Goal: Task Accomplishment & Management: Complete application form

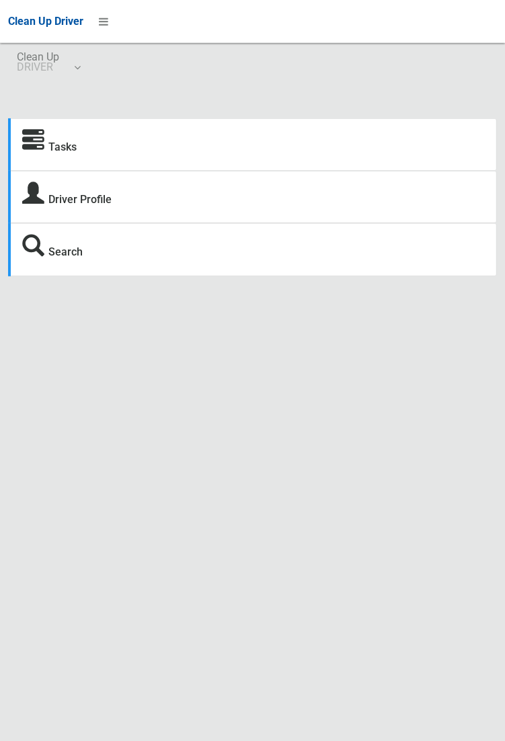
click at [46, 144] on strong "Tasks" at bounding box center [49, 145] width 54 height 19
click at [407, 713] on div "Tasks Driver Profile Search Driver Dashboard Dashboard Tasks All Tasks Todays T…" at bounding box center [252, 429] width 505 height 741
click at [65, 141] on link "Tasks" at bounding box center [62, 147] width 28 height 13
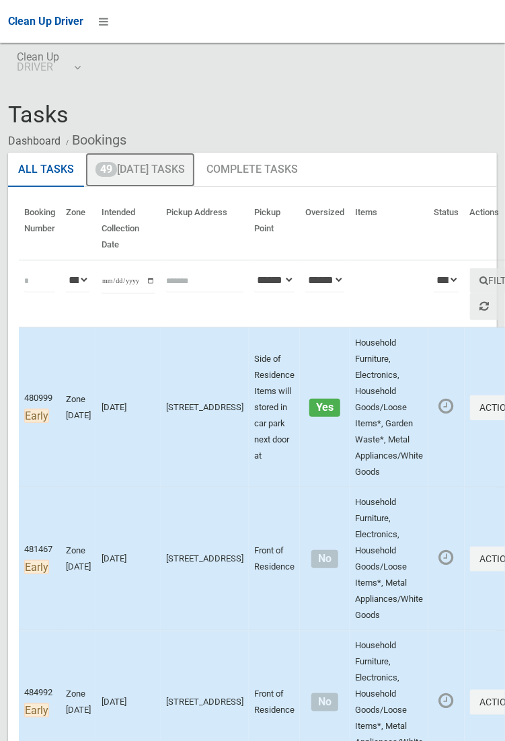
click at [157, 166] on link "49 Today's Tasks" at bounding box center [140, 170] width 110 height 35
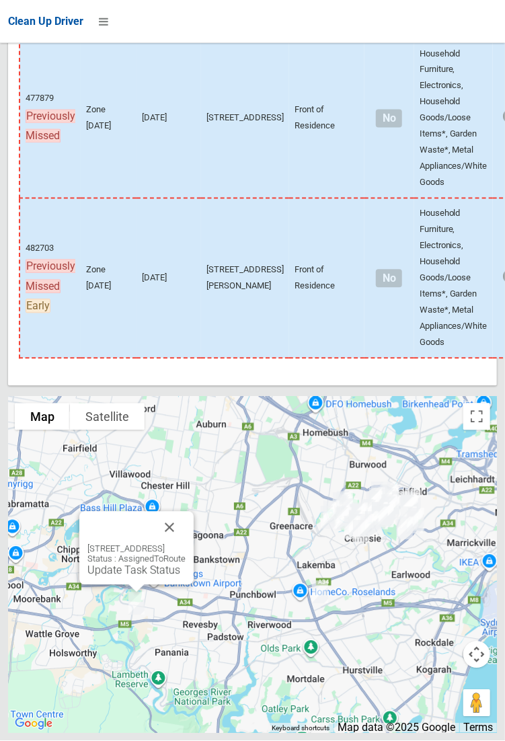
scroll to position [9186, 0]
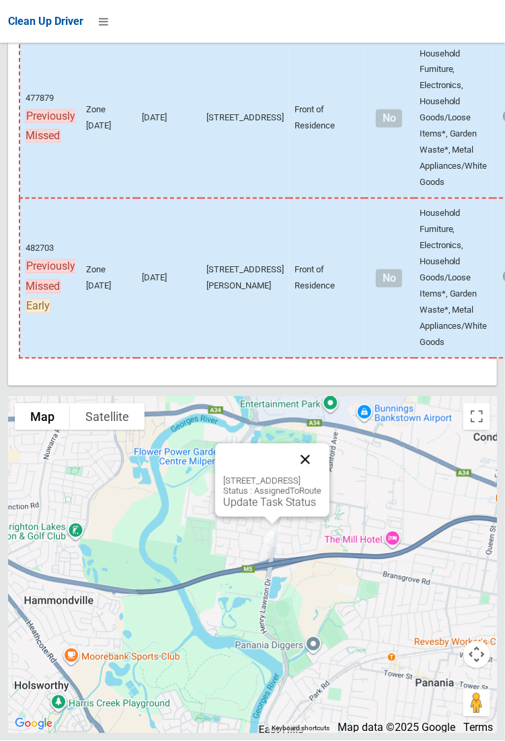
click at [321, 476] on button "Close" at bounding box center [305, 460] width 32 height 32
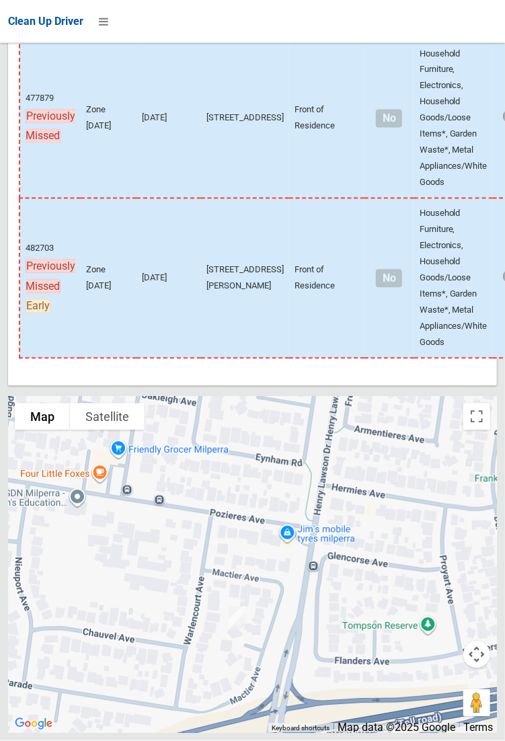
scroll to position [9088, 0]
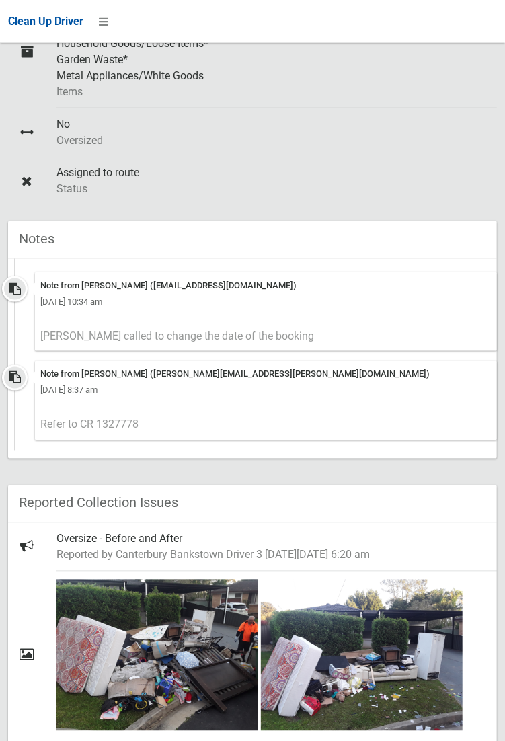
scroll to position [514, 0]
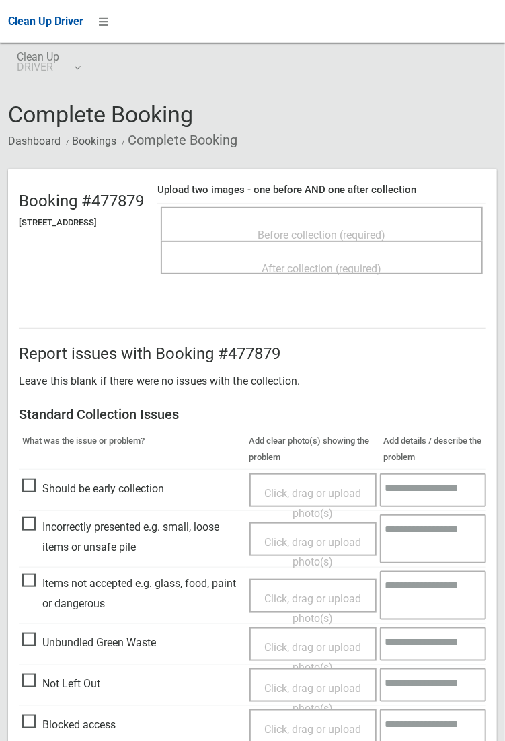
click at [354, 222] on div "Before collection (required)" at bounding box center [321, 234] width 292 height 25
click at [325, 487] on span "Click, drag or upload photo(s)" at bounding box center [312, 503] width 97 height 33
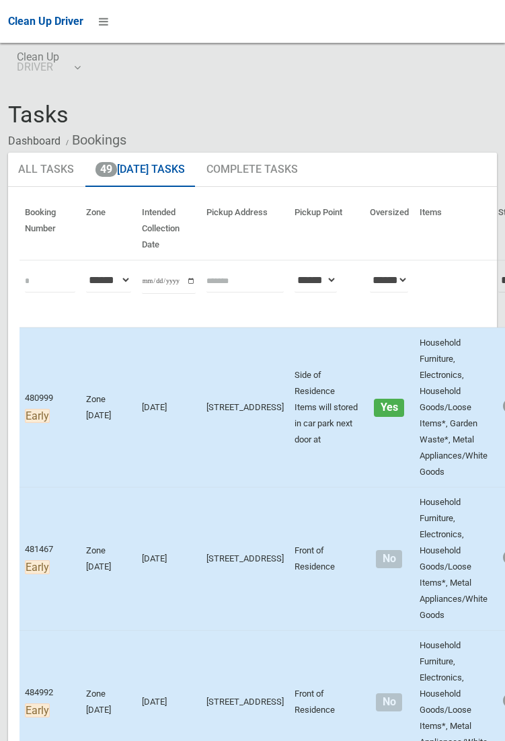
scroll to position [9088, 0]
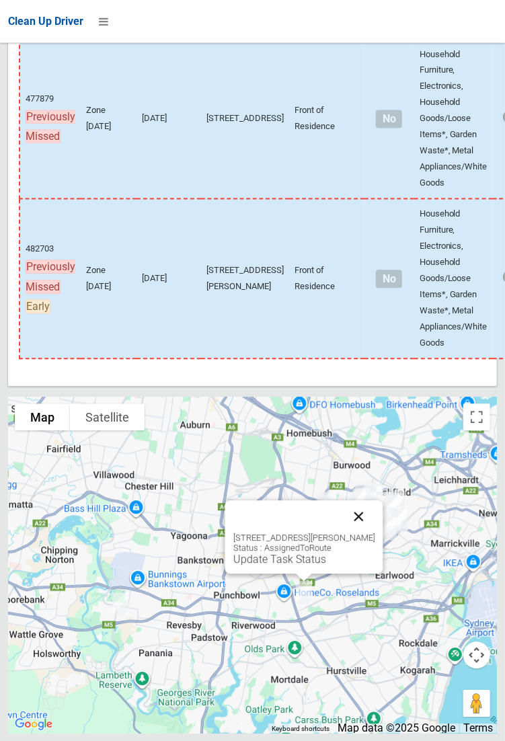
click at [375, 533] on button "Close" at bounding box center [358, 516] width 32 height 32
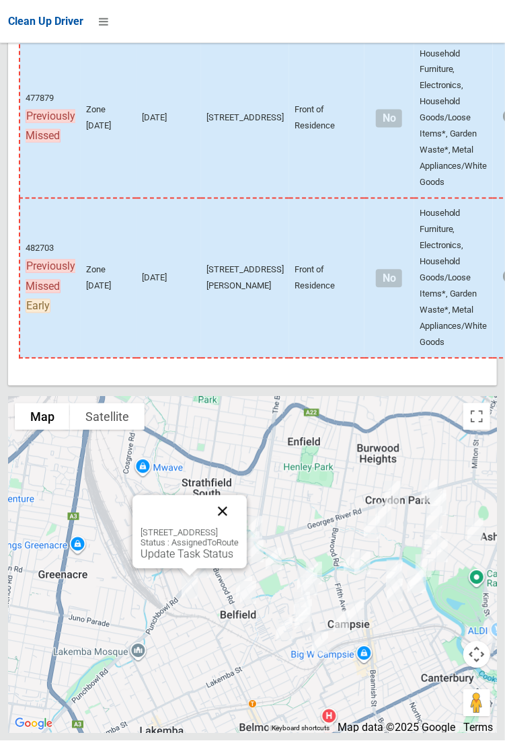
click at [239, 528] on button "Close" at bounding box center [222, 512] width 32 height 32
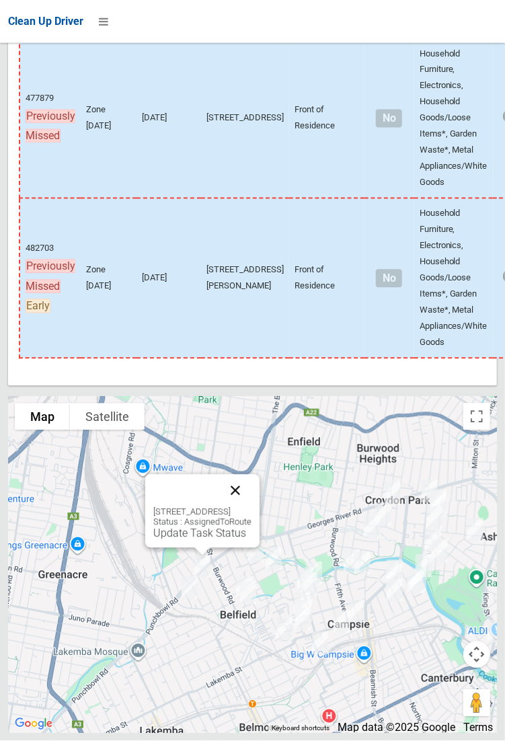
click at [251, 507] on button "Close" at bounding box center [235, 491] width 32 height 32
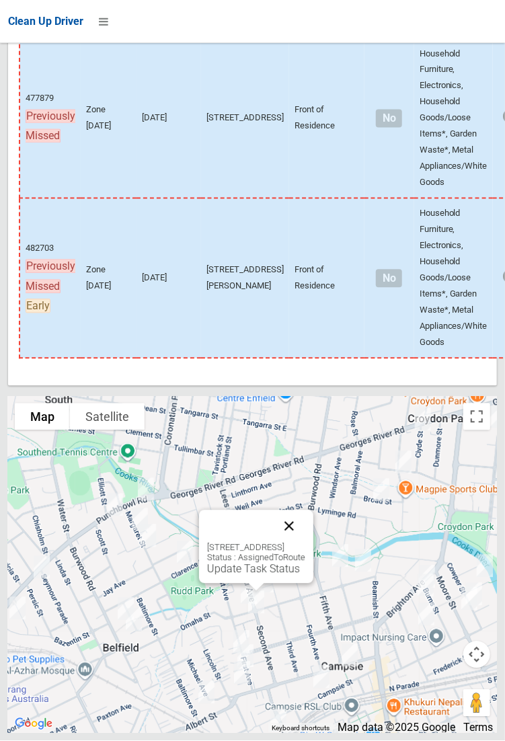
click at [305, 543] on button "Close" at bounding box center [289, 526] width 32 height 32
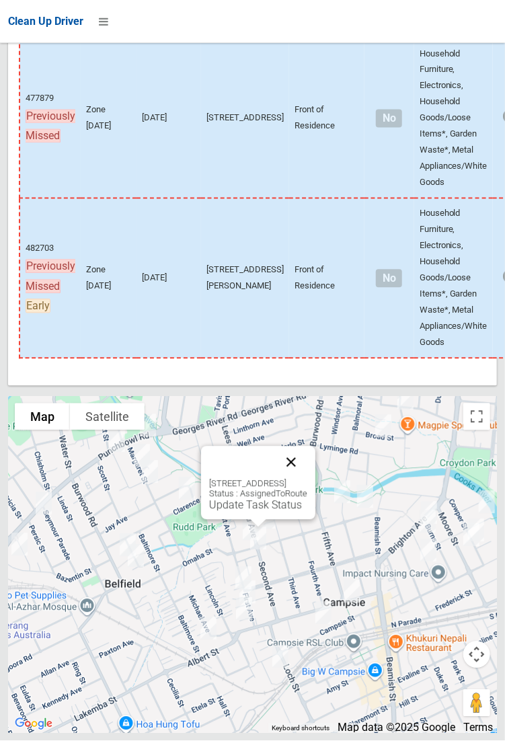
click at [307, 479] on button "Close" at bounding box center [291, 462] width 32 height 32
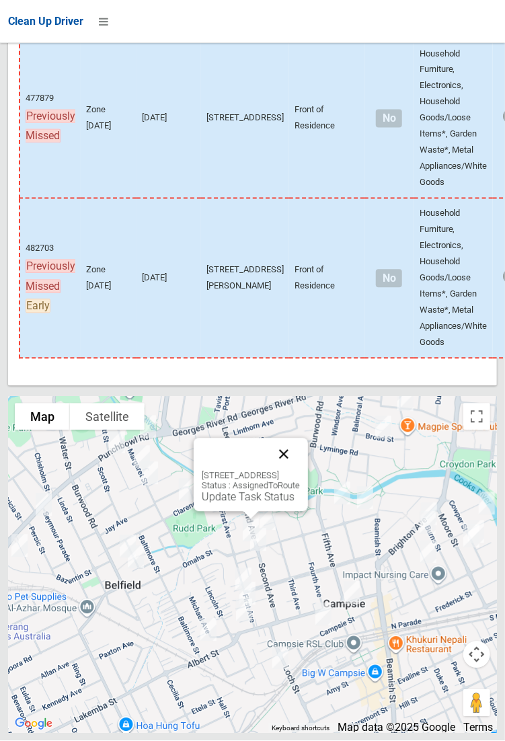
click at [300, 471] on button "Close" at bounding box center [284, 454] width 32 height 32
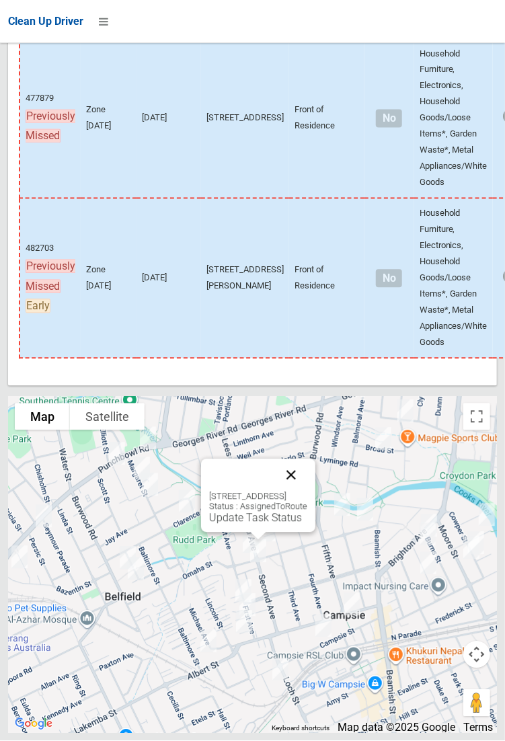
click at [307, 492] on button "Close" at bounding box center [291, 475] width 32 height 32
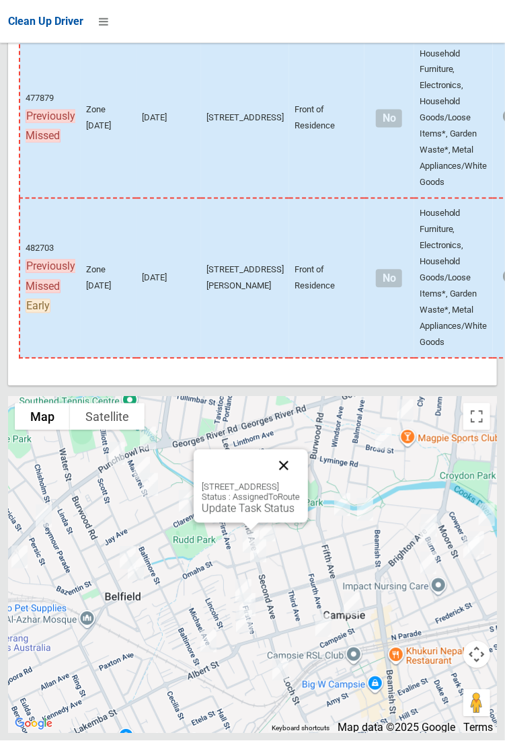
click at [300, 482] on button "Close" at bounding box center [284, 466] width 32 height 32
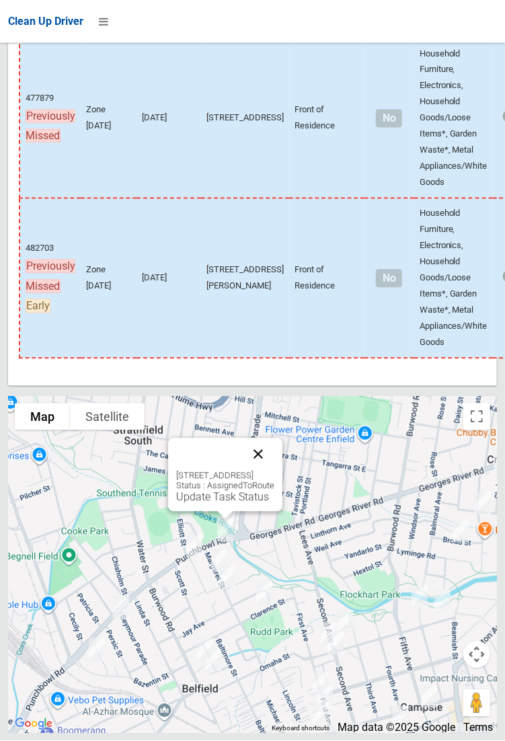
click at [274, 471] on button "Close" at bounding box center [258, 454] width 32 height 32
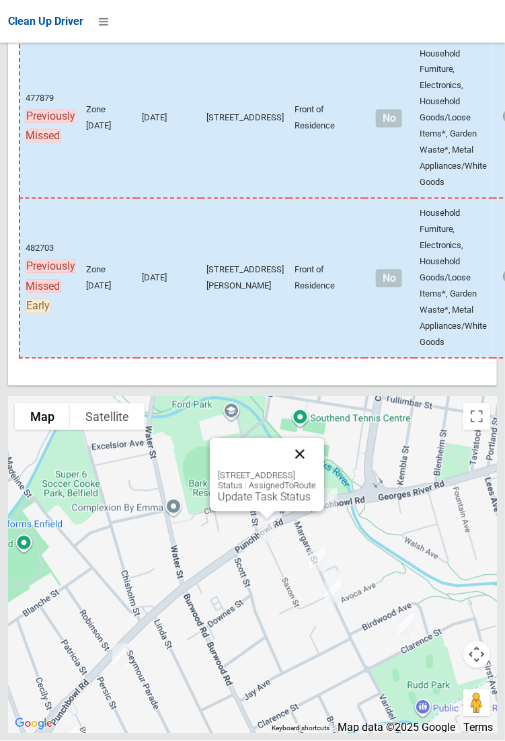
click at [316, 471] on button "Close" at bounding box center [300, 454] width 32 height 32
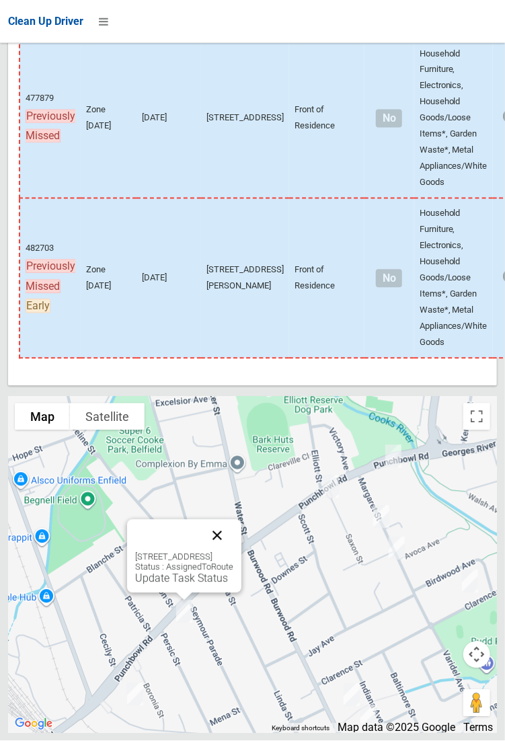
click at [233, 552] on button "Close" at bounding box center [217, 536] width 32 height 32
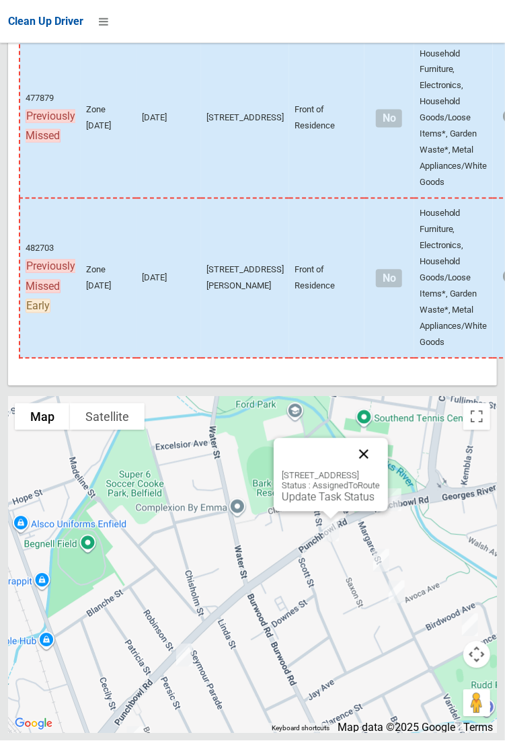
click at [380, 471] on button "Close" at bounding box center [364, 454] width 32 height 32
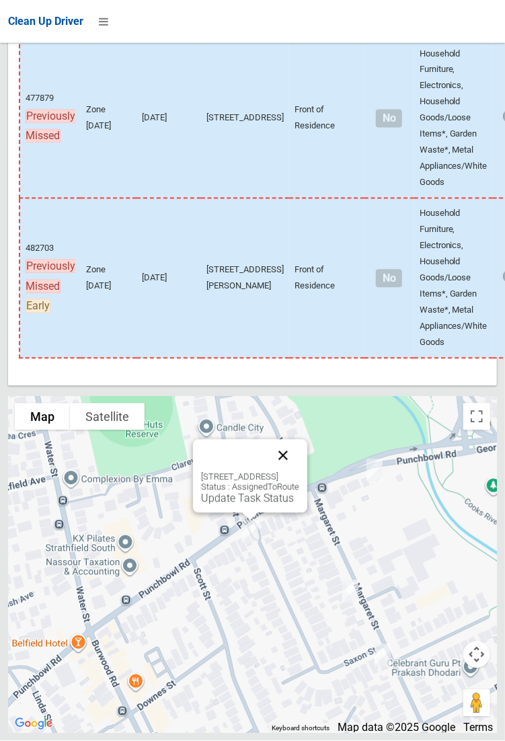
click at [299, 472] on button "Close" at bounding box center [283, 456] width 32 height 32
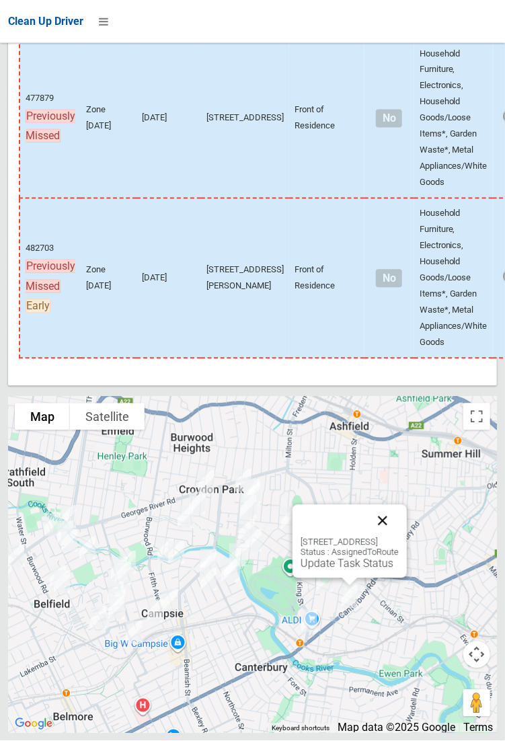
click at [399, 537] on button "Close" at bounding box center [382, 521] width 32 height 32
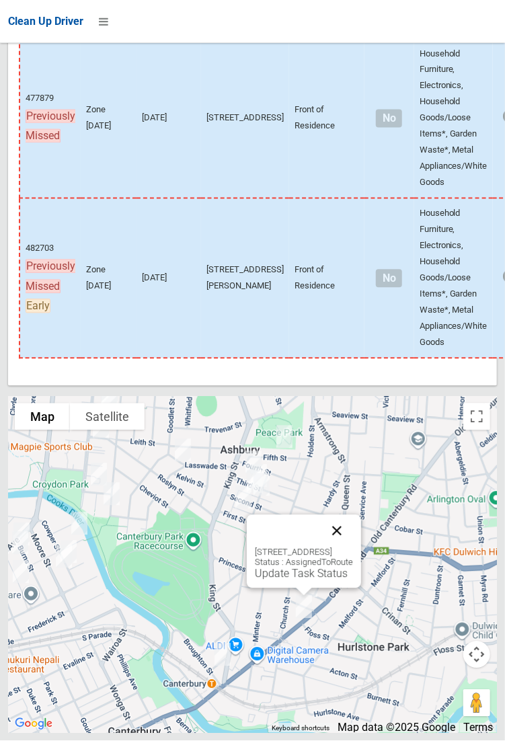
click at [353, 547] on button "Close" at bounding box center [337, 531] width 32 height 32
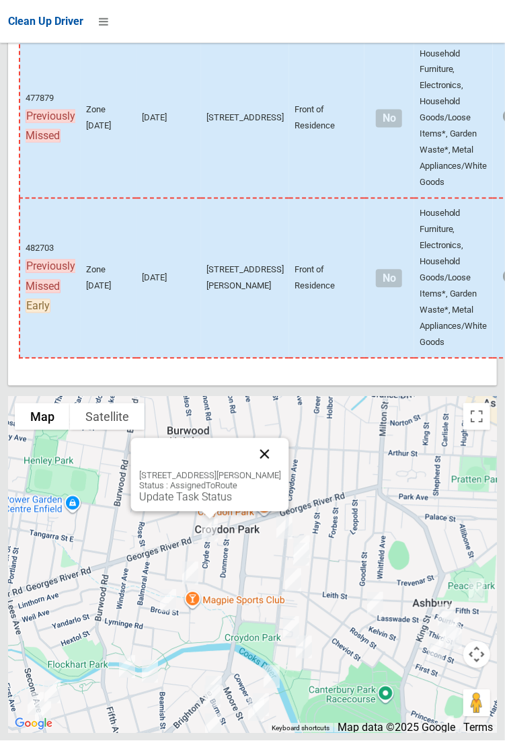
click at [280, 471] on button "Close" at bounding box center [264, 454] width 32 height 32
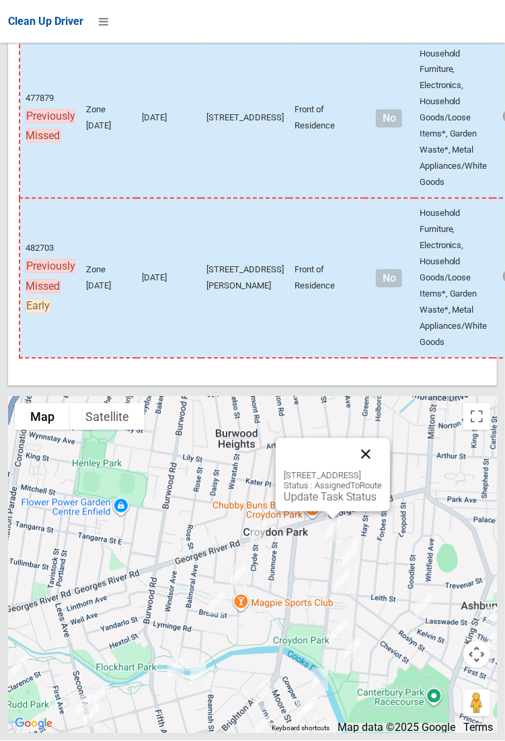
click at [382, 471] on button "Close" at bounding box center [366, 454] width 32 height 32
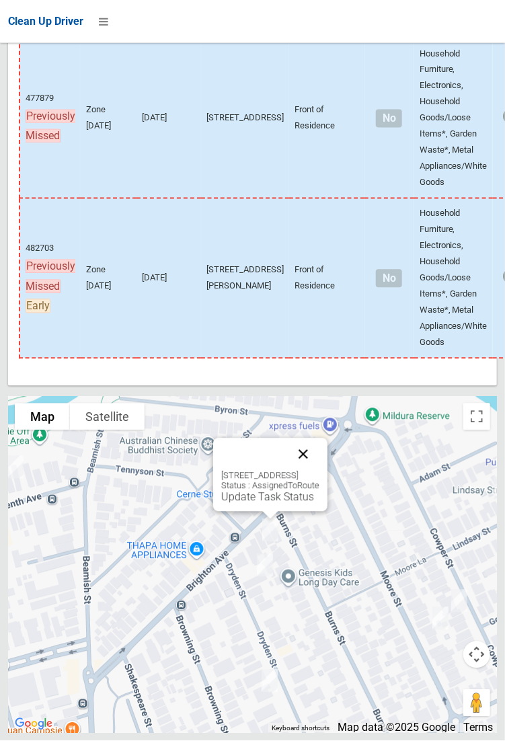
click at [319, 471] on button "Close" at bounding box center [303, 454] width 32 height 32
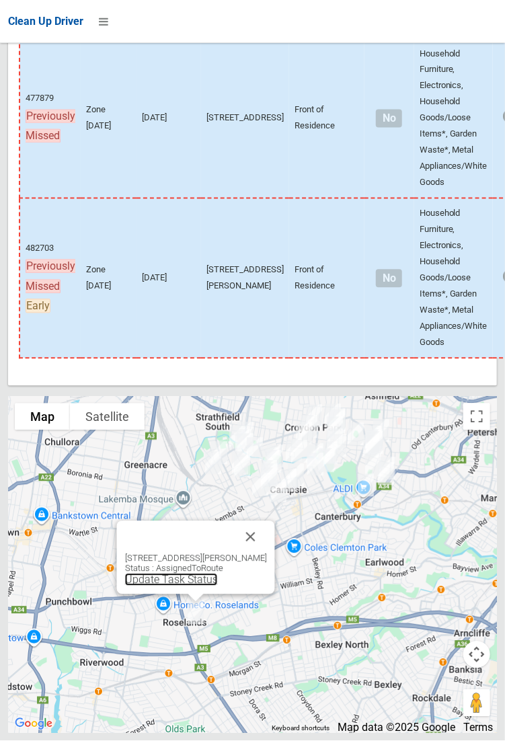
click at [192, 586] on link "Update Task Status" at bounding box center [170, 580] width 93 height 13
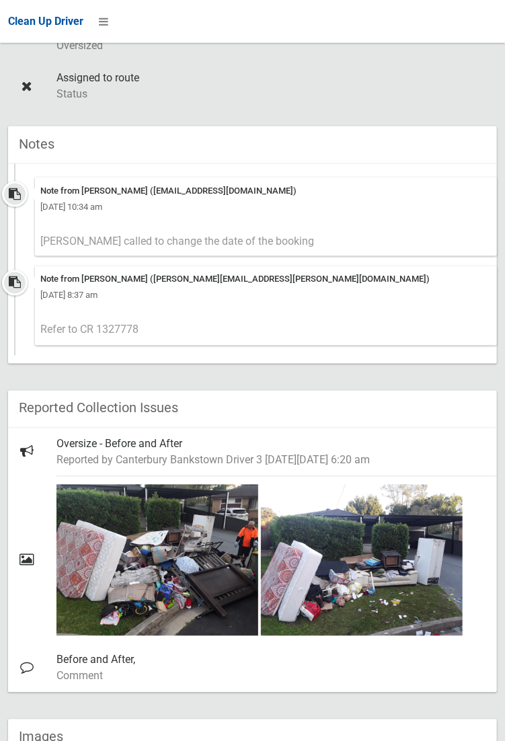
scroll to position [514, 0]
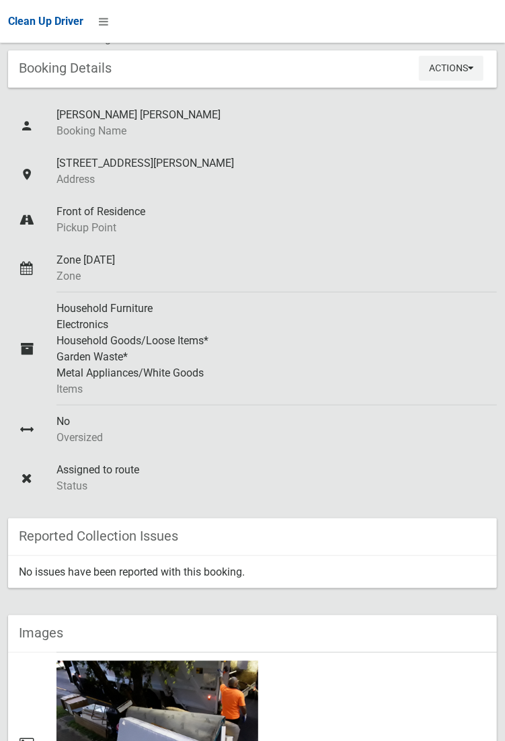
scroll to position [449, 0]
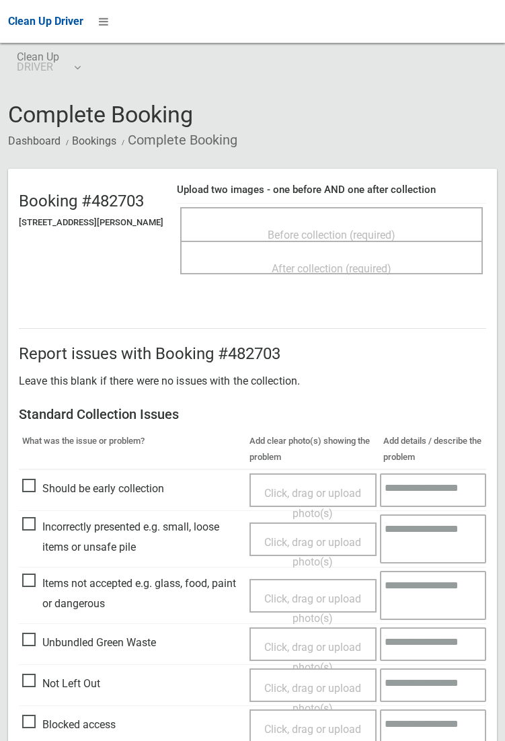
click at [310, 229] on span "Before collection (required)" at bounding box center [332, 235] width 128 height 13
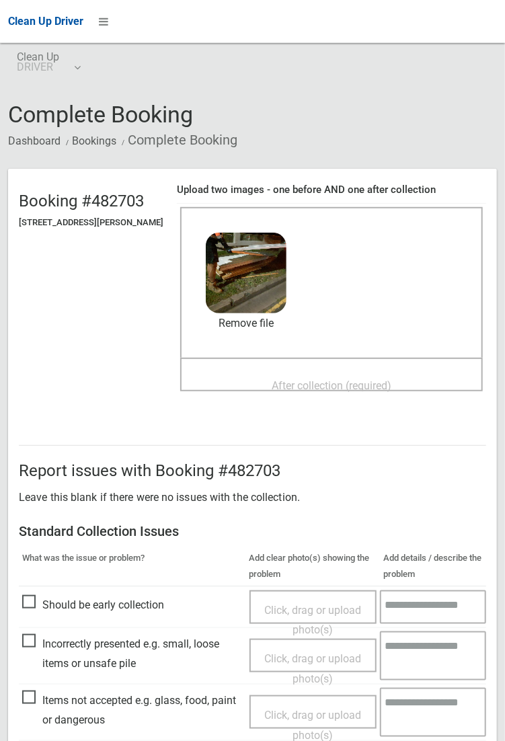
click at [292, 379] on span "After collection (required)" at bounding box center [332, 385] width 120 height 13
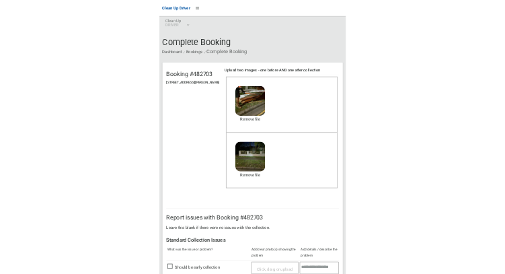
scroll to position [730, 0]
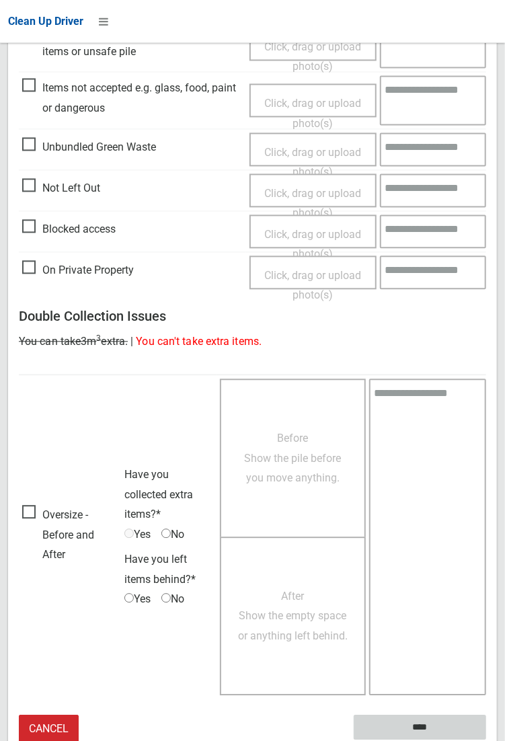
click at [486, 740] on input "****" at bounding box center [420, 727] width 132 height 25
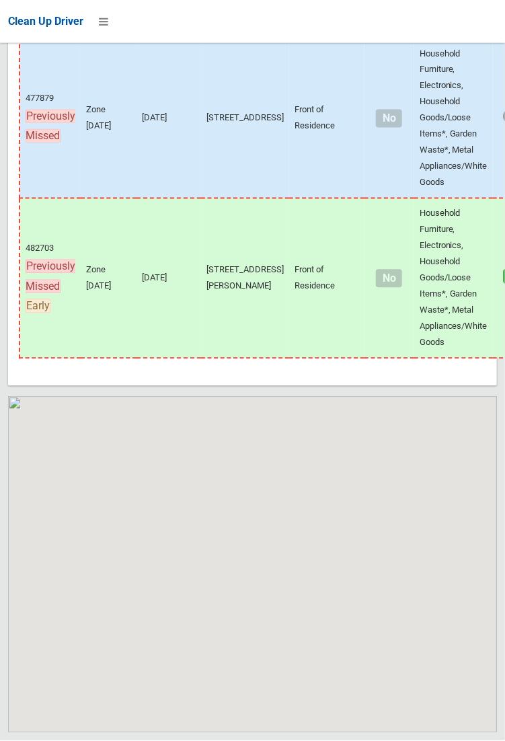
scroll to position [9192, 0]
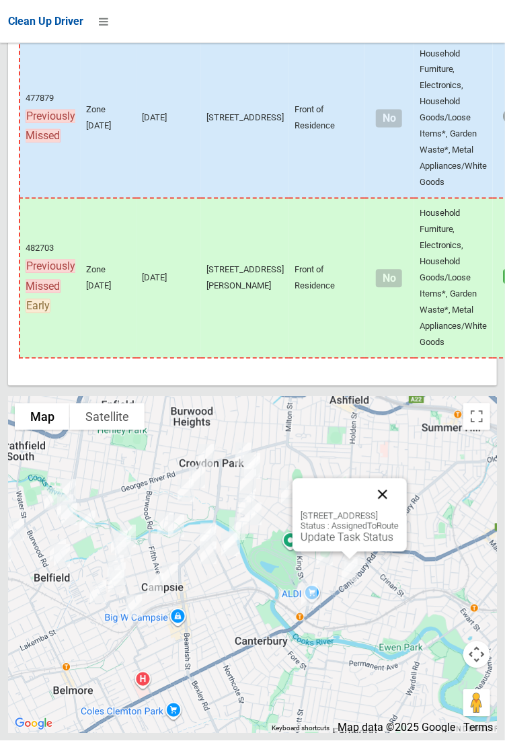
click at [399, 273] on button "Close" at bounding box center [382, 495] width 32 height 32
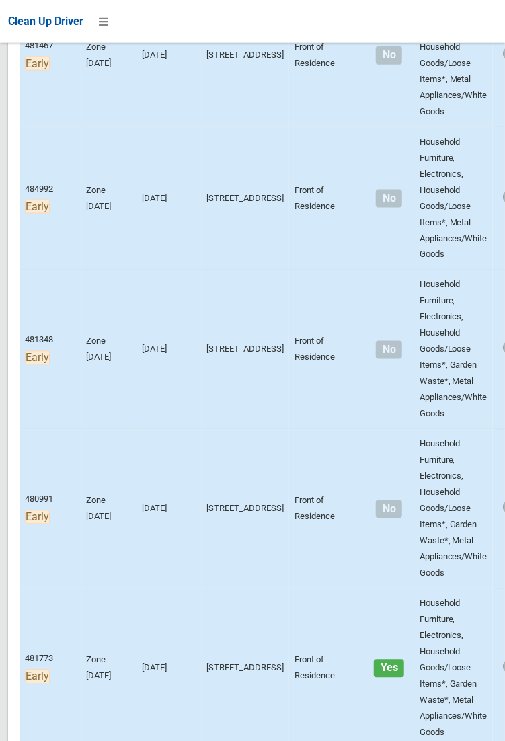
scroll to position [497, 0]
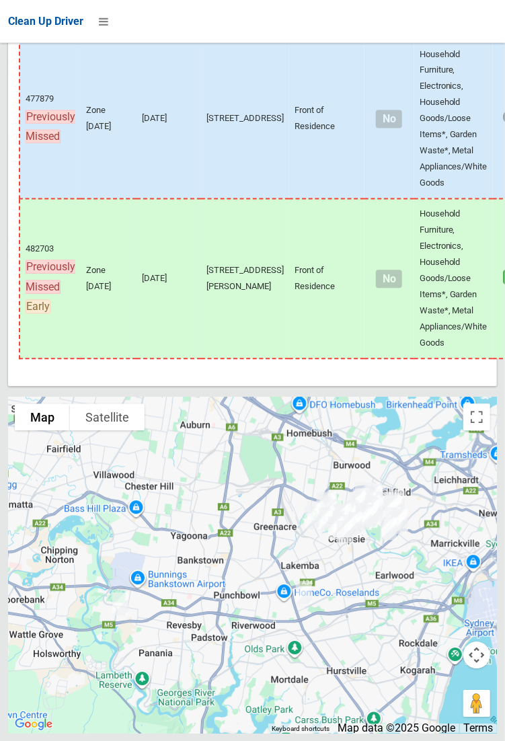
scroll to position [9192, 0]
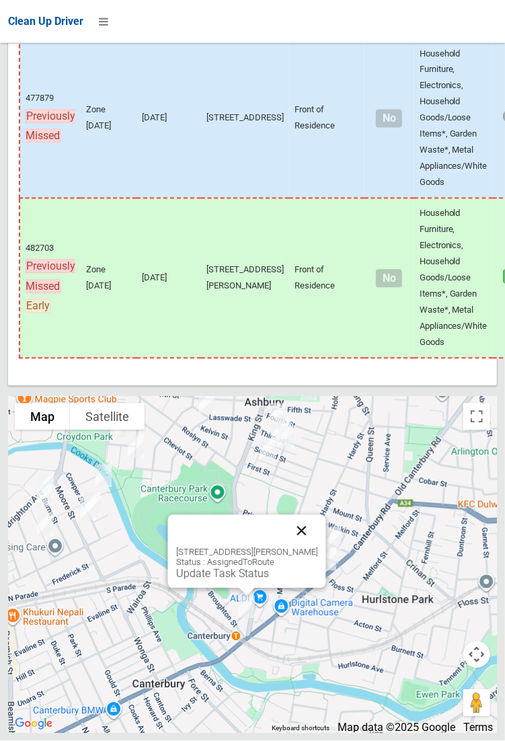
click at [317, 547] on button "Close" at bounding box center [301, 531] width 32 height 32
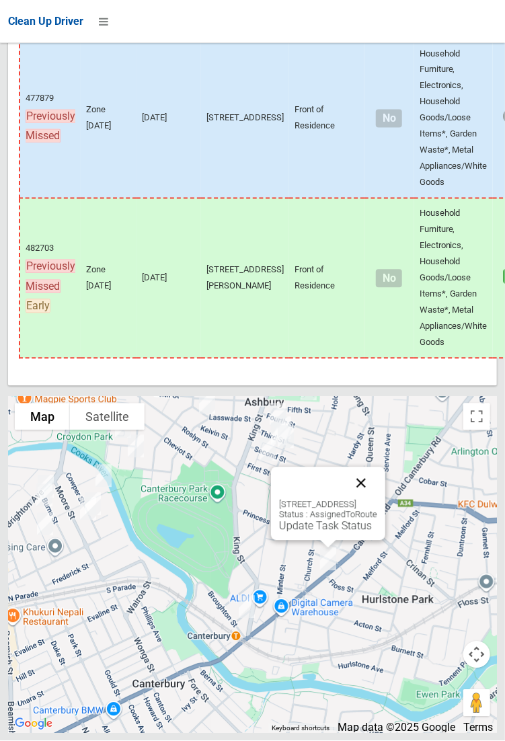
click at [377, 500] on button "Close" at bounding box center [361, 483] width 32 height 32
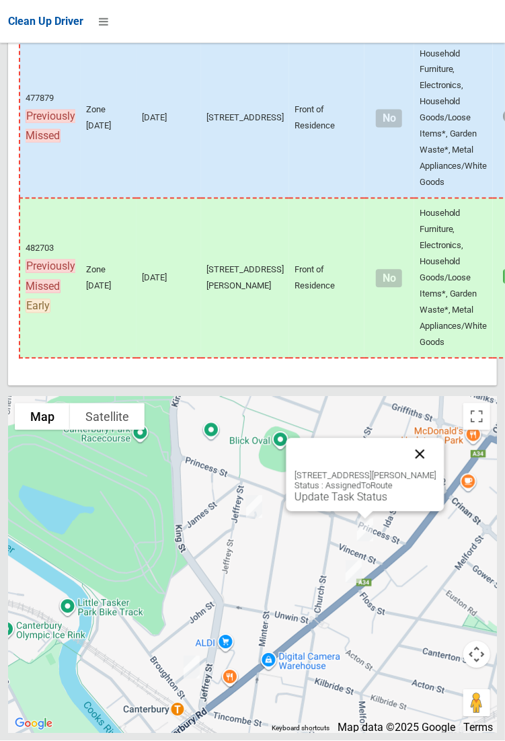
click at [436, 471] on button "Close" at bounding box center [419, 454] width 32 height 32
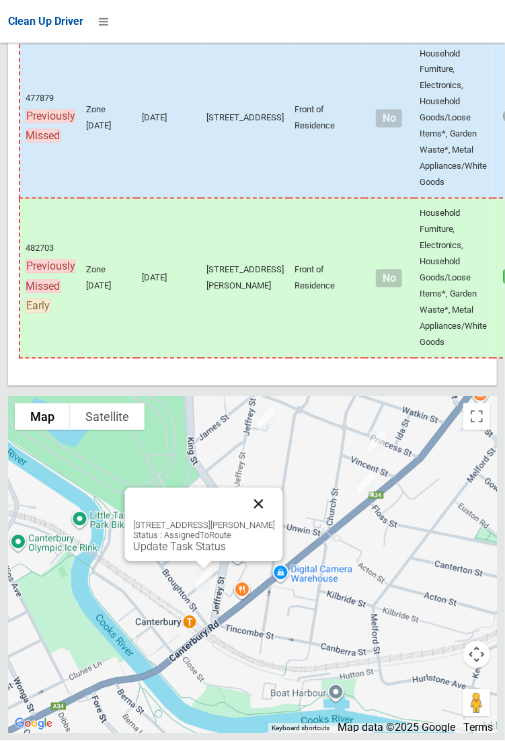
click at [274, 520] on button "Close" at bounding box center [258, 504] width 32 height 32
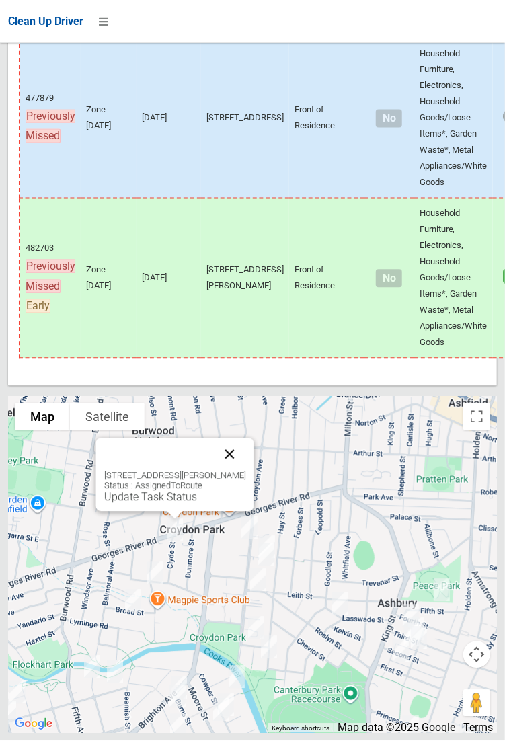
click at [243, 471] on button "Close" at bounding box center [229, 454] width 32 height 32
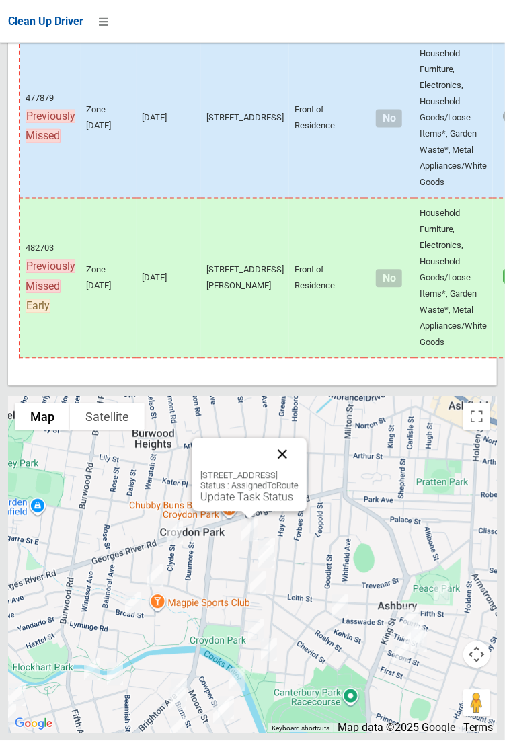
click at [299, 471] on button "Close" at bounding box center [282, 454] width 32 height 32
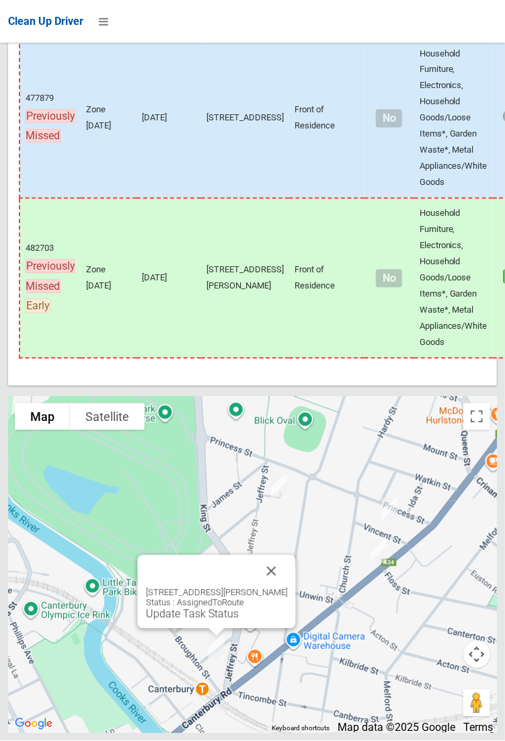
scroll to position [7518, 0]
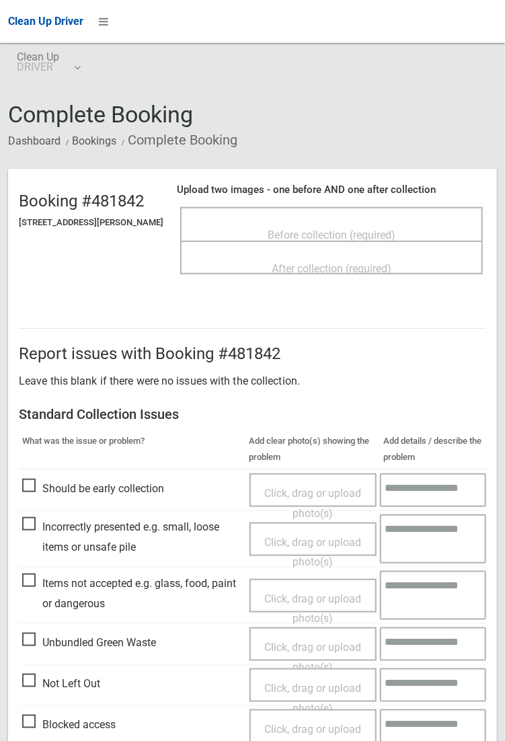
click at [24, 683] on span "Not Left Out" at bounding box center [61, 684] width 78 height 20
click at [335, 683] on span "Click, drag or upload photo(s)" at bounding box center [312, 698] width 97 height 33
click at [300, 688] on span "Click, drag or upload photo(s)" at bounding box center [312, 698] width 97 height 33
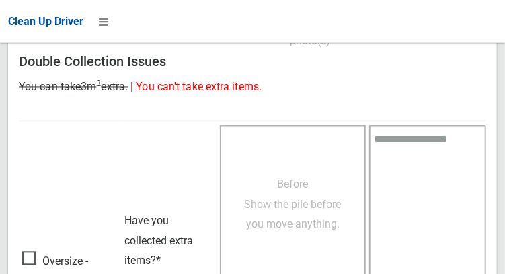
scroll to position [980, 0]
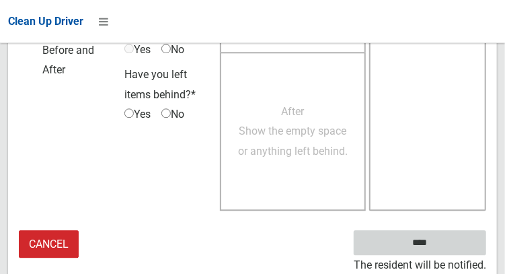
click at [446, 243] on input "****" at bounding box center [420, 243] width 132 height 25
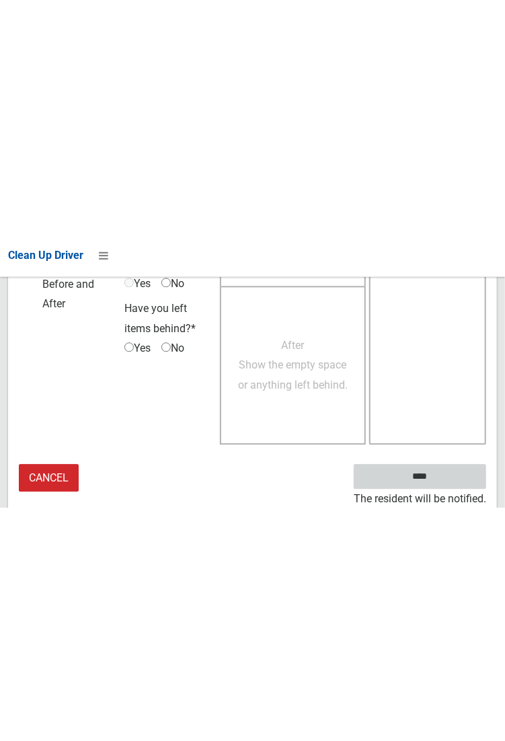
scroll to position [542, 0]
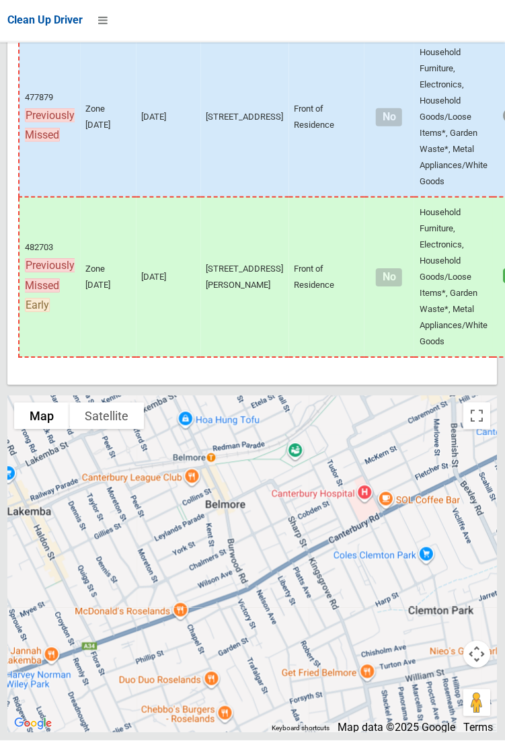
scroll to position [9179, 0]
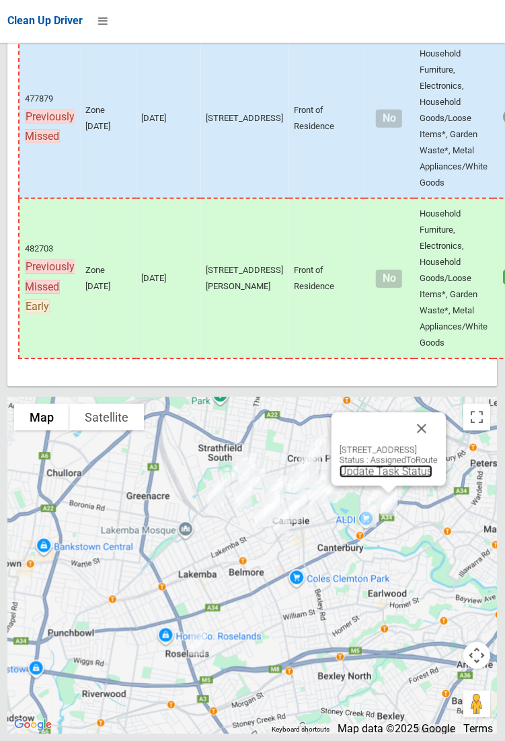
click at [358, 477] on link "Update Task Status" at bounding box center [386, 471] width 93 height 13
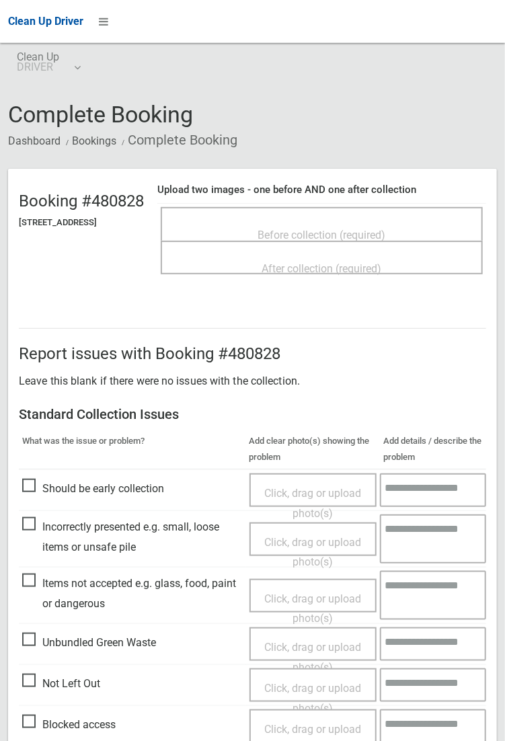
click at [367, 240] on span "Before collection (required)" at bounding box center [322, 235] width 128 height 13
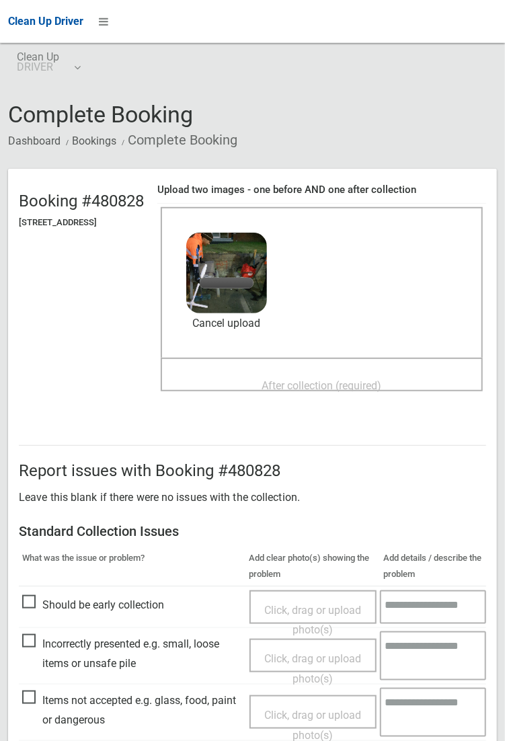
click at [367, 390] on span "After collection (required)" at bounding box center [322, 385] width 120 height 13
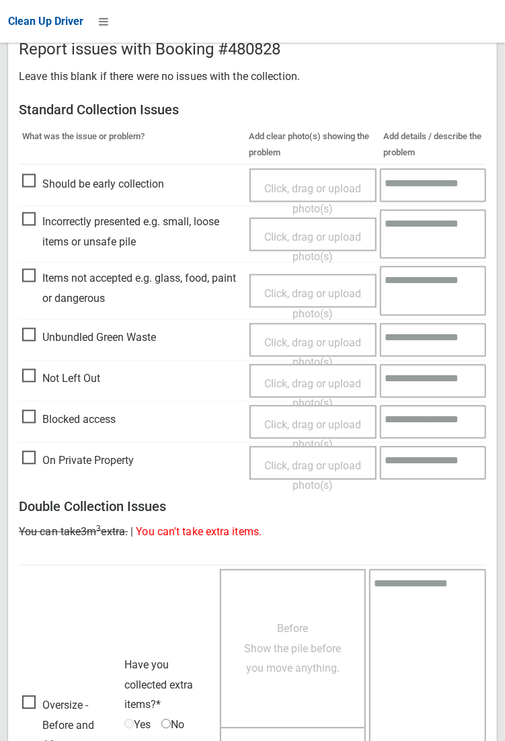
scroll to position [740, 0]
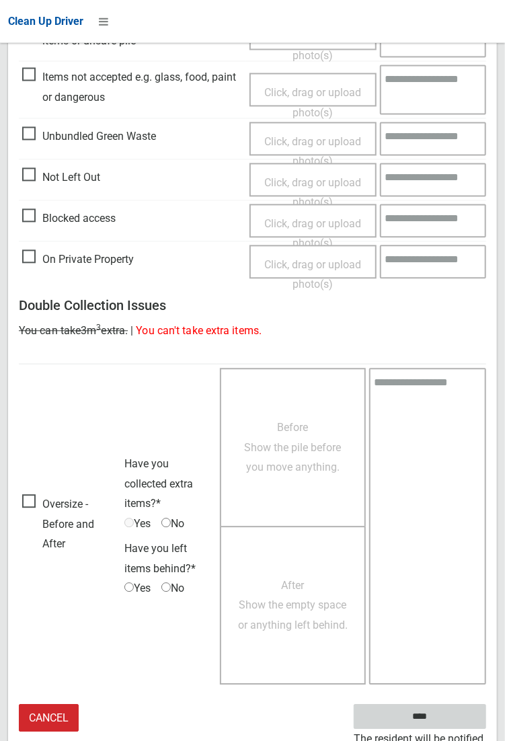
click at [486, 730] on input "****" at bounding box center [420, 717] width 132 height 25
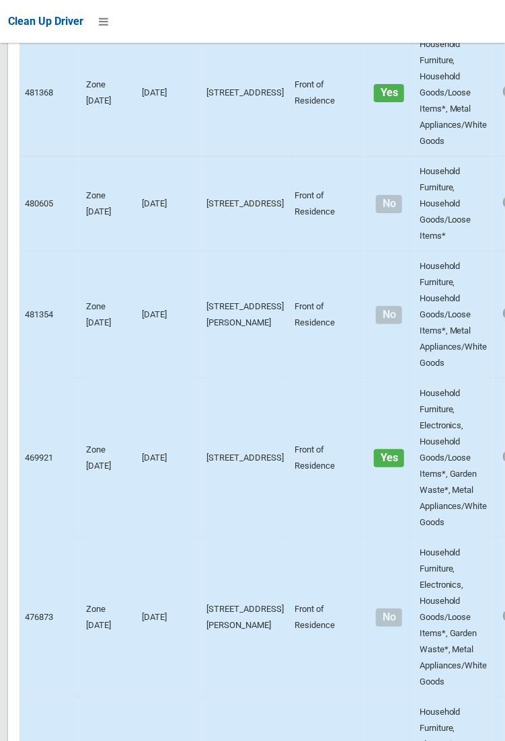
scroll to position [9192, 0]
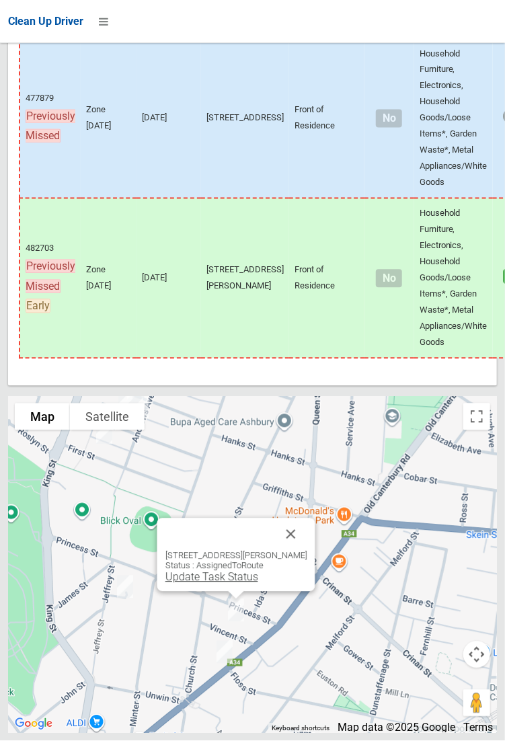
click at [244, 584] on link "Update Task Status" at bounding box center [211, 577] width 93 height 13
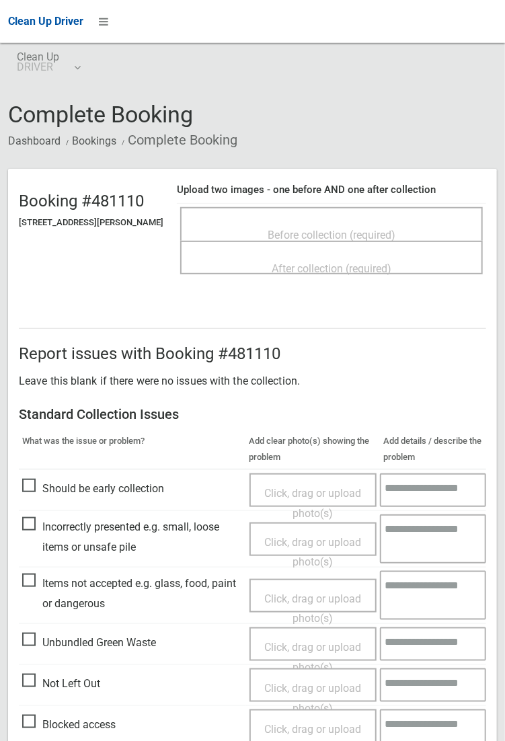
click at [284, 229] on span "Before collection (required)" at bounding box center [332, 235] width 128 height 13
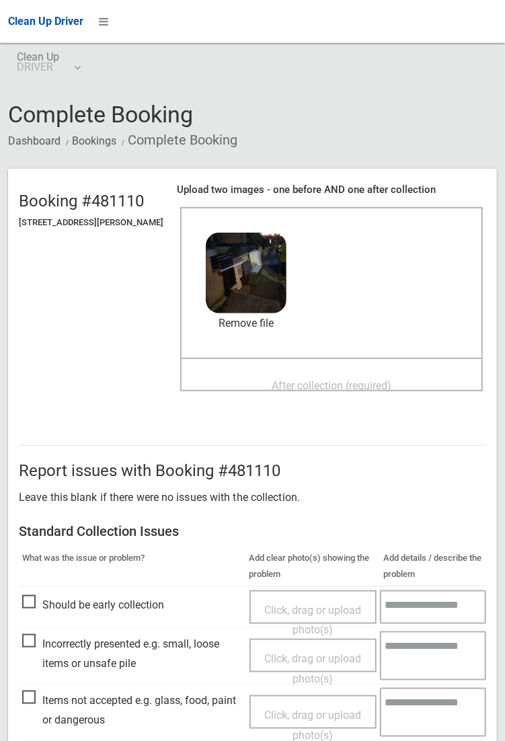
click at [336, 379] on span "After collection (required)" at bounding box center [332, 385] width 120 height 13
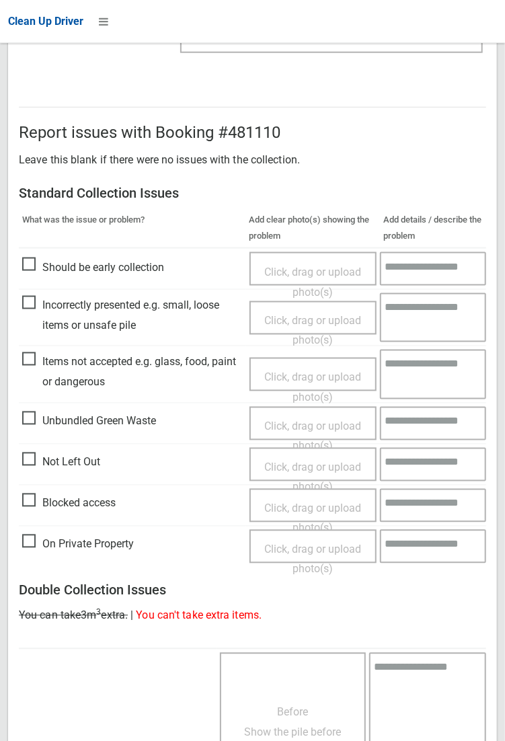
scroll to position [730, 0]
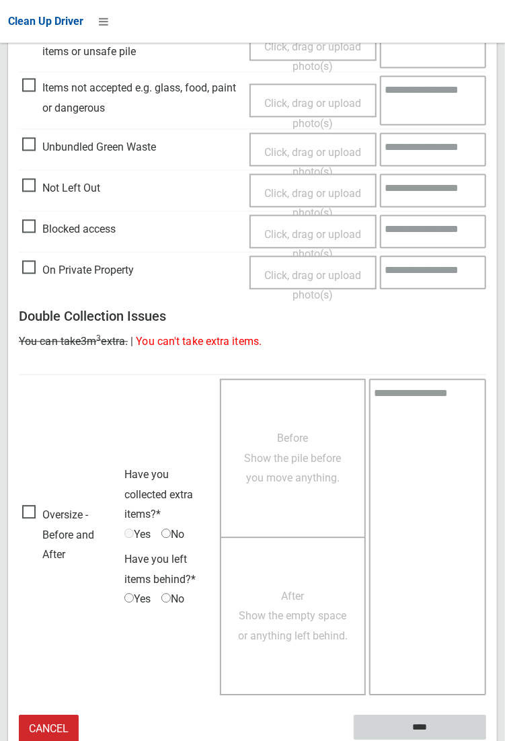
click at [486, 740] on input "****" at bounding box center [420, 727] width 132 height 25
click at [485, 452] on textarea at bounding box center [427, 537] width 117 height 317
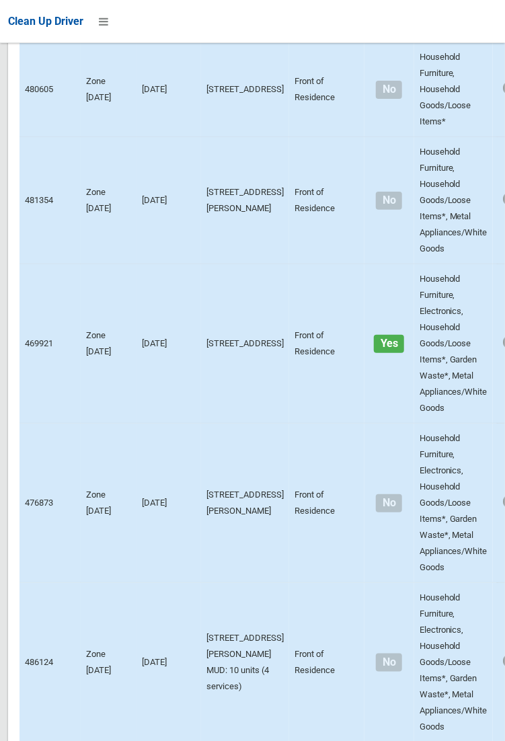
scroll to position [9192, 0]
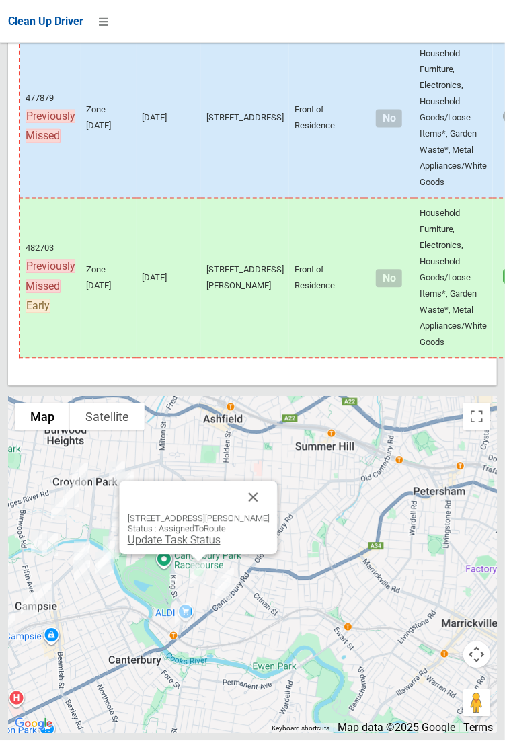
click at [187, 547] on link "Update Task Status" at bounding box center [173, 540] width 93 height 13
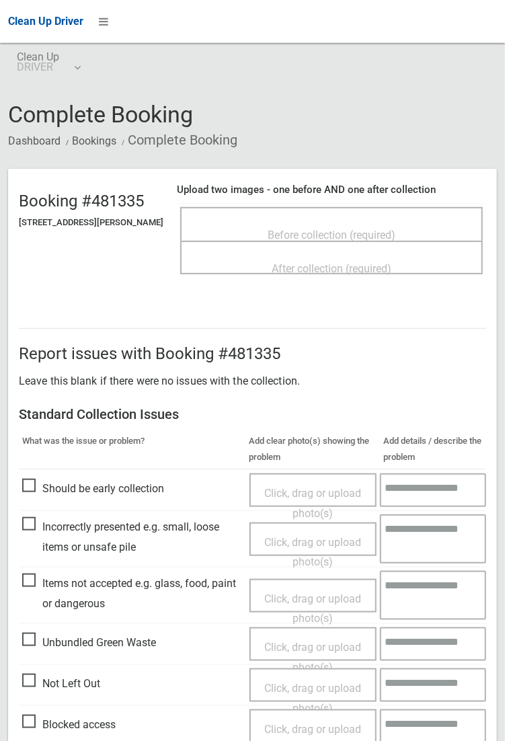
click at [42, 685] on span "Not Left Out" at bounding box center [61, 684] width 78 height 20
click at [301, 685] on span "Click, drag or upload photo(s)" at bounding box center [312, 698] width 97 height 33
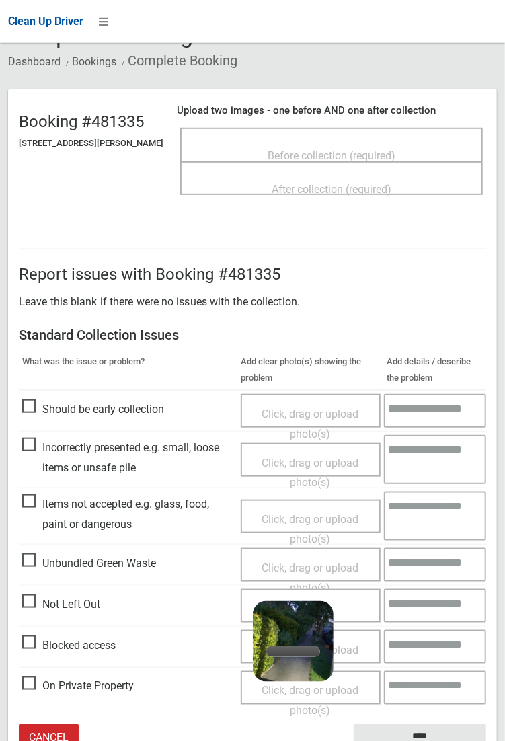
scroll to position [83, 0]
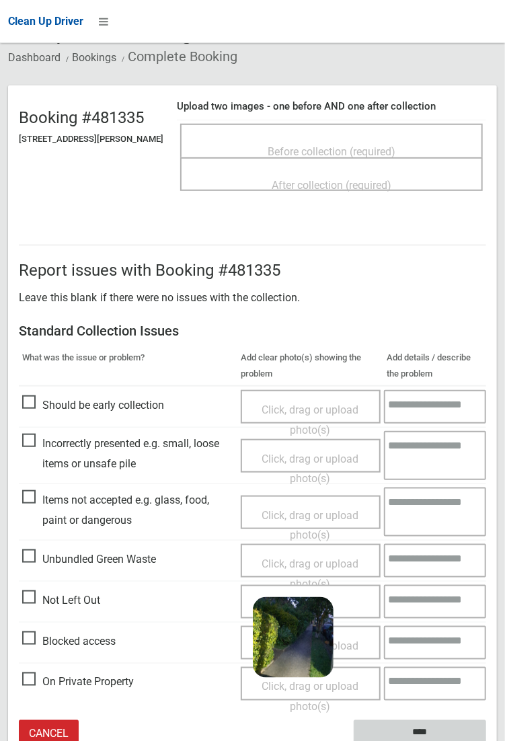
click at [486, 740] on input "****" at bounding box center [420, 732] width 132 height 25
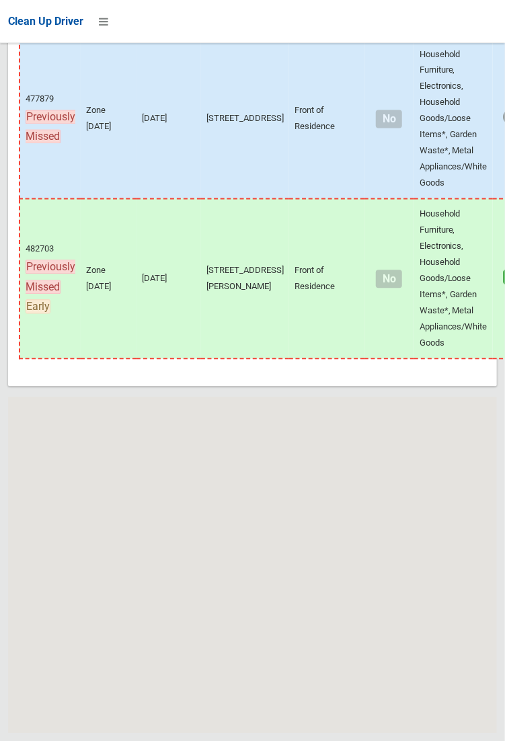
scroll to position [9192, 0]
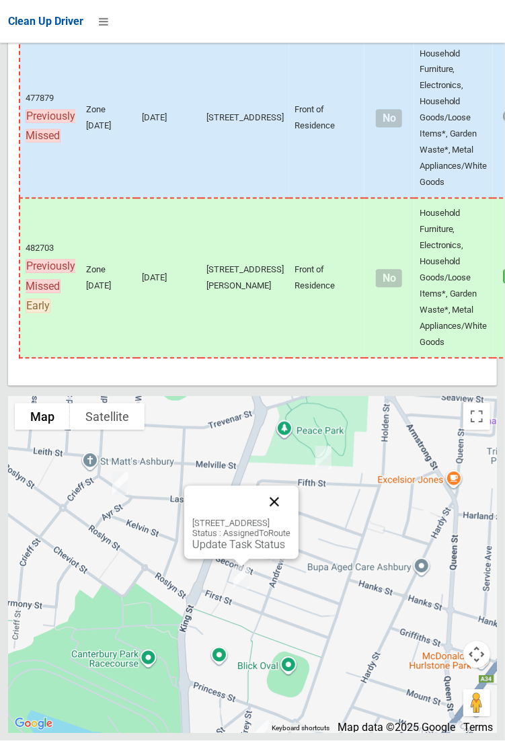
click at [290, 518] on button "Close" at bounding box center [274, 502] width 32 height 32
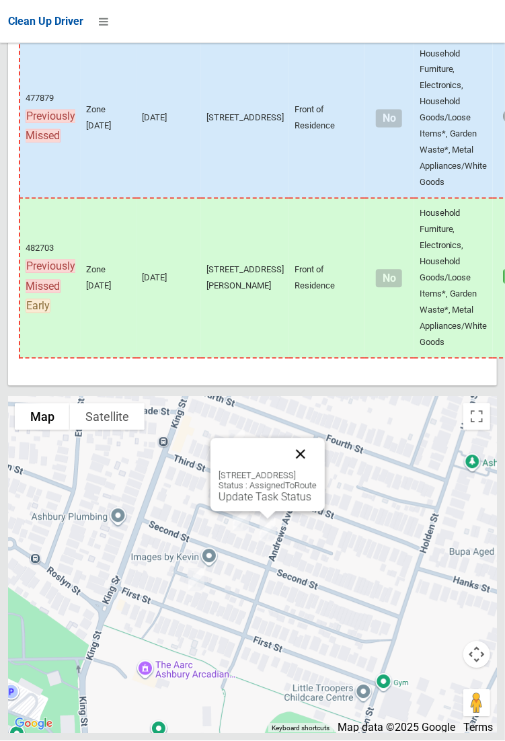
click at [317, 471] on button "Close" at bounding box center [300, 454] width 32 height 32
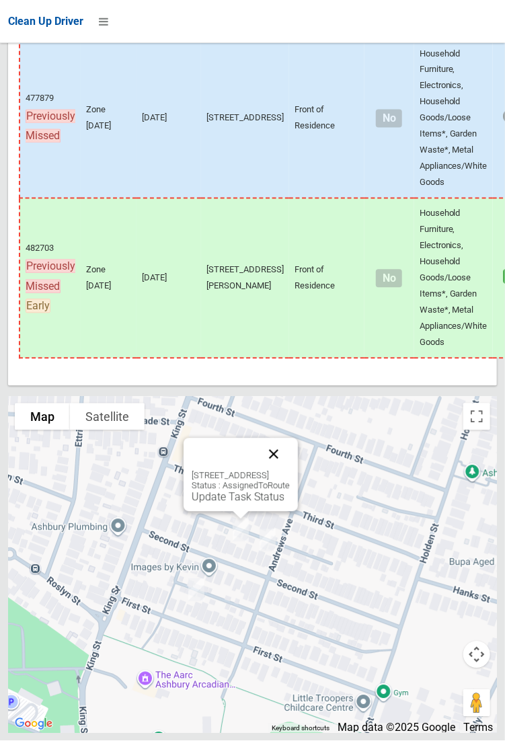
click at [290, 471] on button "Close" at bounding box center [274, 454] width 32 height 32
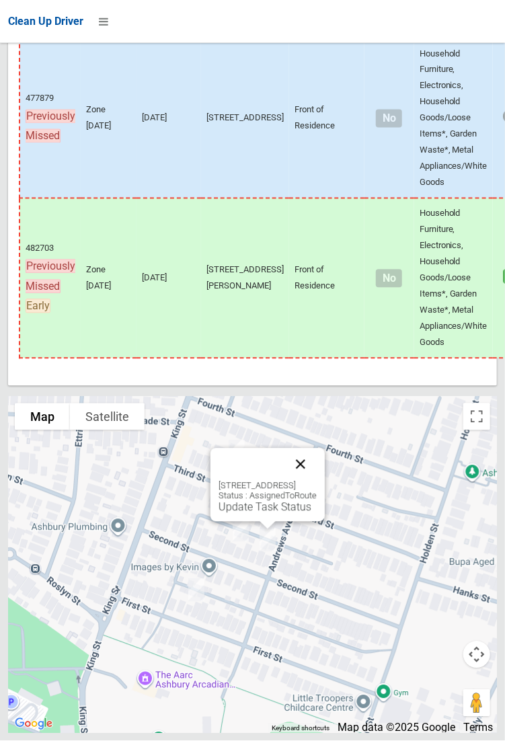
click at [317, 481] on button "Close" at bounding box center [300, 464] width 32 height 32
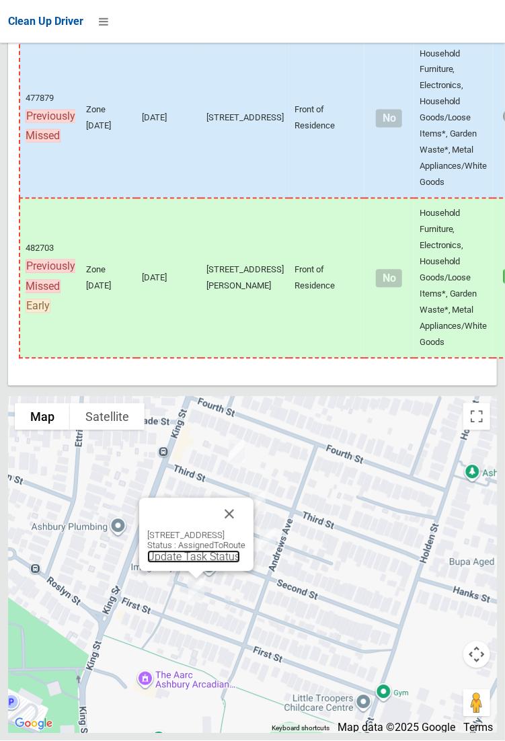
click at [200, 563] on link "Update Task Status" at bounding box center [193, 557] width 93 height 13
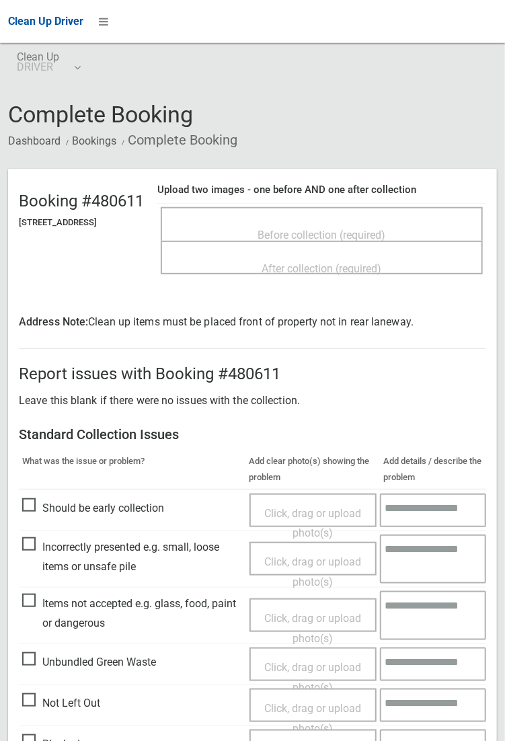
click at [338, 229] on span "Before collection (required)" at bounding box center [322, 235] width 128 height 13
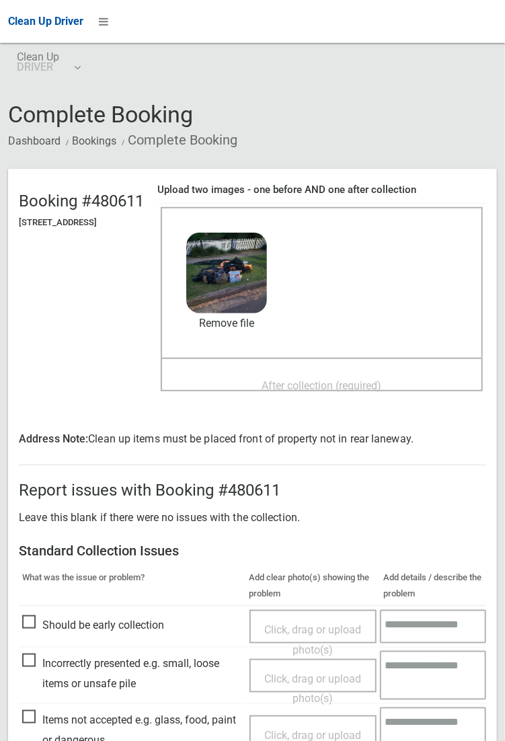
click at [298, 379] on span "After collection (required)" at bounding box center [322, 385] width 120 height 13
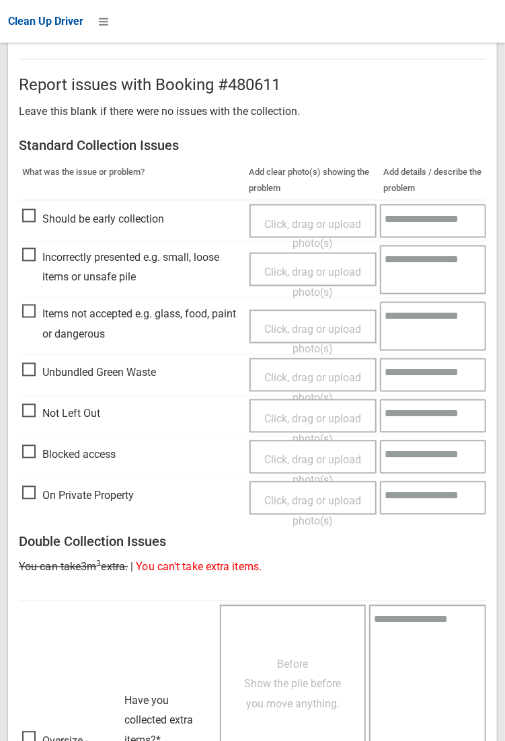
scroll to position [749, 0]
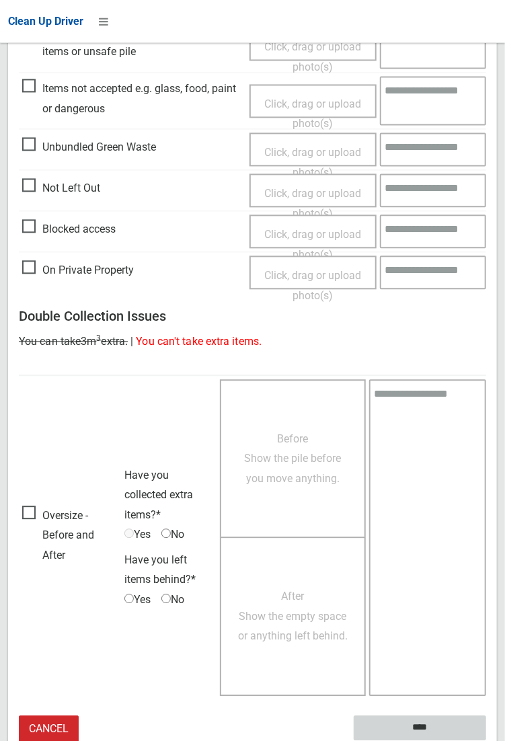
click at [428, 730] on input "****" at bounding box center [420, 728] width 132 height 25
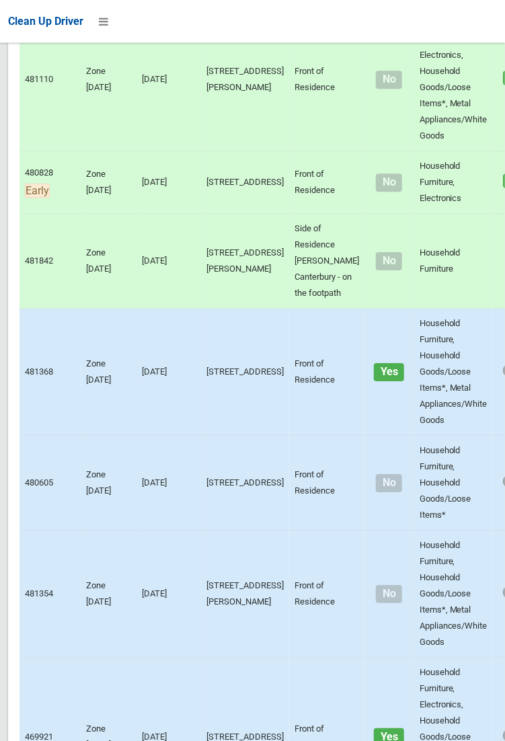
scroll to position [9192, 0]
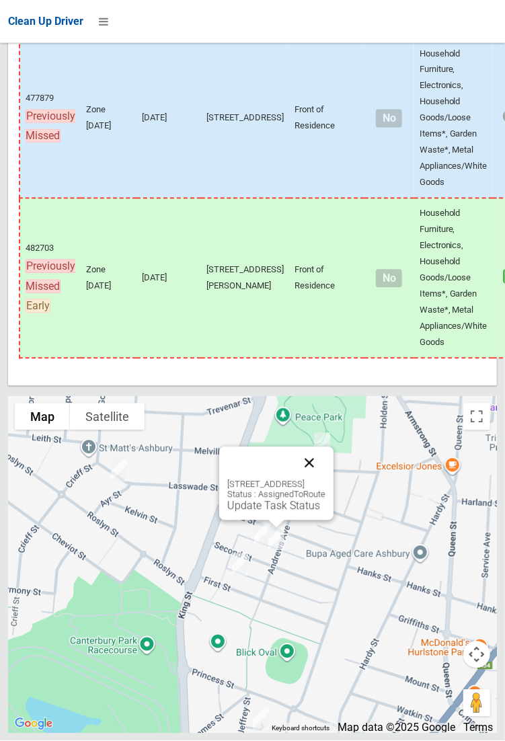
click at [325, 479] on button "Close" at bounding box center [309, 463] width 32 height 32
click at [311, 475] on button "Close" at bounding box center [295, 458] width 32 height 32
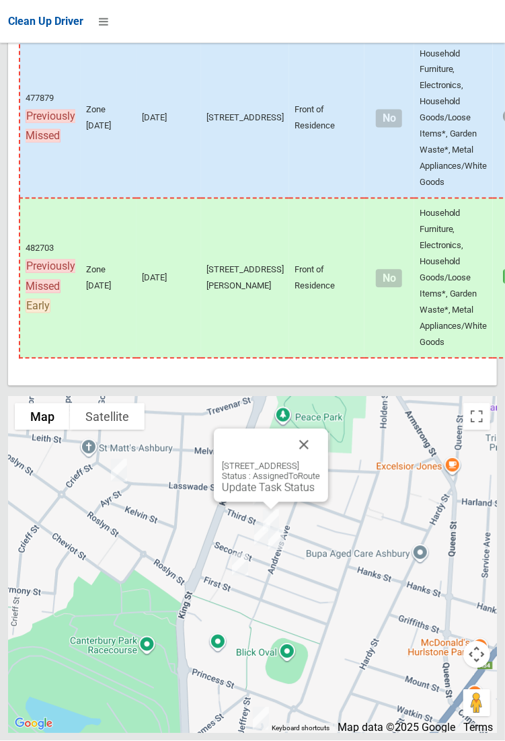
click at [276, 502] on div "46 Third Street, ASHBURY NSW 2193 Status : AssignedToRoute Update Task Status" at bounding box center [271, 465] width 114 height 73
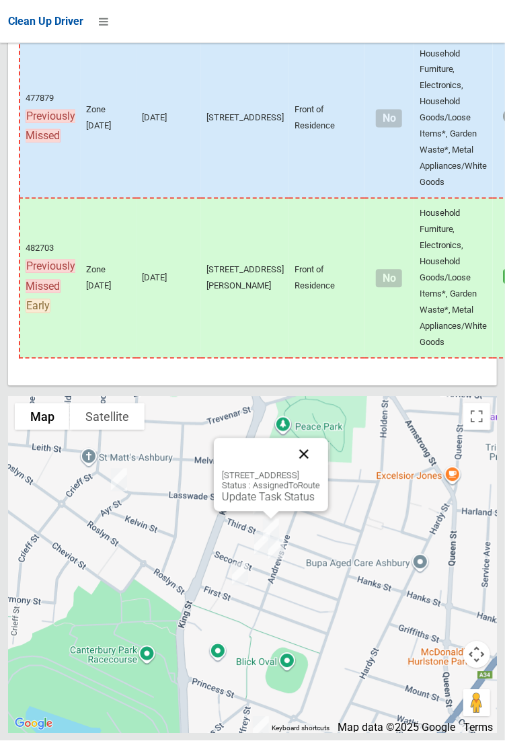
click at [320, 471] on button "Close" at bounding box center [304, 454] width 32 height 32
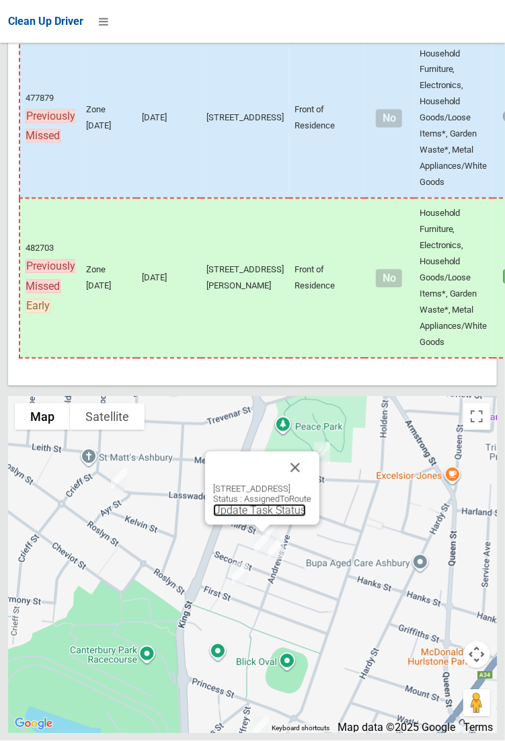
click at [251, 517] on link "Update Task Status" at bounding box center [259, 510] width 93 height 13
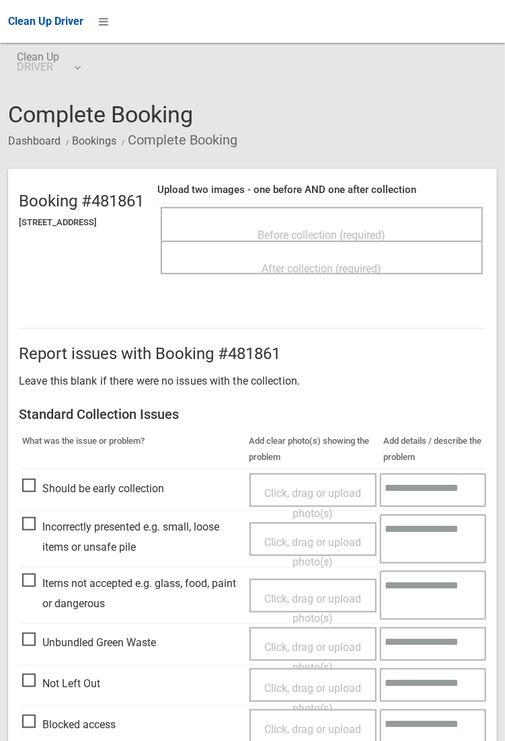
click at [329, 229] on span "Before collection (required)" at bounding box center [322, 235] width 128 height 13
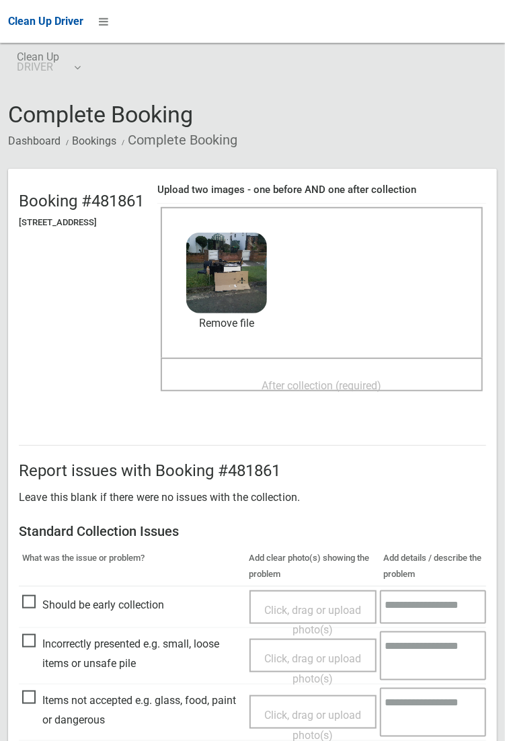
click at [303, 379] on span "After collection (required)" at bounding box center [322, 385] width 120 height 13
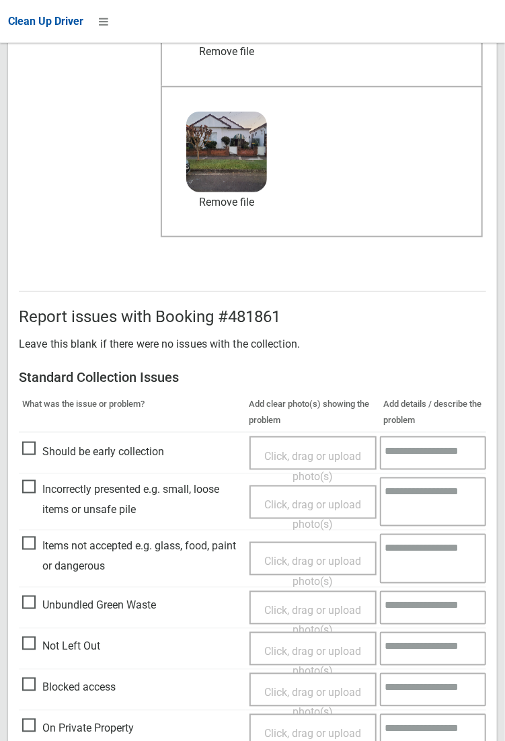
scroll to position [730, 0]
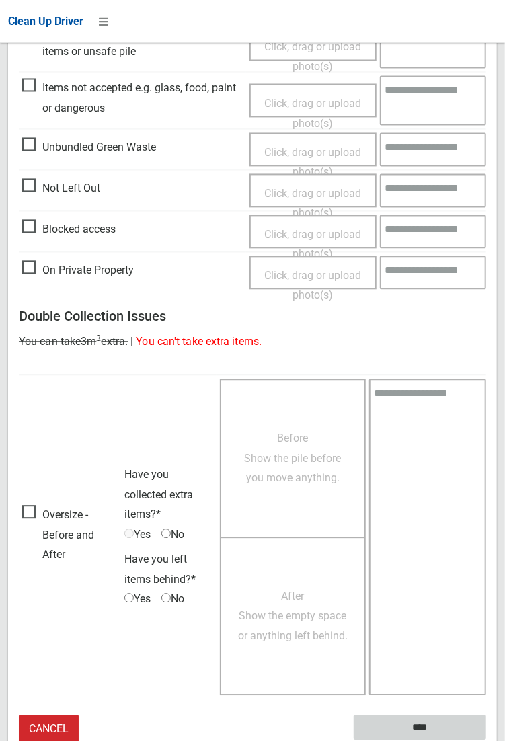
click at [486, 740] on input "****" at bounding box center [420, 727] width 132 height 25
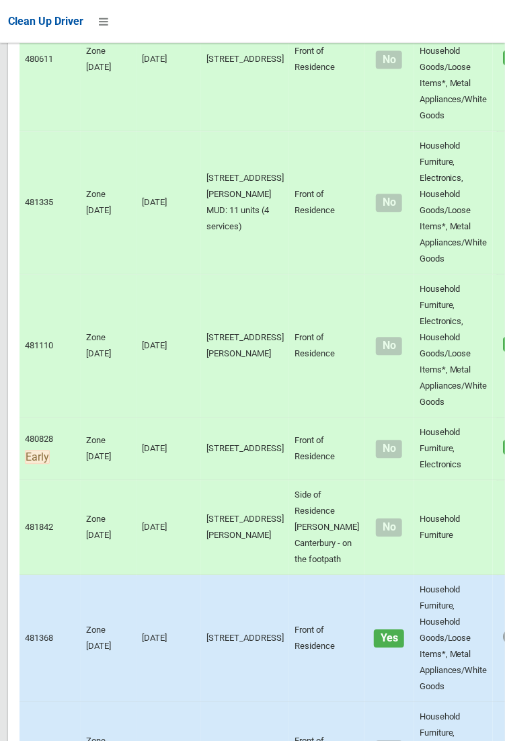
scroll to position [9192, 0]
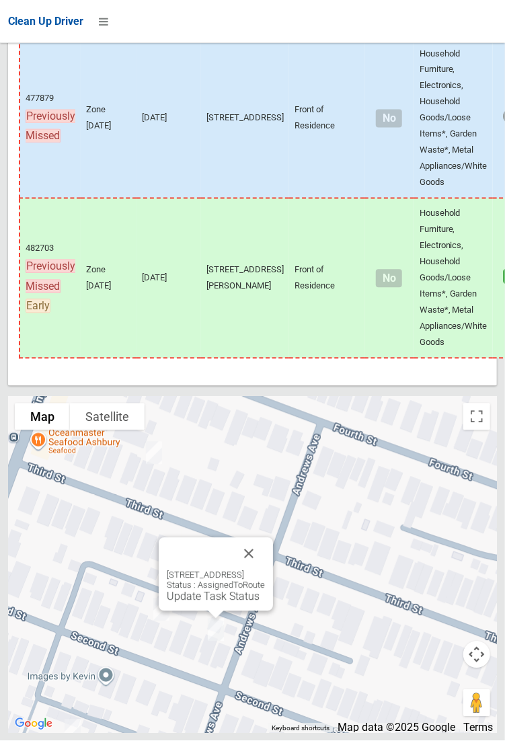
click at [212, 611] on div "47 Second Street, ASHBURY NSW 2193 Status : AssignedToRoute Update Task Status" at bounding box center [216, 574] width 114 height 73
click at [227, 603] on link "Update Task Status" at bounding box center [213, 596] width 93 height 13
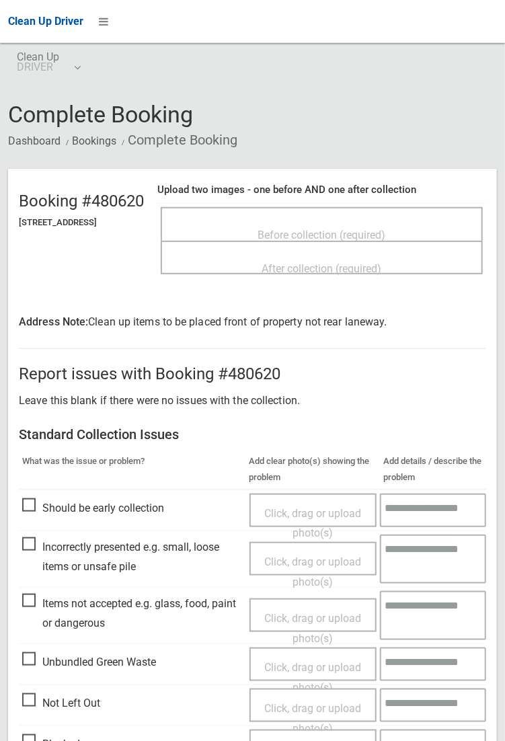
click at [343, 229] on span "Before collection (required)" at bounding box center [322, 235] width 128 height 13
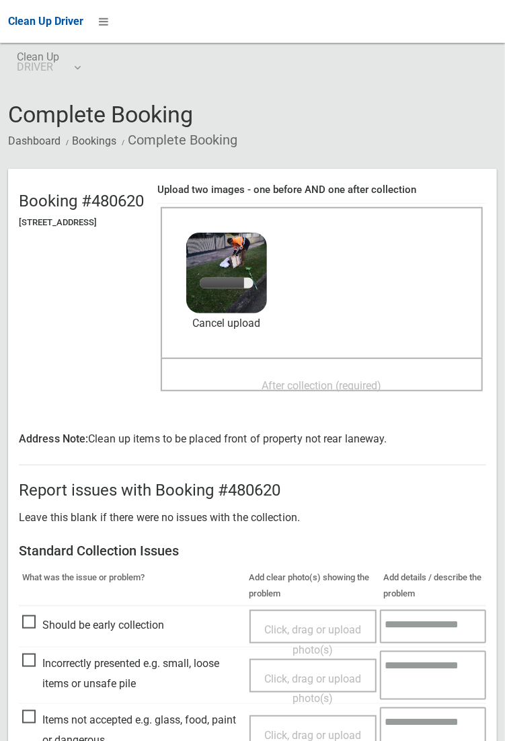
click at [316, 379] on span "After collection (required)" at bounding box center [322, 385] width 120 height 13
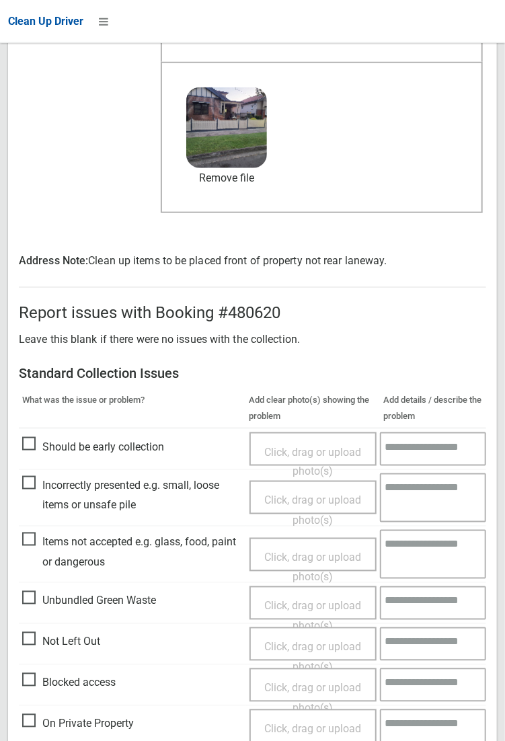
scroll to position [749, 0]
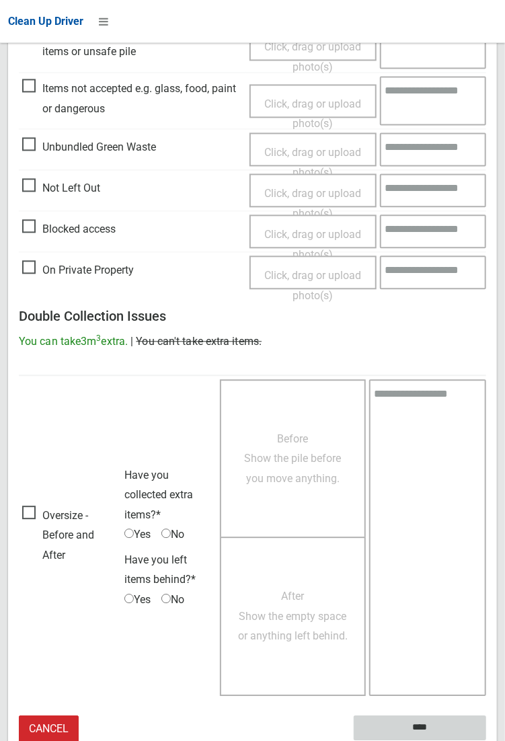
click at [486, 740] on input "****" at bounding box center [420, 728] width 132 height 25
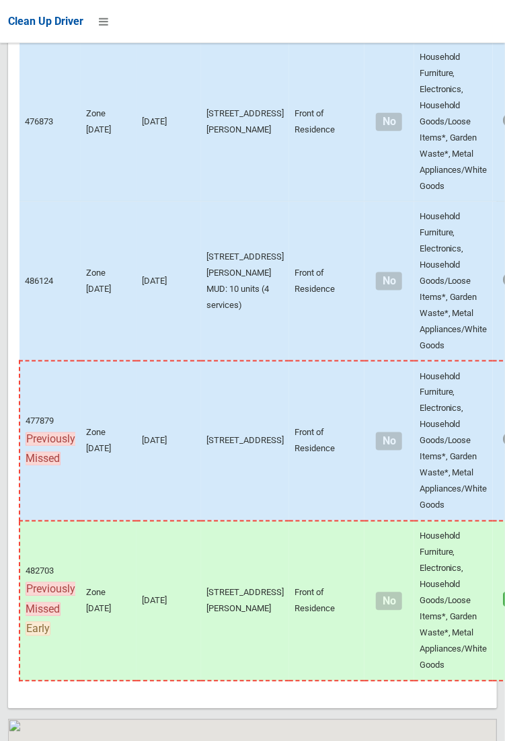
scroll to position [9192, 0]
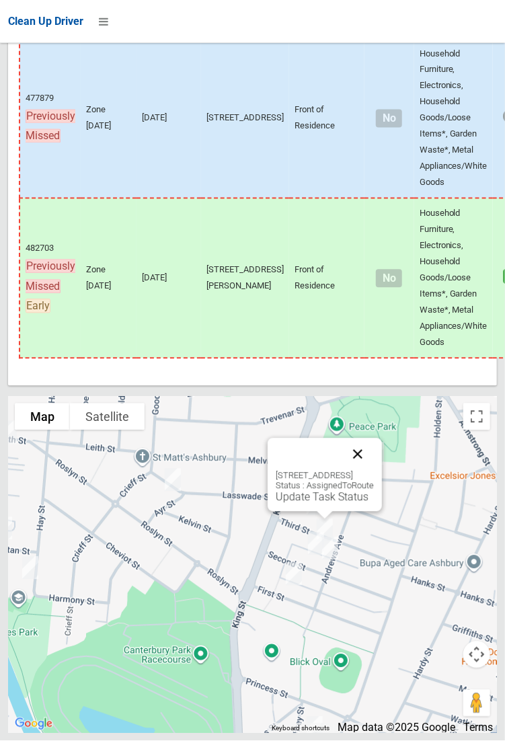
click at [374, 471] on button "Close" at bounding box center [358, 454] width 32 height 32
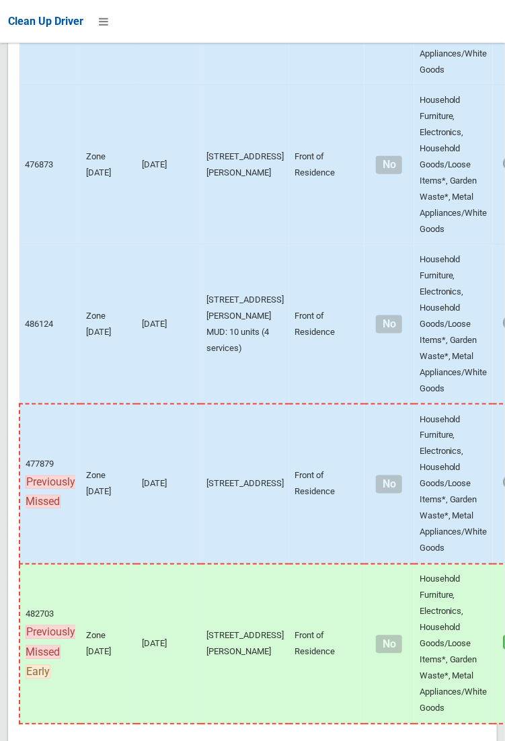
scroll to position [6398, 0]
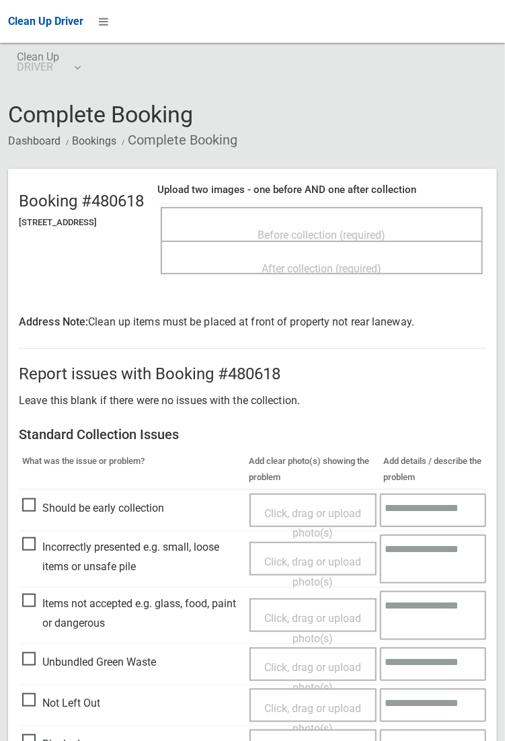
click at [42, 697] on span "Not Left Out" at bounding box center [61, 703] width 78 height 20
click at [47, 699] on span "Not Left Out" at bounding box center [61, 703] width 78 height 20
click at [323, 702] on span "Click, drag or upload photo(s)" at bounding box center [312, 718] width 97 height 33
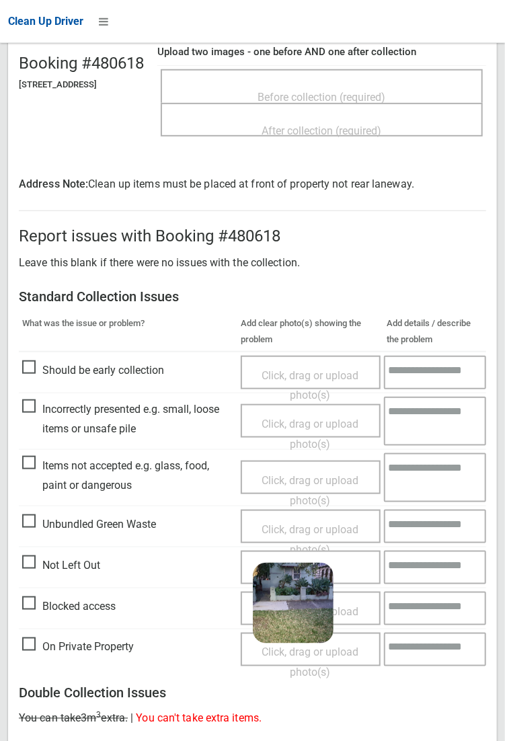
scroll to position [514, 0]
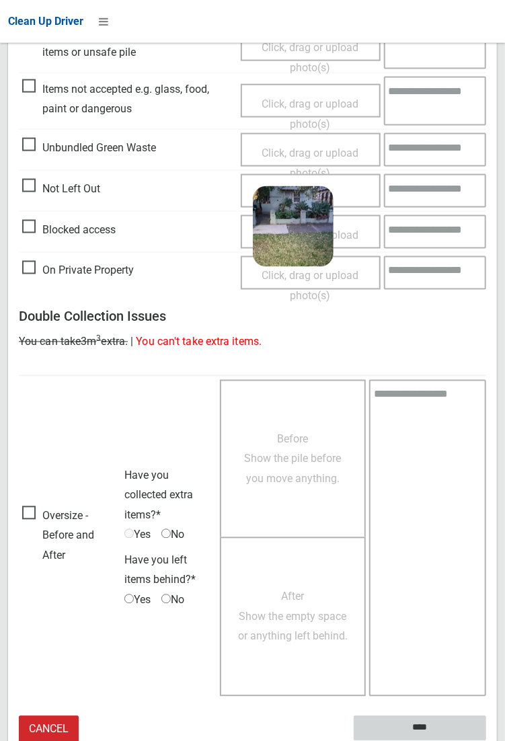
click at [486, 740] on input "****" at bounding box center [420, 728] width 132 height 25
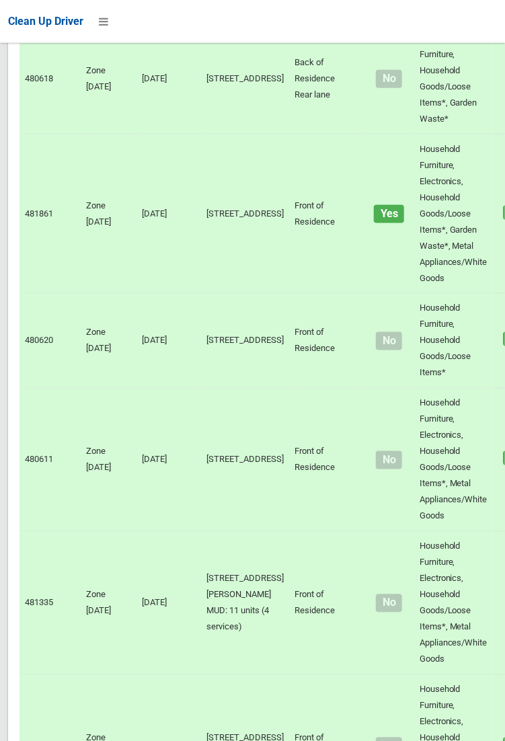
scroll to position [9192, 0]
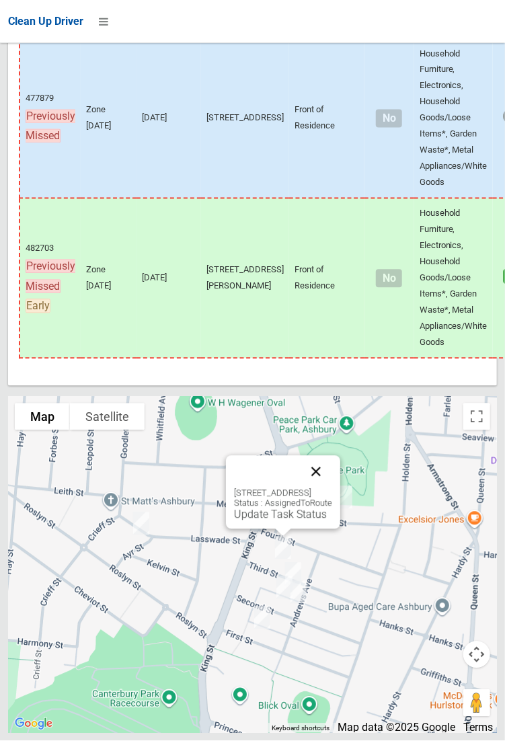
click at [332, 488] on button "Close" at bounding box center [316, 472] width 32 height 32
click at [272, 521] on link "Update Task Status" at bounding box center [280, 514] width 93 height 13
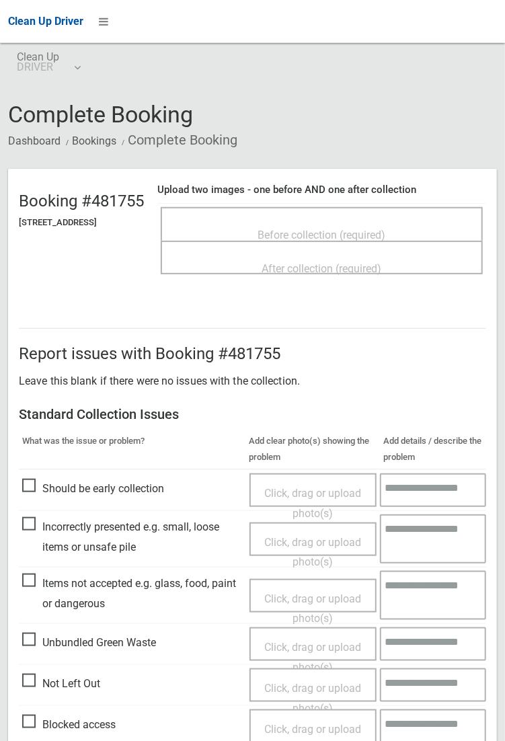
click at [321, 222] on div "Before collection (required)" at bounding box center [321, 234] width 292 height 25
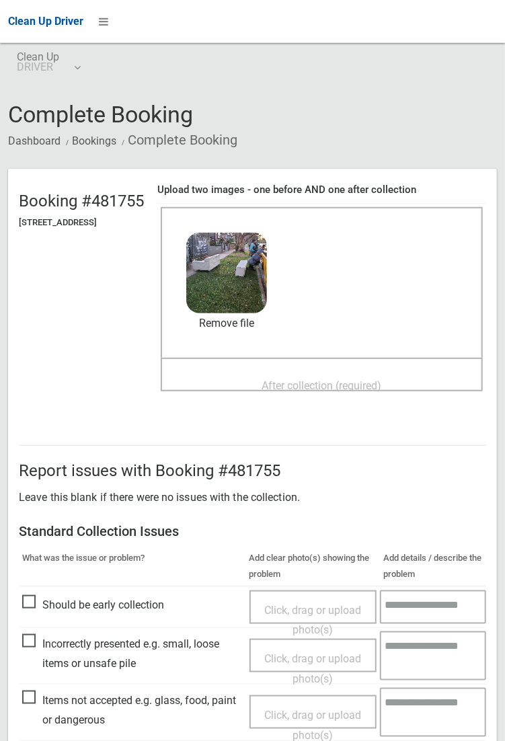
click at [306, 379] on span "After collection (required)" at bounding box center [322, 385] width 120 height 13
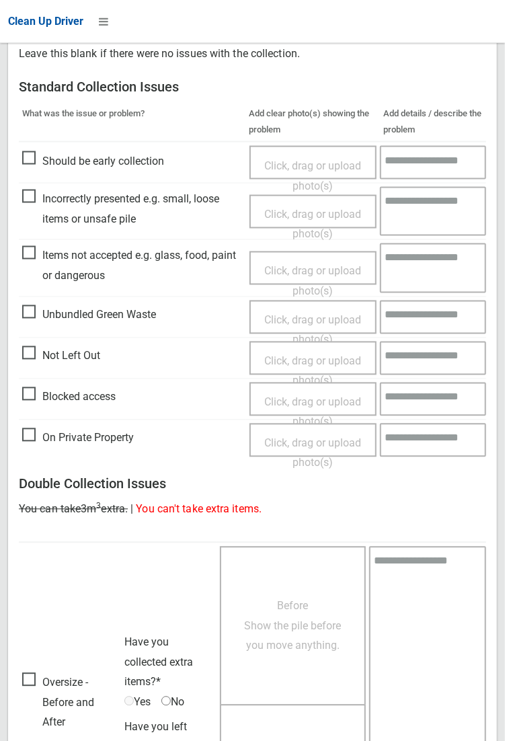
scroll to position [730, 0]
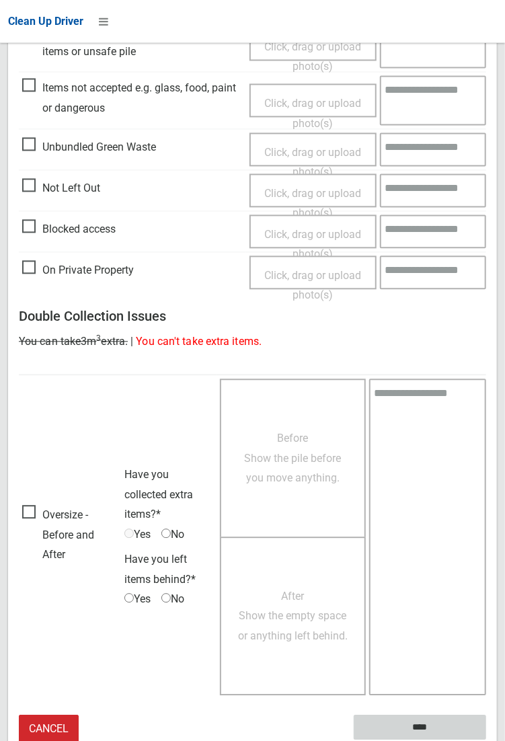
click at [426, 728] on input "****" at bounding box center [420, 727] width 132 height 25
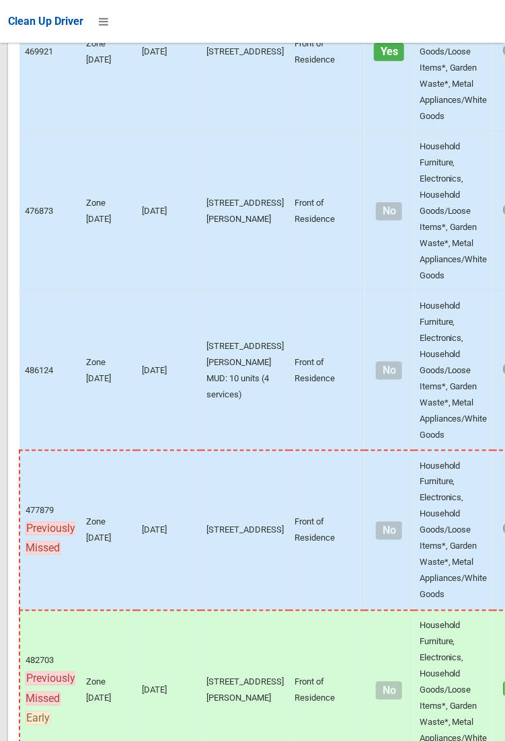
scroll to position [9192, 0]
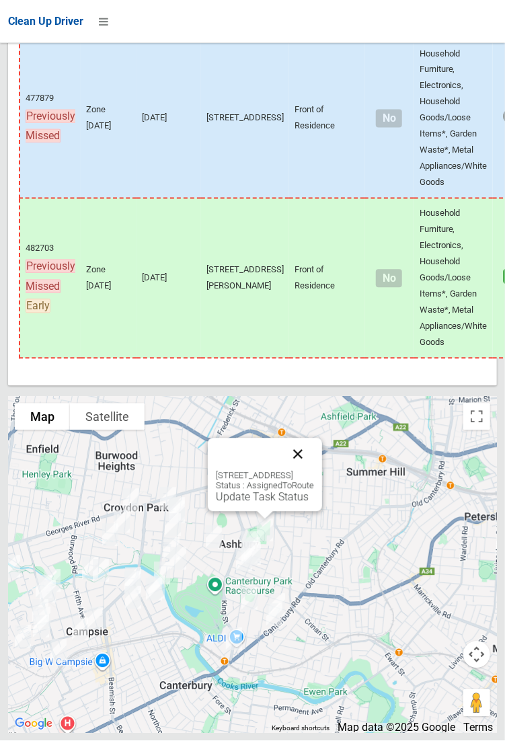
click at [314, 471] on button "Close" at bounding box center [298, 454] width 32 height 32
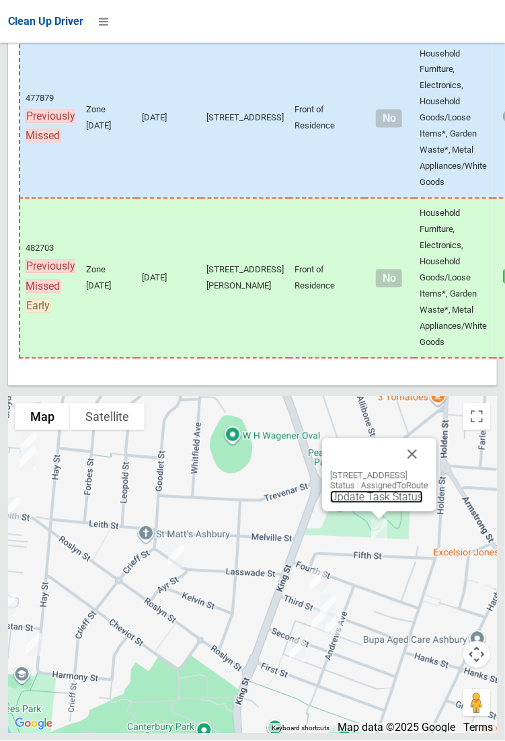
click at [347, 504] on link "Update Task Status" at bounding box center [376, 497] width 93 height 13
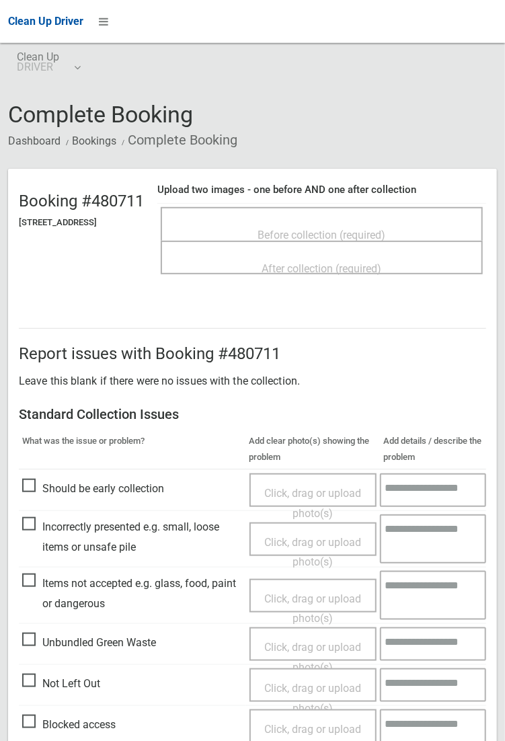
click at [366, 229] on span "Before collection (required)" at bounding box center [322, 235] width 128 height 13
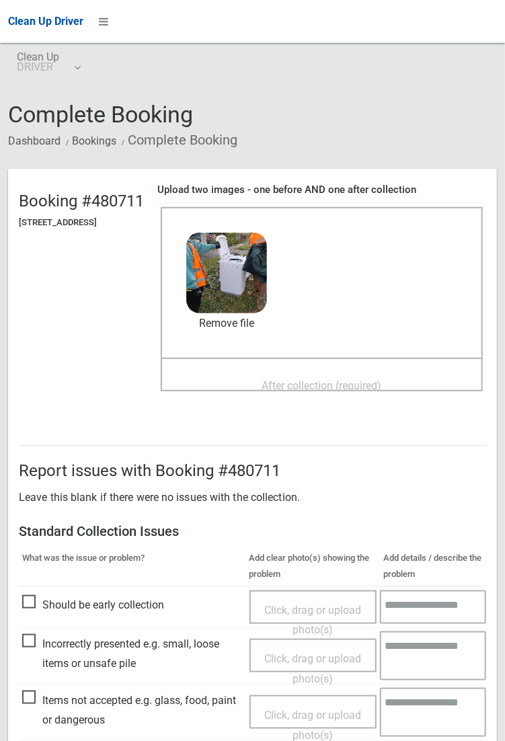
click at [319, 385] on span "After collection (required)" at bounding box center [322, 385] width 120 height 13
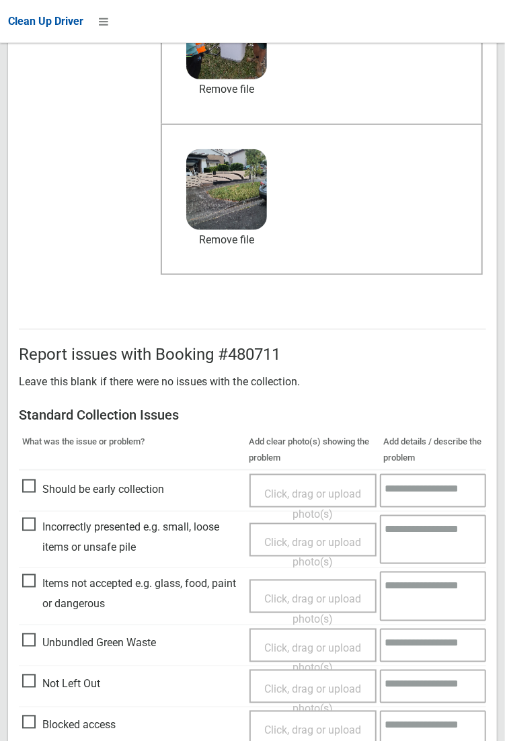
scroll to position [730, 0]
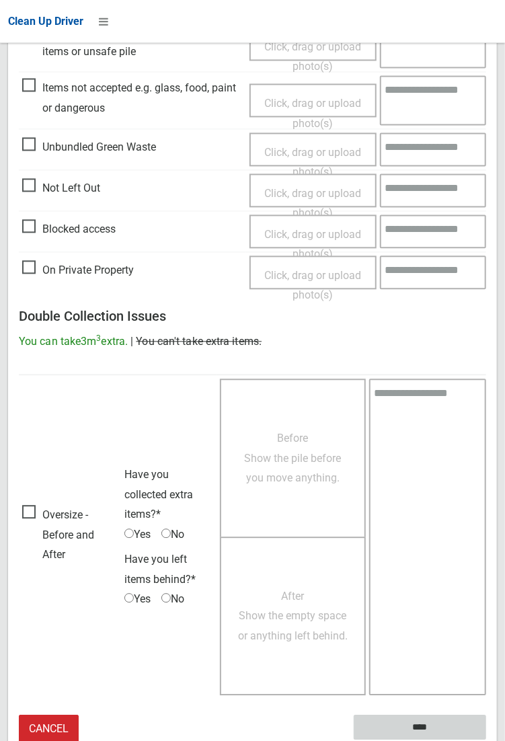
click at [422, 729] on input "****" at bounding box center [420, 727] width 132 height 25
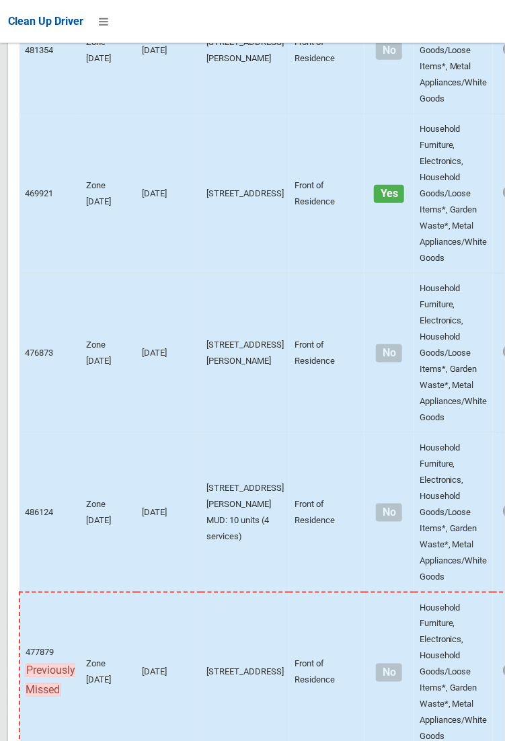
scroll to position [9192, 0]
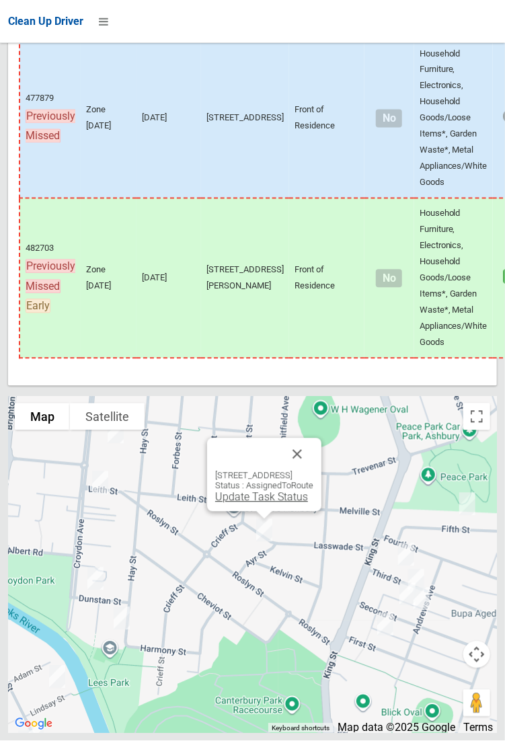
click at [258, 504] on link "Update Task Status" at bounding box center [261, 497] width 93 height 13
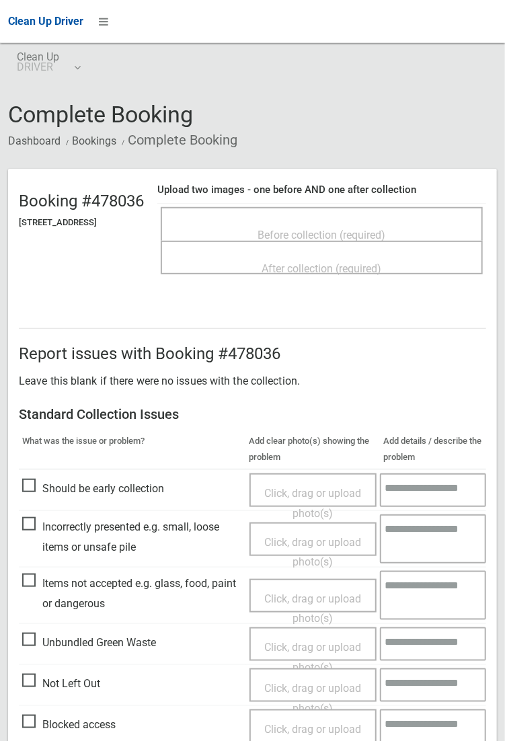
click at [326, 230] on span "Before collection (required)" at bounding box center [322, 235] width 128 height 13
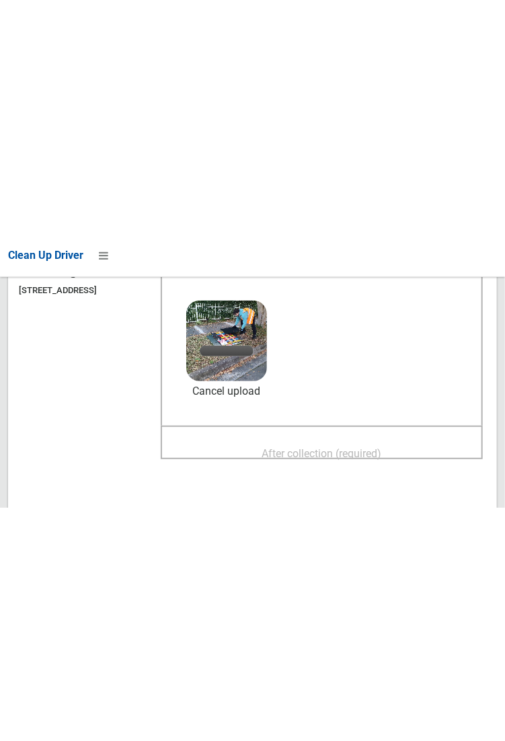
scroll to position [166, 0]
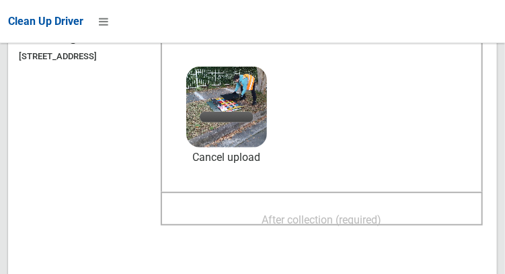
click at [354, 213] on span "After collection (required)" at bounding box center [322, 219] width 120 height 13
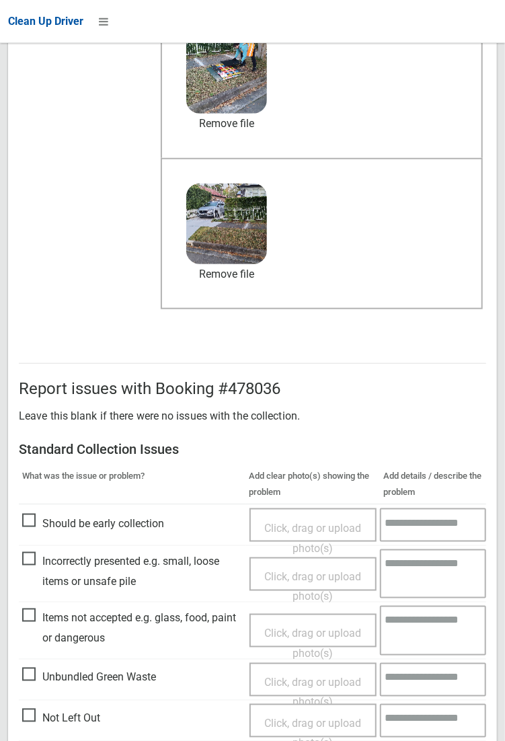
scroll to position [730, 0]
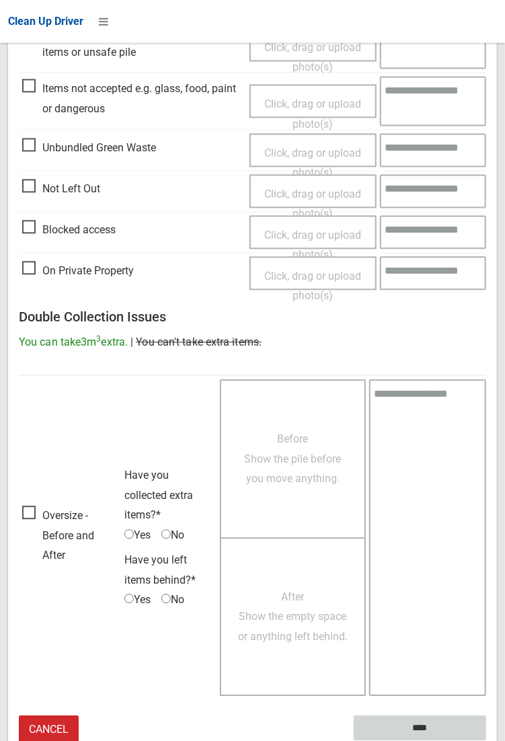
click at [486, 740] on input "****" at bounding box center [420, 727] width 132 height 25
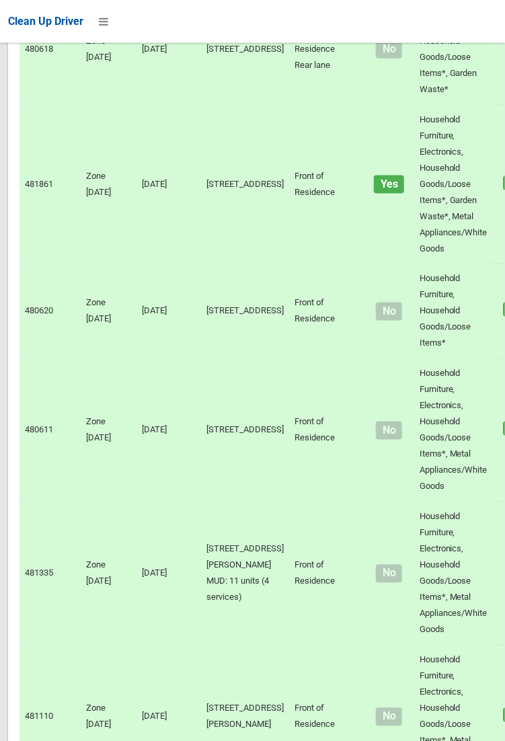
scroll to position [9192, 0]
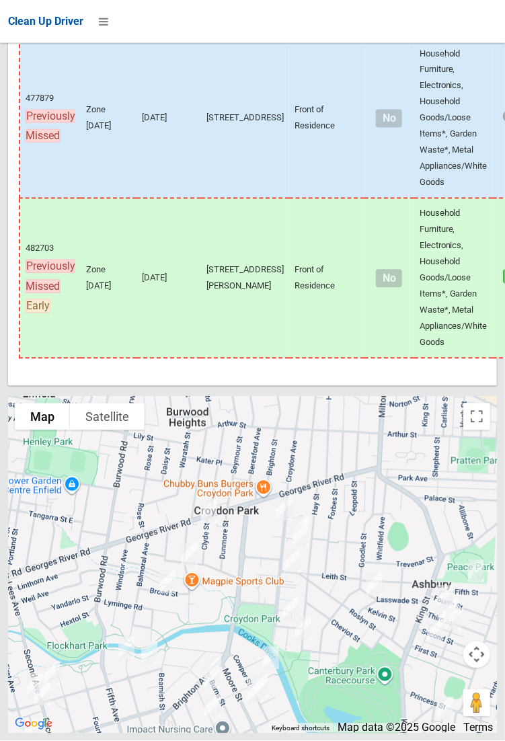
click at [114, 663] on div at bounding box center [252, 565] width 489 height 336
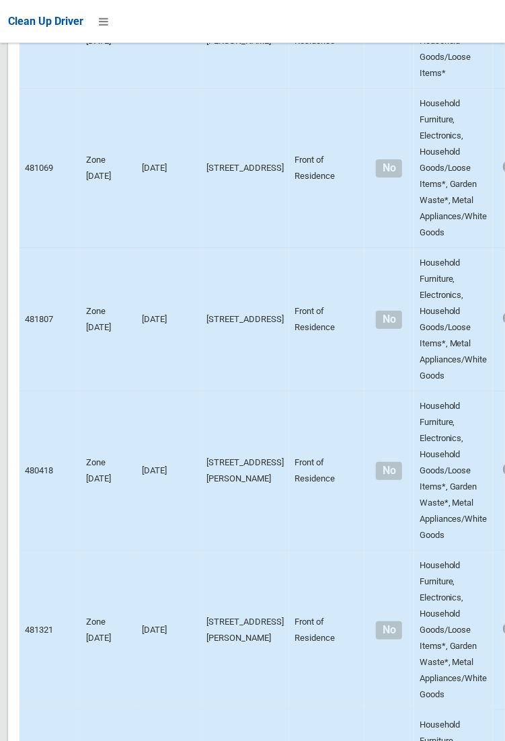
scroll to position [0, 0]
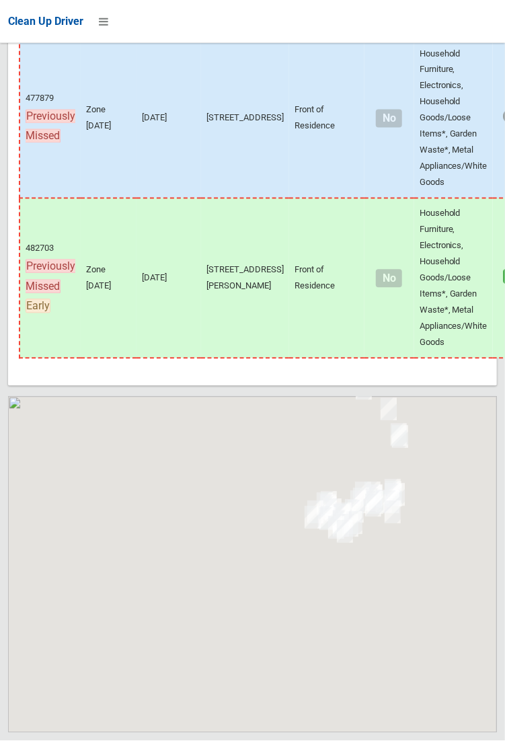
scroll to position [9192, 0]
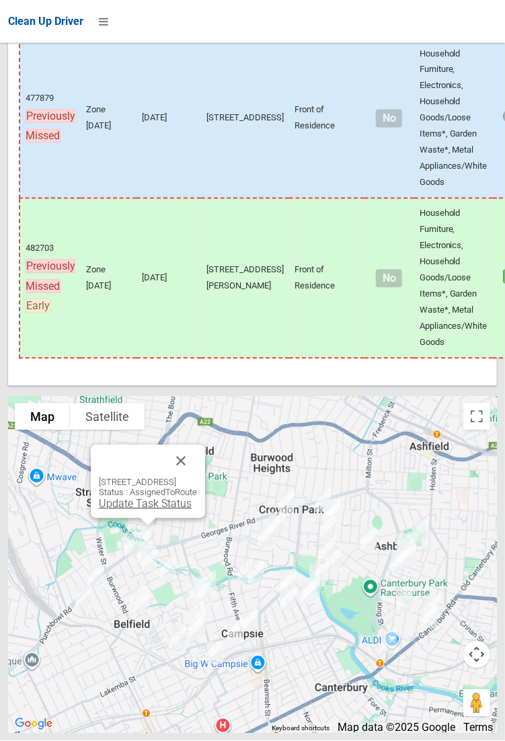
click at [151, 510] on link "Update Task Status" at bounding box center [145, 504] width 93 height 13
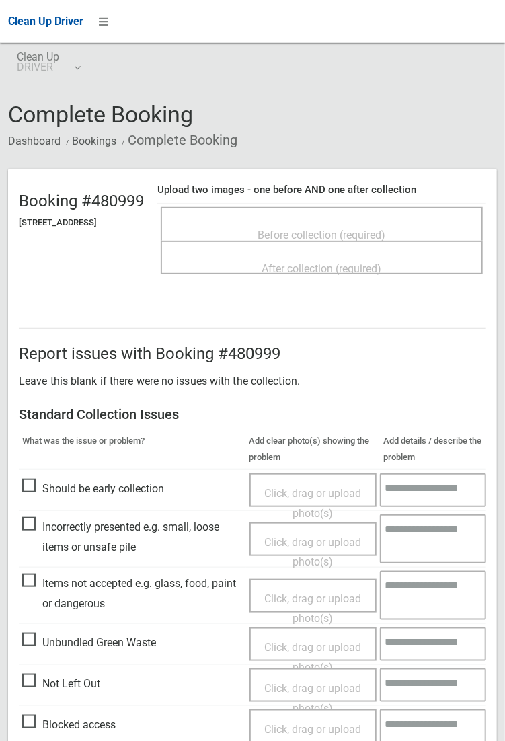
click at [314, 207] on div "Before collection (required)" at bounding box center [322, 224] width 322 height 34
click at [350, 229] on span "Before collection (required)" at bounding box center [322, 235] width 128 height 13
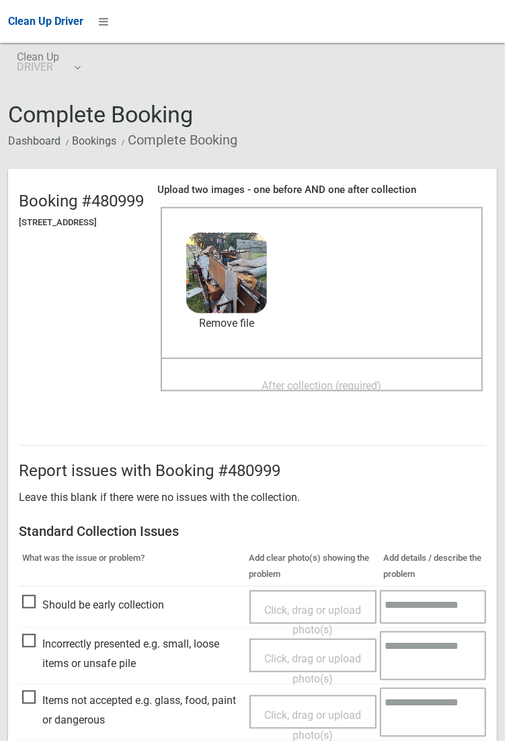
click at [325, 387] on span "After collection (required)" at bounding box center [322, 385] width 120 height 13
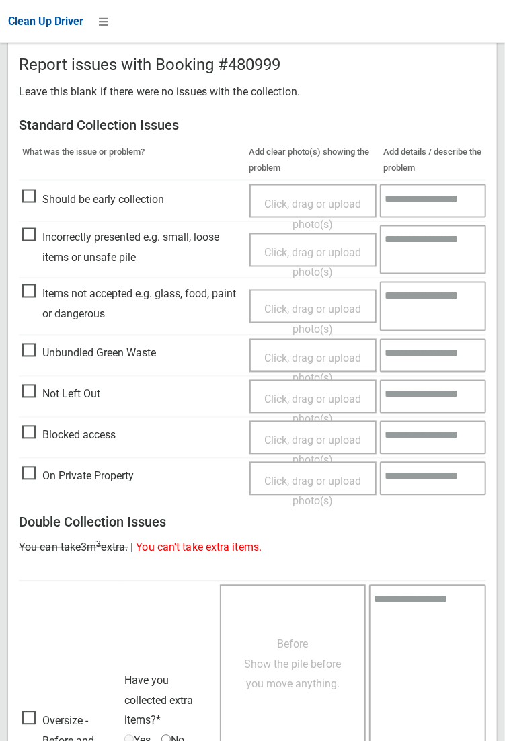
scroll to position [730, 0]
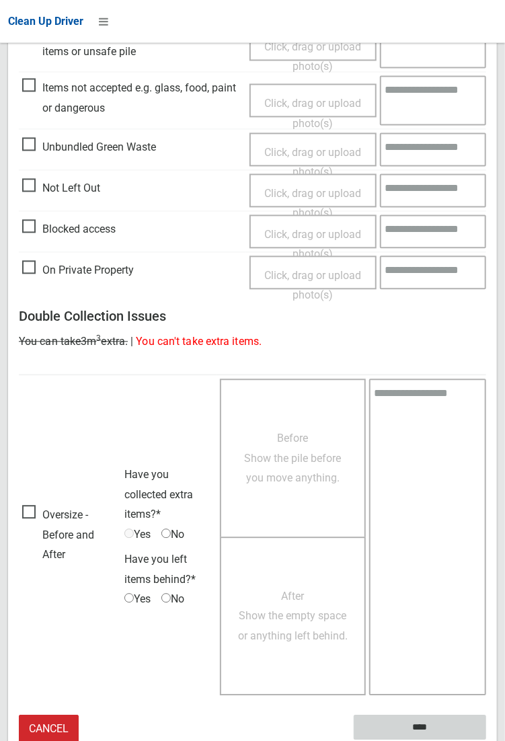
click at [486, 740] on input "****" at bounding box center [420, 727] width 132 height 25
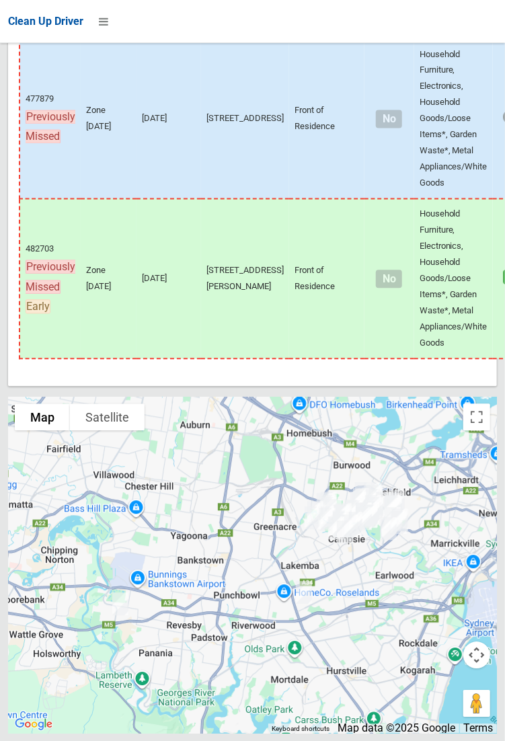
scroll to position [9192, 0]
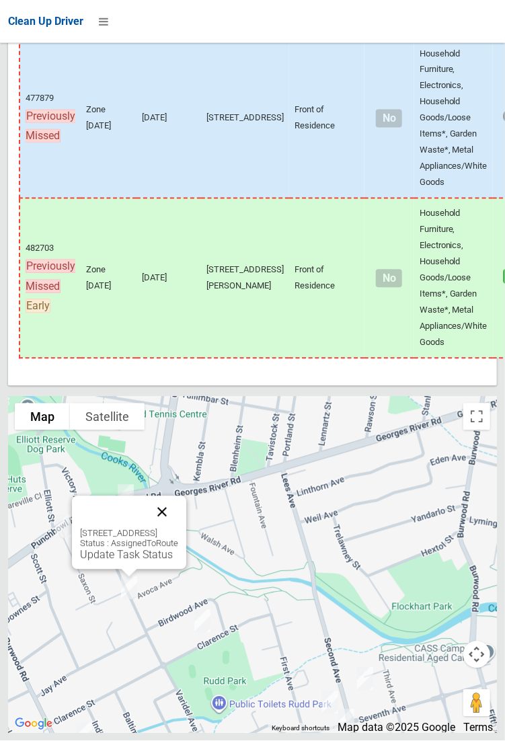
click at [178, 529] on button "Close" at bounding box center [162, 512] width 32 height 32
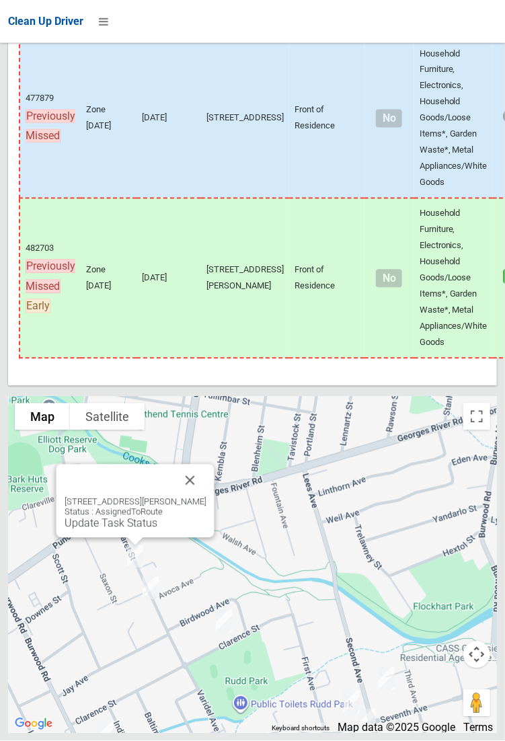
click at [145, 538] on div "21 Margaret Street, BELFIELD NSW 2191 Status : AssignedToRoute Update Task Stat…" at bounding box center [135, 501] width 158 height 73
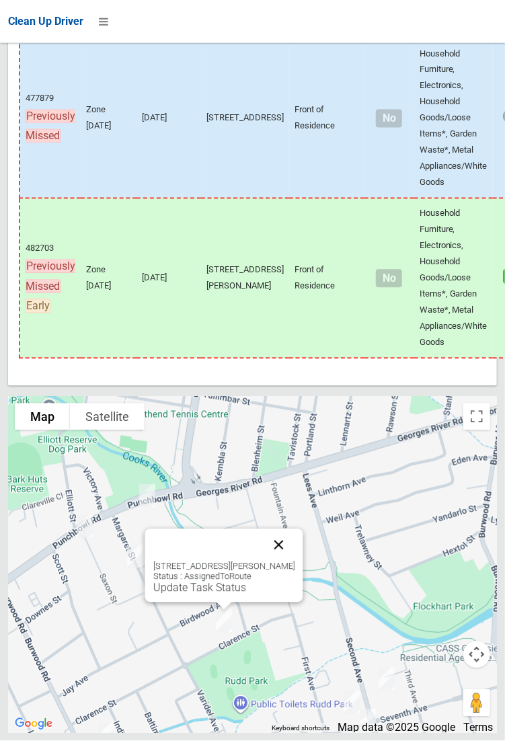
click at [289, 561] on button "Close" at bounding box center [278, 545] width 32 height 32
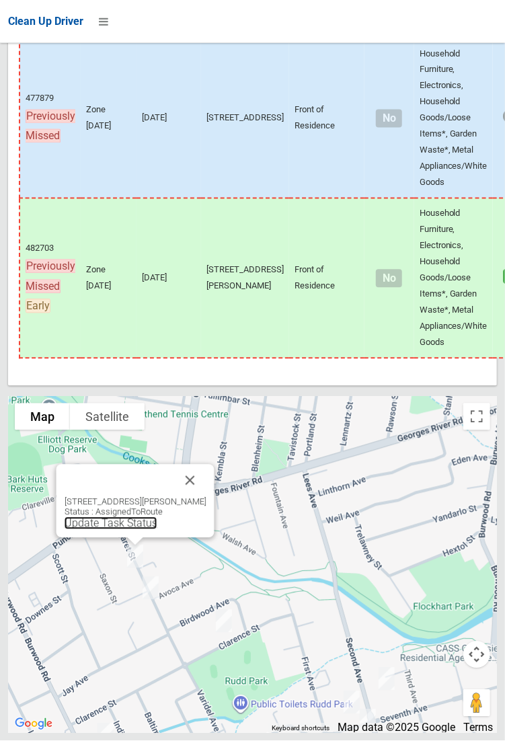
click at [136, 530] on link "Update Task Status" at bounding box center [110, 523] width 93 height 13
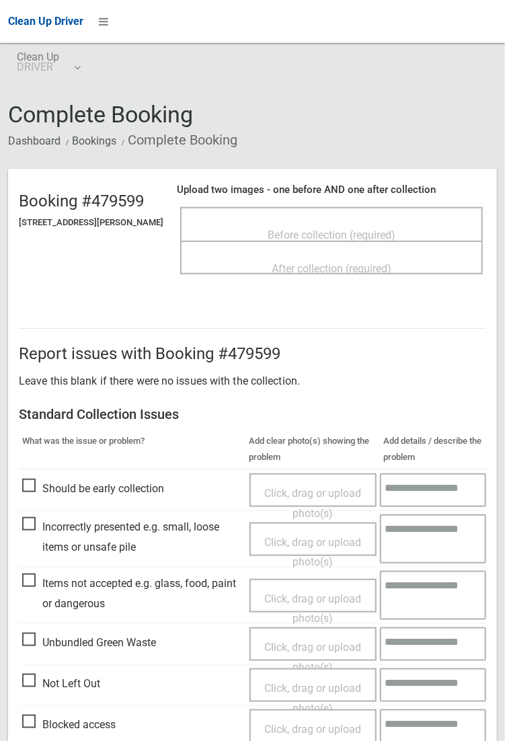
click at [329, 229] on span "Before collection (required)" at bounding box center [332, 235] width 128 height 13
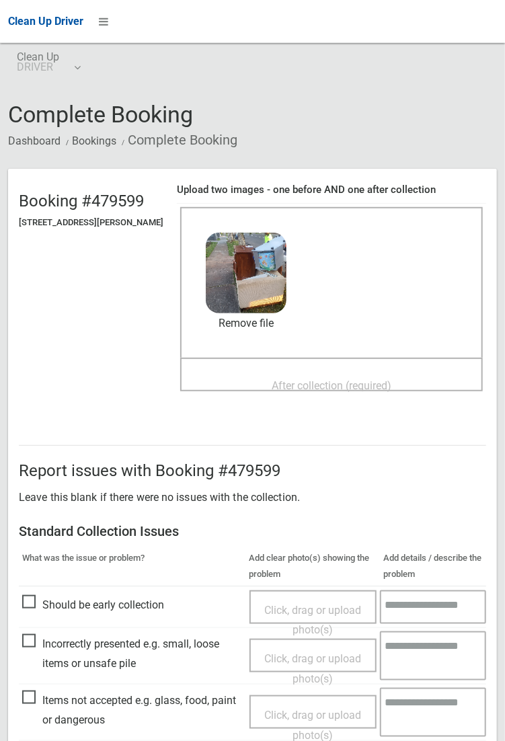
click at [301, 379] on span "After collection (required)" at bounding box center [332, 385] width 120 height 13
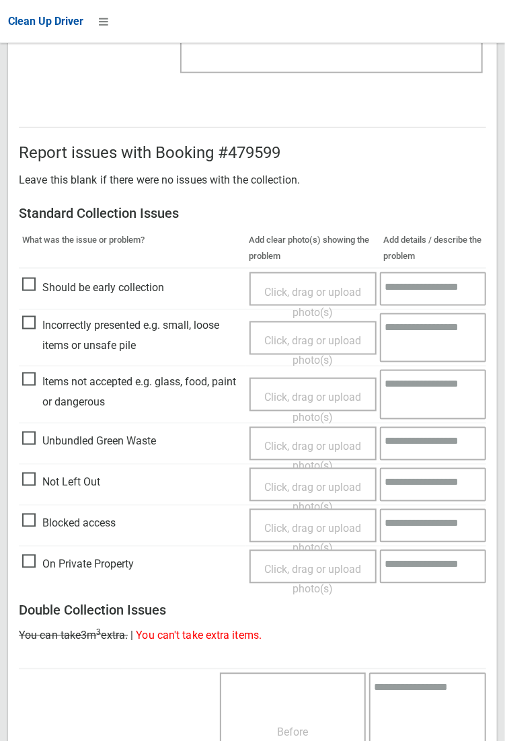
scroll to position [730, 0]
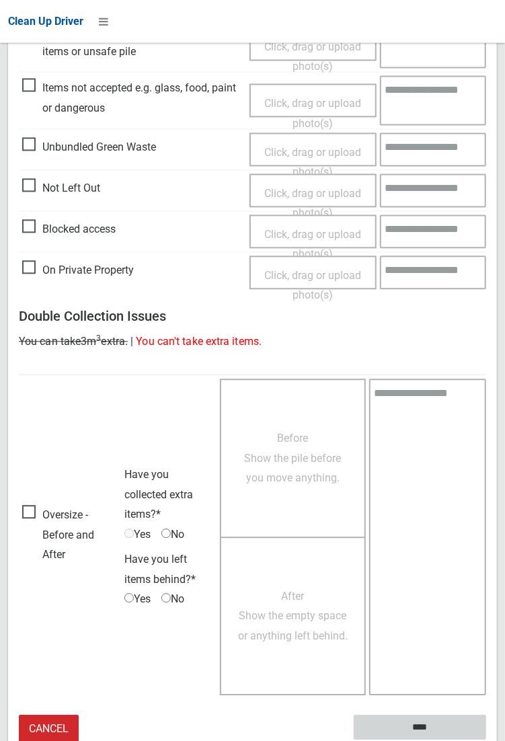
click at [486, 740] on input "****" at bounding box center [420, 727] width 132 height 25
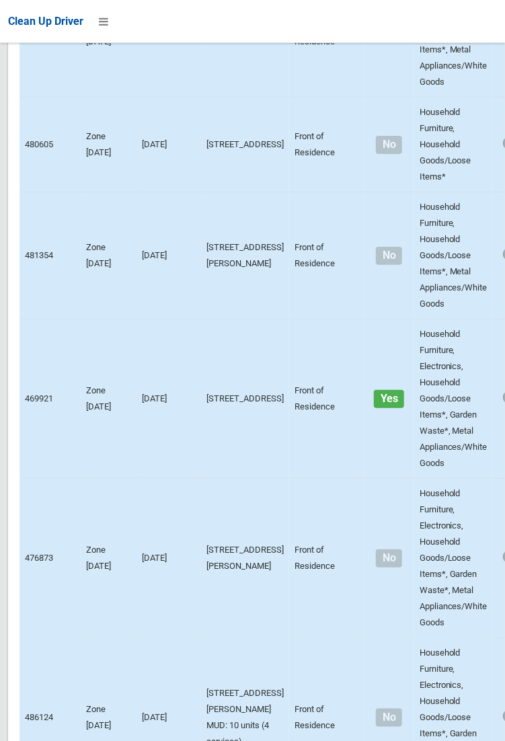
scroll to position [9192, 0]
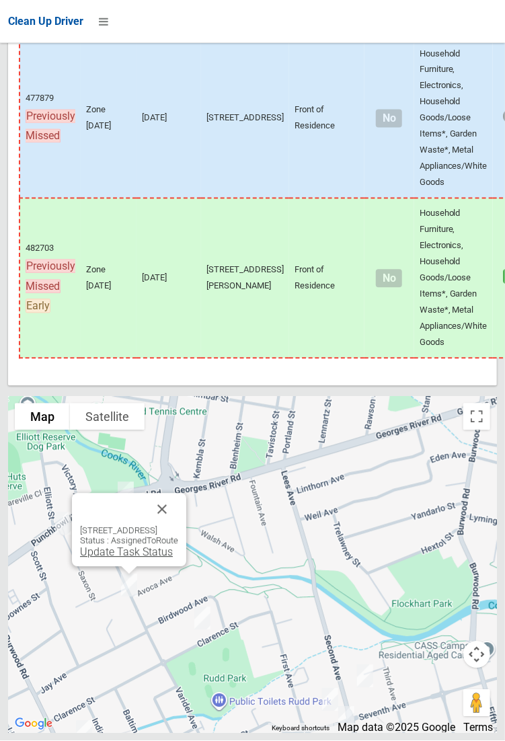
click at [113, 559] on link "Update Task Status" at bounding box center [126, 552] width 93 height 13
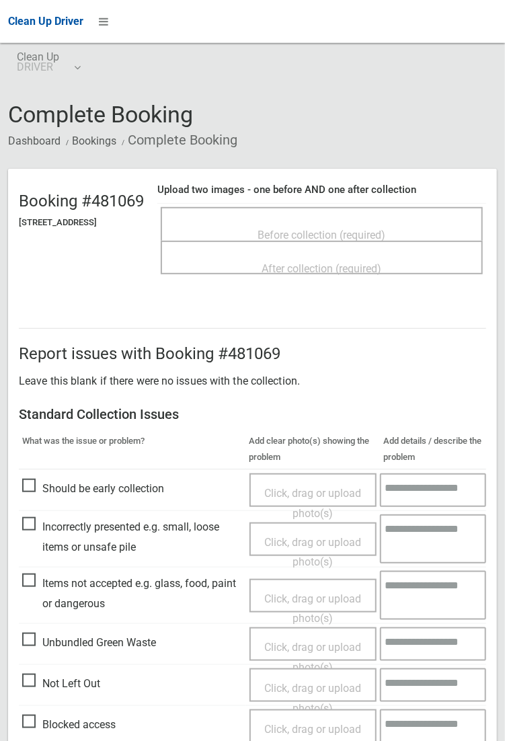
click at [352, 229] on span "Before collection (required)" at bounding box center [322, 235] width 128 height 13
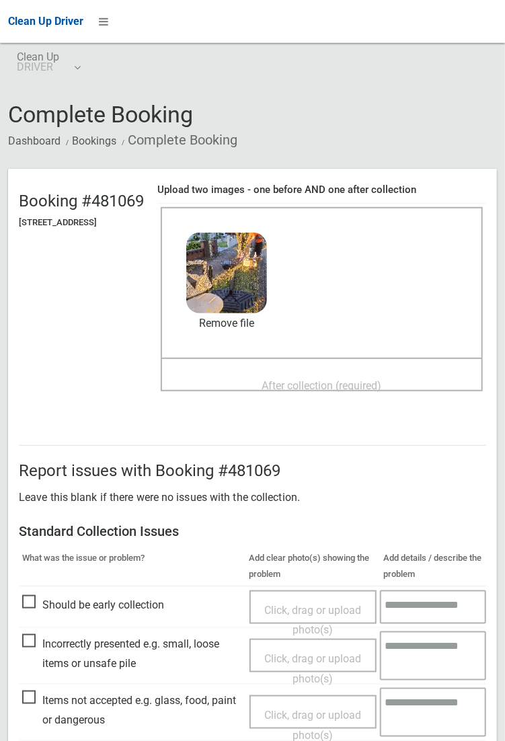
click at [304, 379] on span "After collection (required)" at bounding box center [322, 385] width 120 height 13
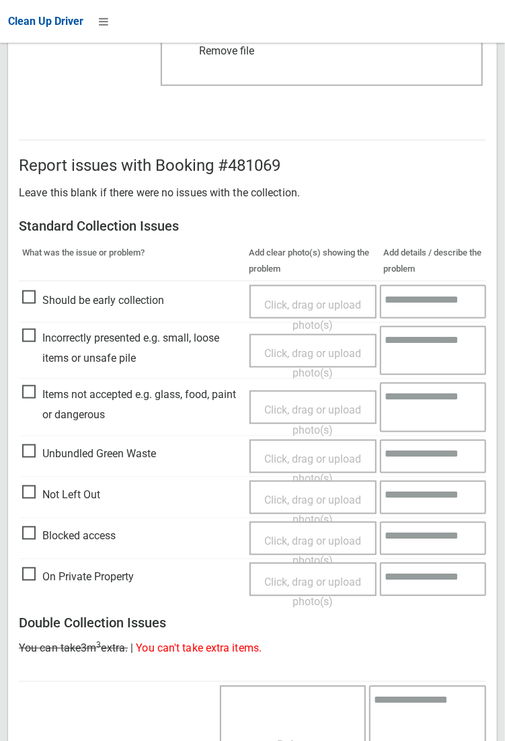
scroll to position [730, 0]
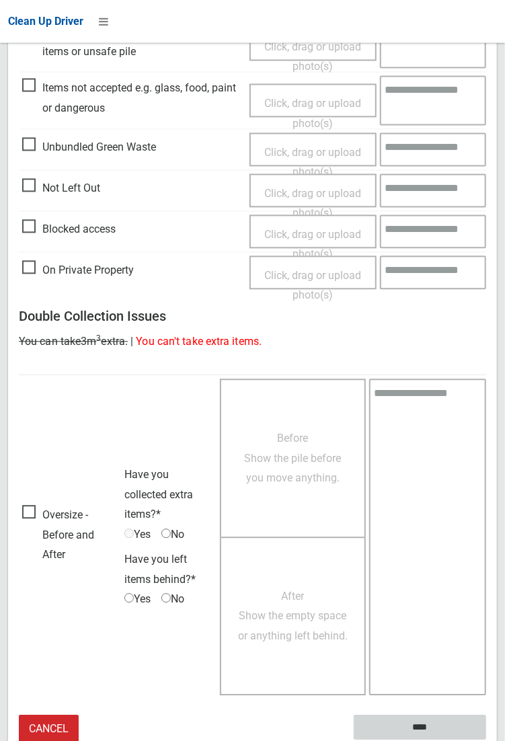
click at [486, 740] on input "****" at bounding box center [420, 727] width 132 height 25
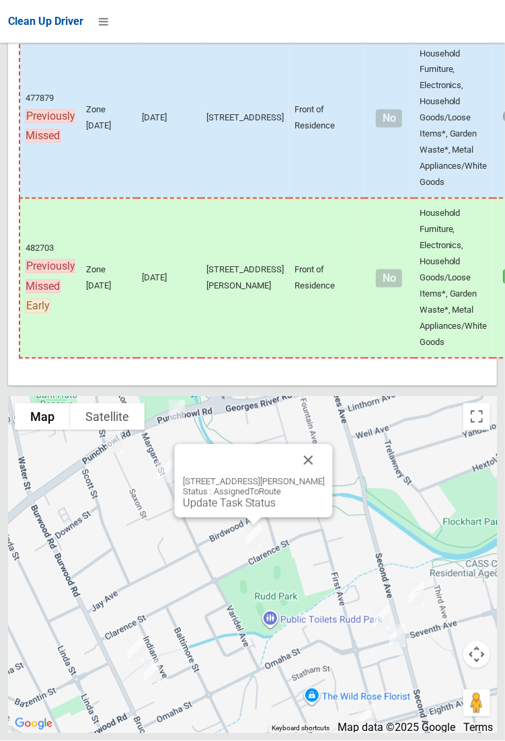
scroll to position [9192, 0]
click at [253, 510] on link "Update Task Status" at bounding box center [228, 503] width 93 height 13
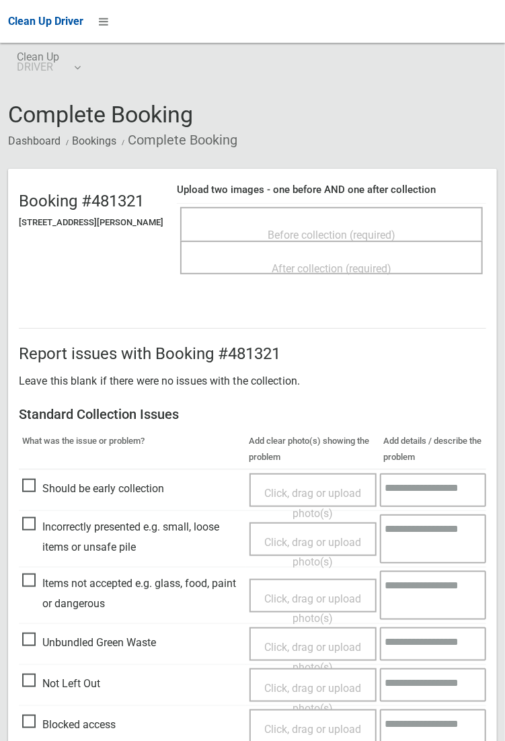
click at [351, 230] on span "Before collection (required)" at bounding box center [332, 235] width 128 height 13
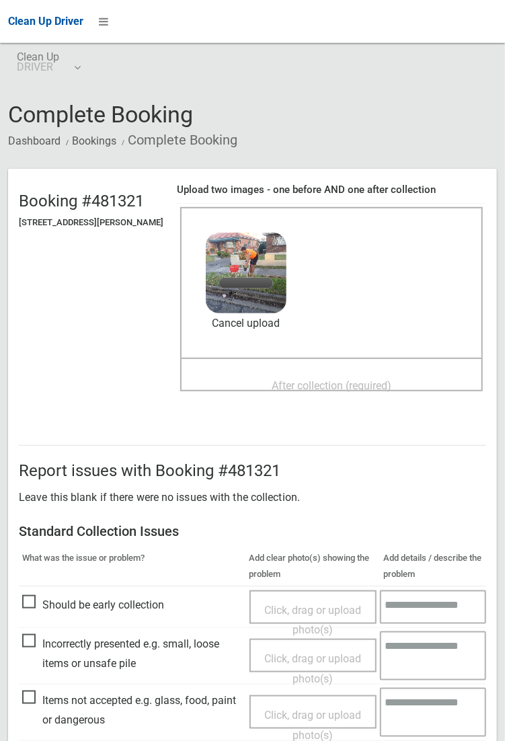
click at [336, 379] on span "After collection (required)" at bounding box center [332, 385] width 120 height 13
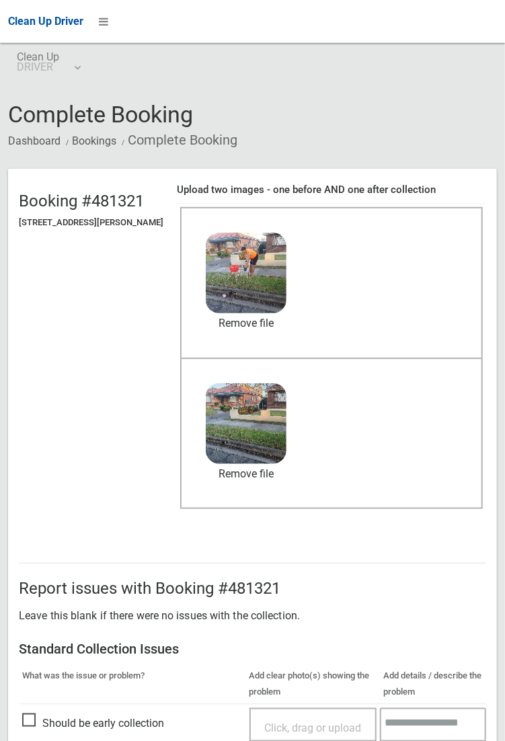
scroll to position [730, 0]
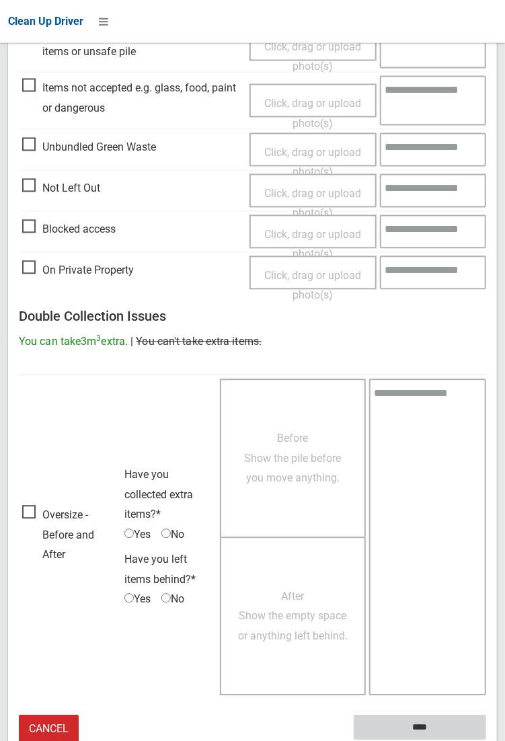
click at [430, 728] on input "****" at bounding box center [420, 727] width 132 height 25
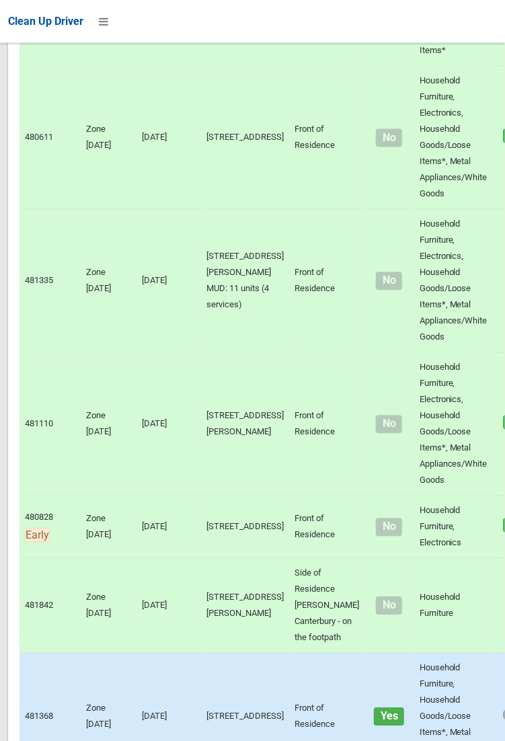
scroll to position [9192, 0]
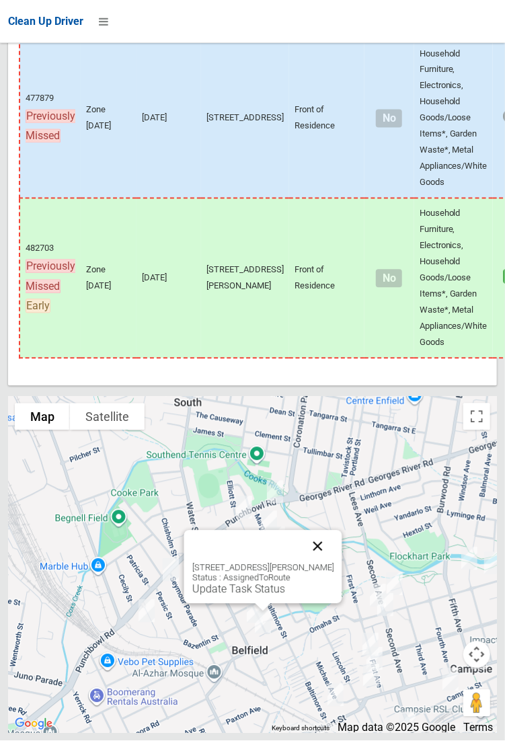
click at [326, 563] on button "Close" at bounding box center [317, 547] width 32 height 32
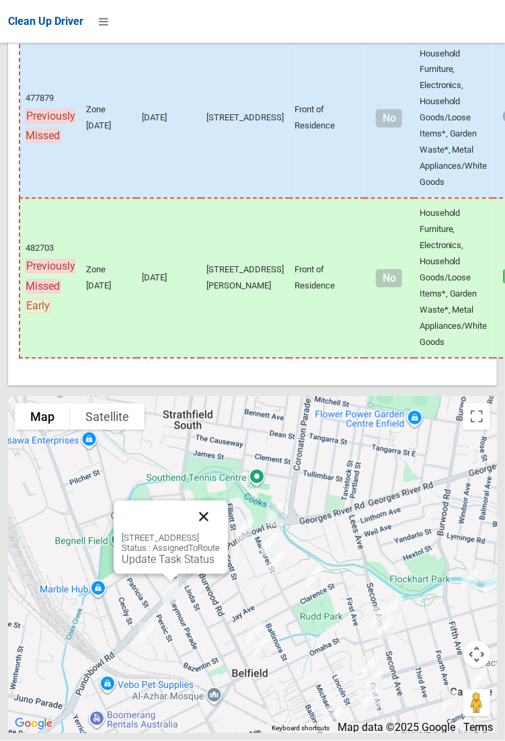
click at [220, 533] on button "Close" at bounding box center [204, 517] width 32 height 32
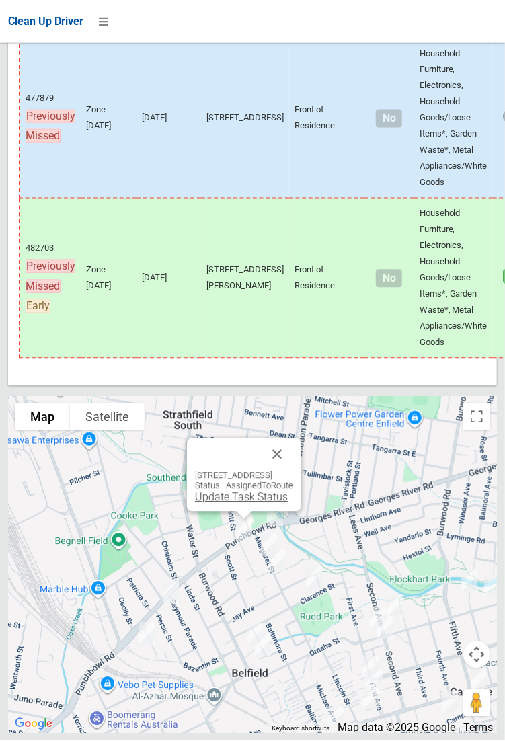
click at [231, 504] on link "Update Task Status" at bounding box center [241, 497] width 93 height 13
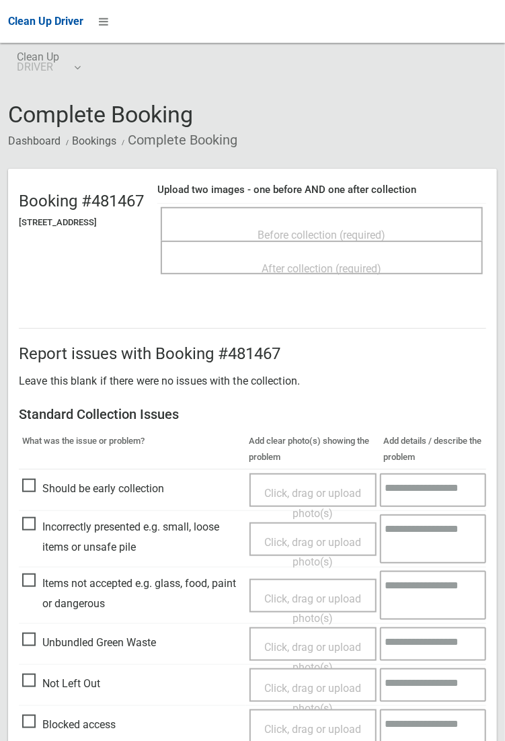
click at [317, 229] on span "Before collection (required)" at bounding box center [322, 235] width 128 height 13
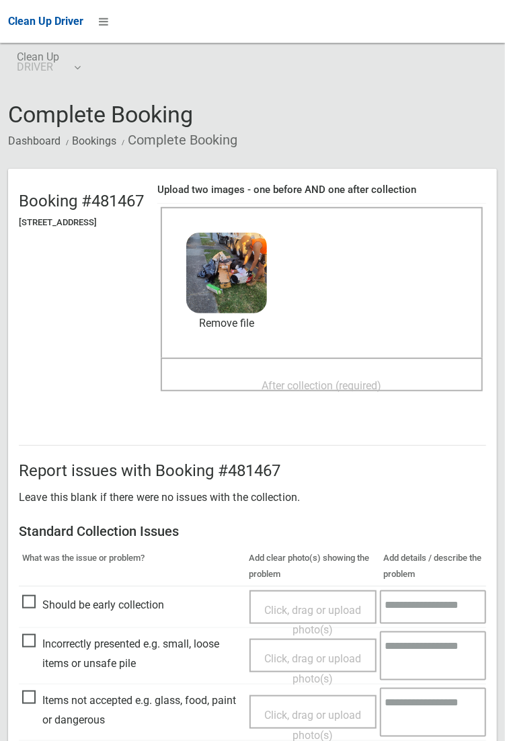
click at [344, 379] on span "After collection (required)" at bounding box center [322, 385] width 120 height 13
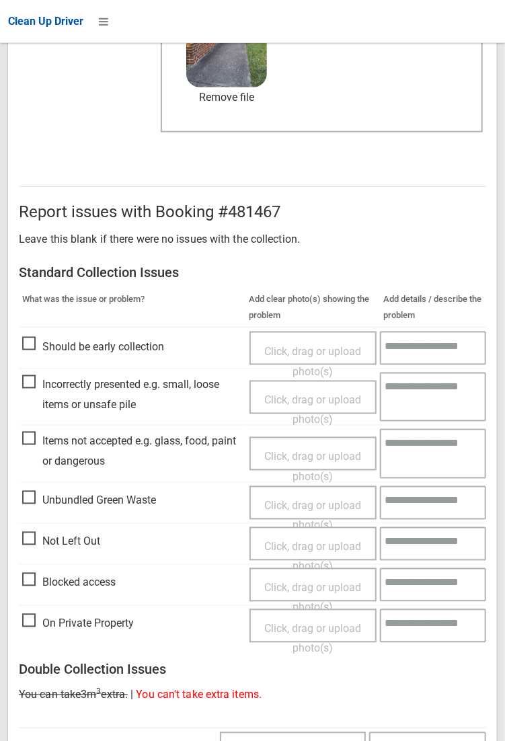
scroll to position [730, 0]
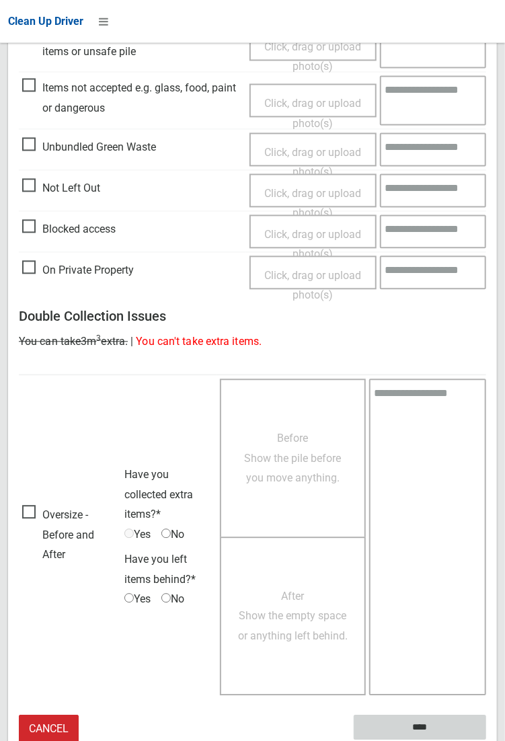
click at [486, 740] on input "****" at bounding box center [420, 727] width 132 height 25
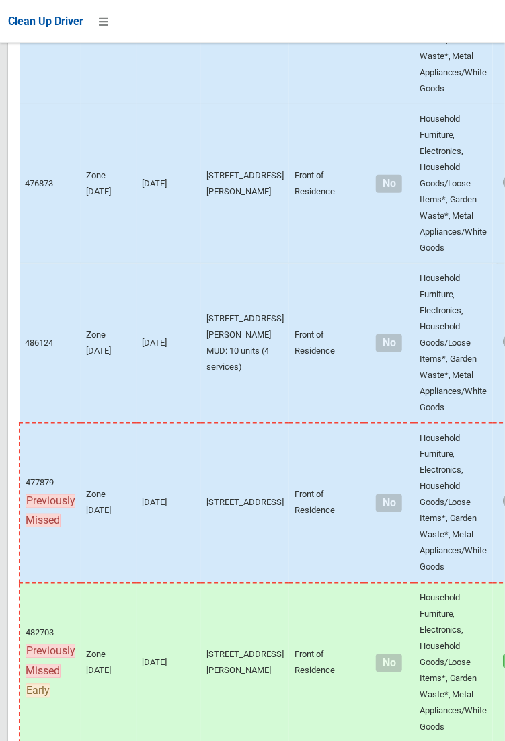
scroll to position [9192, 0]
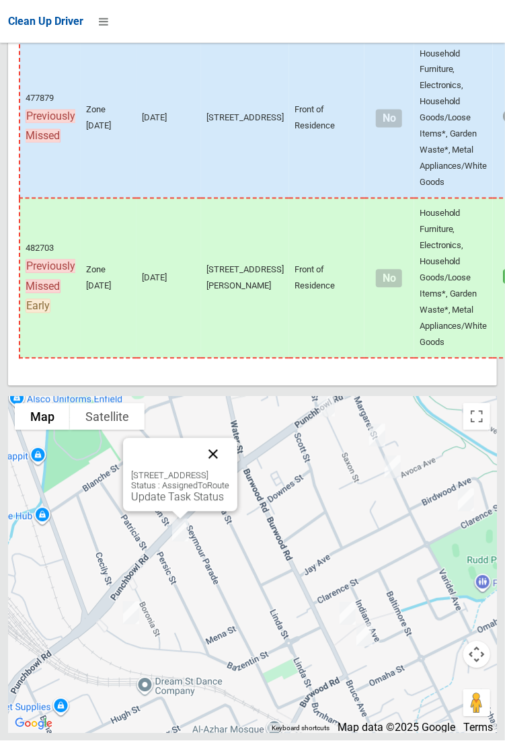
click at [229, 471] on button "Close" at bounding box center [213, 454] width 32 height 32
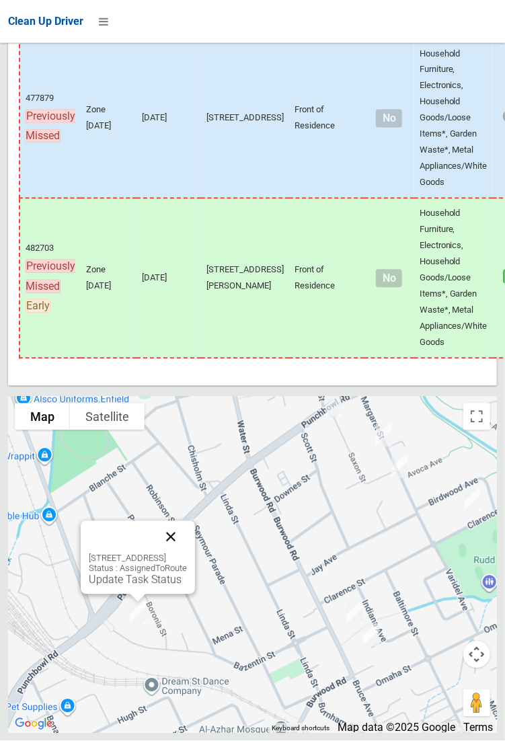
click at [187, 553] on button "Close" at bounding box center [171, 537] width 32 height 32
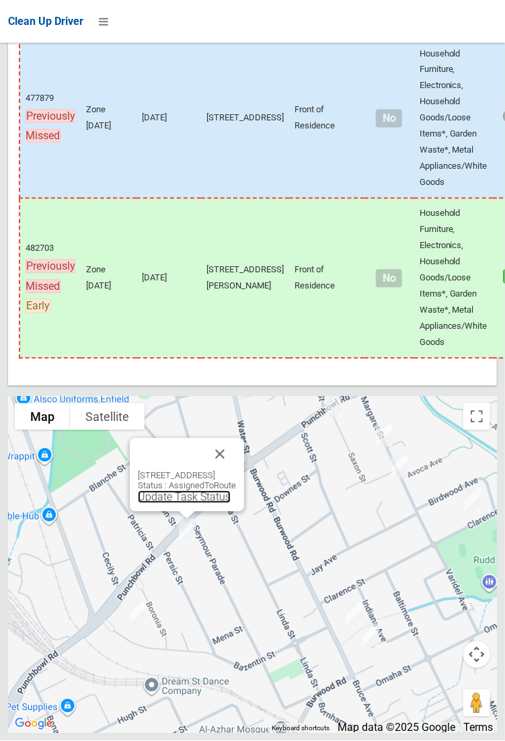
click at [174, 504] on link "Update Task Status" at bounding box center [184, 497] width 93 height 13
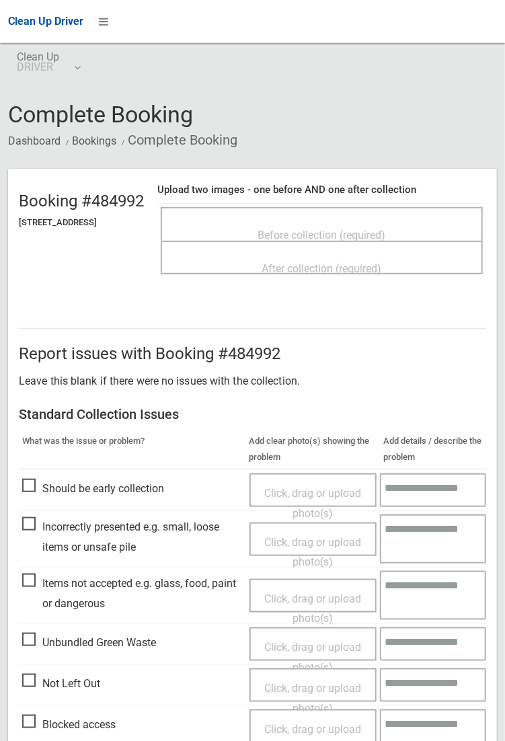
click at [364, 229] on span "Before collection (required)" at bounding box center [322, 235] width 128 height 13
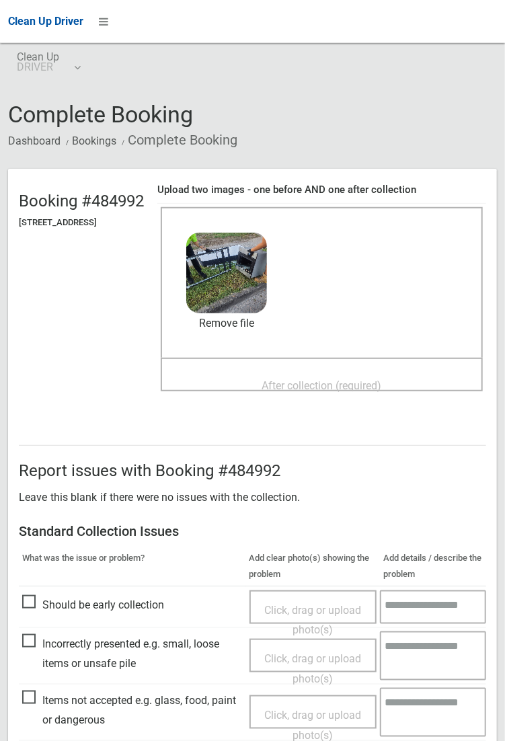
click at [309, 379] on span "After collection (required)" at bounding box center [322, 385] width 120 height 13
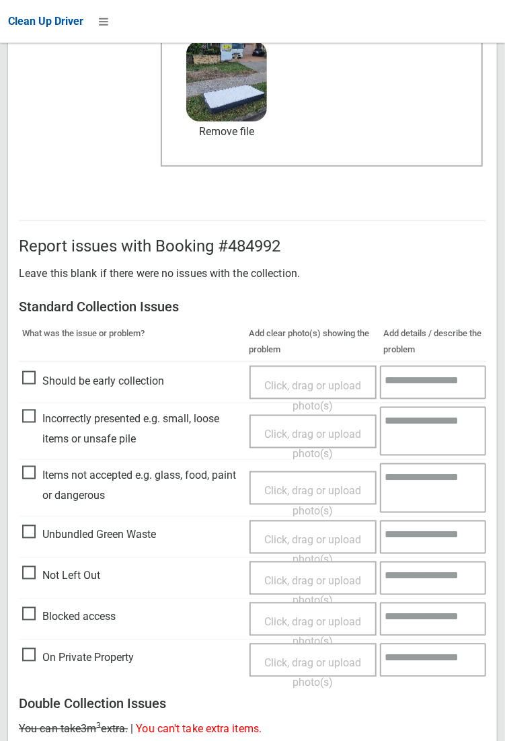
scroll to position [730, 0]
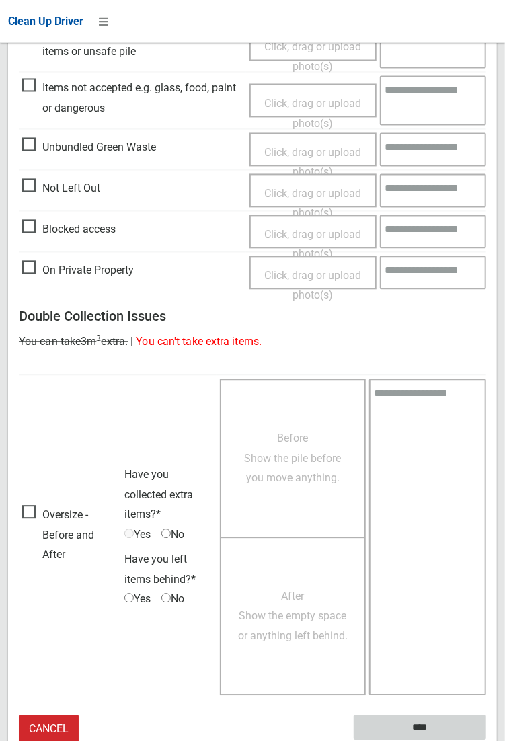
click at [426, 724] on input "****" at bounding box center [420, 727] width 132 height 25
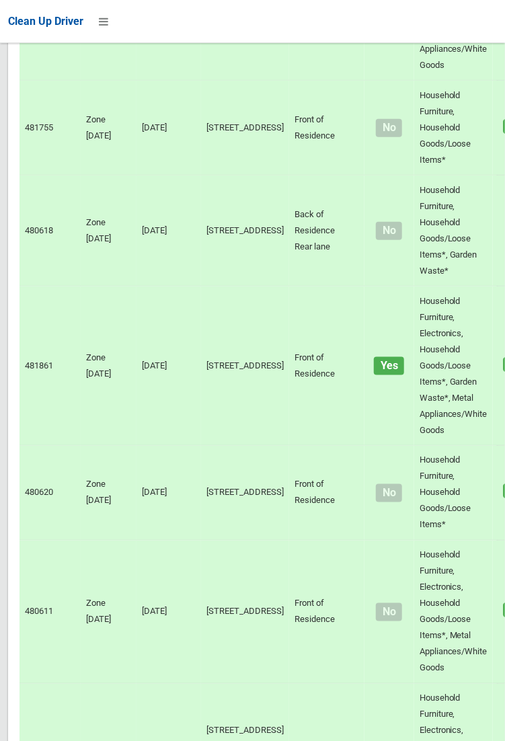
scroll to position [9192, 0]
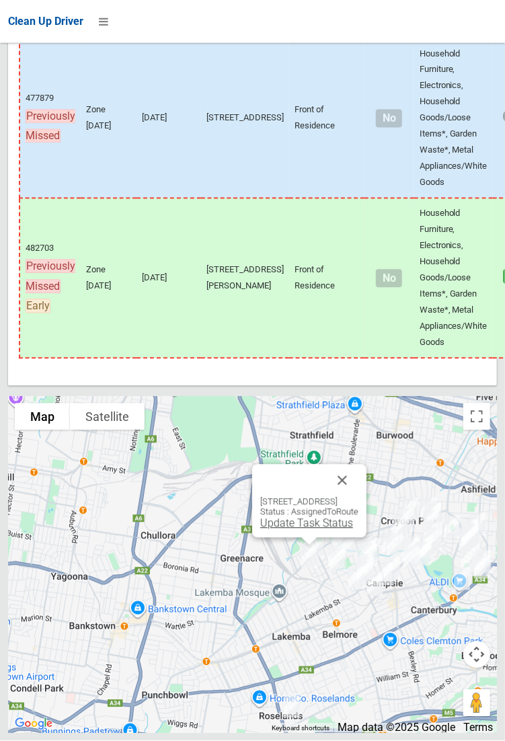
click at [279, 530] on link "Update Task Status" at bounding box center [306, 523] width 93 height 13
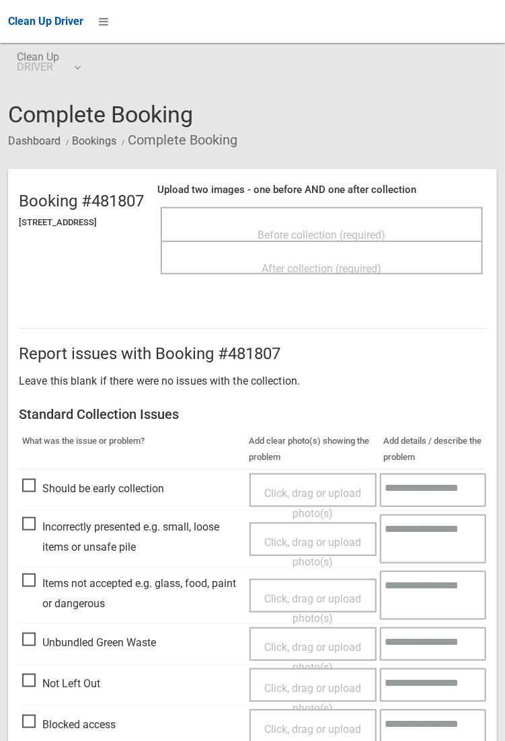
click at [324, 230] on span "Before collection (required)" at bounding box center [322, 235] width 128 height 13
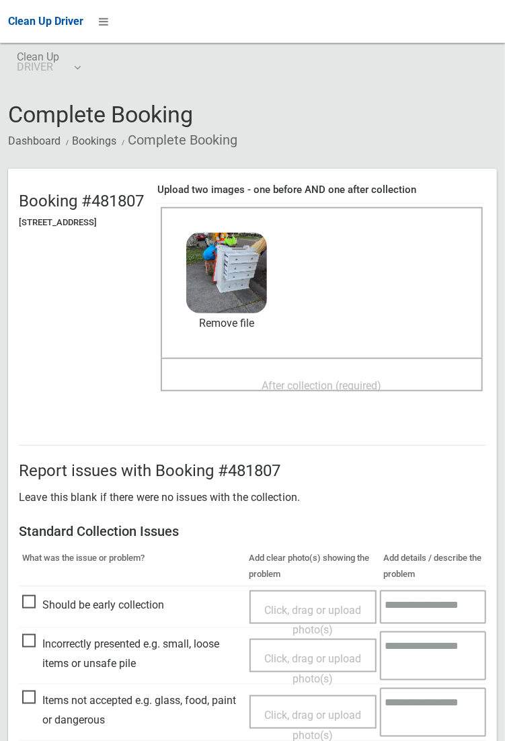
click at [320, 384] on span "After collection (required)" at bounding box center [322, 385] width 120 height 13
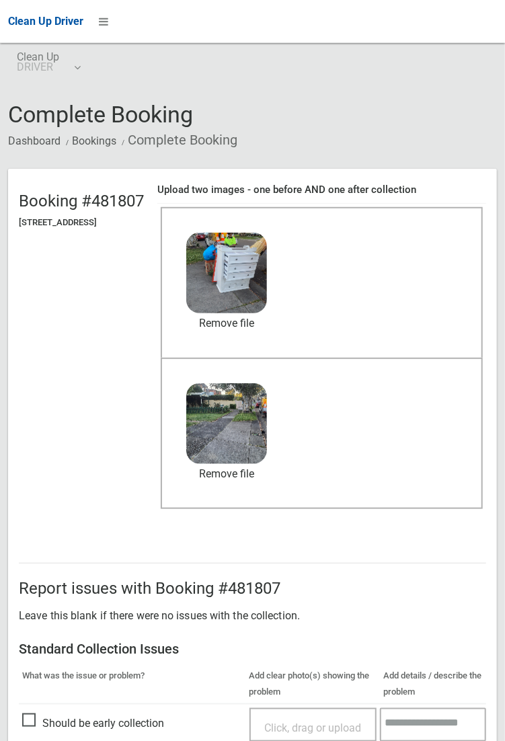
scroll to position [730, 0]
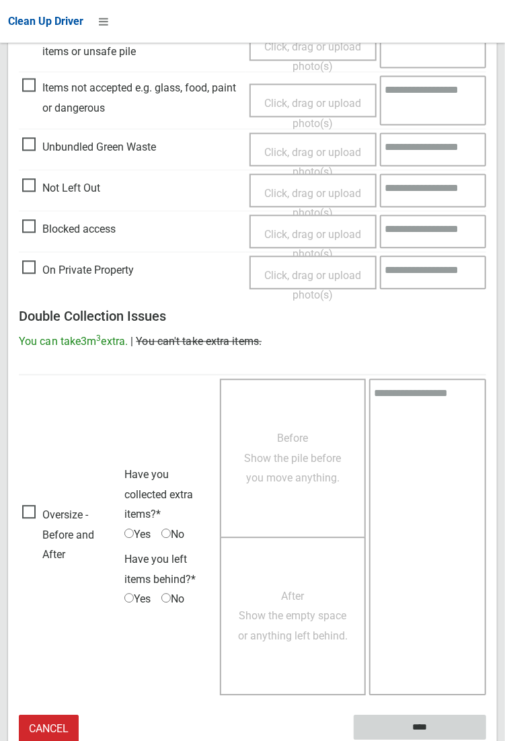
click at [486, 740] on input "****" at bounding box center [420, 727] width 132 height 25
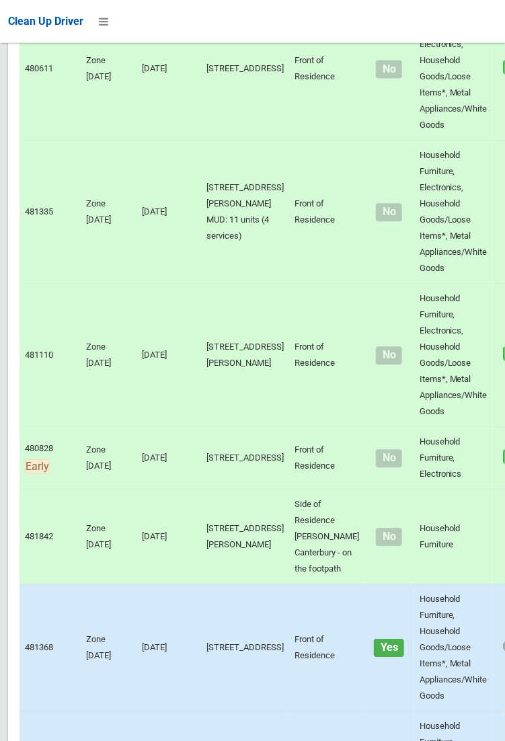
scroll to position [9192, 0]
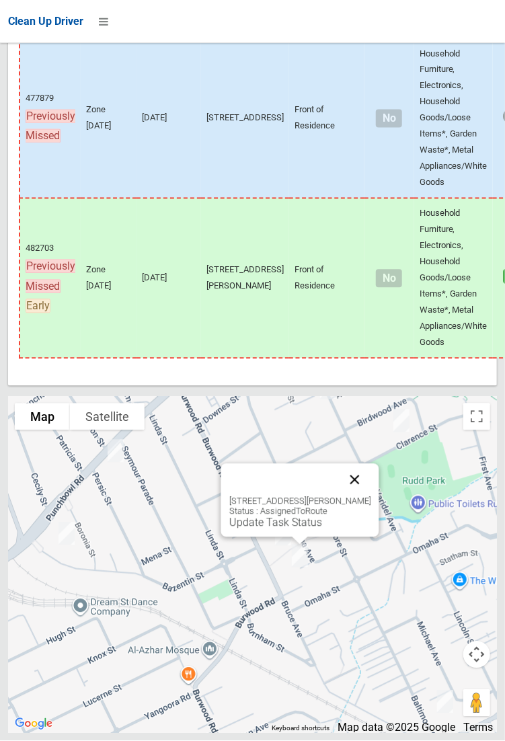
click at [356, 496] on button "Close" at bounding box center [354, 480] width 32 height 32
click at [364, 496] on button "Close" at bounding box center [354, 480] width 32 height 32
click at [362, 496] on button "Close" at bounding box center [354, 480] width 32 height 32
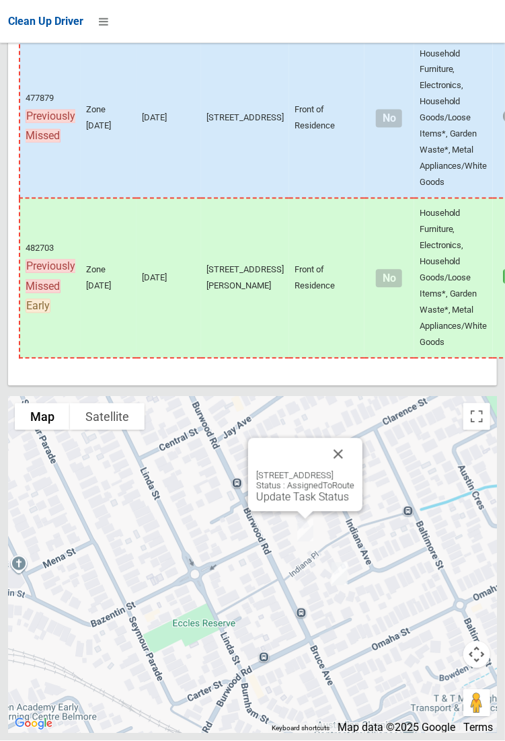
click at [290, 512] on div "89 Burwood Road, BELFIELD NSW 2191 Status : AssignedToRoute Update Task Status" at bounding box center [305, 474] width 114 height 73
click at [284, 504] on link "Update Task Status" at bounding box center [302, 497] width 93 height 13
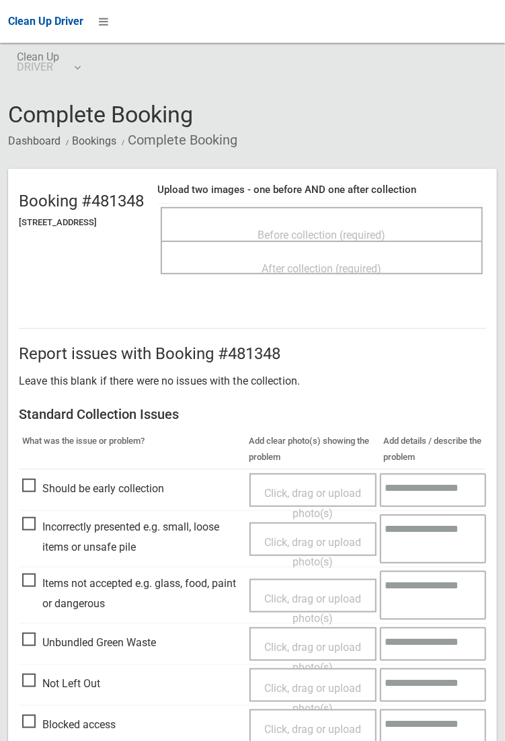
click at [375, 229] on span "Before collection (required)" at bounding box center [322, 235] width 128 height 13
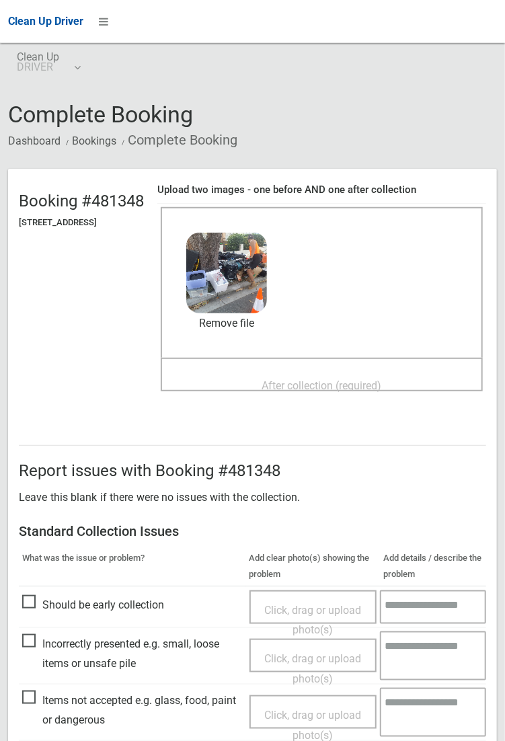
click at [319, 381] on span "After collection (required)" at bounding box center [322, 385] width 120 height 13
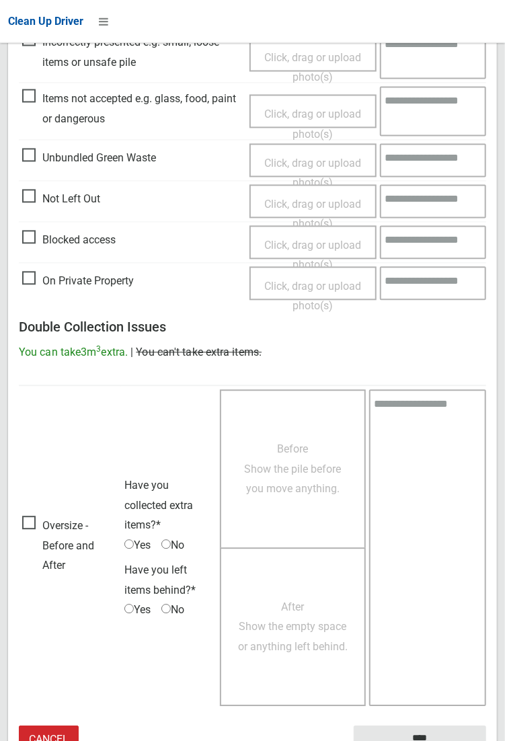
scroll to position [730, 0]
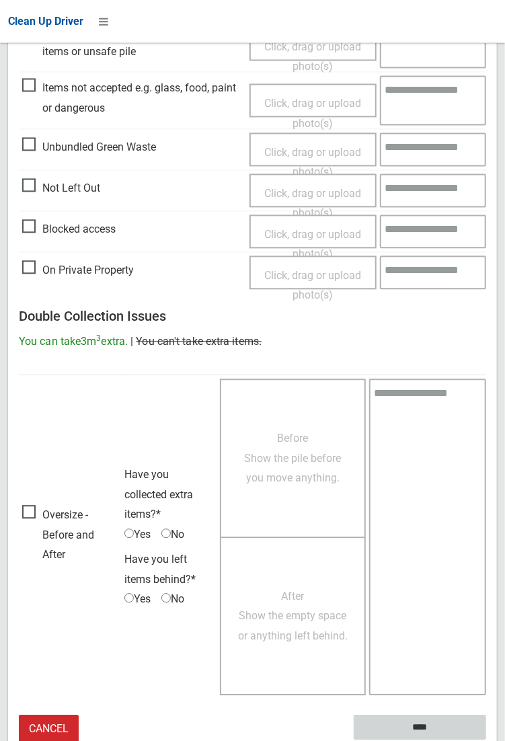
click at [486, 740] on input "****" at bounding box center [420, 727] width 132 height 25
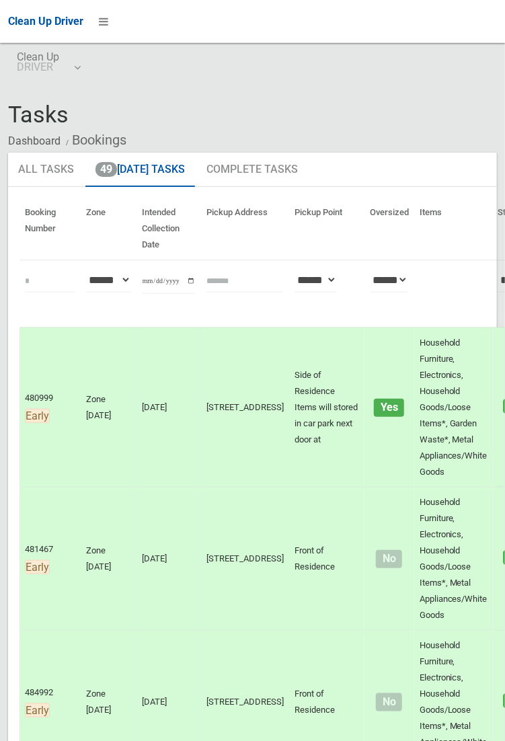
click at [497, 163] on ul "All Tasks 49 Today's Tasks Complete Tasks" at bounding box center [252, 170] width 489 height 35
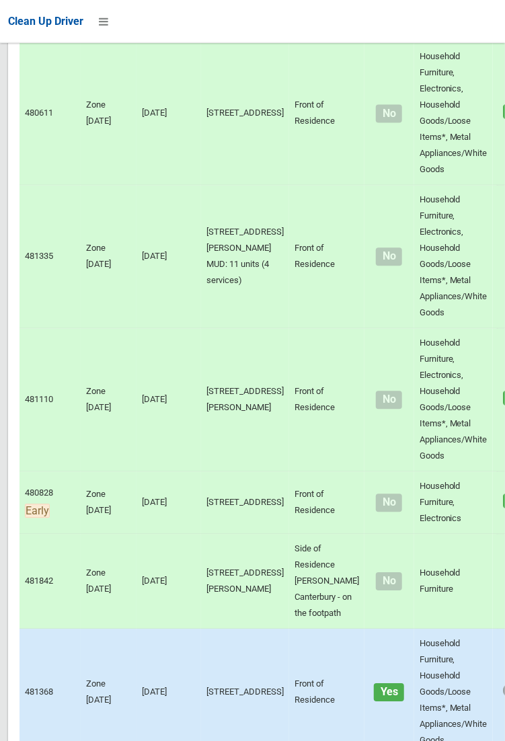
scroll to position [9192, 0]
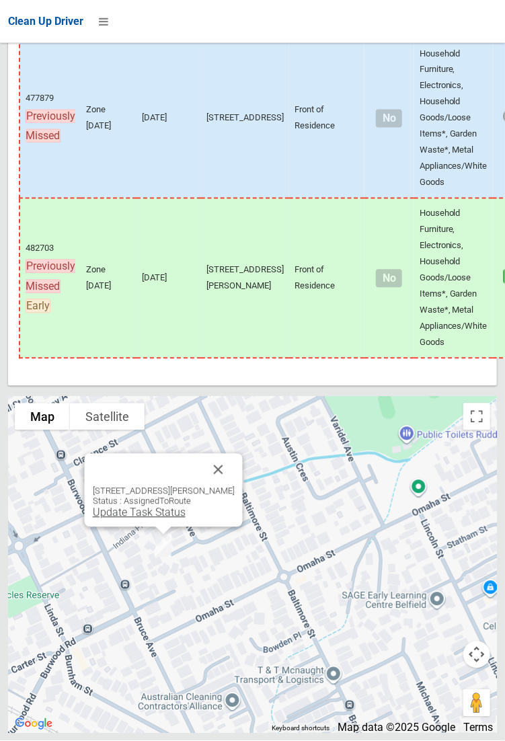
click at [155, 519] on link "Update Task Status" at bounding box center [138, 512] width 93 height 13
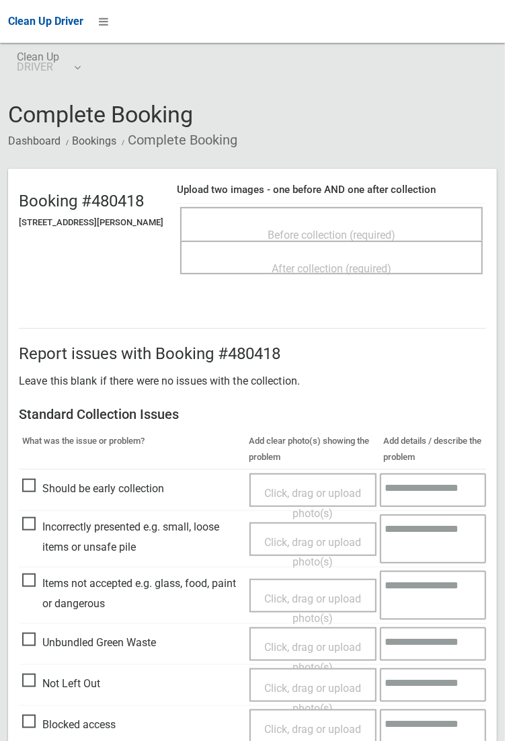
click at [350, 235] on span "Before collection (required)" at bounding box center [332, 235] width 128 height 13
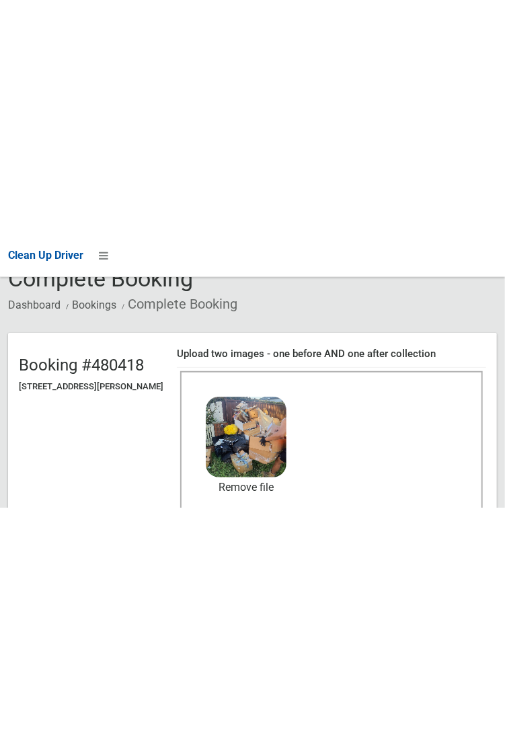
scroll to position [74, 0]
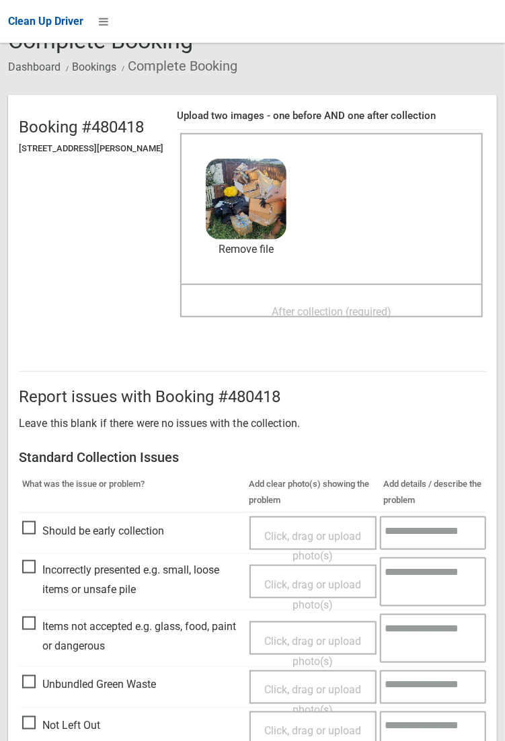
click at [318, 305] on span "After collection (required)" at bounding box center [332, 311] width 120 height 13
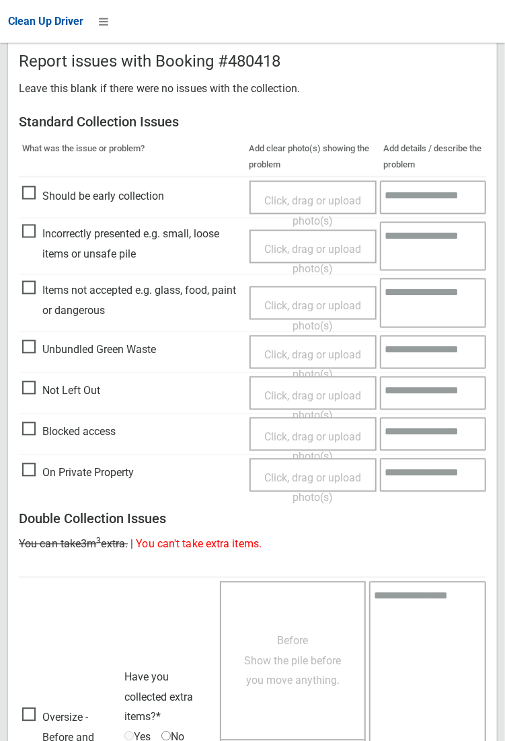
scroll to position [729, 0]
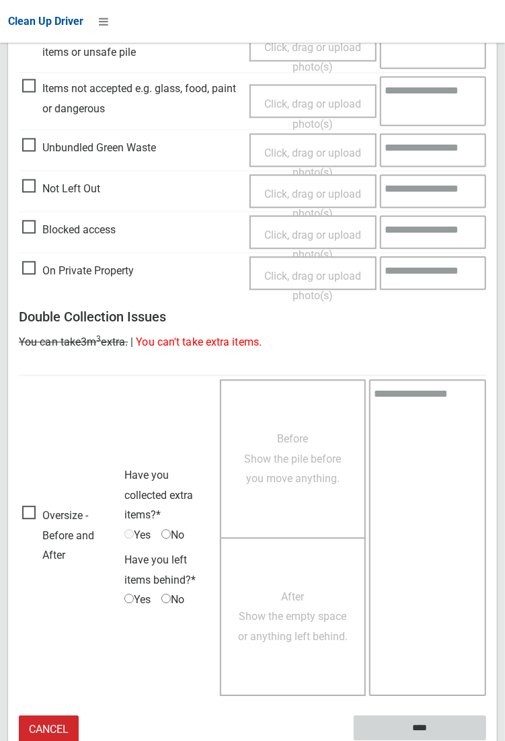
click at [486, 740] on input "****" at bounding box center [420, 728] width 132 height 25
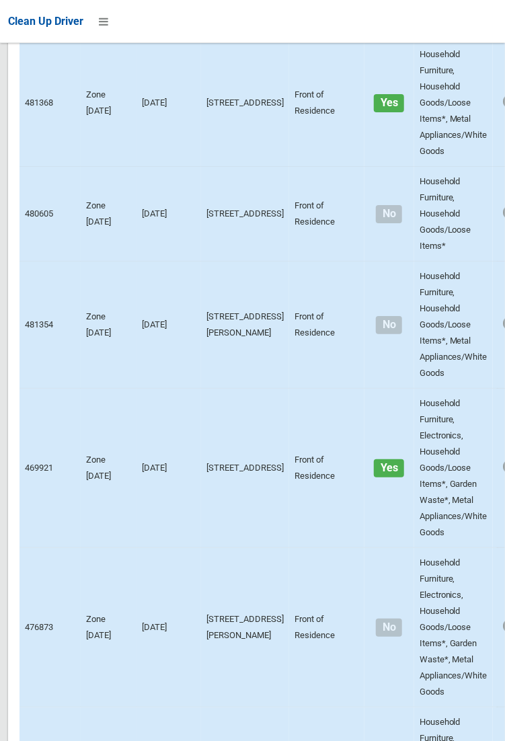
scroll to position [9192, 0]
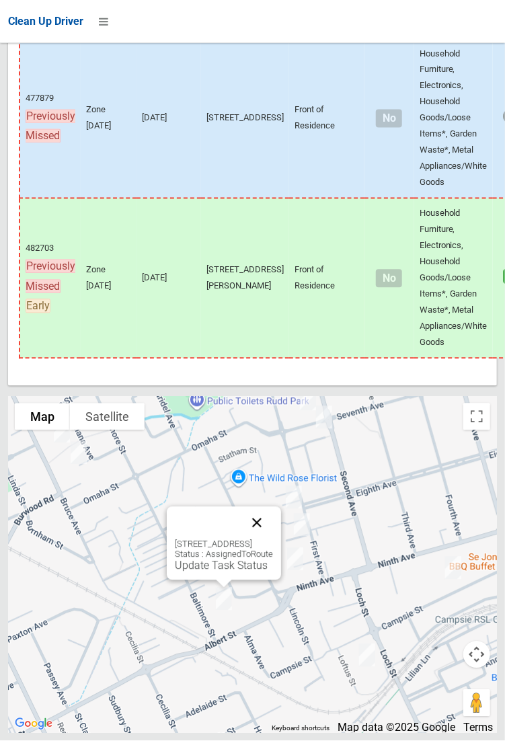
click at [273, 539] on button "Close" at bounding box center [257, 523] width 32 height 32
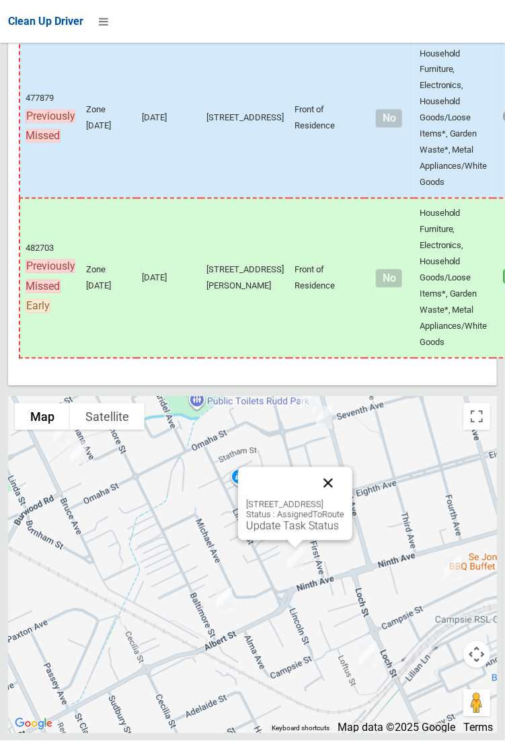
click at [344, 500] on button "Close" at bounding box center [328, 483] width 32 height 32
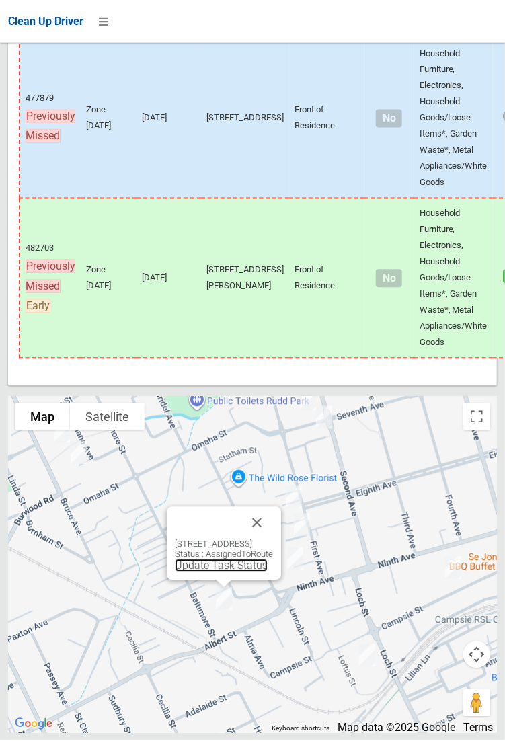
click at [217, 572] on link "Update Task Status" at bounding box center [221, 565] width 93 height 13
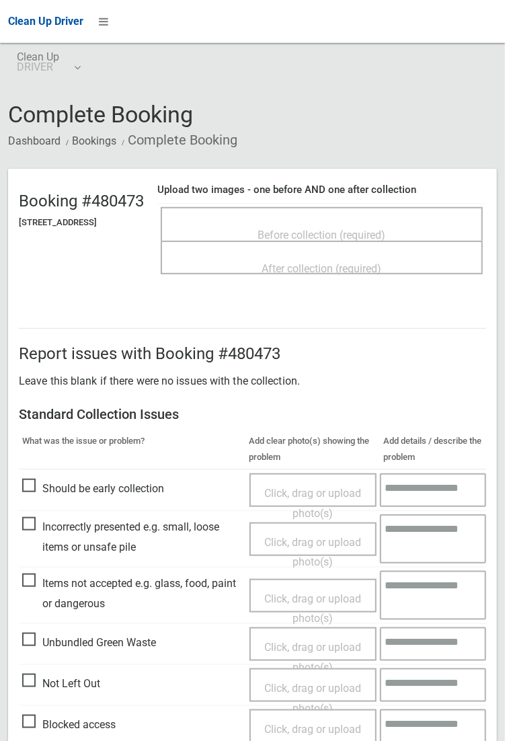
click at [326, 229] on span "Before collection (required)" at bounding box center [322, 235] width 128 height 13
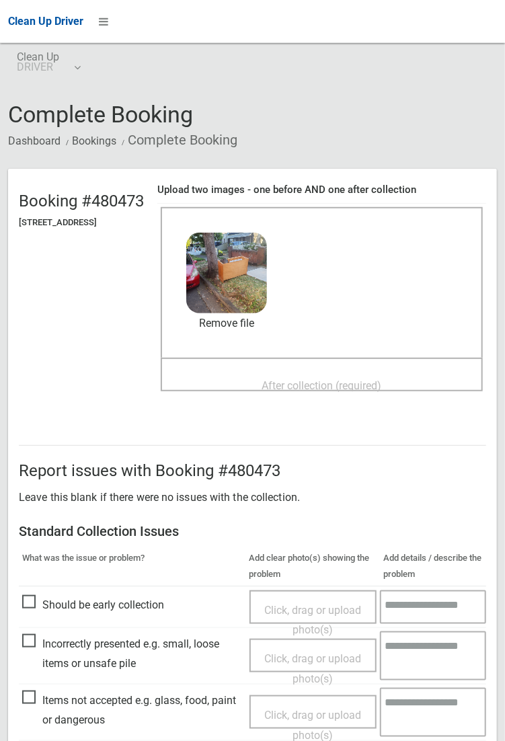
click at [319, 380] on span "After collection (required)" at bounding box center [322, 385] width 120 height 13
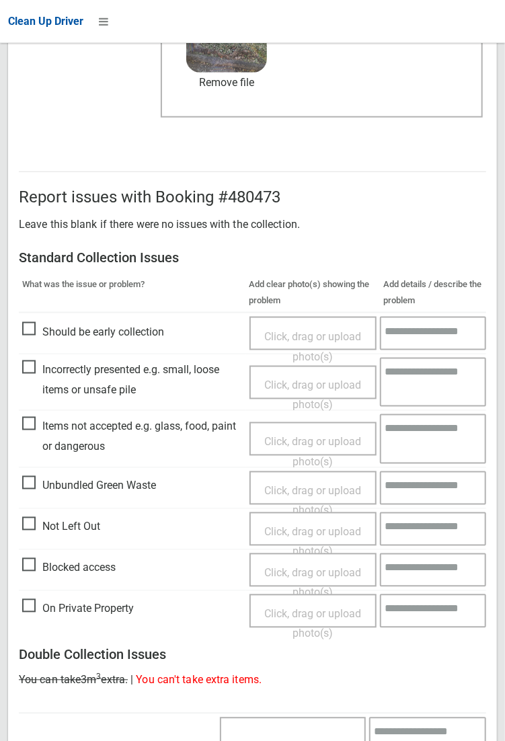
scroll to position [730, 0]
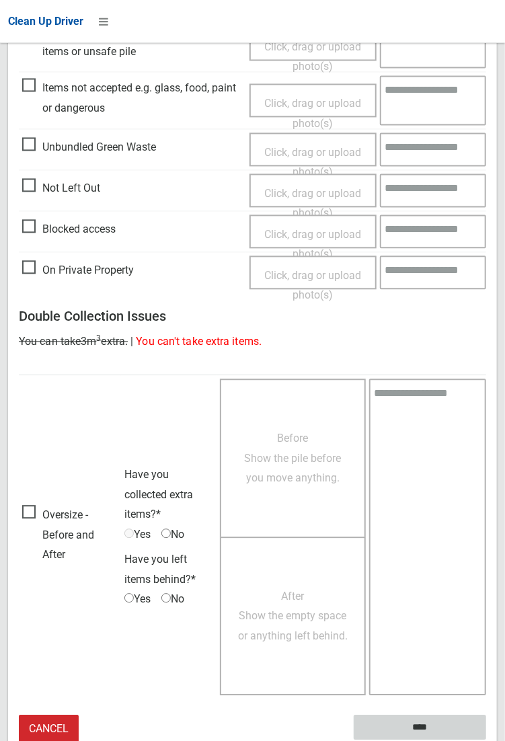
click at [409, 722] on input "****" at bounding box center [420, 727] width 132 height 25
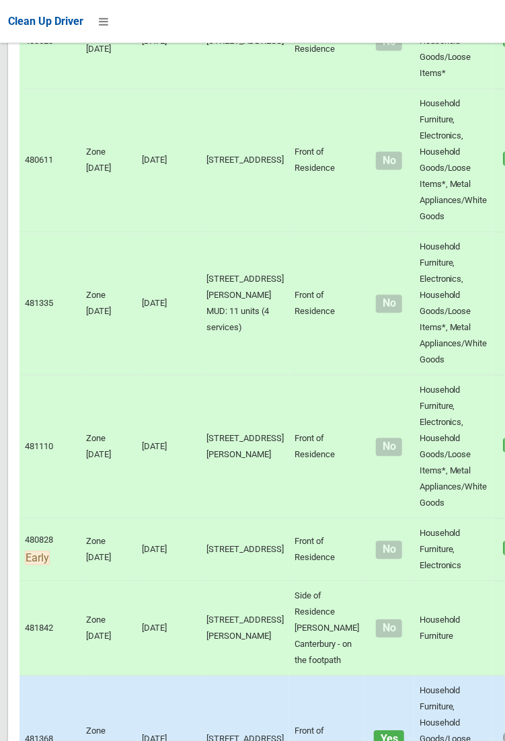
scroll to position [9192, 0]
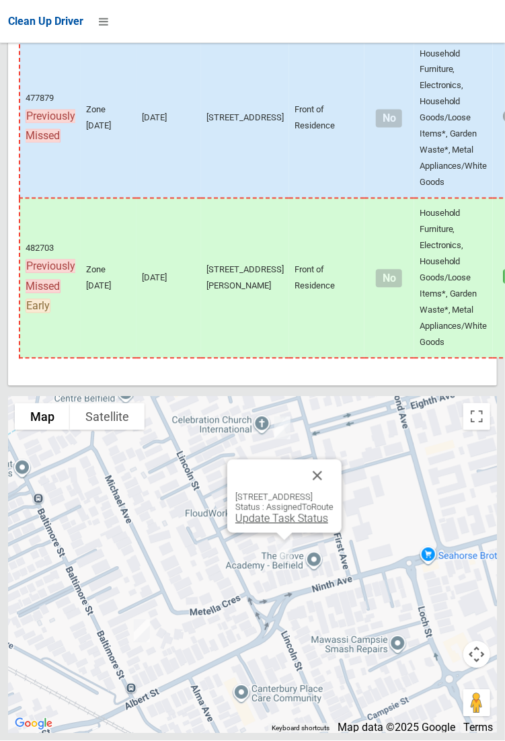
click at [273, 525] on link "Update Task Status" at bounding box center [281, 518] width 93 height 13
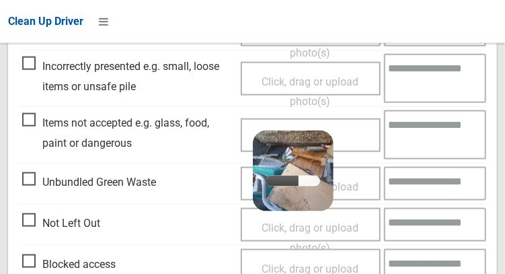
scroll to position [465, 0]
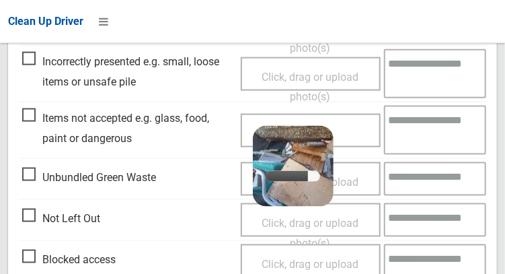
click at [27, 120] on span "Items not accepted e.g. glass, food, paint or dangerous" at bounding box center [128, 128] width 212 height 40
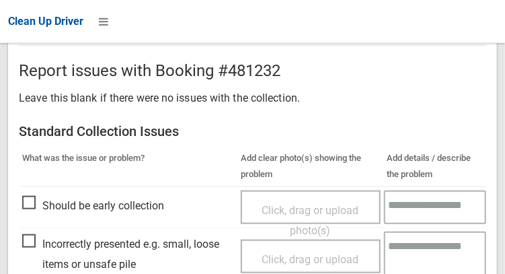
scroll to position [0, 0]
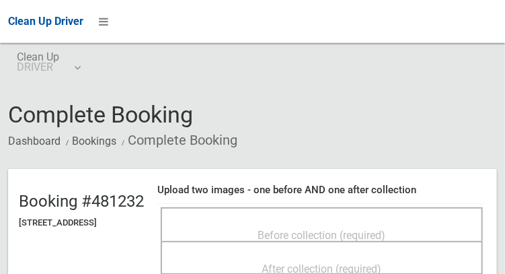
click at [336, 229] on span "Before collection (required)" at bounding box center [322, 235] width 128 height 13
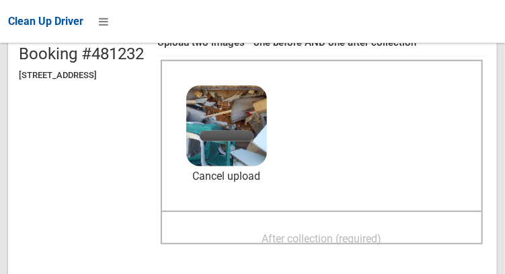
scroll to position [153, 0]
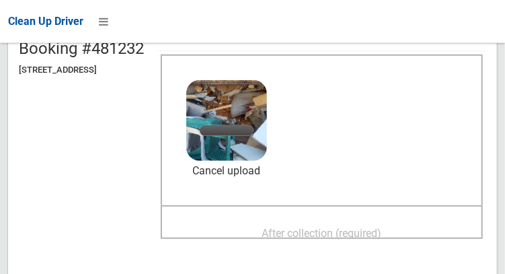
click at [323, 220] on div "After collection (required)" at bounding box center [321, 232] width 292 height 25
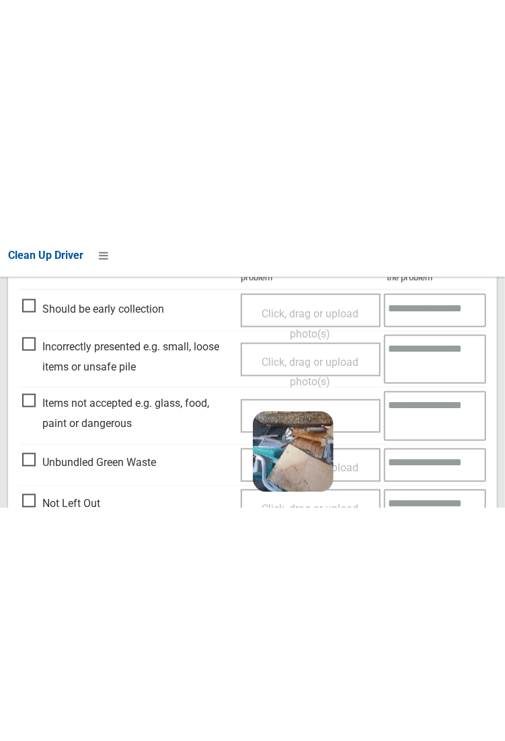
scroll to position [648, 0]
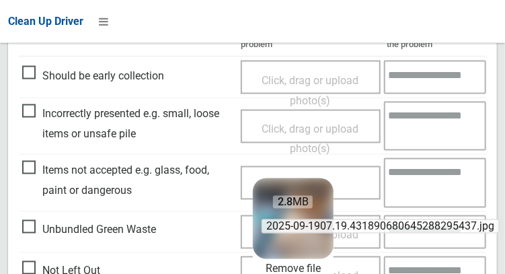
click at [310, 228] on span "2025-09-1907.19.431890680645288295437.jpg" at bounding box center [381, 226] width 238 height 14
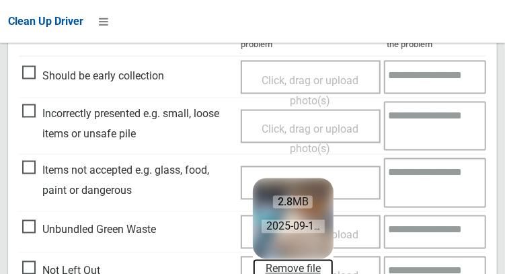
click at [311, 270] on link "Remove file" at bounding box center [293, 269] width 81 height 20
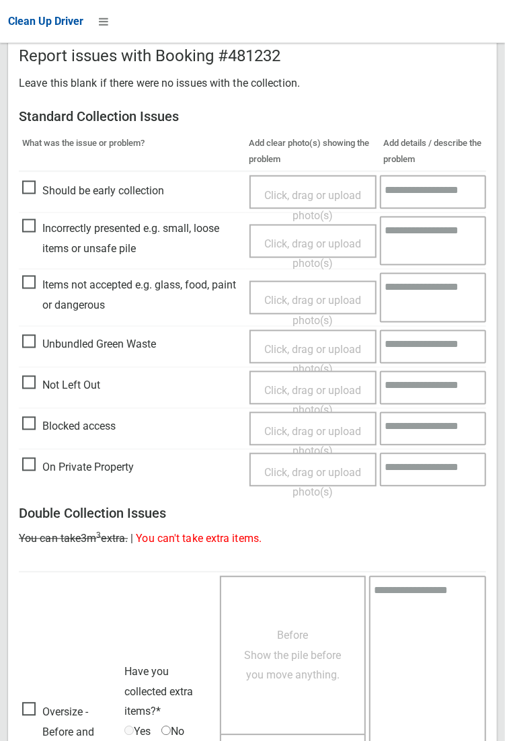
scroll to position [730, 0]
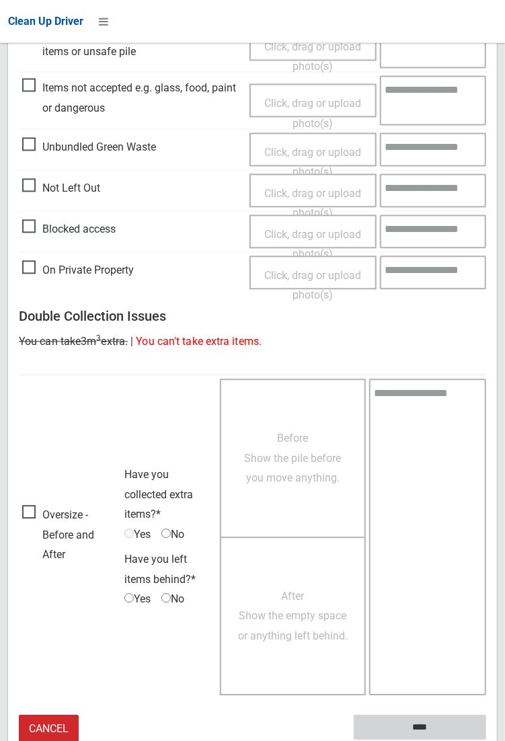
click at [431, 725] on input "****" at bounding box center [420, 727] width 132 height 25
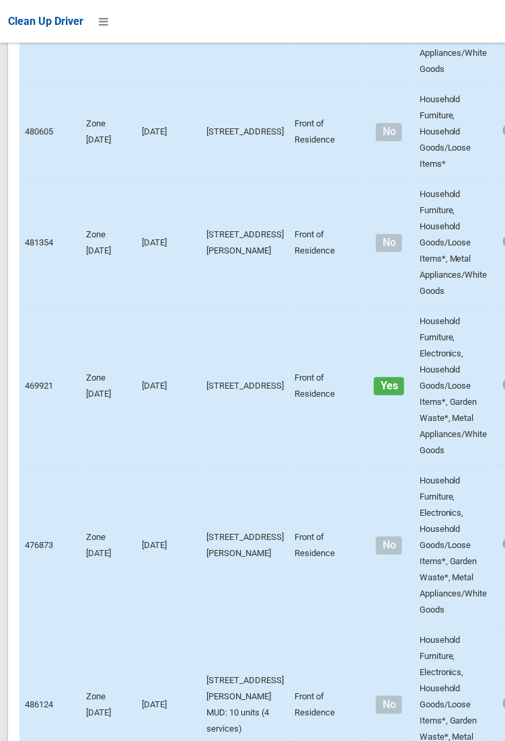
scroll to position [9192, 0]
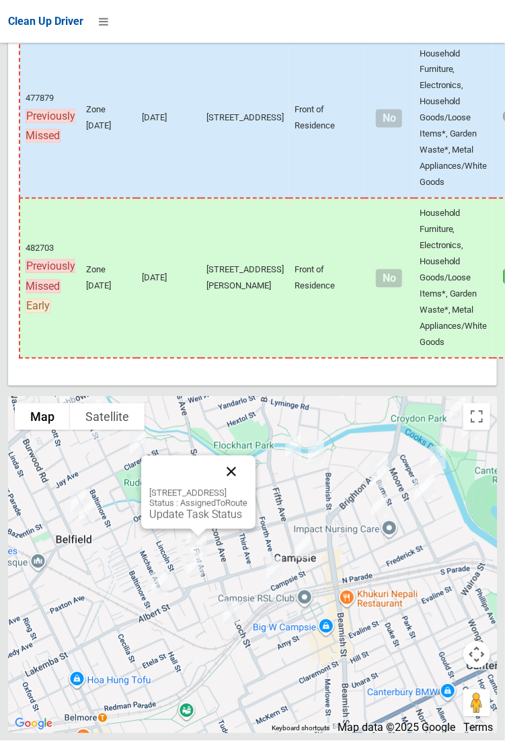
click at [247, 488] on button "Close" at bounding box center [231, 472] width 32 height 32
click at [201, 521] on link "Update Task Status" at bounding box center [195, 514] width 93 height 13
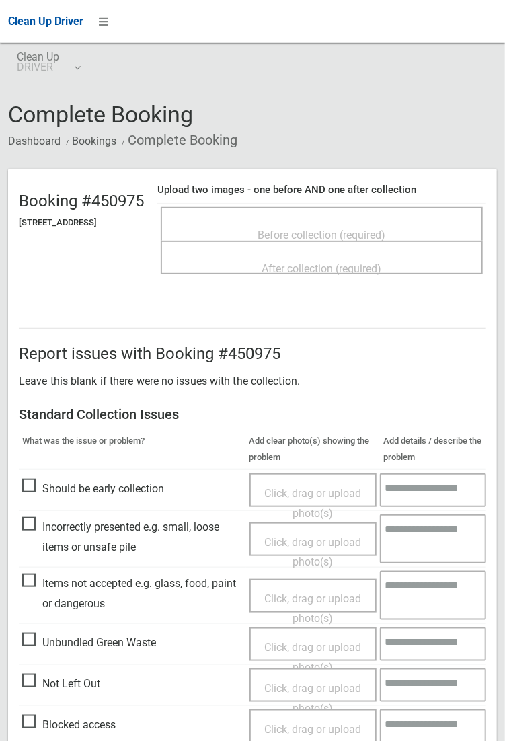
click at [331, 229] on span "Before collection (required)" at bounding box center [322, 235] width 128 height 13
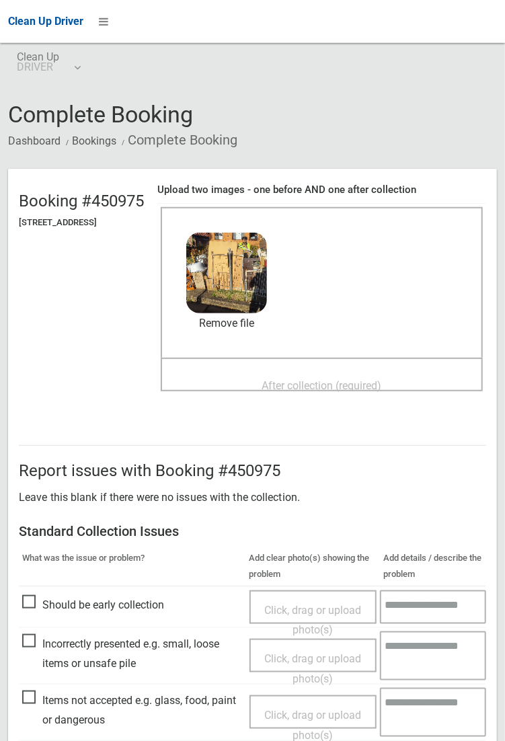
click at [314, 379] on span "After collection (required)" at bounding box center [322, 385] width 120 height 13
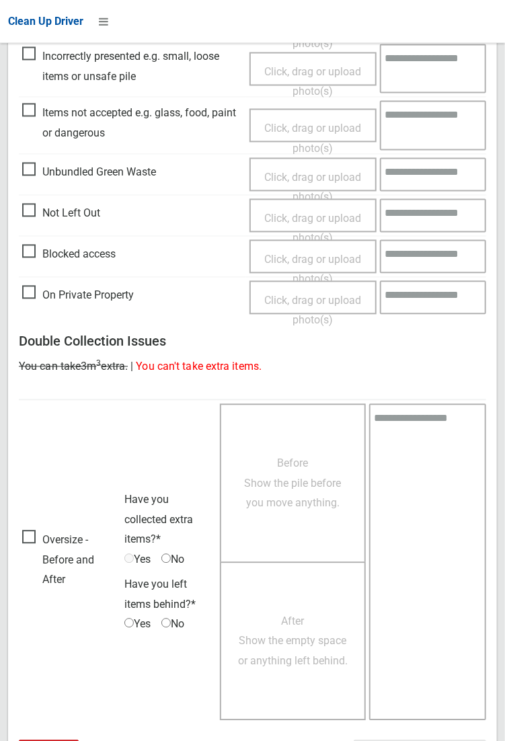
scroll to position [730, 0]
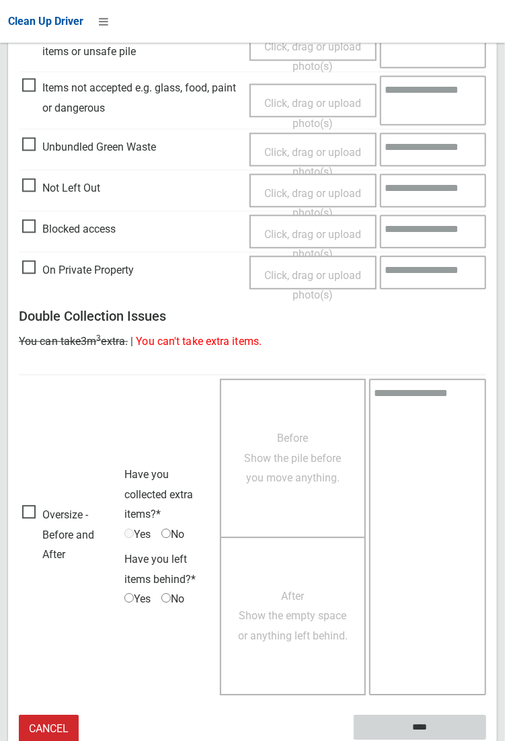
click at [418, 722] on input "****" at bounding box center [420, 727] width 132 height 25
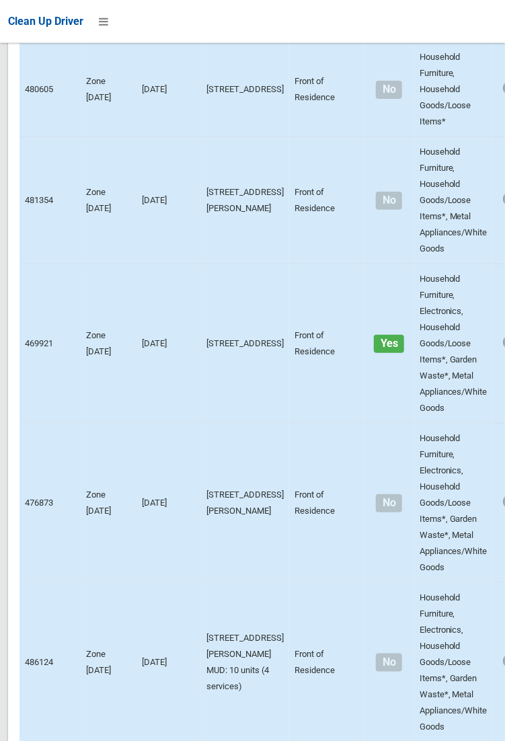
scroll to position [9192, 0]
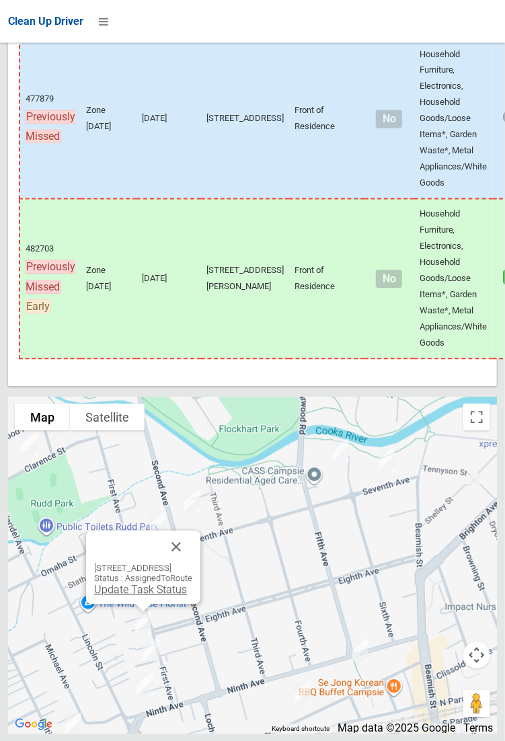
click at [150, 596] on link "Update Task Status" at bounding box center [140, 589] width 93 height 13
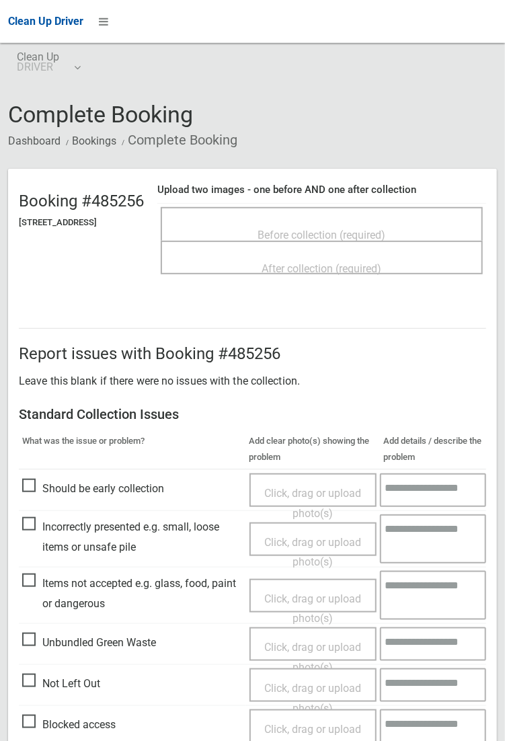
click at [358, 229] on span "Before collection (required)" at bounding box center [322, 235] width 128 height 13
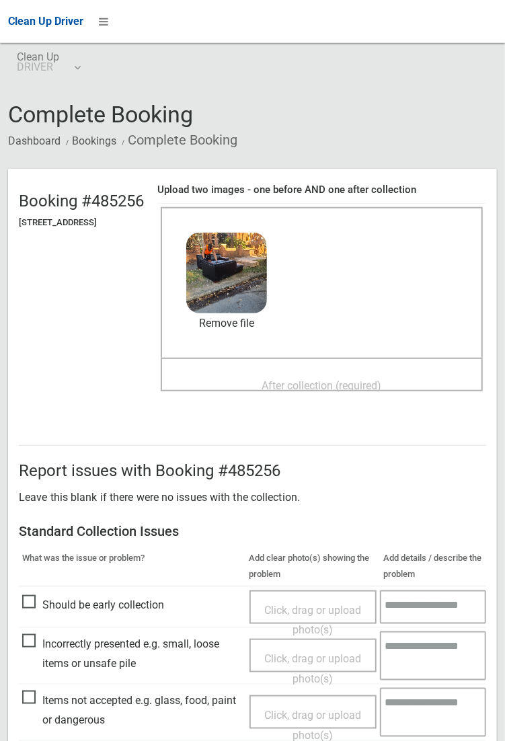
click at [307, 392] on span "After collection (required)" at bounding box center [322, 385] width 120 height 13
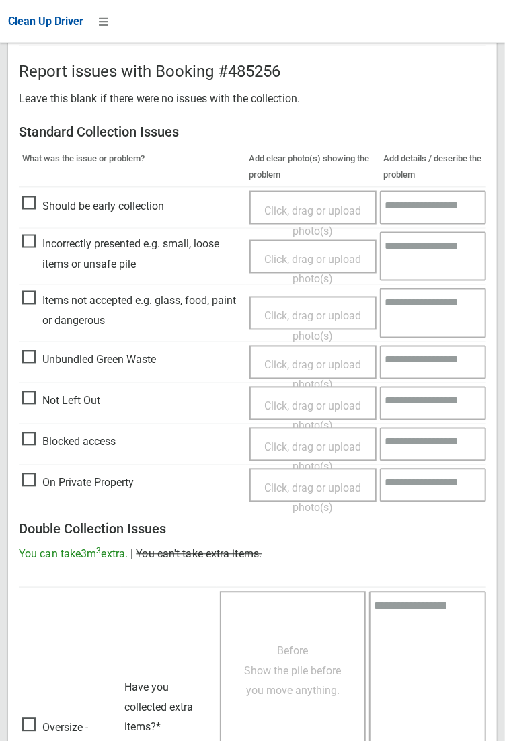
scroll to position [730, 0]
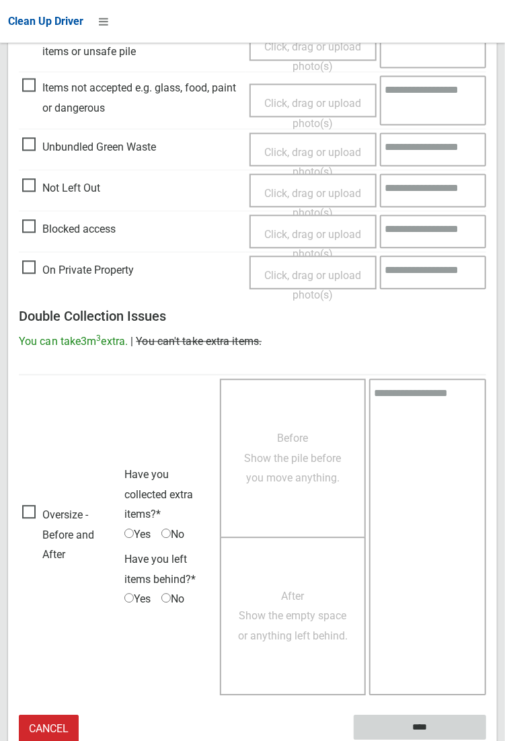
click at [486, 740] on input "****" at bounding box center [420, 727] width 132 height 25
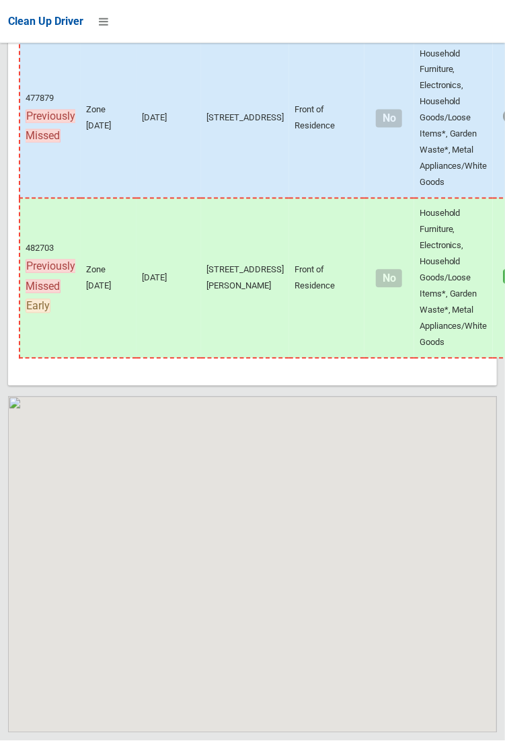
scroll to position [9192, 0]
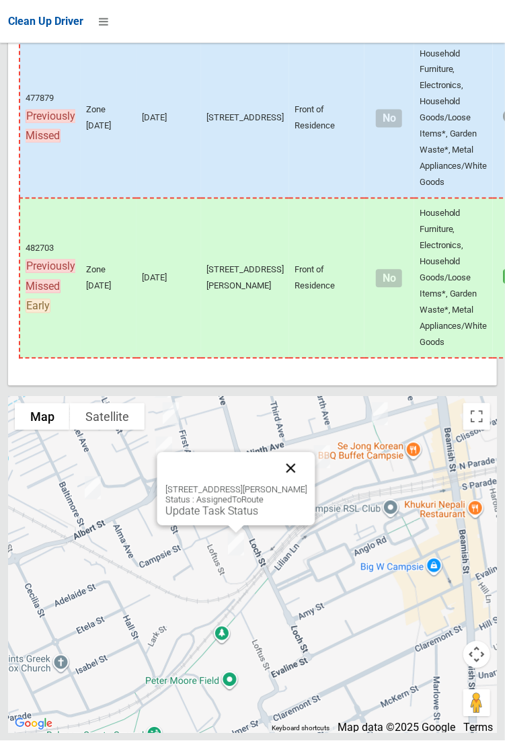
click at [293, 485] on button "Close" at bounding box center [290, 469] width 32 height 32
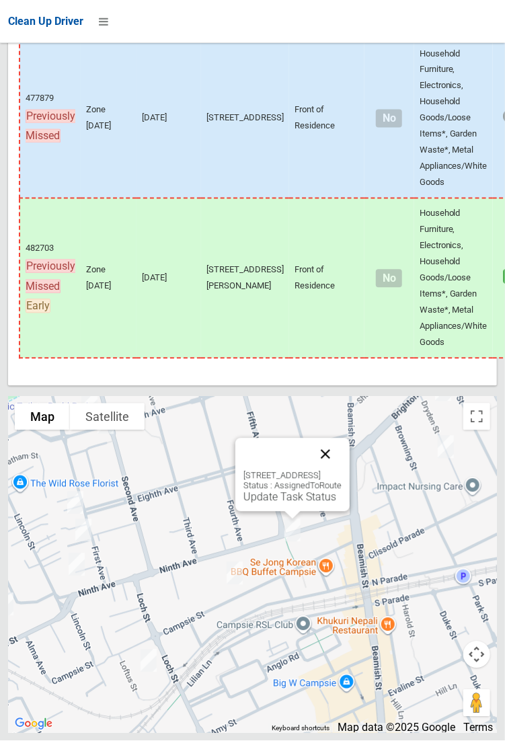
click at [342, 471] on button "Close" at bounding box center [325, 454] width 32 height 32
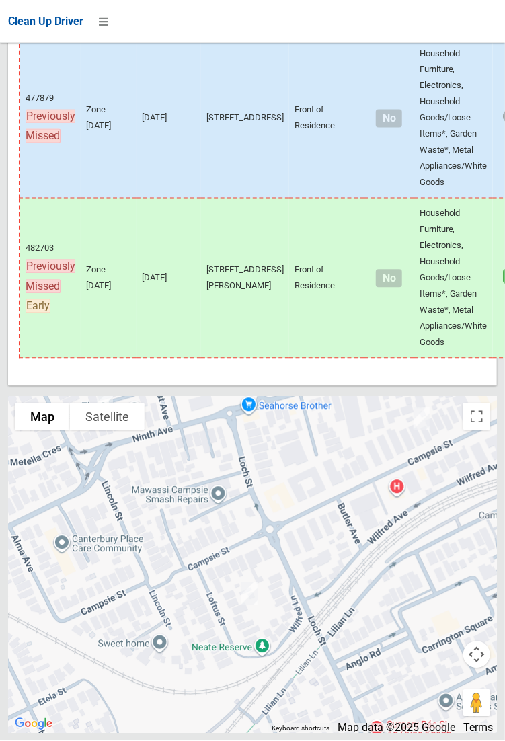
scroll to position [9188, 0]
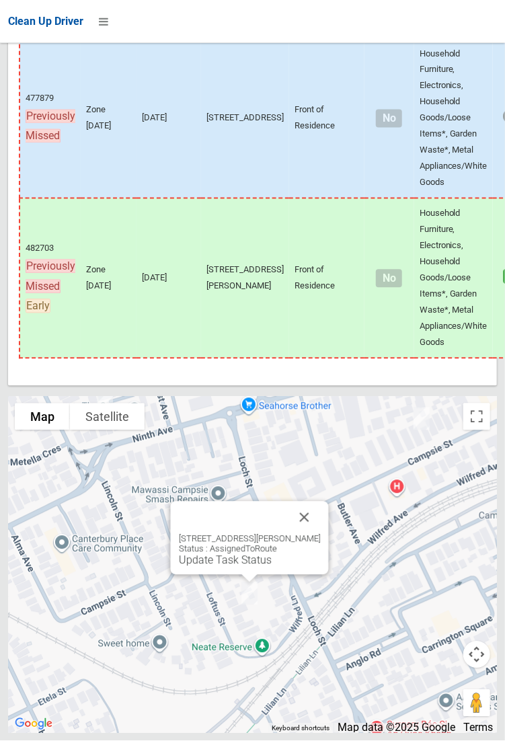
click at [254, 567] on link "Update Task Status" at bounding box center [224, 560] width 93 height 13
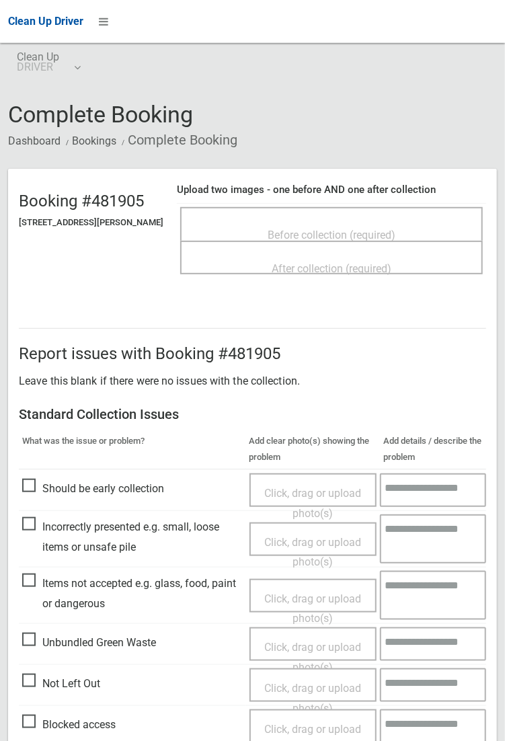
click at [325, 229] on span "Before collection (required)" at bounding box center [332, 235] width 128 height 13
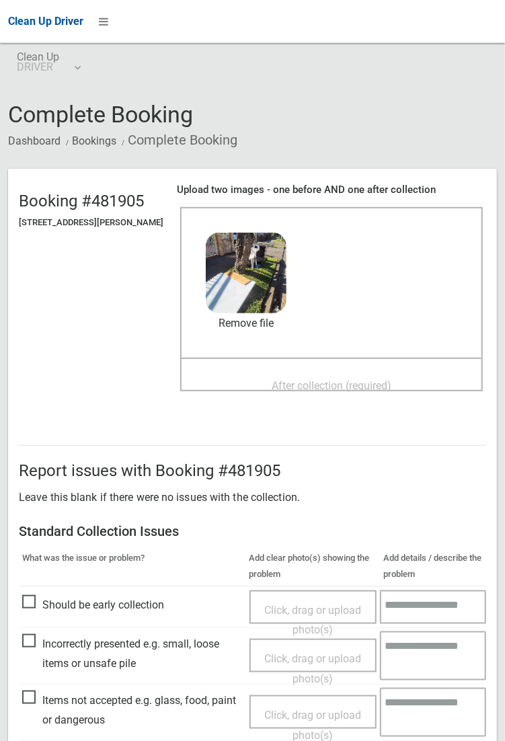
click at [354, 379] on span "After collection (required)" at bounding box center [332, 385] width 120 height 13
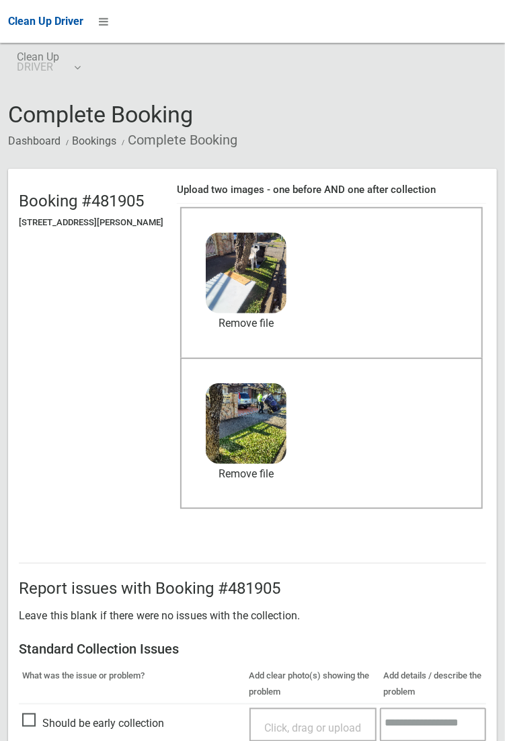
scroll to position [730, 0]
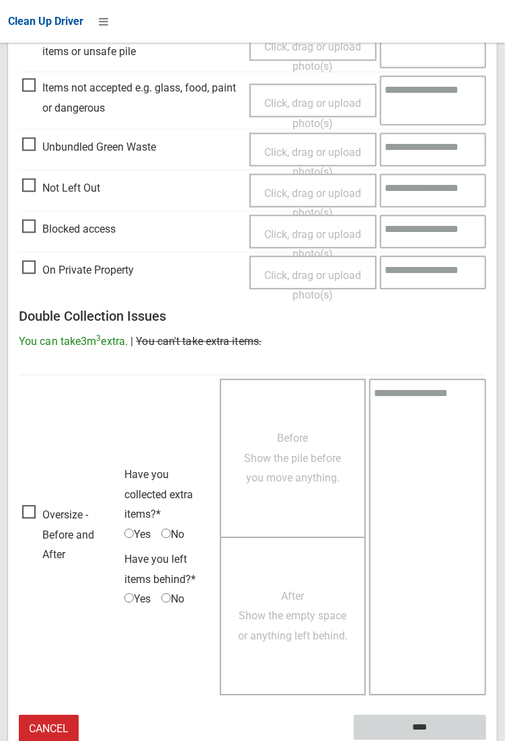
click at [486, 740] on input "****" at bounding box center [420, 727] width 132 height 25
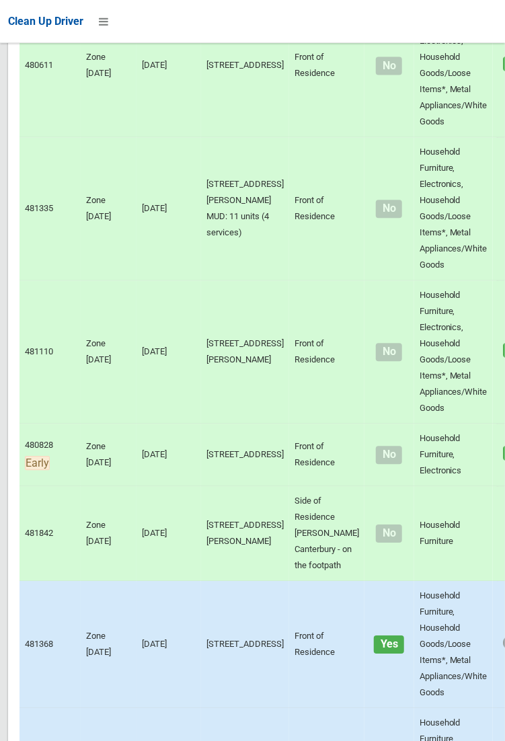
scroll to position [9192, 0]
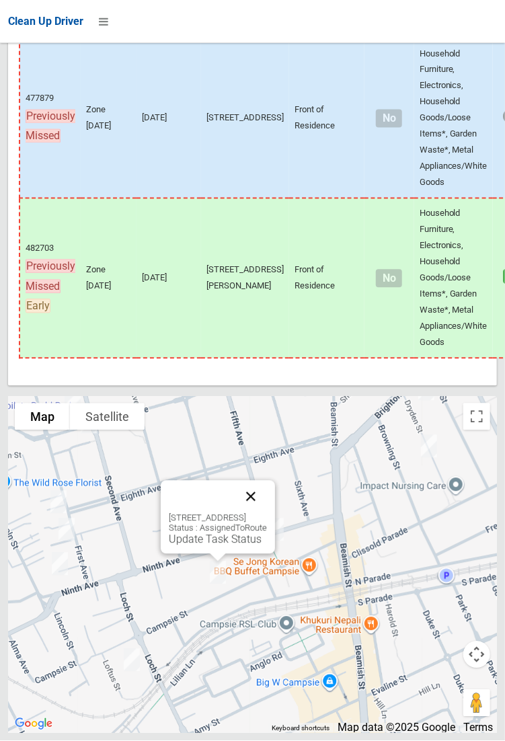
click at [267, 513] on button "Close" at bounding box center [251, 497] width 32 height 32
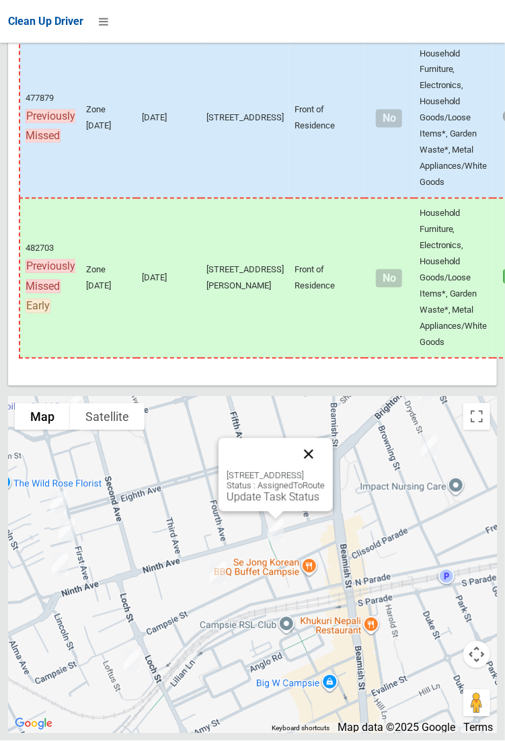
click at [325, 471] on button "Close" at bounding box center [308, 454] width 32 height 32
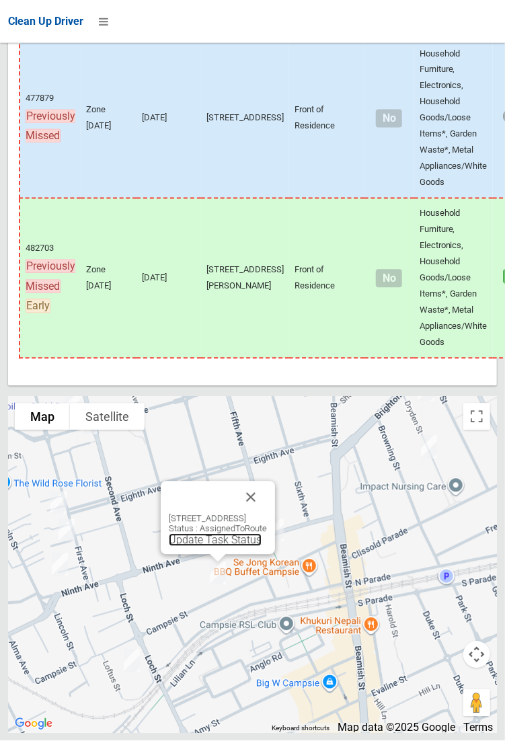
click at [212, 547] on link "Update Task Status" at bounding box center [215, 540] width 93 height 13
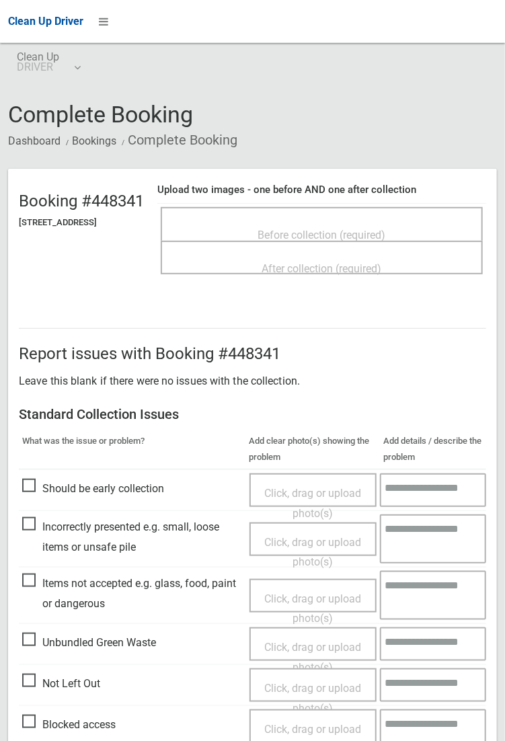
click at [325, 222] on div "Before collection (required)" at bounding box center [321, 234] width 292 height 25
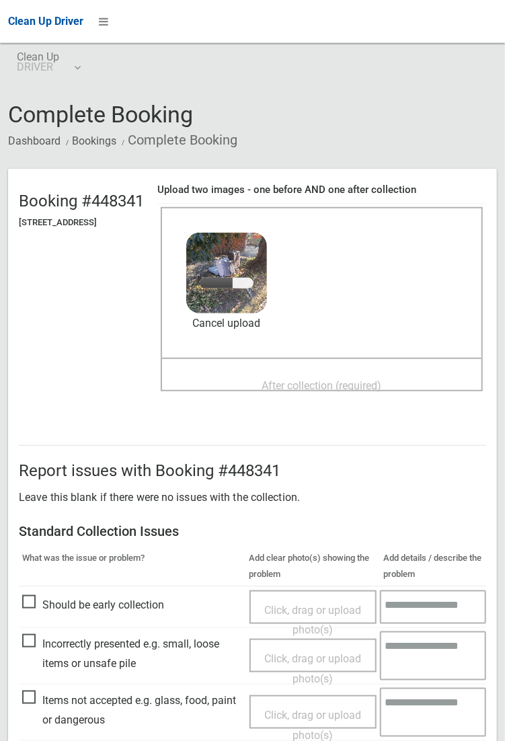
click at [342, 379] on span "After collection (required)" at bounding box center [322, 385] width 120 height 13
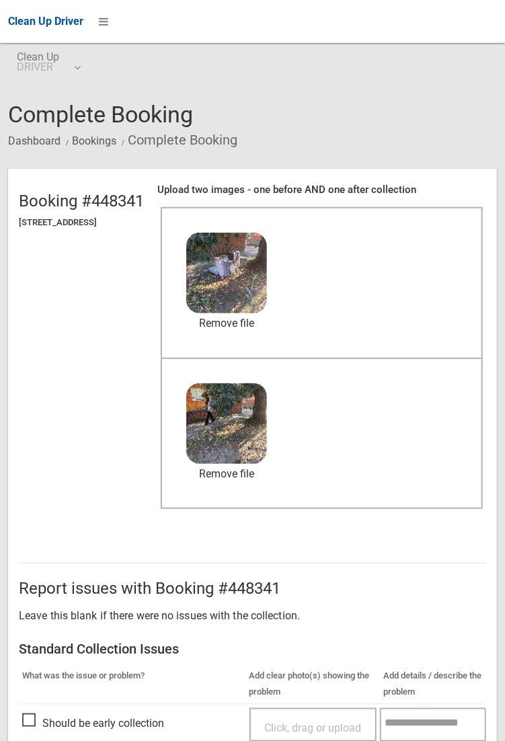
scroll to position [323, 0]
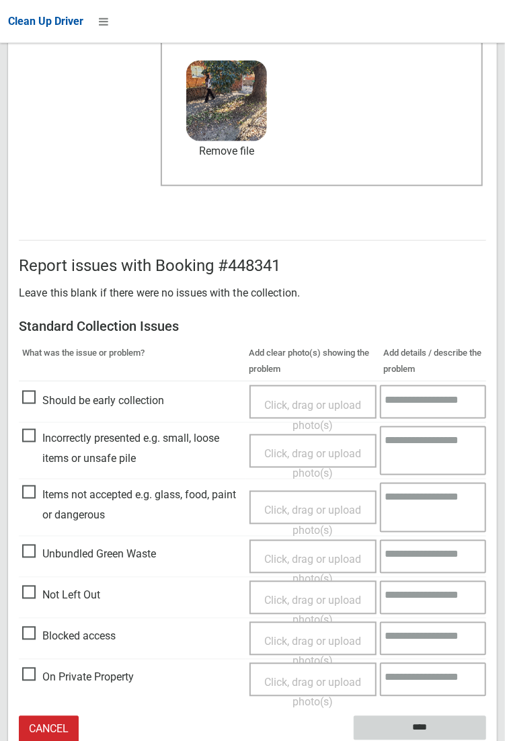
click at [486, 740] on input "****" at bounding box center [420, 728] width 132 height 25
click at [485, 462] on textarea at bounding box center [433, 450] width 106 height 49
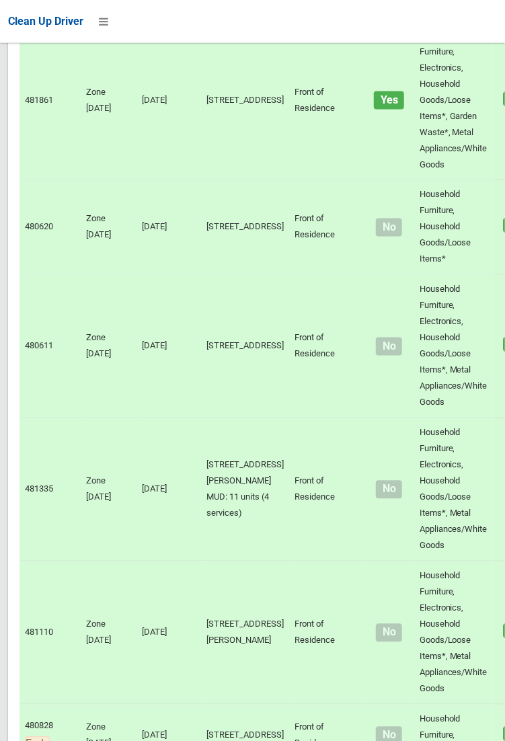
scroll to position [9192, 0]
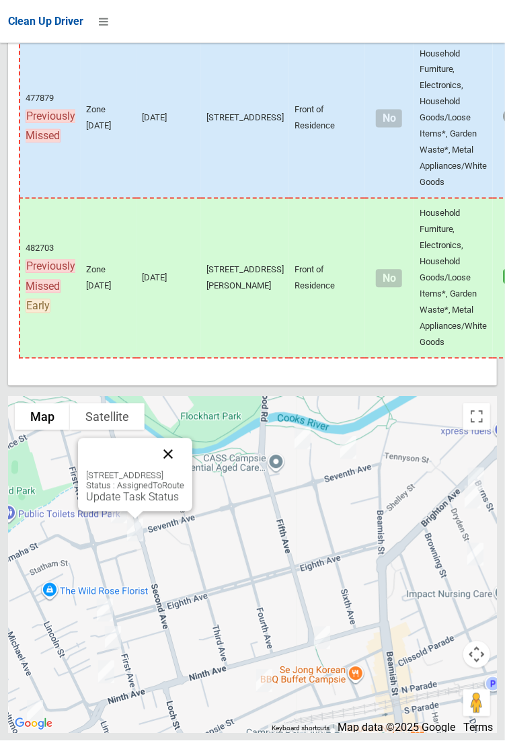
click at [184, 471] on button "Close" at bounding box center [168, 454] width 32 height 32
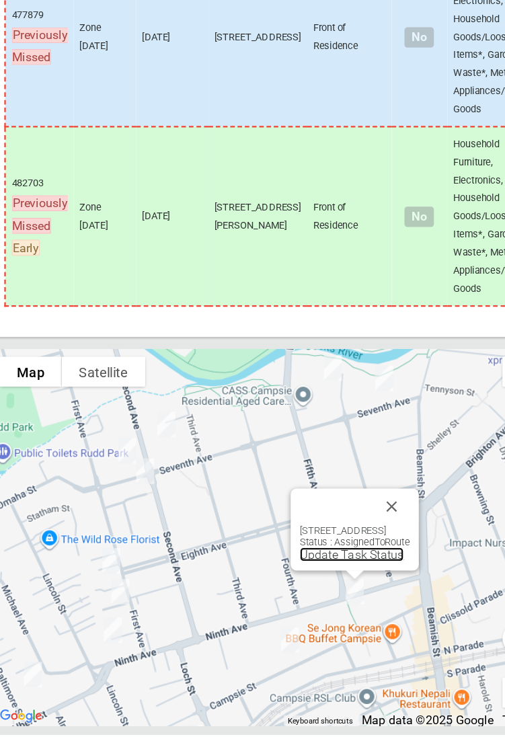
click at [317, 586] on link "Update Task Status" at bounding box center [328, 580] width 93 height 13
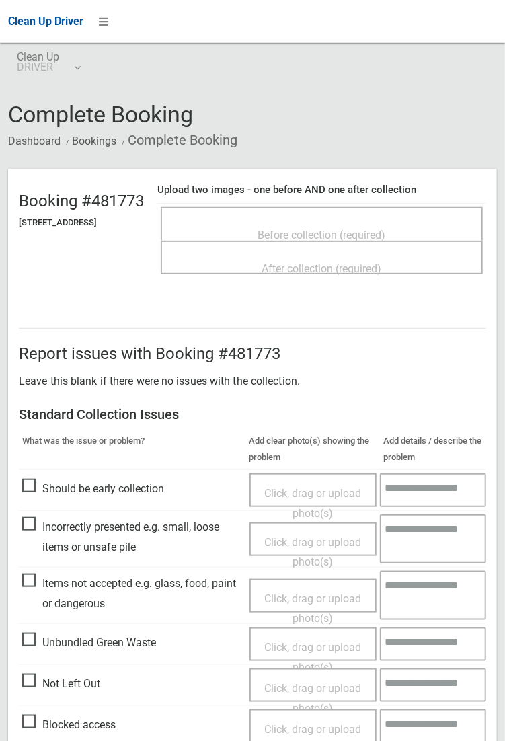
click at [355, 229] on span "Before collection (required)" at bounding box center [322, 235] width 128 height 13
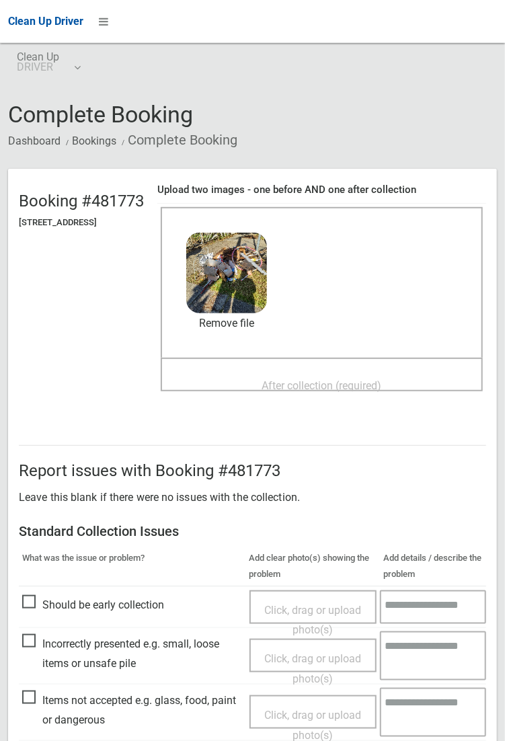
click at [317, 379] on span "After collection (required)" at bounding box center [322, 385] width 120 height 13
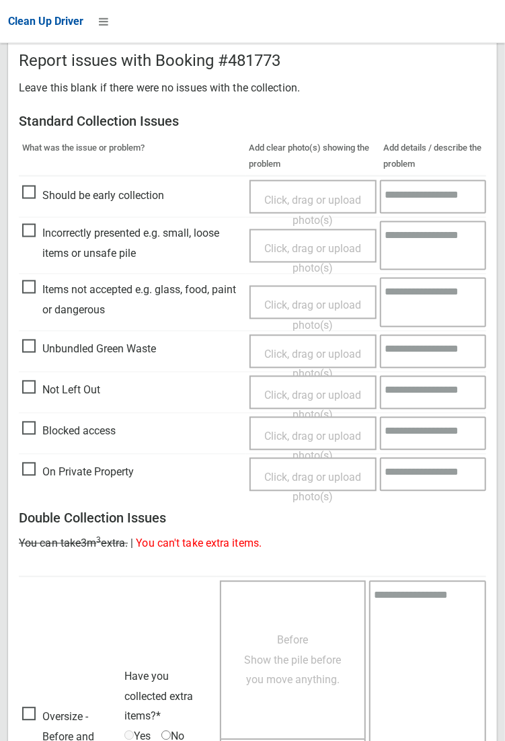
scroll to position [730, 0]
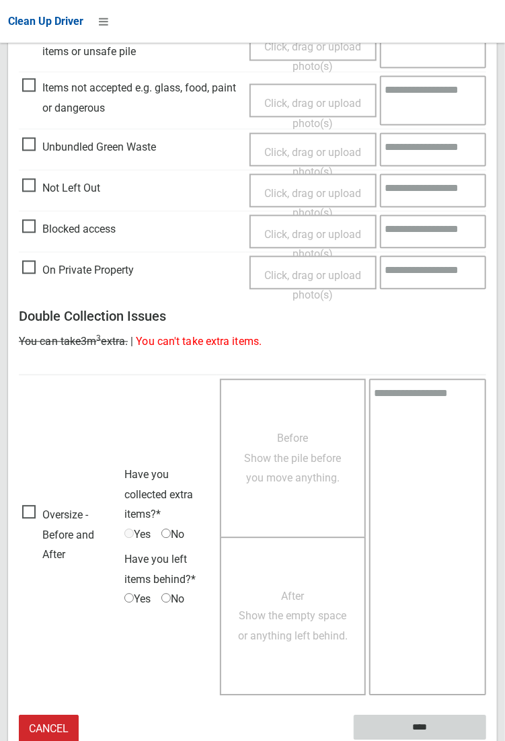
click at [427, 730] on input "****" at bounding box center [420, 727] width 132 height 25
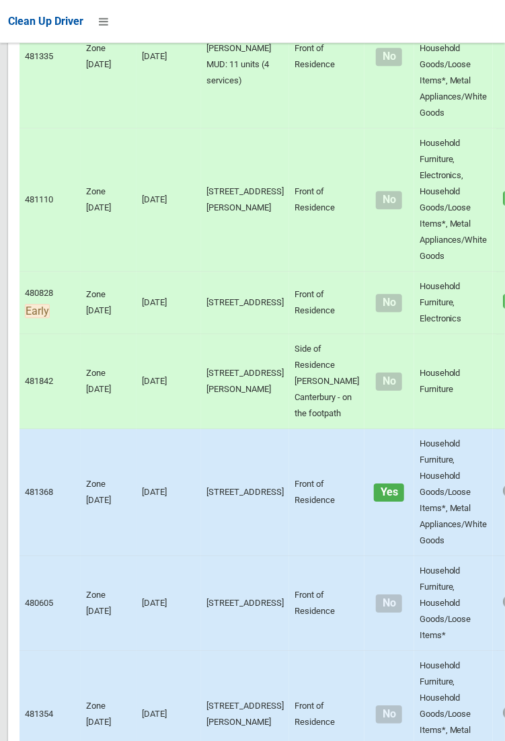
scroll to position [9192, 0]
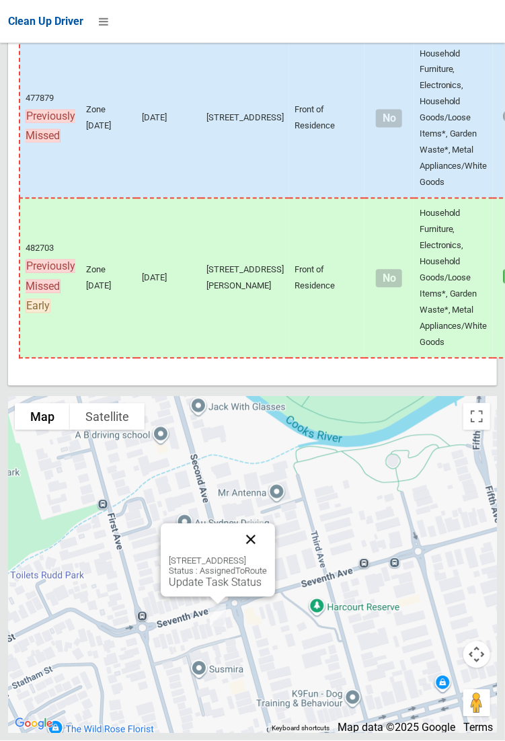
click at [267, 556] on button "Close" at bounding box center [251, 540] width 32 height 32
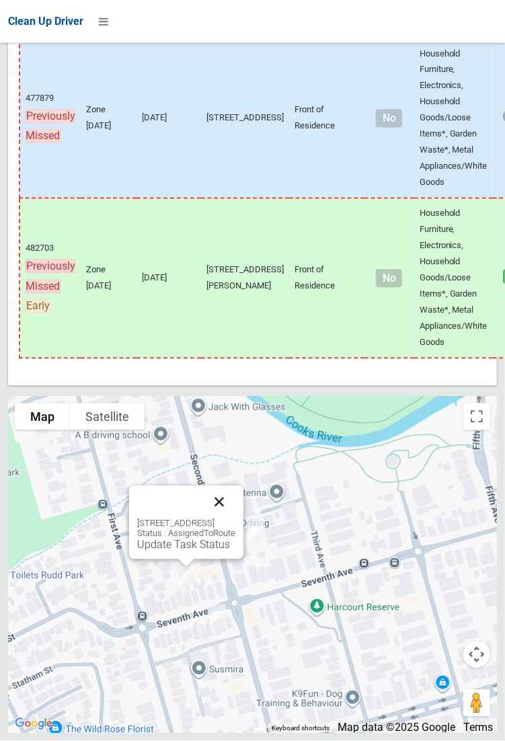
click at [235, 518] on button "Close" at bounding box center [219, 502] width 32 height 32
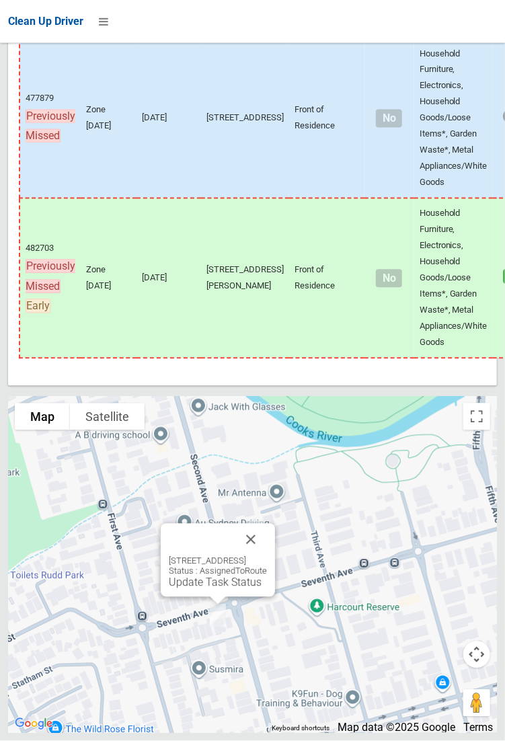
click at [212, 597] on div "80 Seventh Avenue, CAMPSIE NSW 2194 Status : AssignedToRoute Update Task Status" at bounding box center [218, 560] width 114 height 73
click at [210, 589] on link "Update Task Status" at bounding box center [215, 582] width 93 height 13
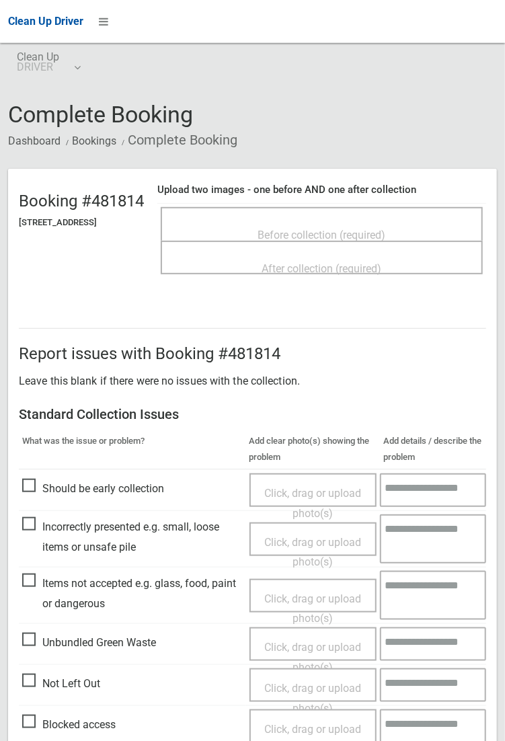
click at [357, 229] on span "Before collection (required)" at bounding box center [322, 235] width 128 height 13
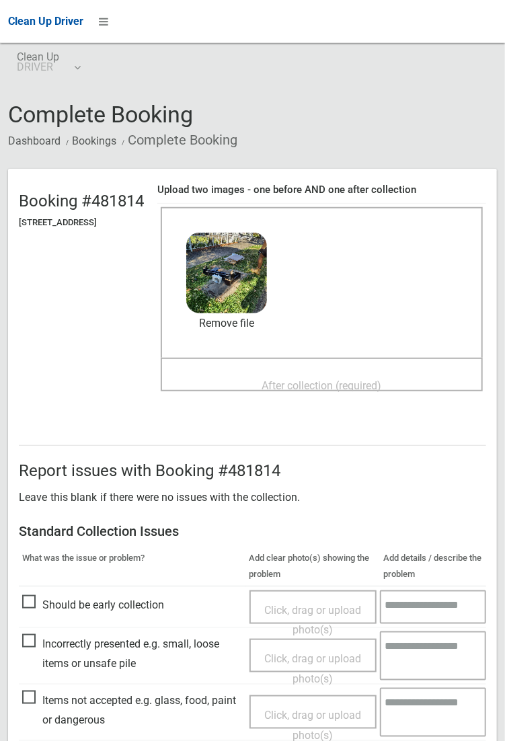
click at [339, 379] on span "After collection (required)" at bounding box center [322, 385] width 120 height 13
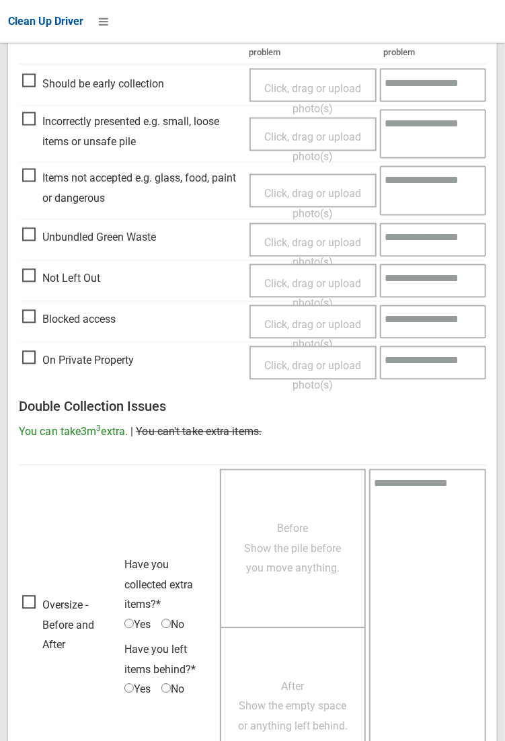
scroll to position [730, 0]
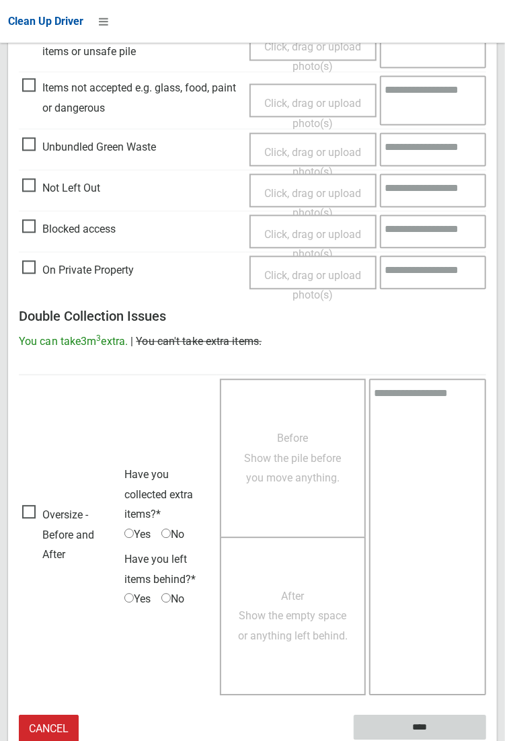
click at [486, 740] on input "****" at bounding box center [420, 727] width 132 height 25
click at [486, 309] on h3 "Double Collection Issues" at bounding box center [252, 316] width 467 height 15
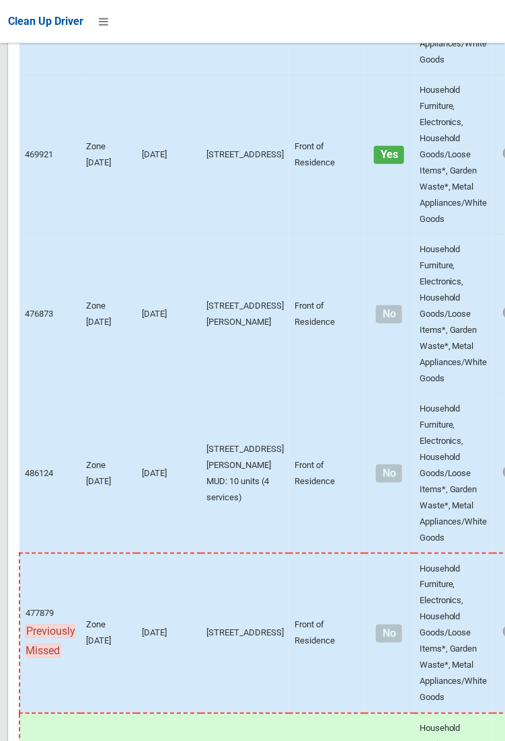
scroll to position [9192, 0]
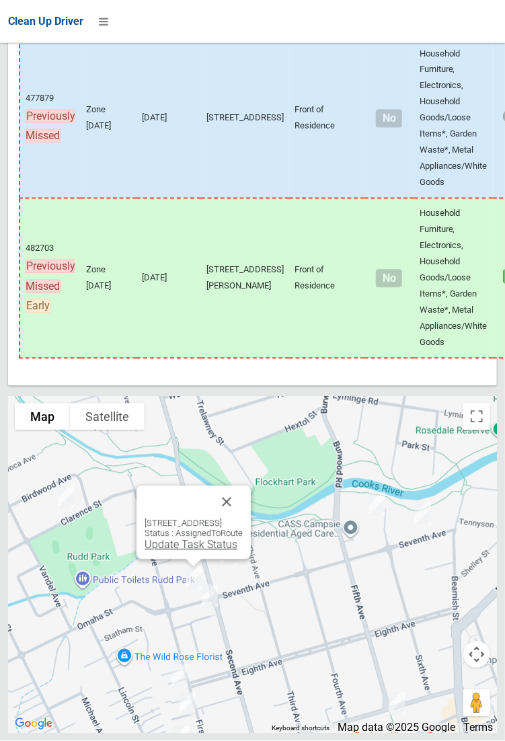
click at [199, 551] on link "Update Task Status" at bounding box center [191, 545] width 93 height 13
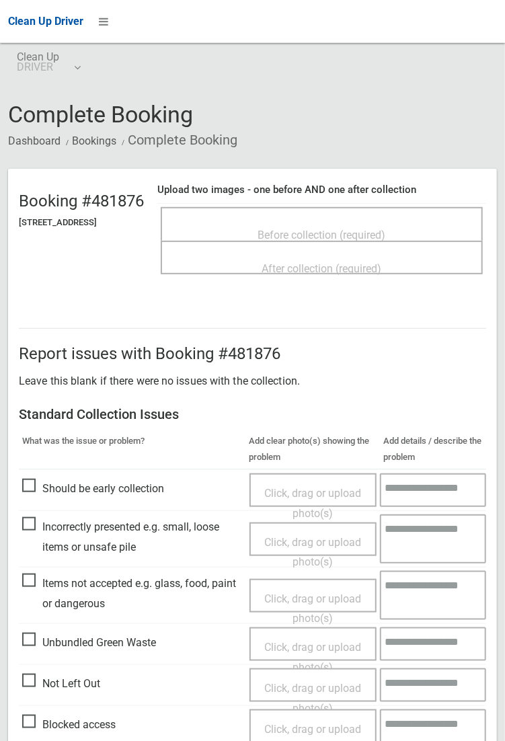
click at [315, 229] on span "Before collection (required)" at bounding box center [322, 235] width 128 height 13
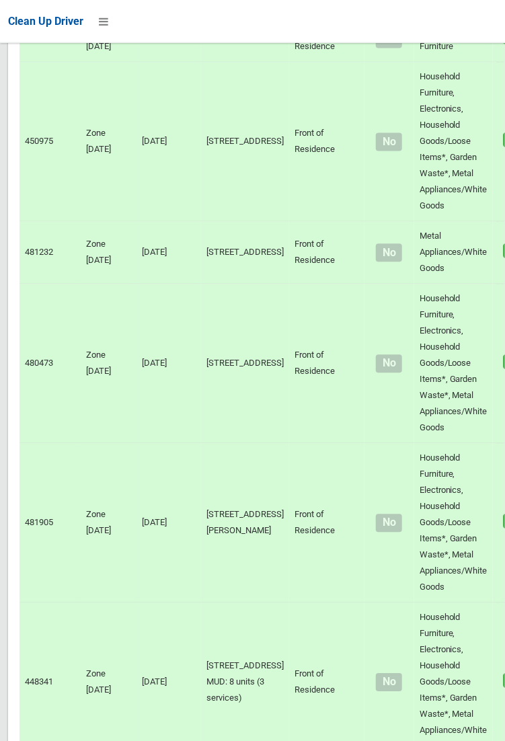
scroll to position [2270, 0]
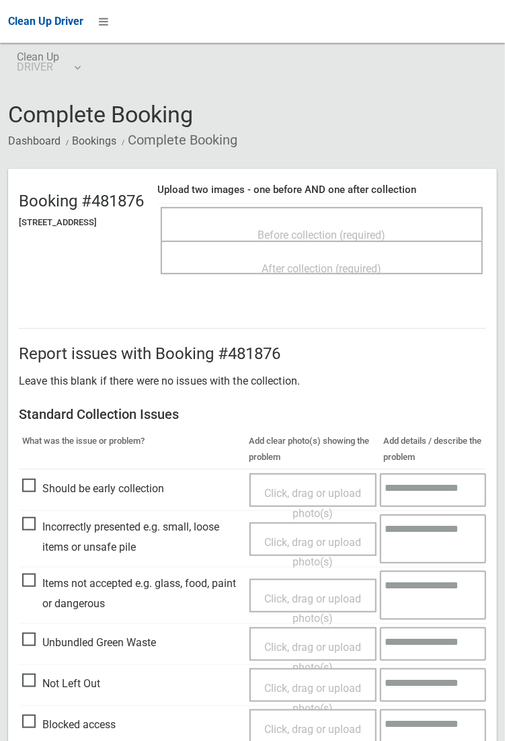
click at [320, 222] on div "Before collection (required)" at bounding box center [321, 234] width 292 height 25
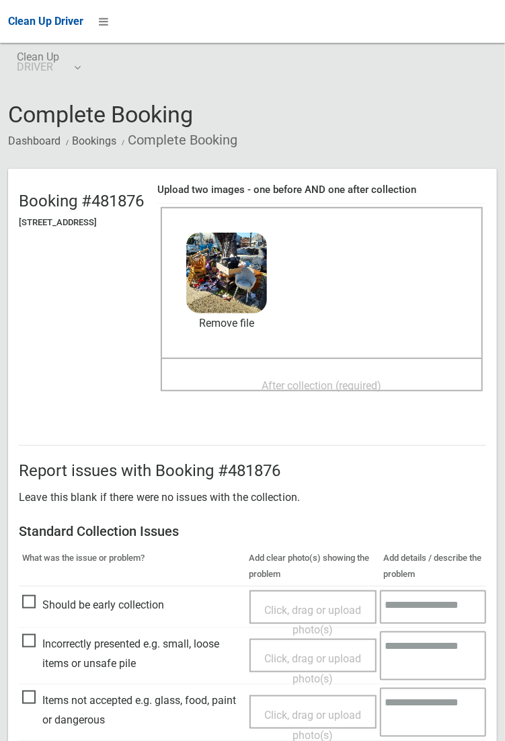
click at [333, 379] on span "After collection (required)" at bounding box center [322, 385] width 120 height 13
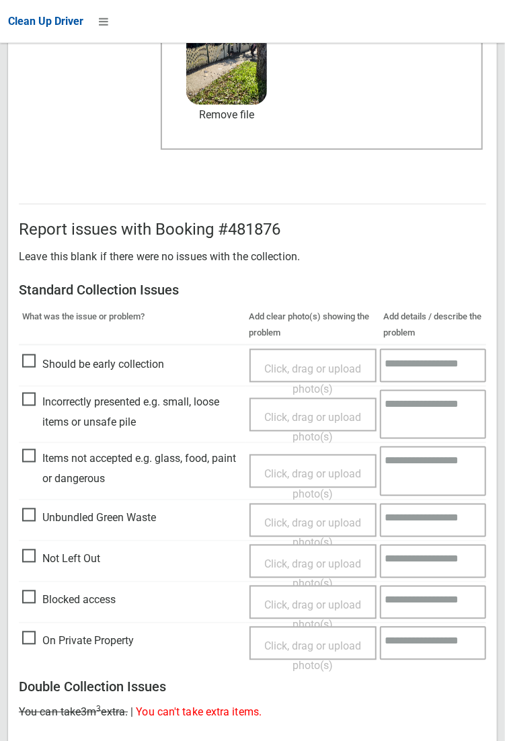
scroll to position [730, 0]
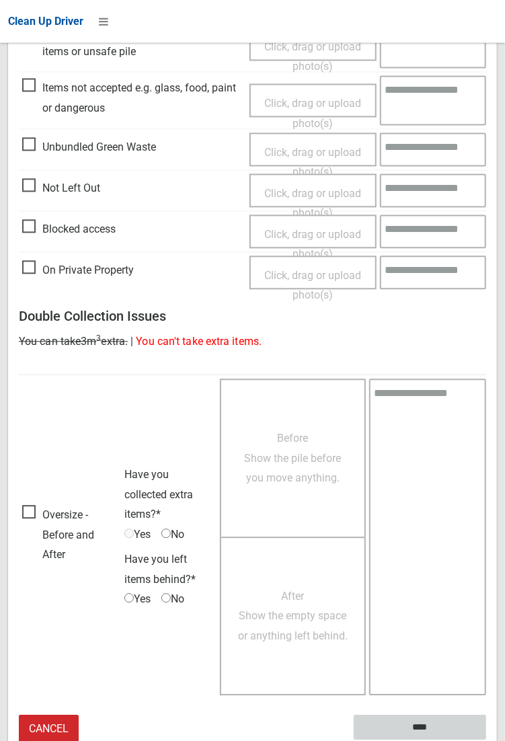
click at [486, 740] on input "****" at bounding box center [420, 727] width 132 height 25
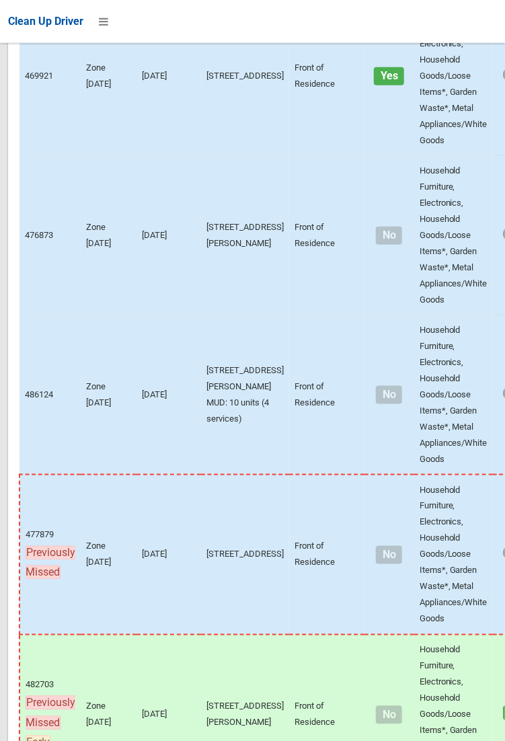
scroll to position [9192, 0]
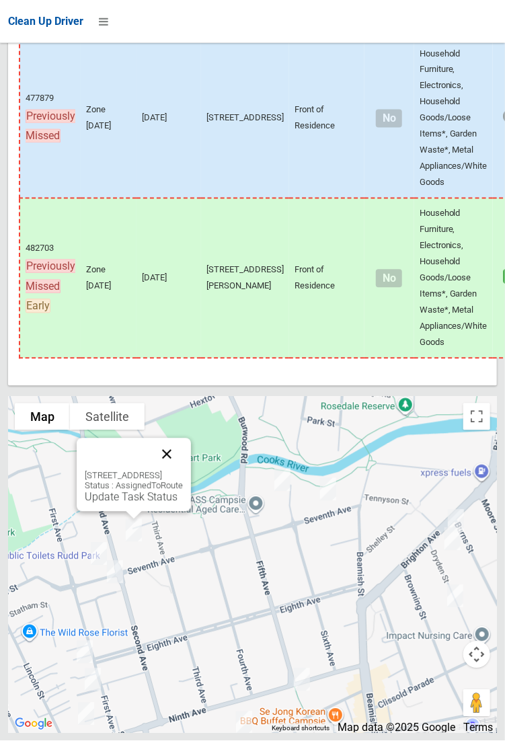
click at [183, 471] on button "Close" at bounding box center [167, 454] width 32 height 32
click at [13, 24] on span "Clean Up Driver" at bounding box center [45, 21] width 75 height 13
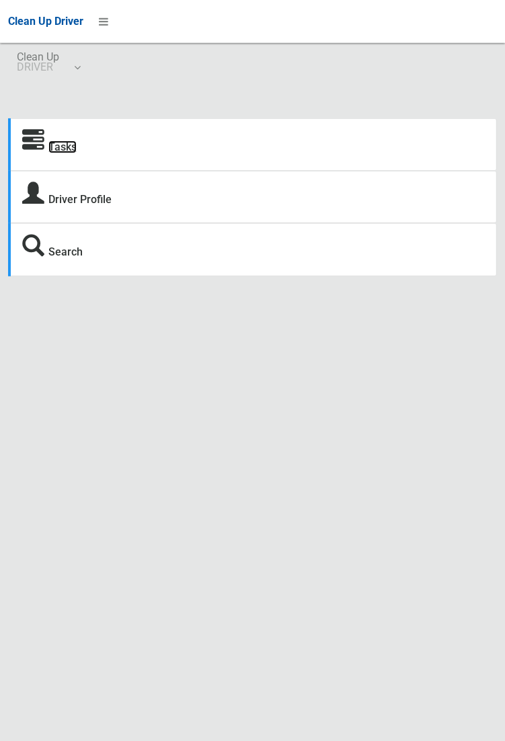
click at [61, 147] on link "Tasks" at bounding box center [62, 147] width 28 height 13
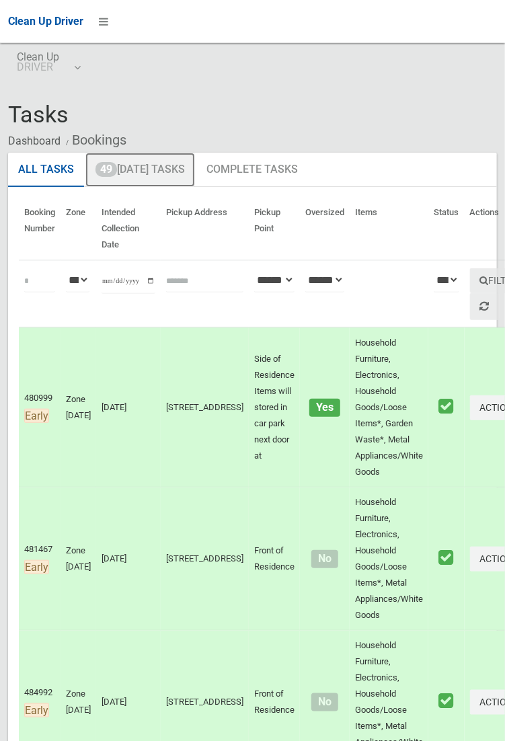
click at [180, 171] on link "49 [DATE] Tasks" at bounding box center [140, 170] width 110 height 35
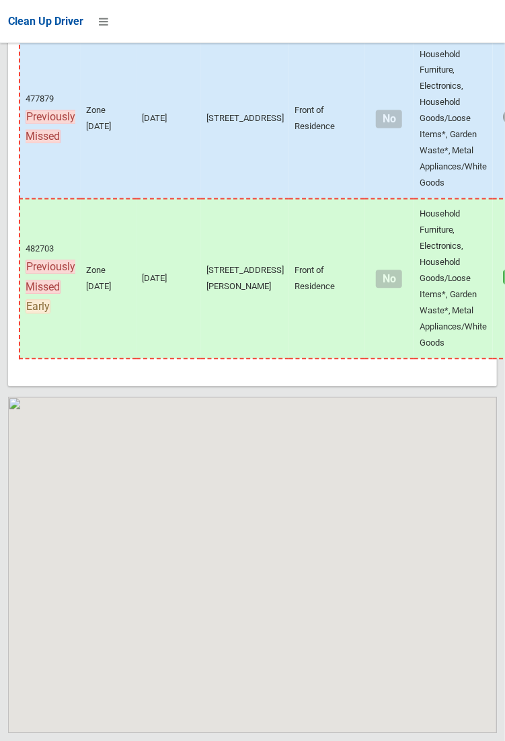
scroll to position [9192, 0]
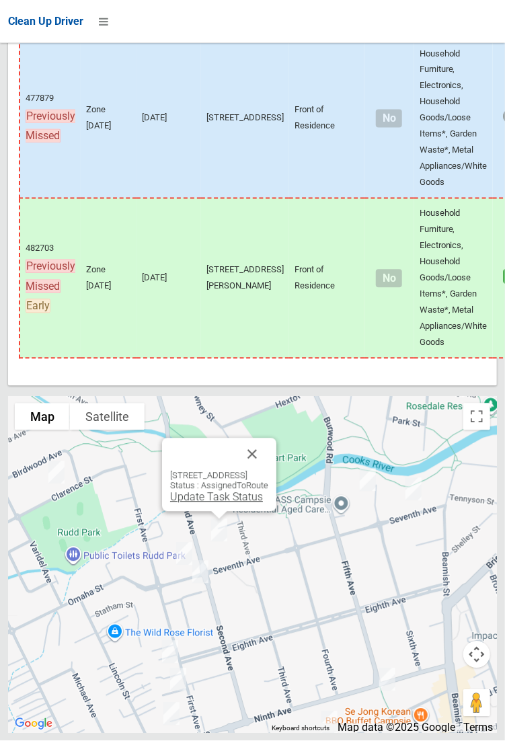
click at [233, 504] on link "Update Task Status" at bounding box center [216, 497] width 93 height 13
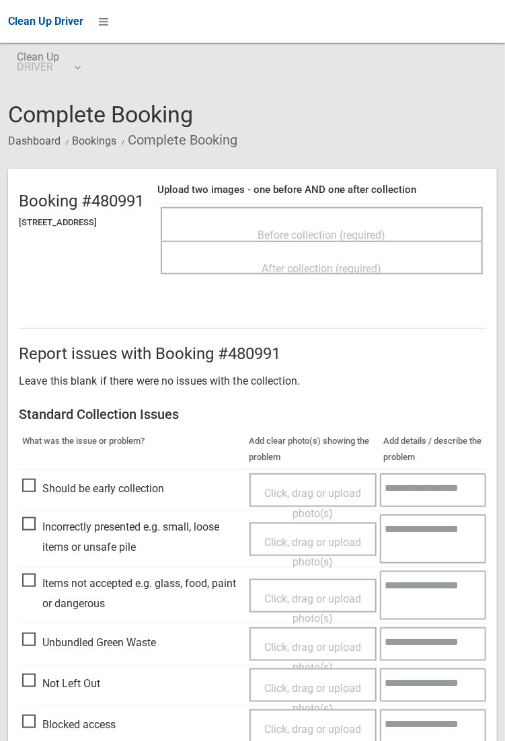
click at [338, 229] on span "Before collection (required)" at bounding box center [322, 235] width 128 height 13
click at [338, 234] on span "Before collection (required)" at bounding box center [322, 235] width 128 height 13
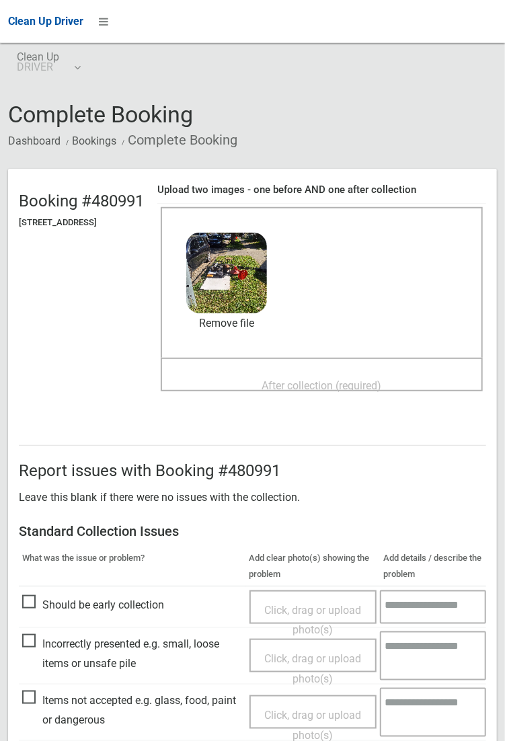
click at [324, 382] on span "After collection (required)" at bounding box center [322, 385] width 120 height 13
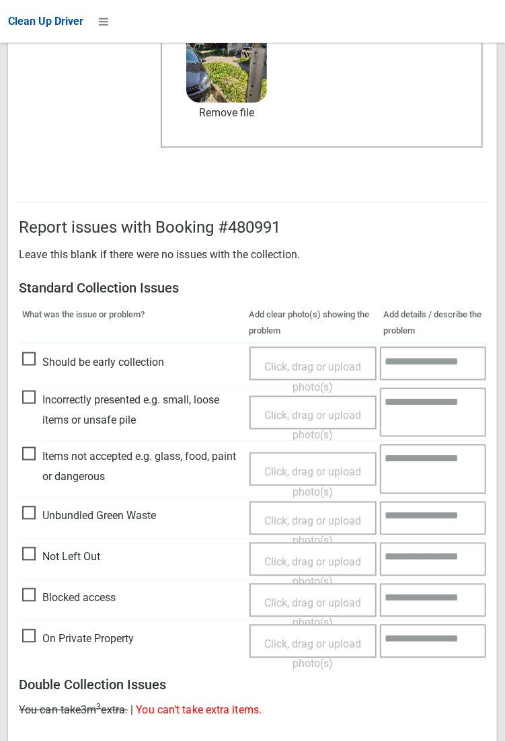
scroll to position [730, 0]
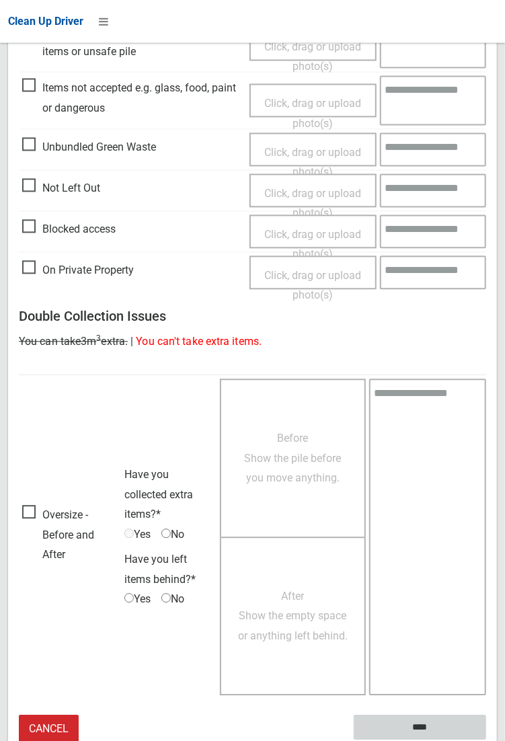
click at [486, 740] on input "****" at bounding box center [420, 727] width 132 height 25
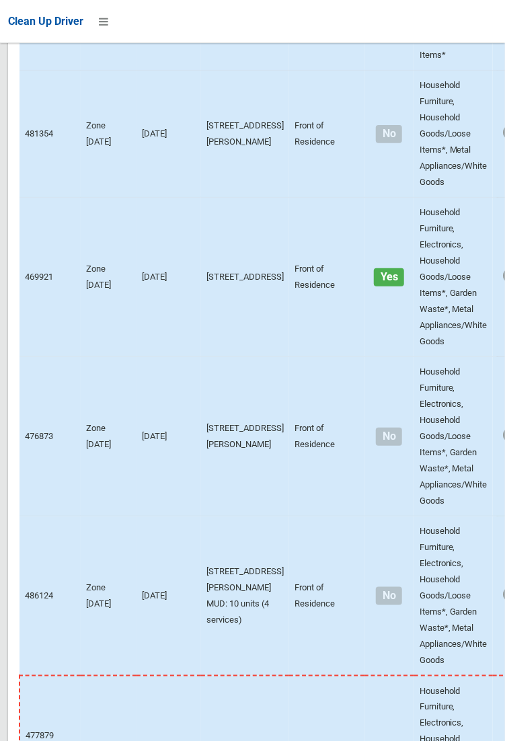
scroll to position [9192, 0]
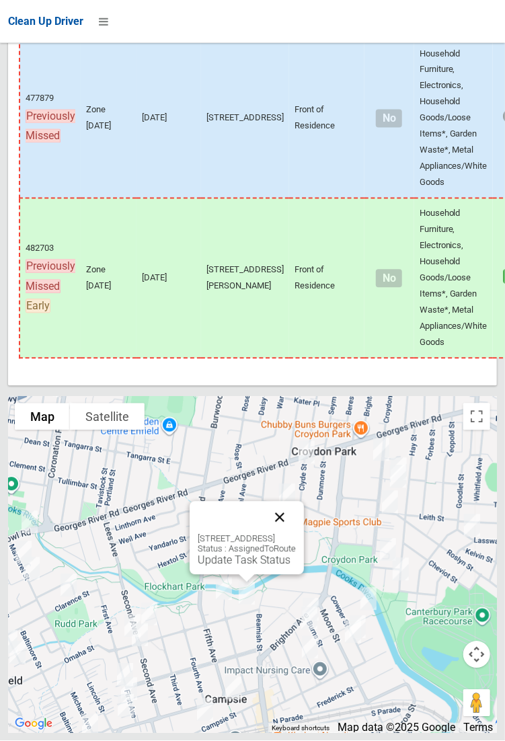
click at [296, 534] on button "Close" at bounding box center [280, 518] width 32 height 32
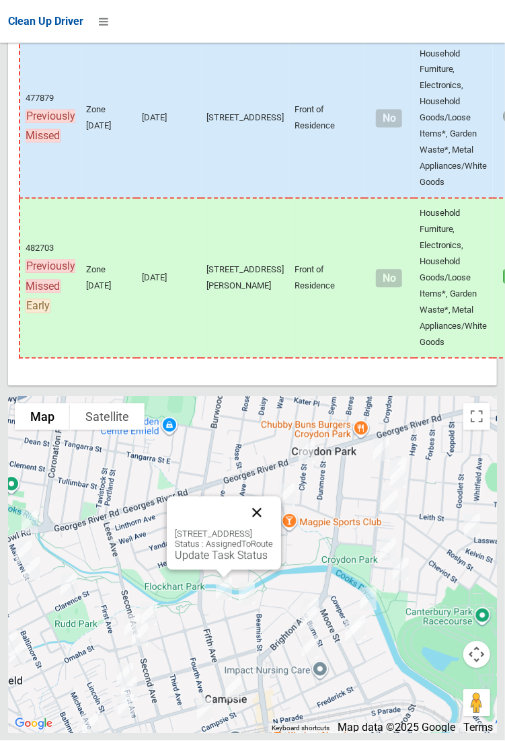
click at [273, 529] on button "Close" at bounding box center [257, 513] width 32 height 32
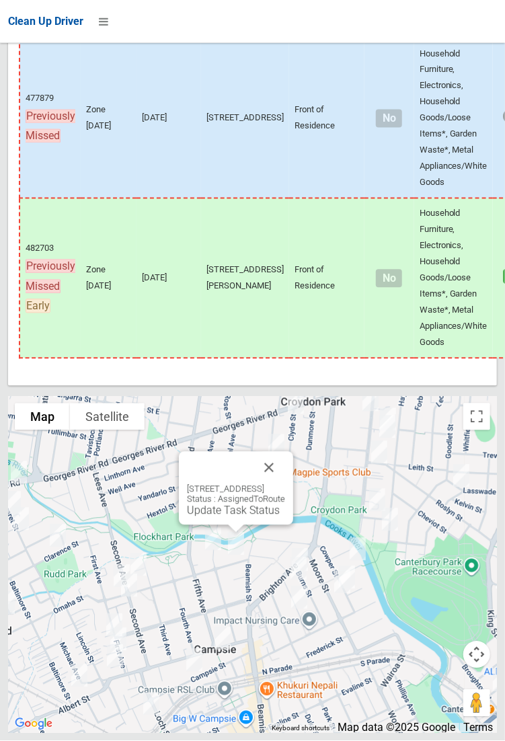
click at [293, 524] on div "1/11 Seventh Avenue, CAMPSIE NSW 2194 Status : AssignedToRoute Update Task Stat…" at bounding box center [236, 488] width 114 height 73
click at [285, 484] on button "Close" at bounding box center [269, 468] width 32 height 32
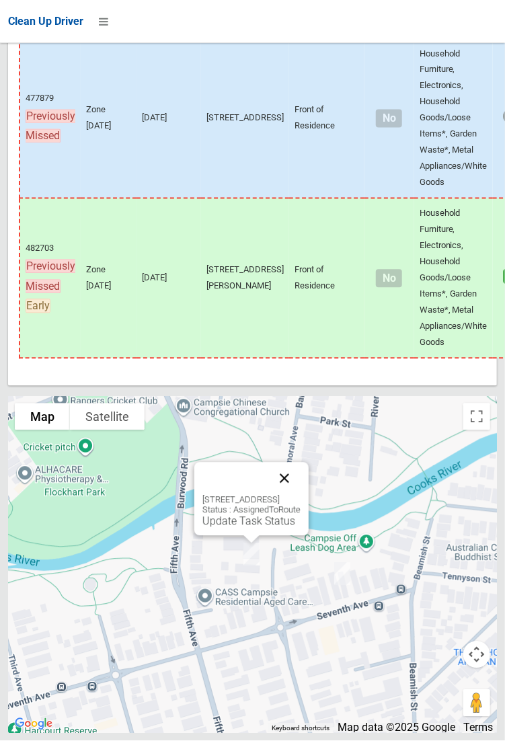
click at [301, 495] on button "Close" at bounding box center [284, 479] width 32 height 32
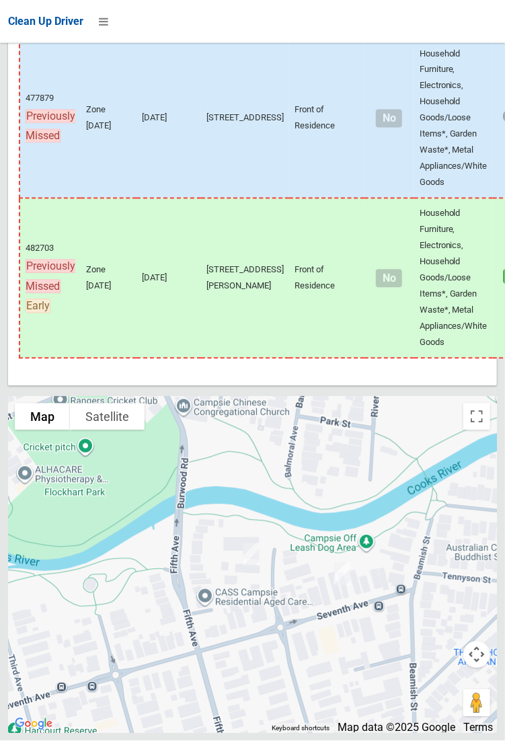
scroll to position [9148, 0]
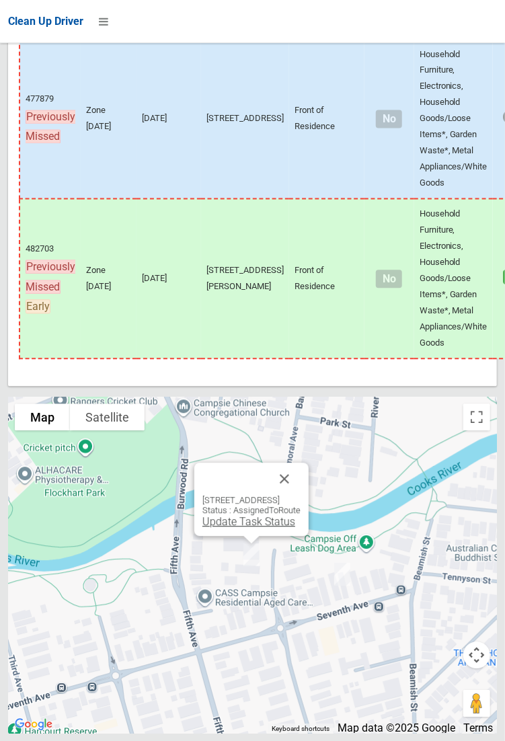
click at [254, 528] on link "Update Task Status" at bounding box center [248, 521] width 93 height 13
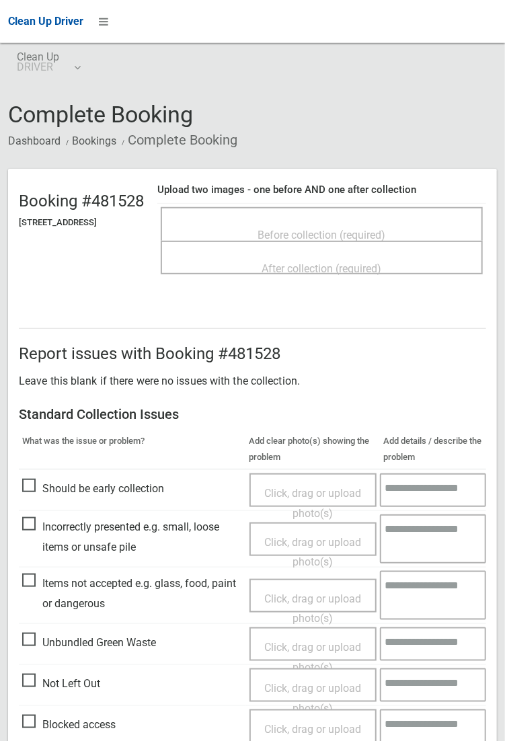
click at [329, 234] on span "Before collection (required)" at bounding box center [322, 235] width 128 height 13
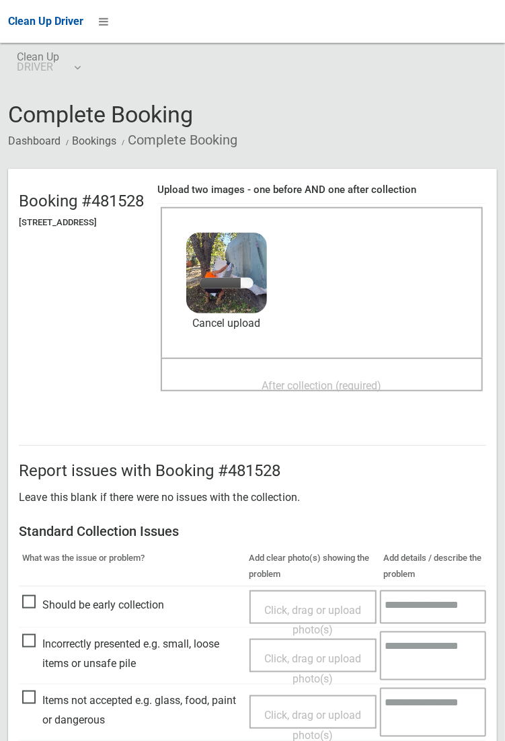
click at [338, 379] on span "After collection (required)" at bounding box center [322, 385] width 120 height 13
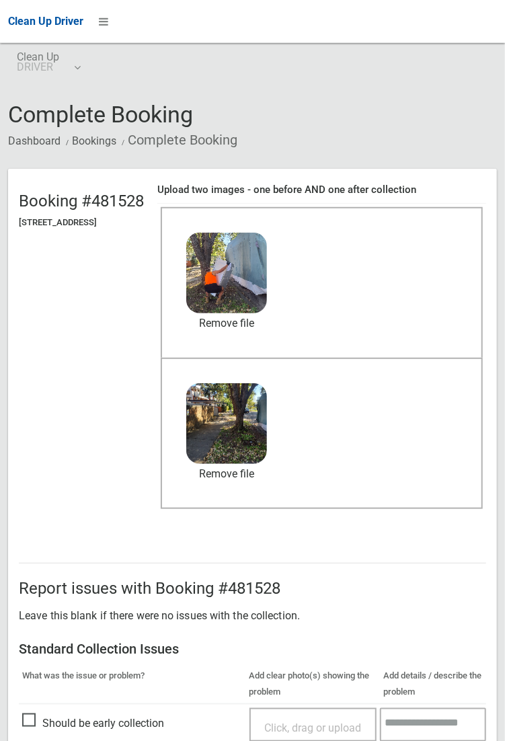
scroll to position [323, 0]
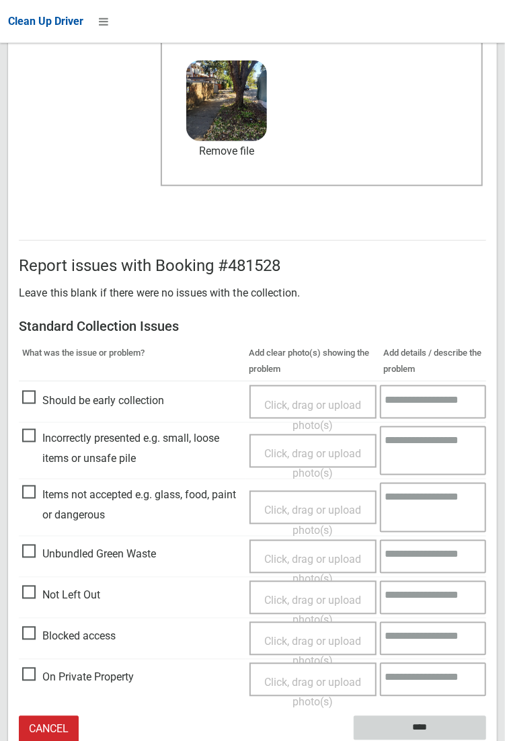
click at [414, 729] on input "****" at bounding box center [420, 728] width 132 height 25
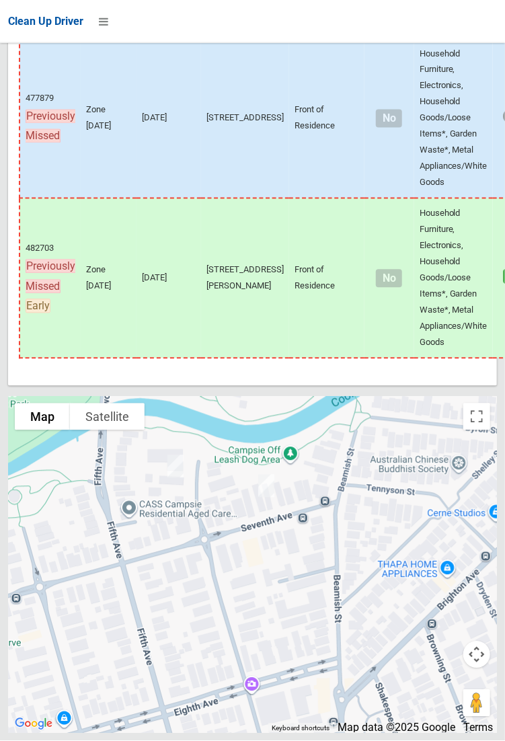
scroll to position [9147, 0]
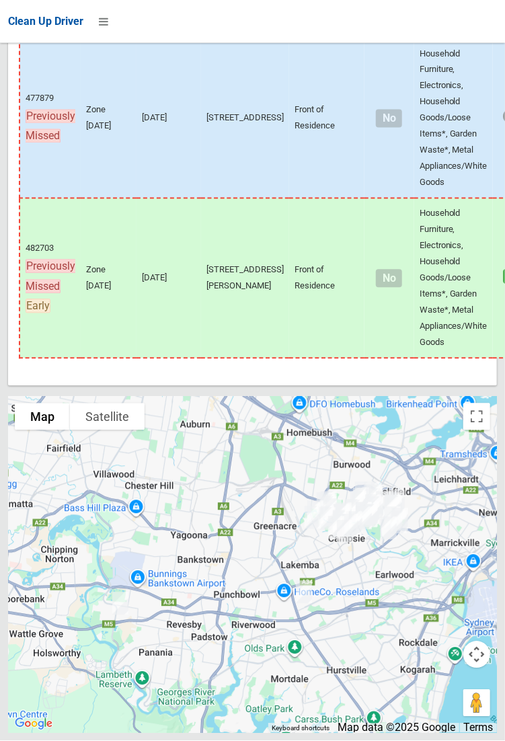
scroll to position [9148, 0]
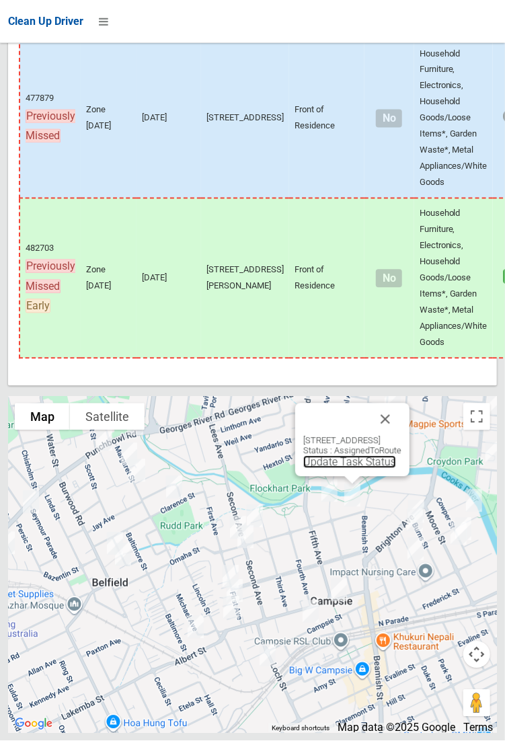
click at [353, 469] on link "Update Task Status" at bounding box center [349, 462] width 93 height 13
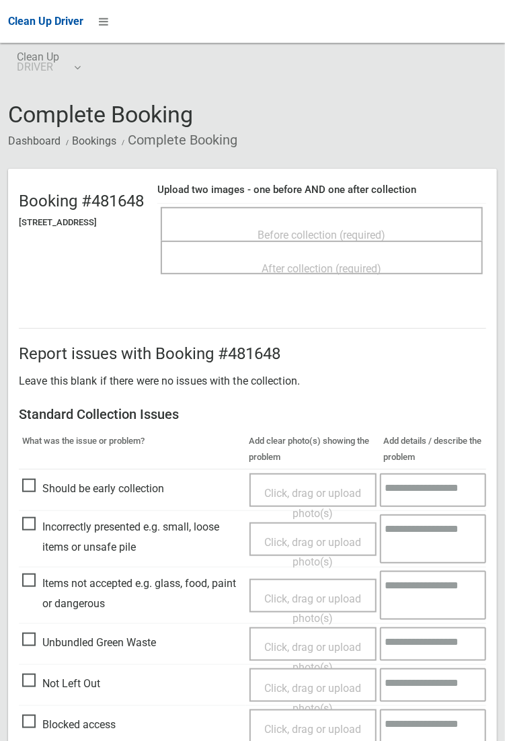
click at [43, 677] on span "Not Left Out" at bounding box center [61, 684] width 78 height 20
click at [313, 683] on span "Click, drag or upload photo(s)" at bounding box center [312, 698] width 97 height 33
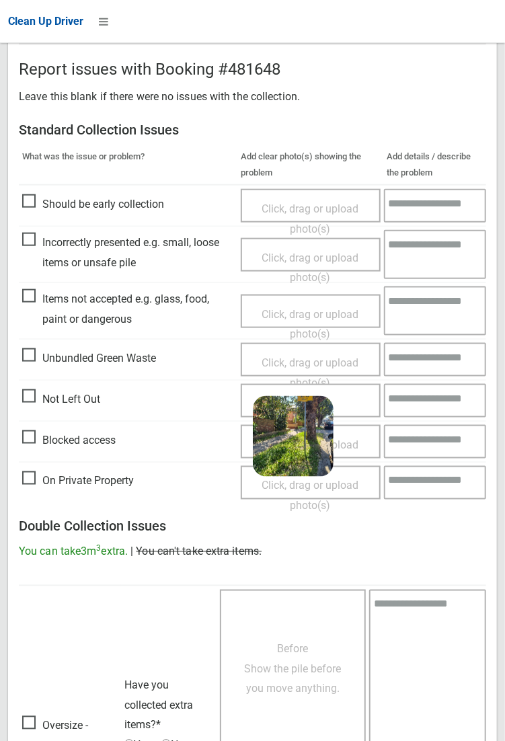
scroll to position [495, 0]
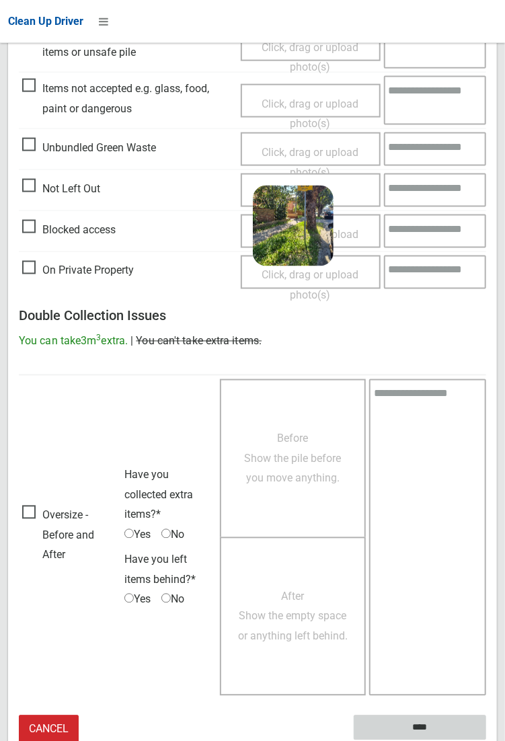
click at [428, 729] on input "****" at bounding box center [420, 727] width 132 height 25
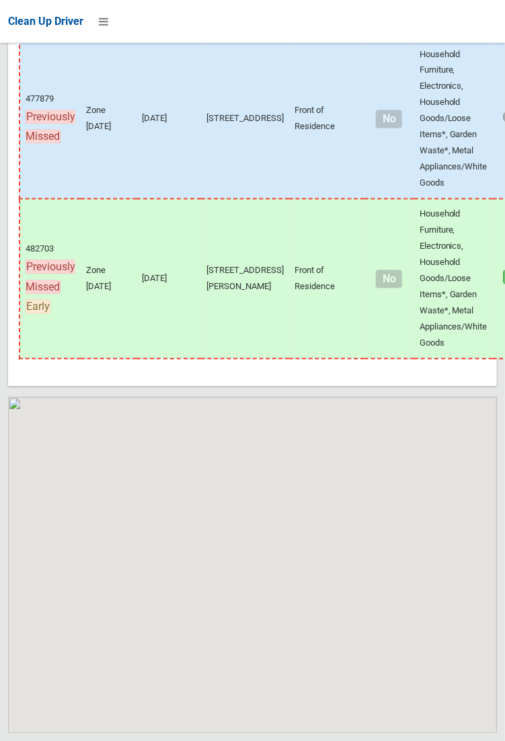
scroll to position [9192, 0]
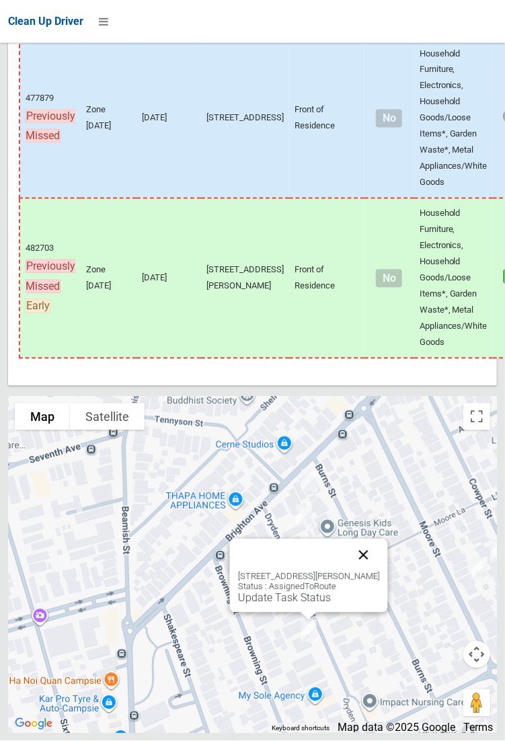
click at [379, 572] on button "Close" at bounding box center [363, 555] width 32 height 32
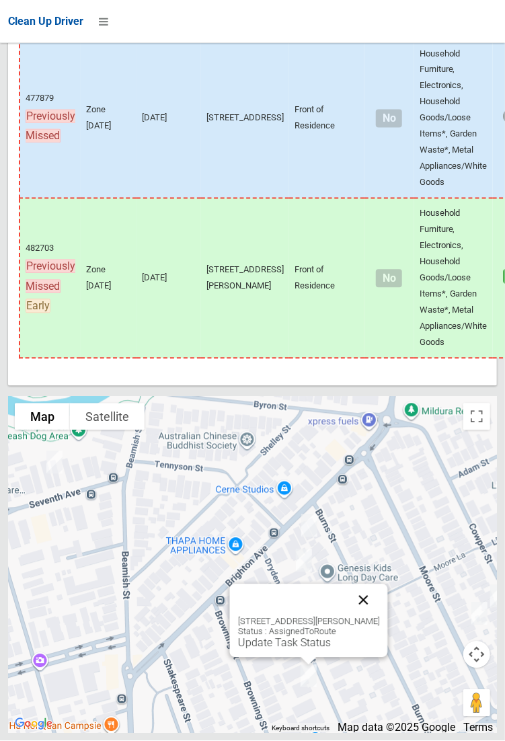
click at [373, 617] on button "Close" at bounding box center [363, 600] width 32 height 32
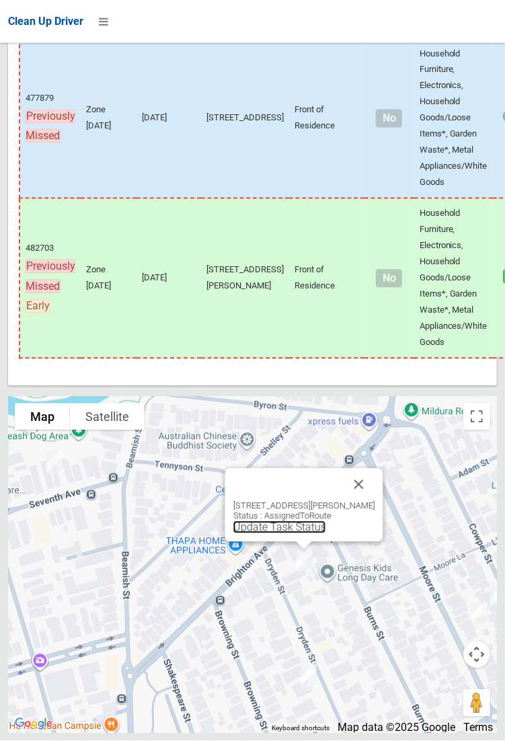
click at [303, 534] on link "Update Task Status" at bounding box center [279, 527] width 93 height 13
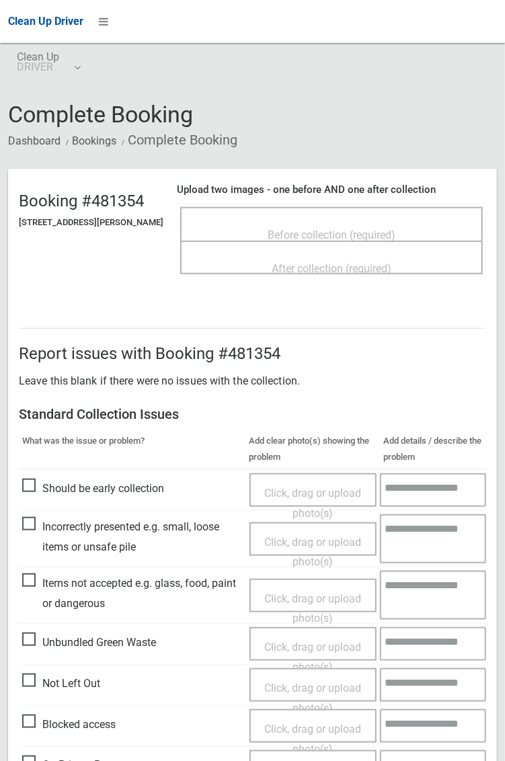
click at [331, 236] on span "Before collection (required)" at bounding box center [332, 235] width 128 height 13
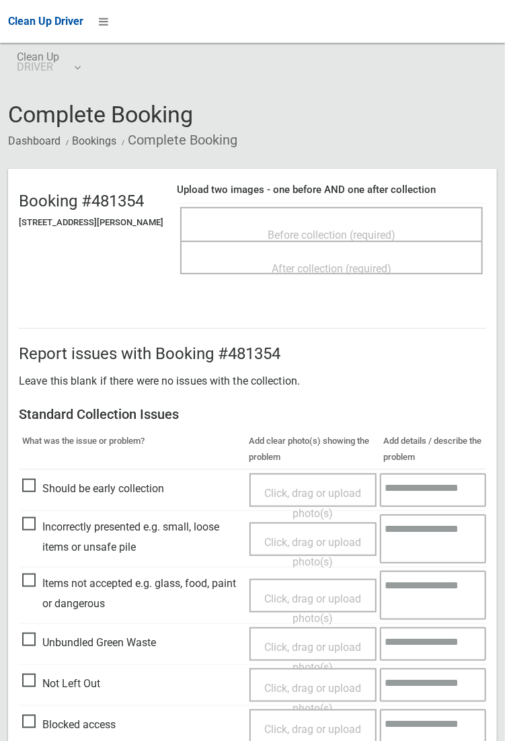
click at [334, 229] on span "Before collection (required)" at bounding box center [332, 235] width 128 height 13
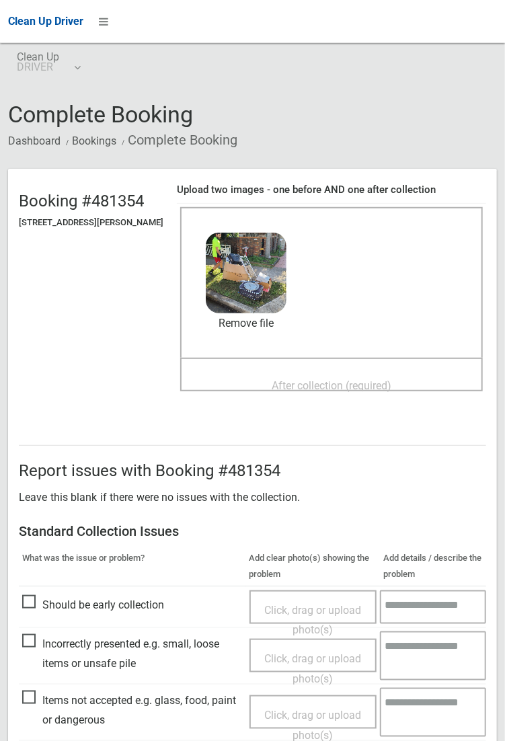
click at [323, 379] on span "After collection (required)" at bounding box center [332, 385] width 120 height 13
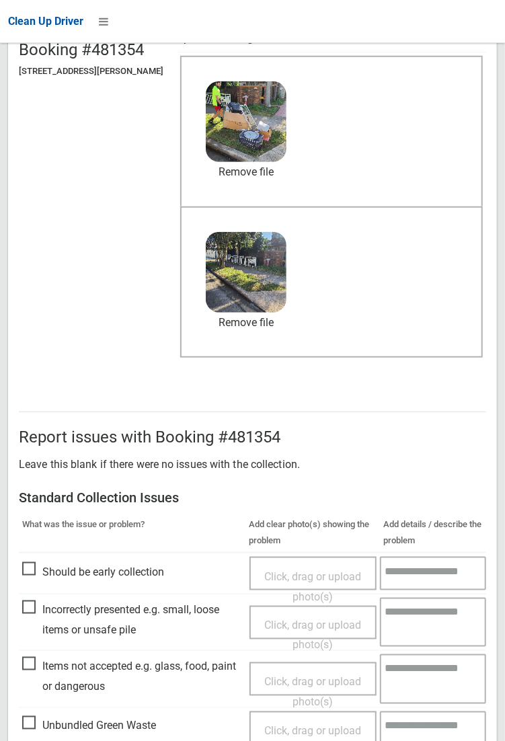
scroll to position [730, 0]
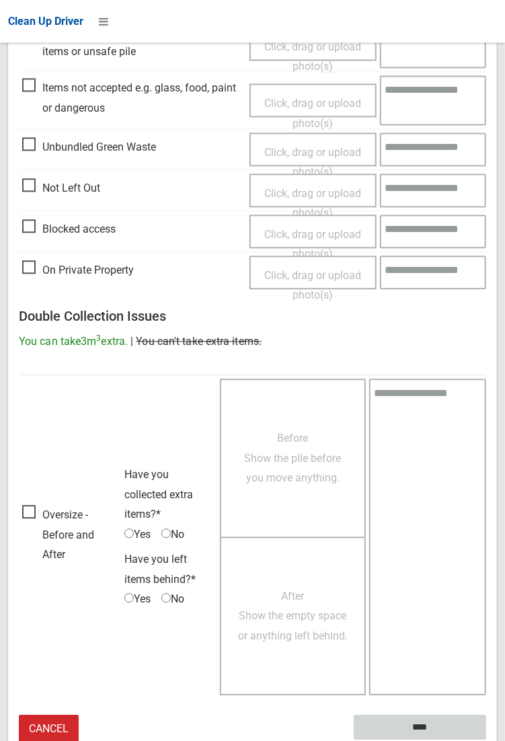
click at [420, 729] on input "****" at bounding box center [420, 727] width 132 height 25
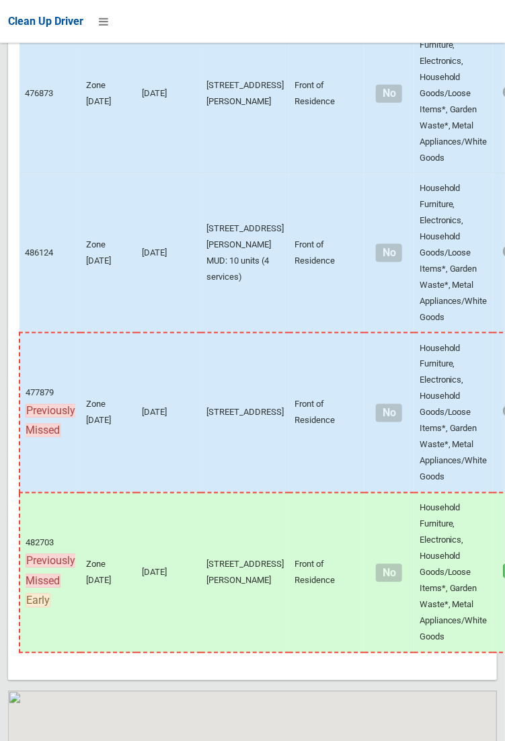
scroll to position [9192, 0]
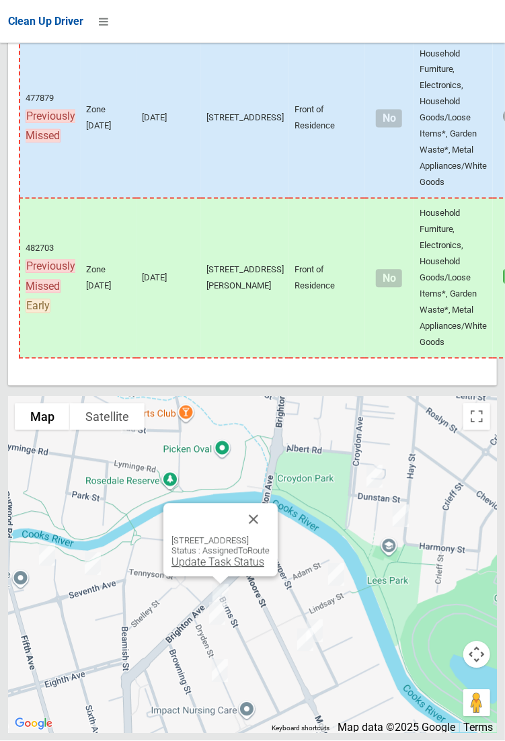
click at [223, 569] on link "Update Task Status" at bounding box center [217, 562] width 93 height 13
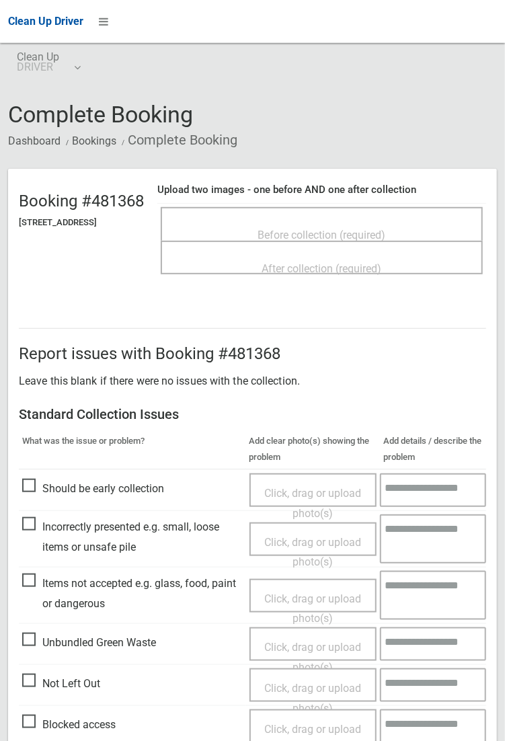
click at [303, 229] on span "Before collection (required)" at bounding box center [322, 235] width 128 height 13
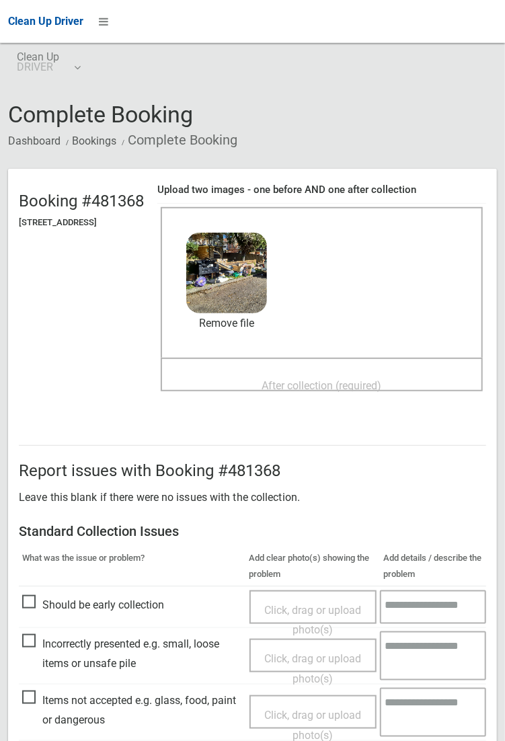
click at [325, 379] on span "After collection (required)" at bounding box center [322, 385] width 120 height 13
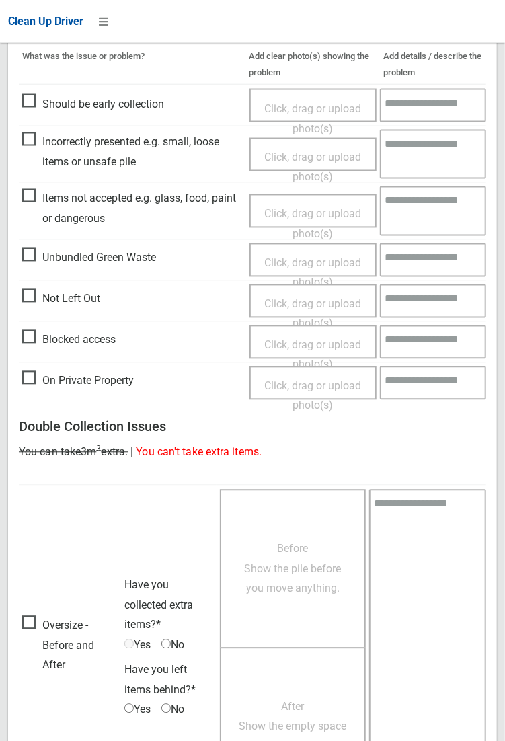
scroll to position [730, 0]
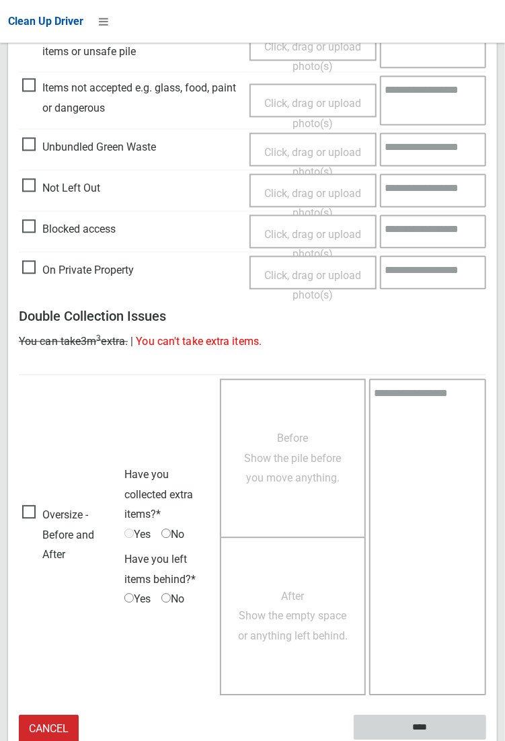
click at [486, 740] on input "****" at bounding box center [420, 727] width 132 height 25
click at [485, 450] on textarea at bounding box center [427, 537] width 117 height 317
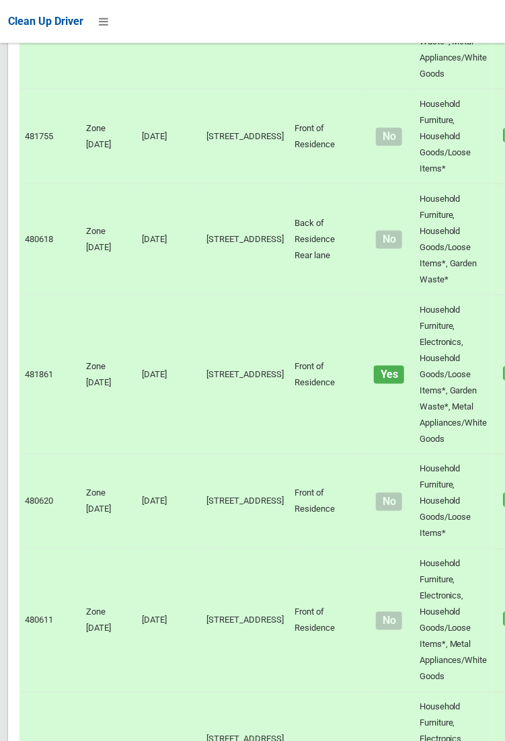
scroll to position [9192, 0]
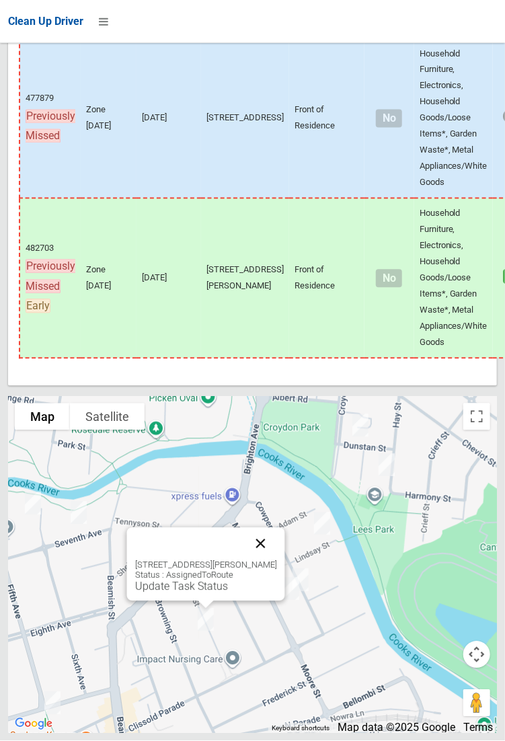
click at [274, 560] on button "Close" at bounding box center [260, 544] width 32 height 32
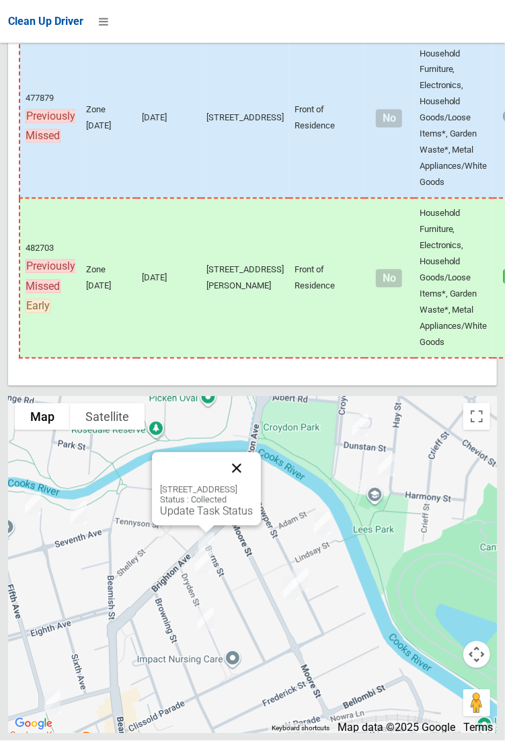
click at [253, 485] on button "Close" at bounding box center [237, 469] width 32 height 32
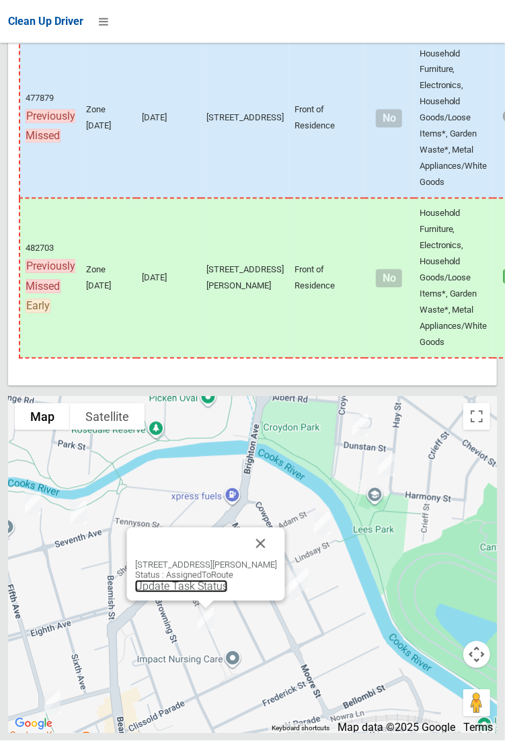
click at [182, 593] on link "Update Task Status" at bounding box center [180, 586] width 93 height 13
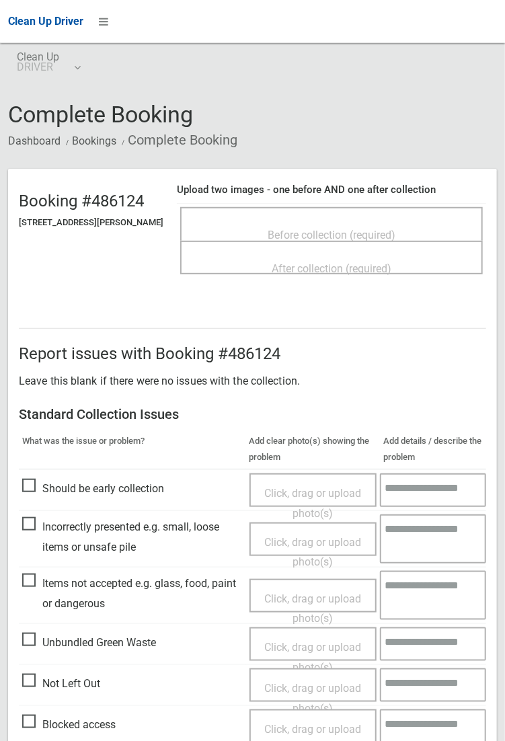
click at [344, 239] on span "Before collection (required)" at bounding box center [332, 235] width 128 height 13
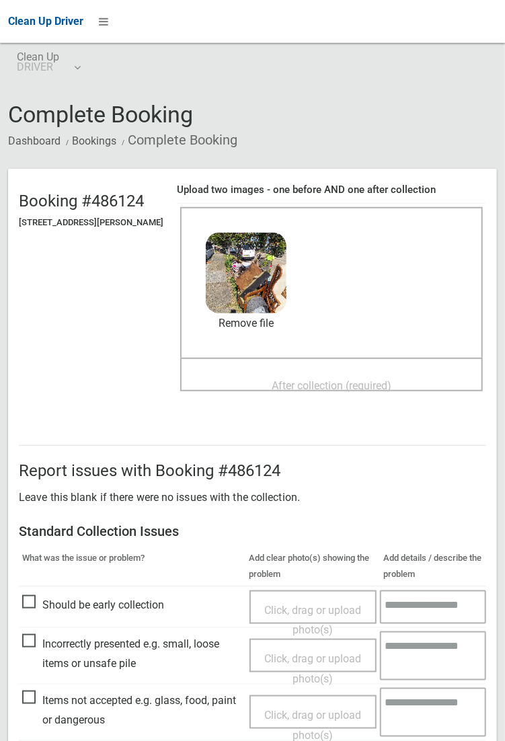
click at [311, 379] on span "After collection (required)" at bounding box center [332, 385] width 120 height 13
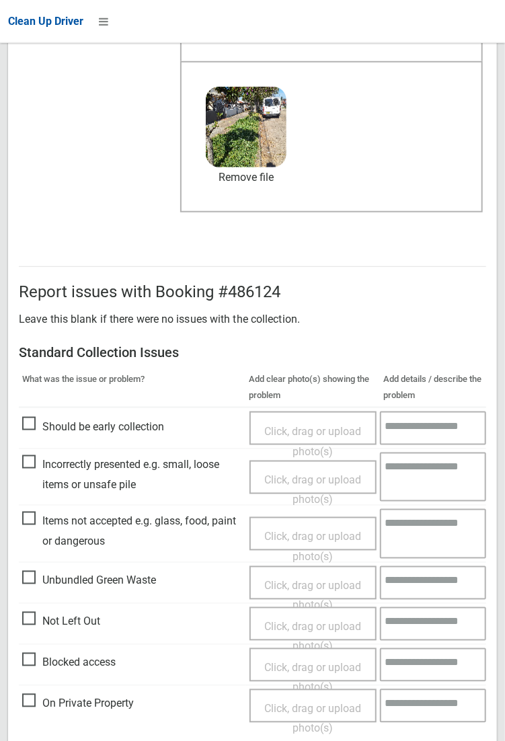
scroll to position [323, 0]
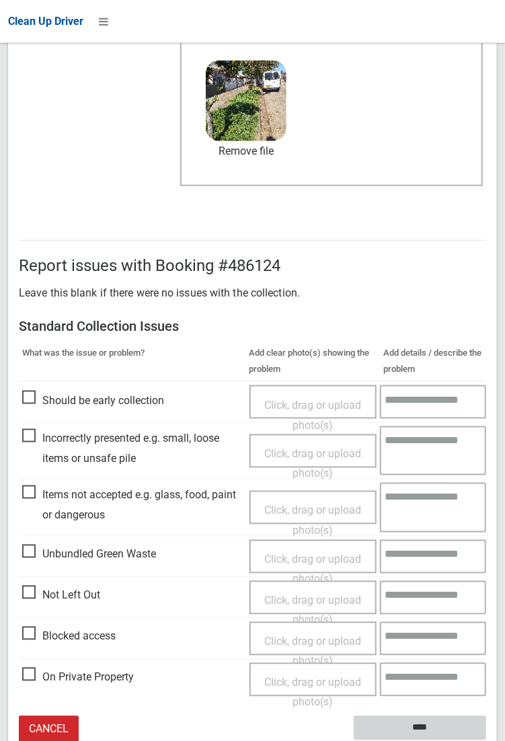
click at [486, 740] on input "****" at bounding box center [420, 728] width 132 height 25
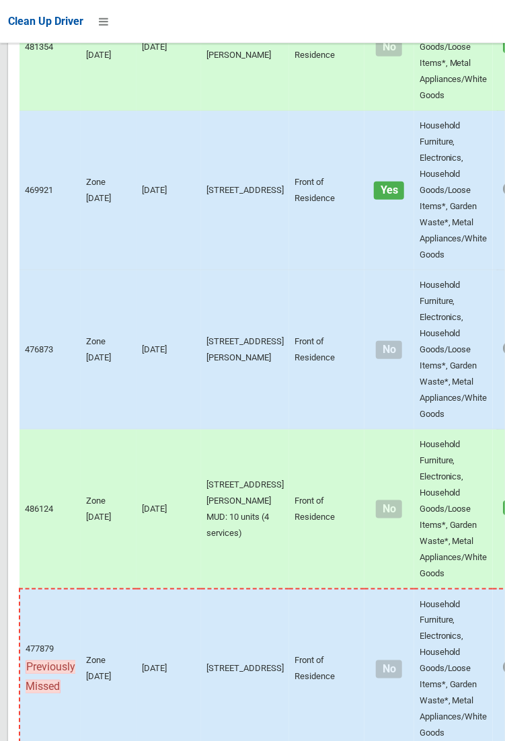
scroll to position [9192, 0]
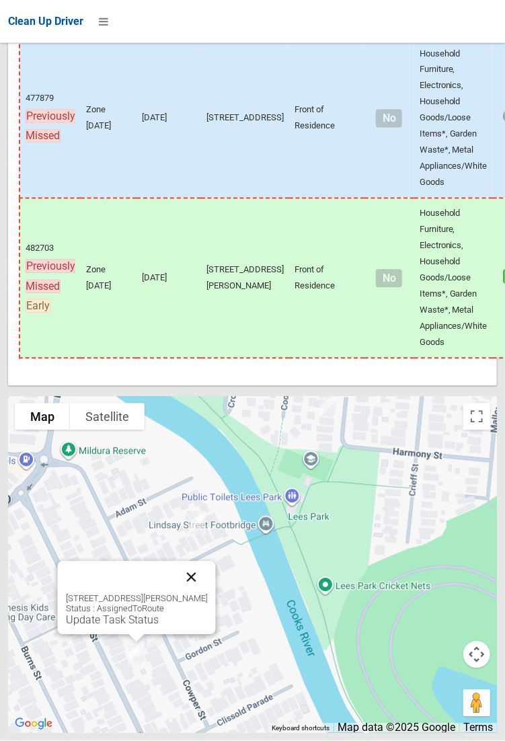
click at [192, 594] on button "Close" at bounding box center [191, 577] width 32 height 32
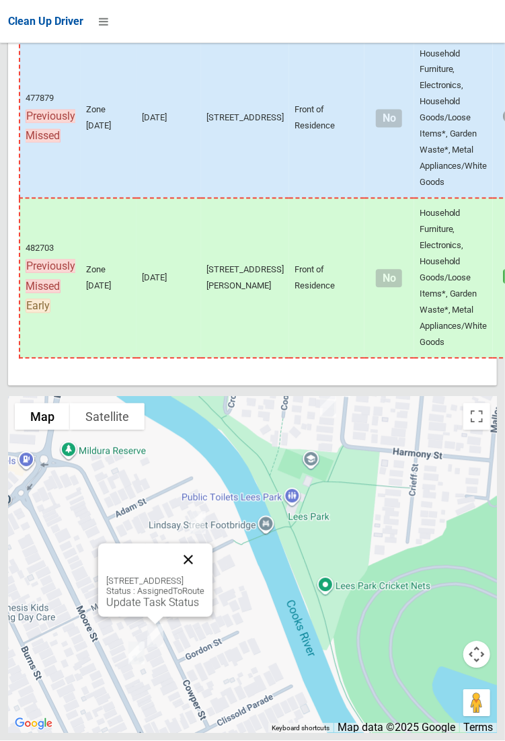
click at [204, 576] on button "Close" at bounding box center [188, 560] width 32 height 32
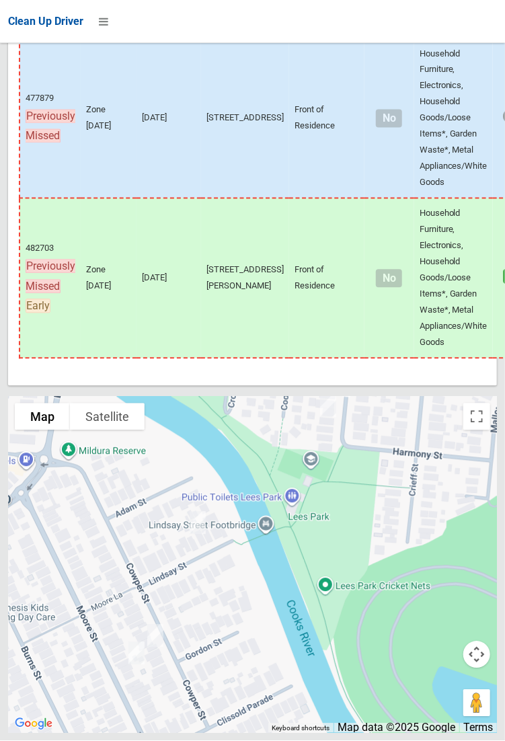
scroll to position [9186, 0]
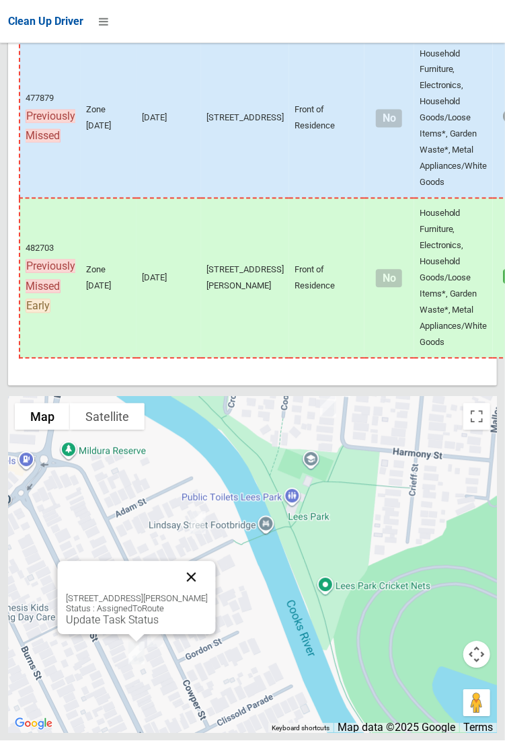
click at [198, 594] on button "Close" at bounding box center [191, 577] width 32 height 32
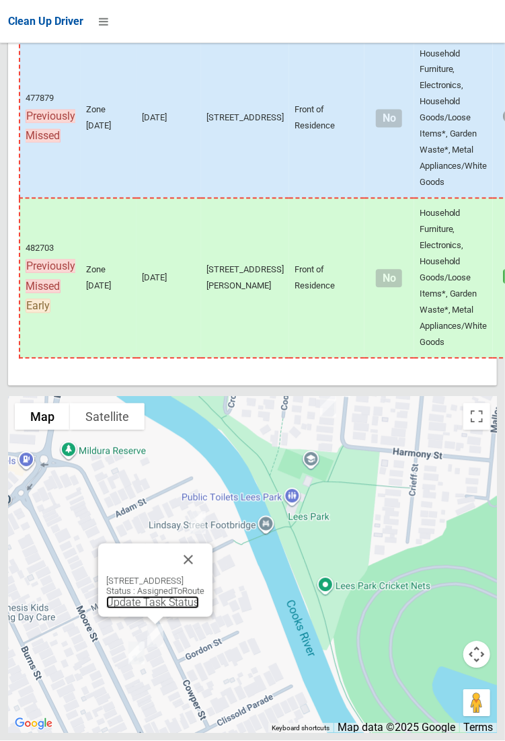
click at [139, 609] on link "Update Task Status" at bounding box center [152, 602] width 93 height 13
click at [204, 576] on button "Close" at bounding box center [188, 560] width 32 height 32
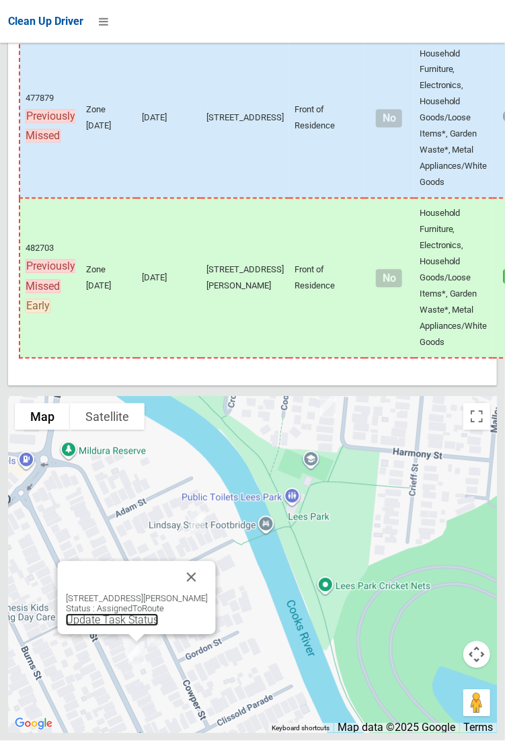
click at [128, 627] on link "Update Task Status" at bounding box center [111, 620] width 93 height 13
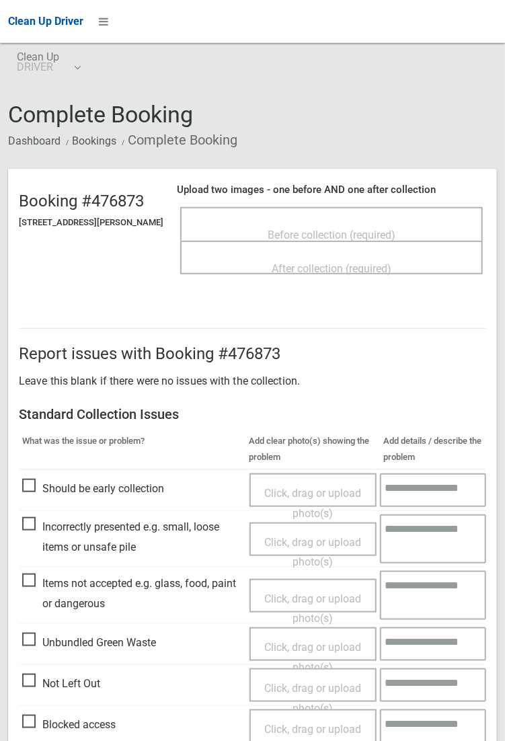
click at [340, 231] on span "Before collection (required)" at bounding box center [332, 235] width 128 height 13
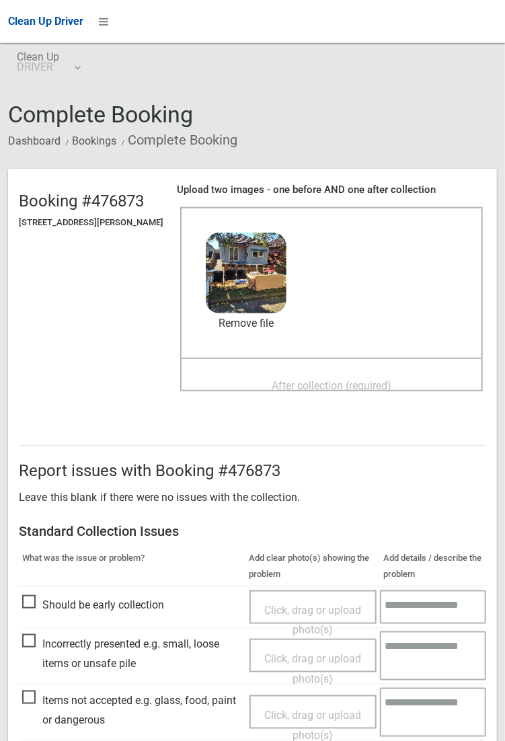
click at [321, 381] on span "After collection (required)" at bounding box center [332, 385] width 120 height 13
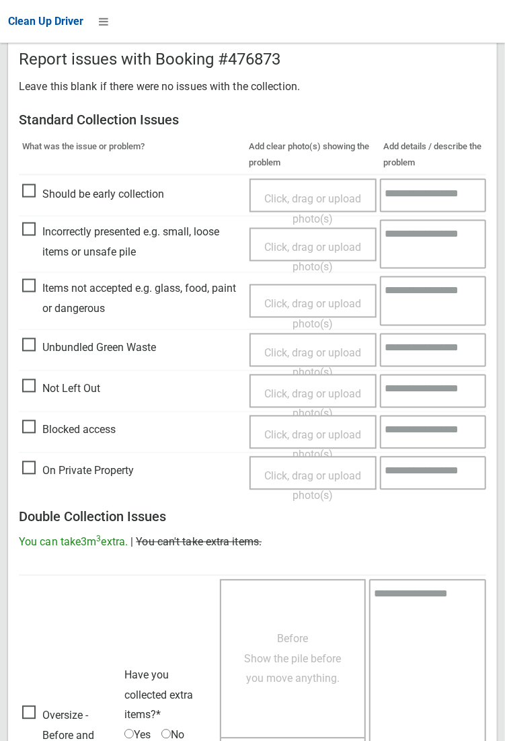
scroll to position [730, 0]
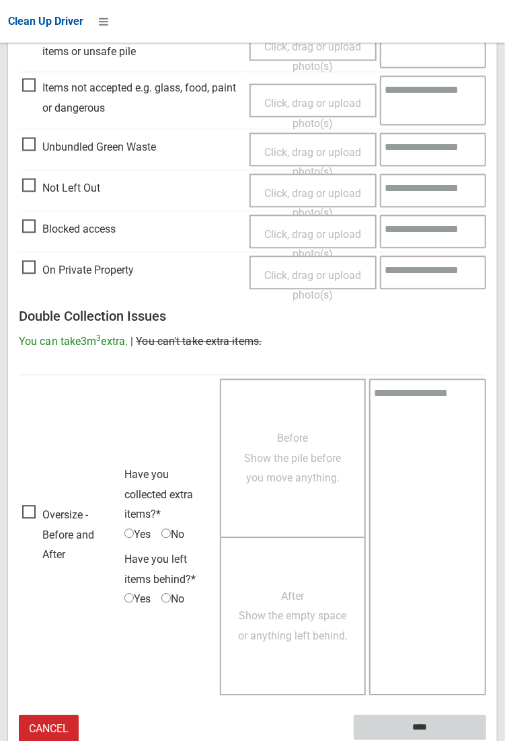
click at [486, 740] on input "****" at bounding box center [420, 727] width 132 height 25
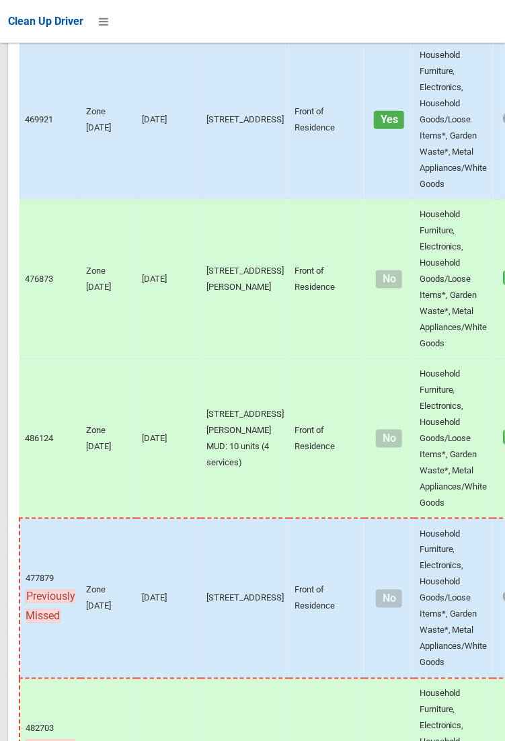
scroll to position [9192, 0]
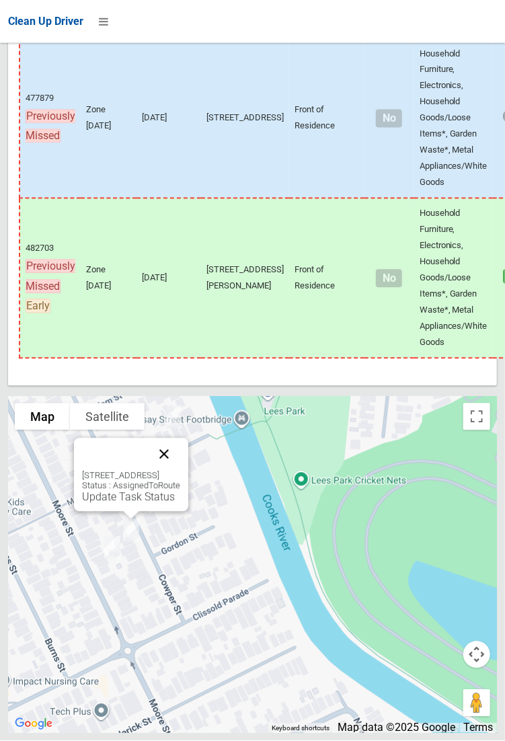
click at [180, 471] on button "Close" at bounding box center [164, 454] width 32 height 32
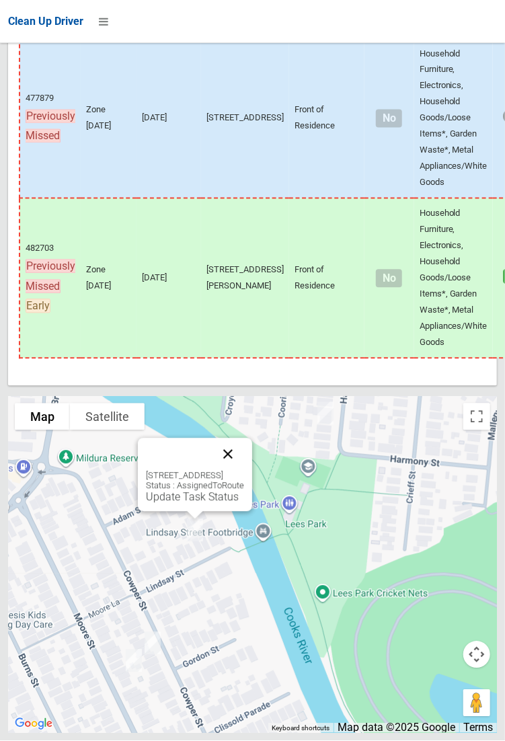
click at [244, 471] on button "Close" at bounding box center [228, 454] width 32 height 32
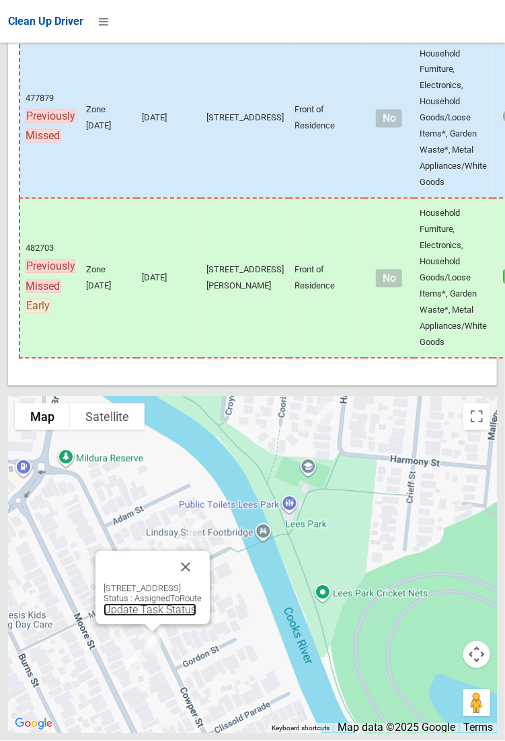
click at [158, 617] on link "Update Task Status" at bounding box center [150, 610] width 93 height 13
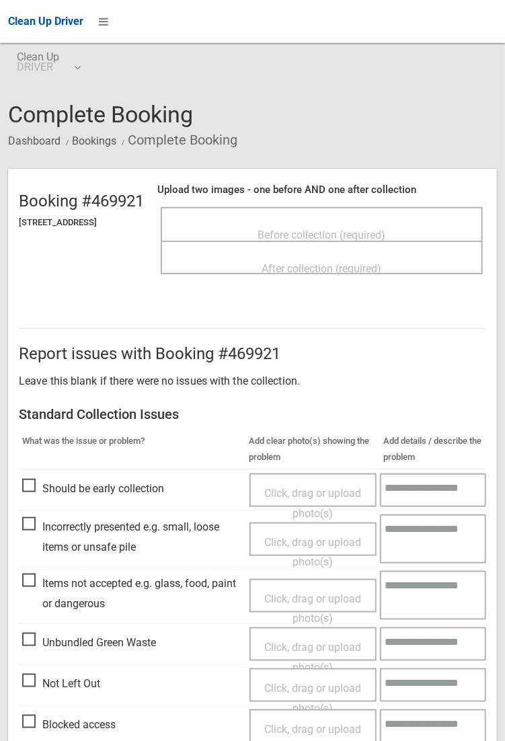
click at [319, 229] on span "Before collection (required)" at bounding box center [322, 235] width 128 height 13
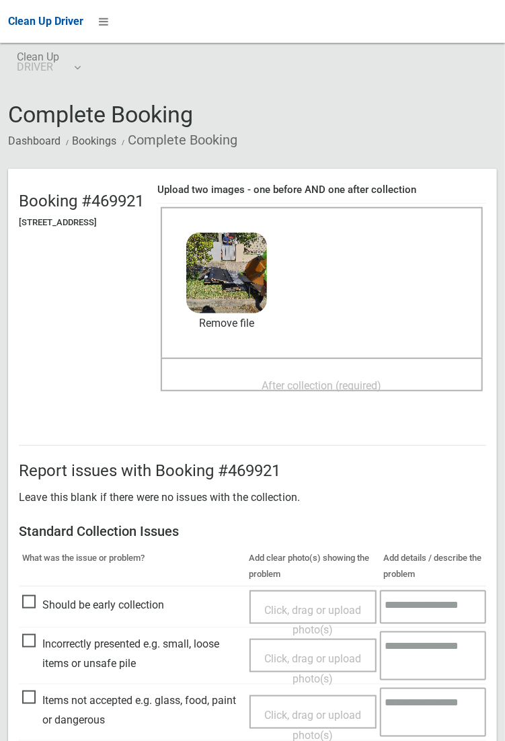
click at [307, 381] on span "After collection (required)" at bounding box center [322, 385] width 120 height 13
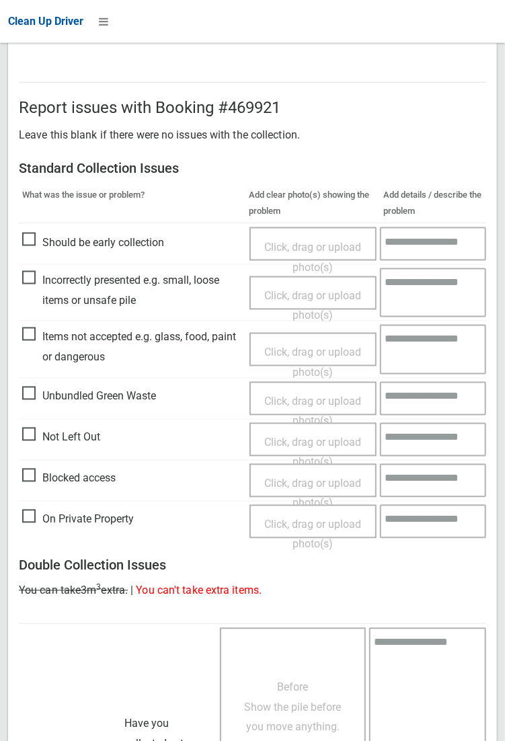
scroll to position [730, 0]
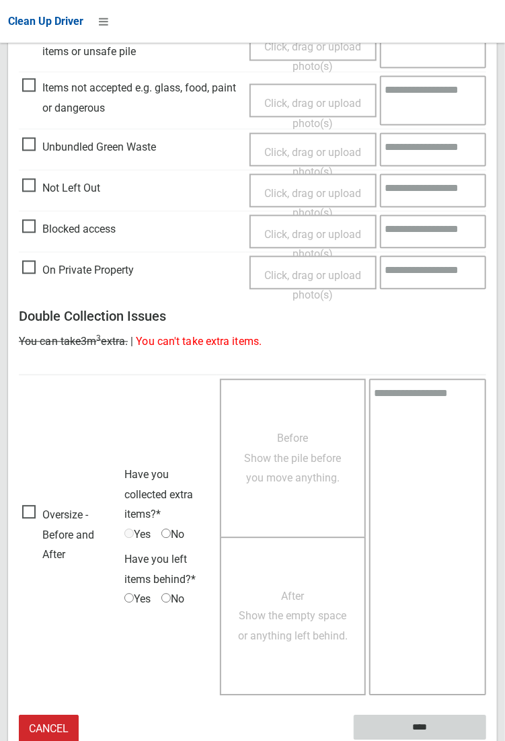
click at [486, 740] on input "****" at bounding box center [420, 727] width 132 height 25
click at [486, 313] on h3 "Double Collection Issues" at bounding box center [252, 316] width 467 height 15
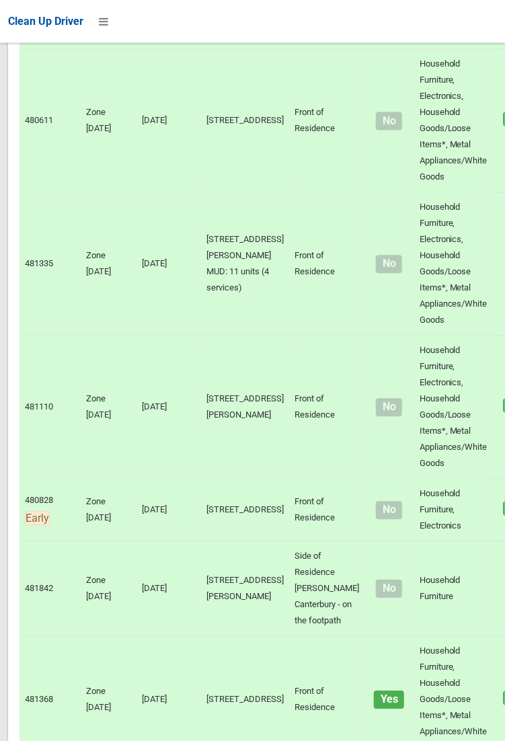
scroll to position [9192, 0]
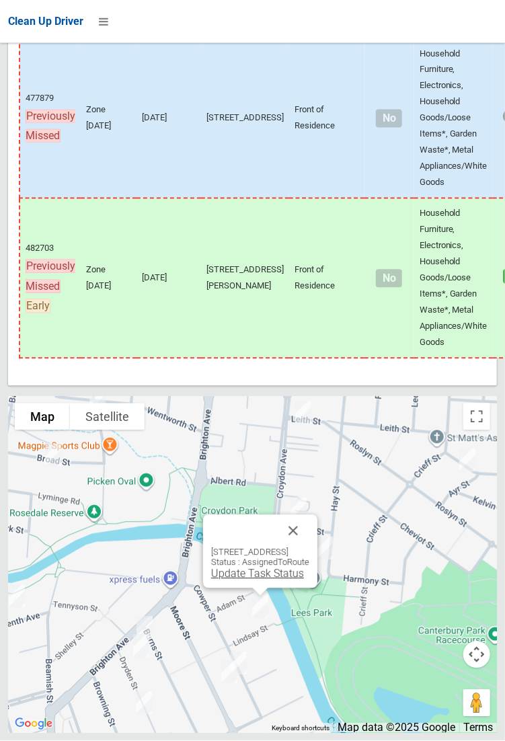
click at [257, 580] on link "Update Task Status" at bounding box center [257, 574] width 93 height 13
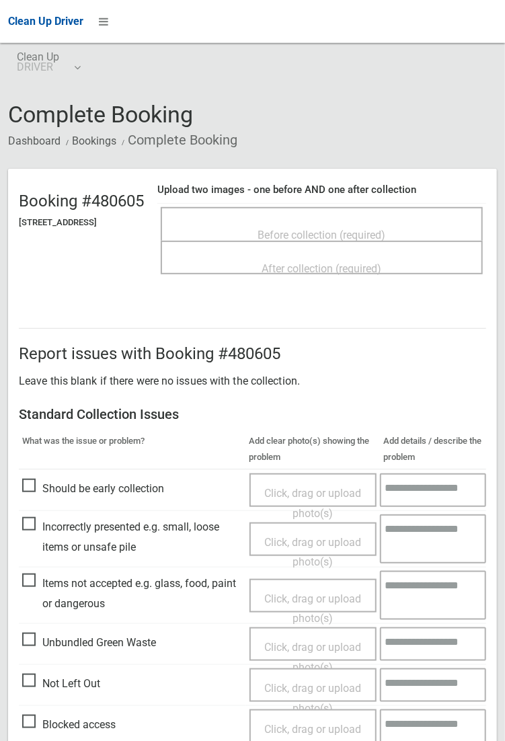
click at [361, 229] on span "Before collection (required)" at bounding box center [322, 235] width 128 height 13
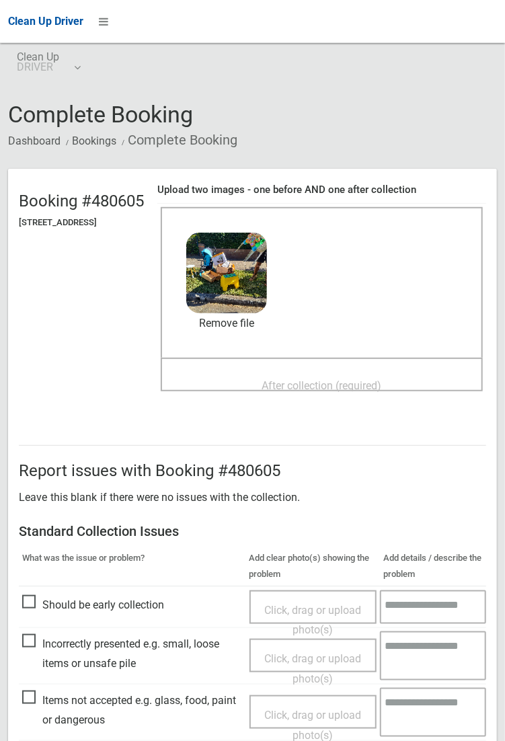
click at [334, 379] on span "After collection (required)" at bounding box center [322, 385] width 120 height 13
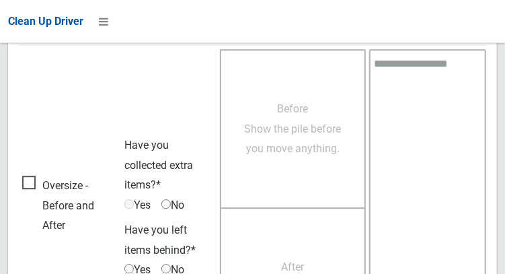
scroll to position [1214, 0]
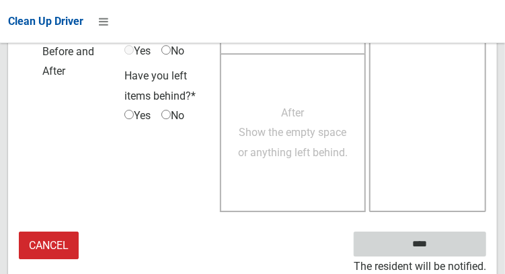
click at [440, 251] on input "****" at bounding box center [420, 243] width 132 height 25
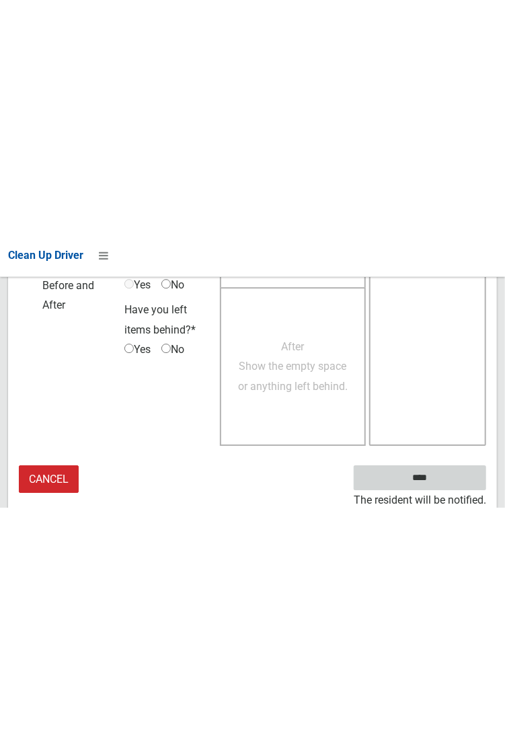
scroll to position [777, 0]
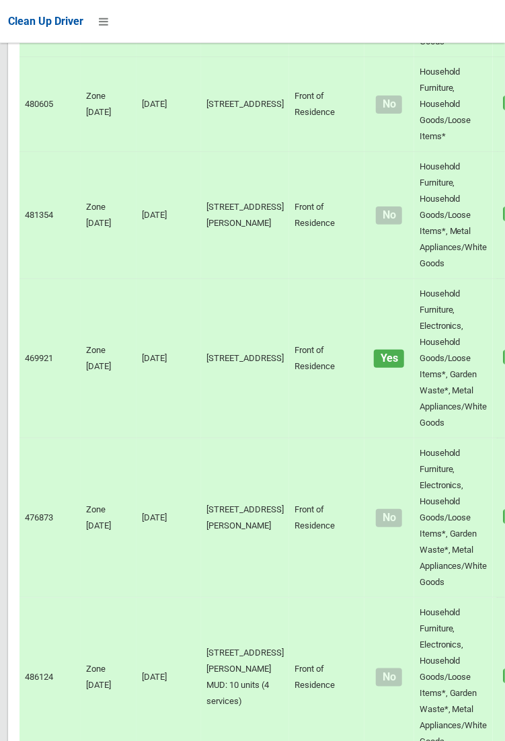
scroll to position [9192, 0]
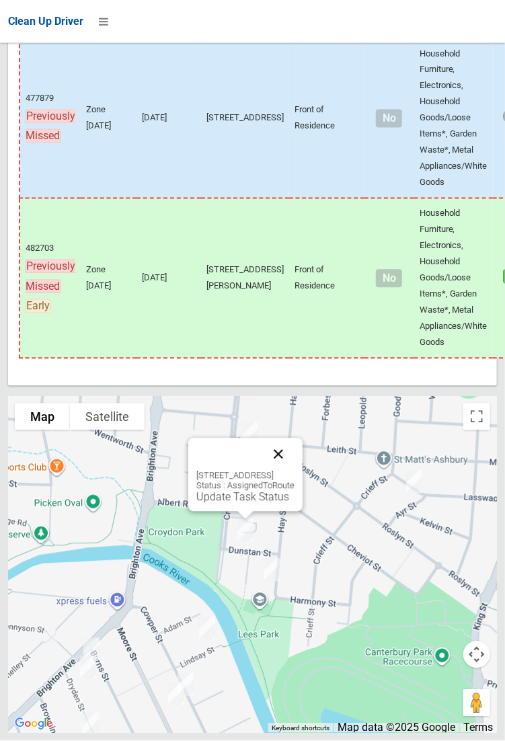
click at [295, 471] on button "Close" at bounding box center [278, 454] width 32 height 32
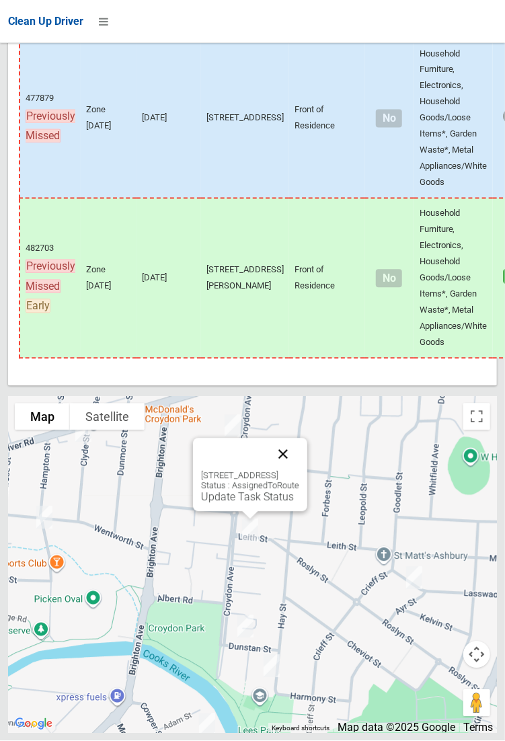
click at [299, 471] on button "Close" at bounding box center [283, 454] width 32 height 32
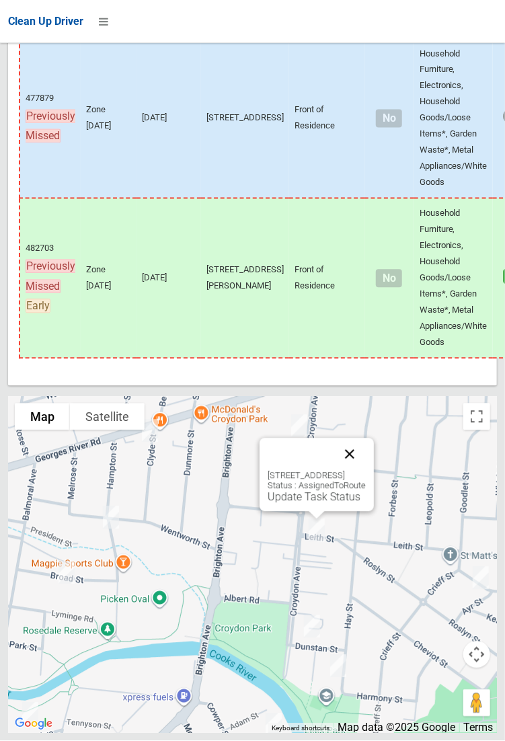
click at [366, 471] on button "Close" at bounding box center [350, 454] width 32 height 32
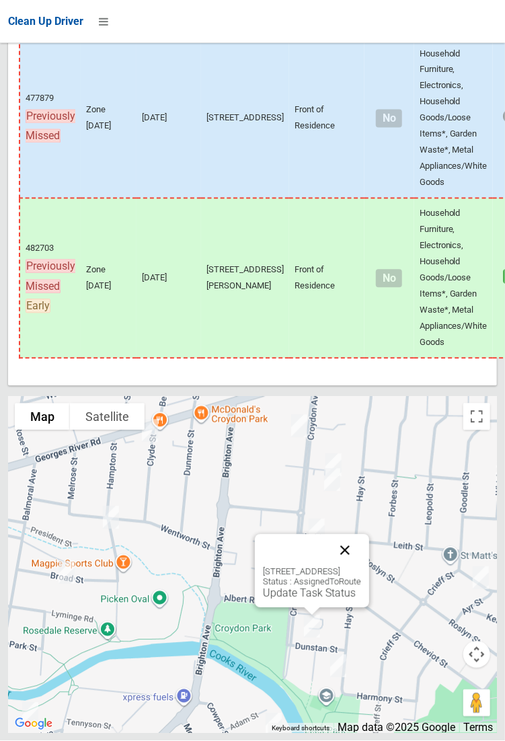
click at [361, 567] on button "Close" at bounding box center [345, 551] width 32 height 32
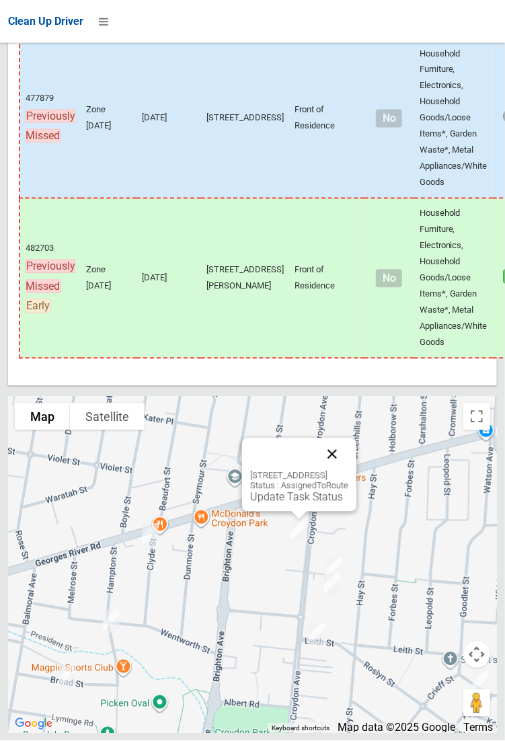
click at [348, 471] on button "Close" at bounding box center [332, 454] width 32 height 32
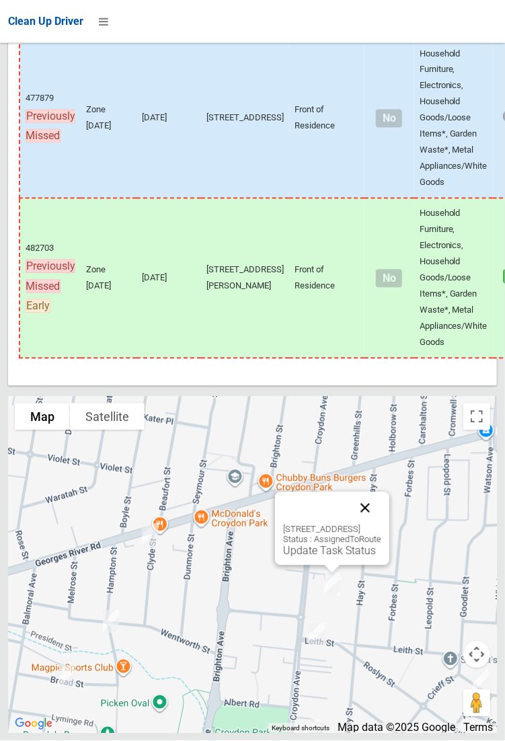
click at [381, 524] on button "Close" at bounding box center [365, 508] width 32 height 32
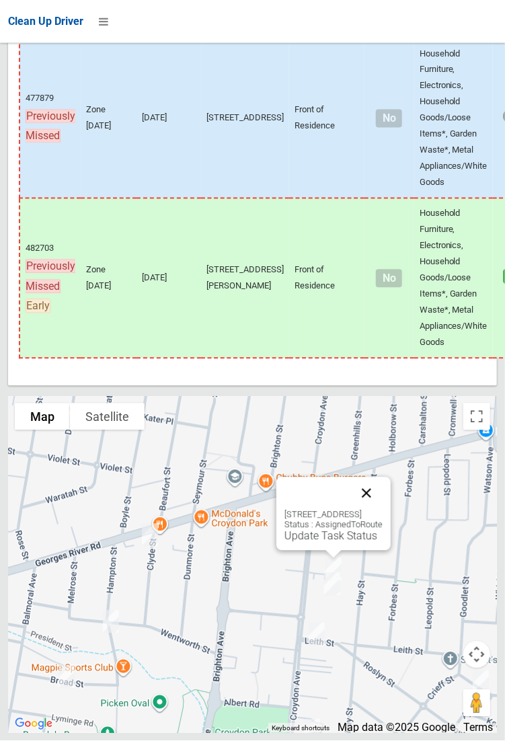
click at [383, 510] on button "Close" at bounding box center [366, 493] width 32 height 32
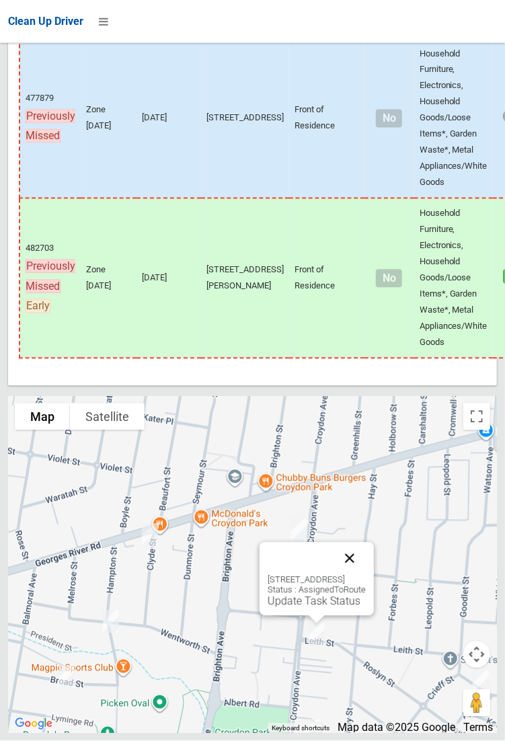
click at [366, 575] on button "Close" at bounding box center [350, 559] width 32 height 32
click at [301, 608] on link "Update Task Status" at bounding box center [314, 601] width 93 height 13
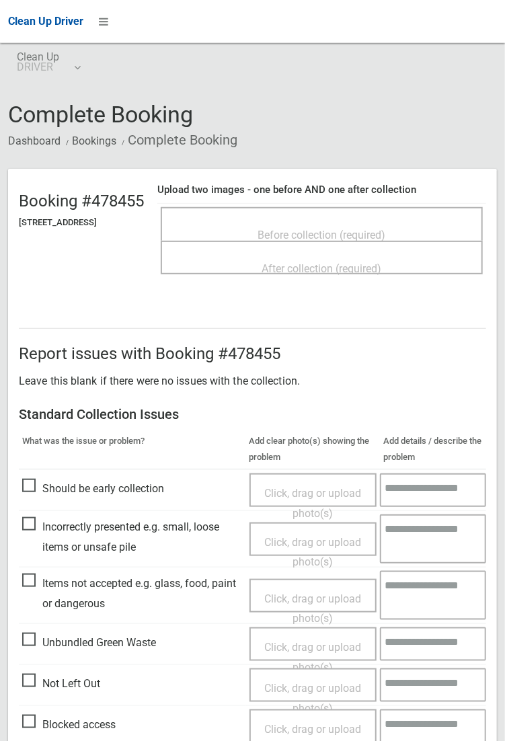
click at [345, 229] on span "Before collection (required)" at bounding box center [322, 235] width 128 height 13
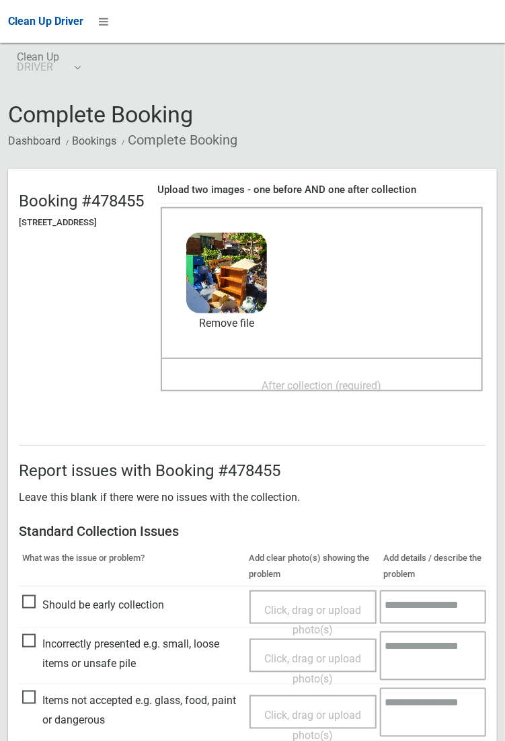
click at [331, 379] on span "After collection (required)" at bounding box center [322, 385] width 120 height 13
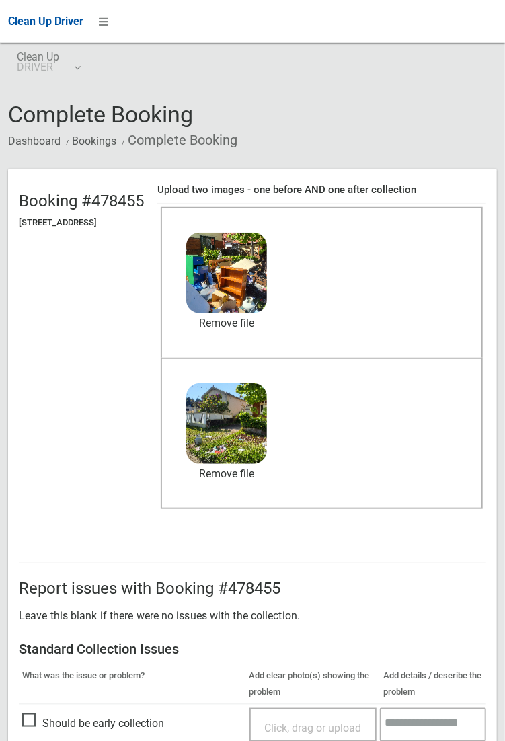
scroll to position [730, 0]
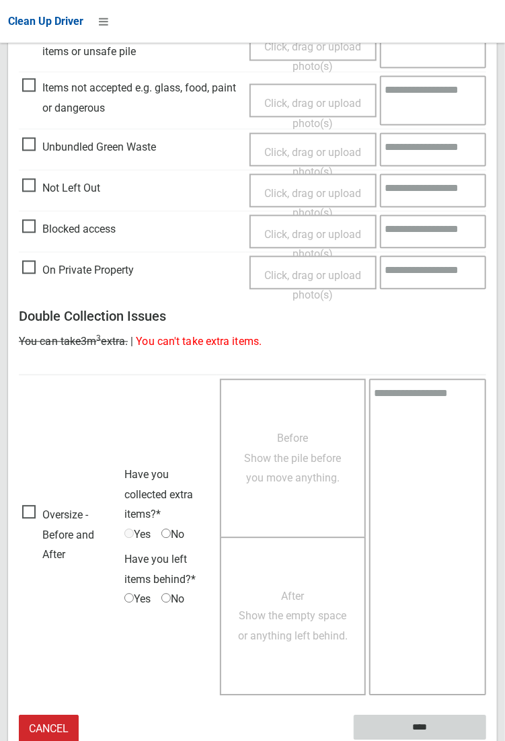
click at [486, 740] on input "****" at bounding box center [420, 727] width 132 height 25
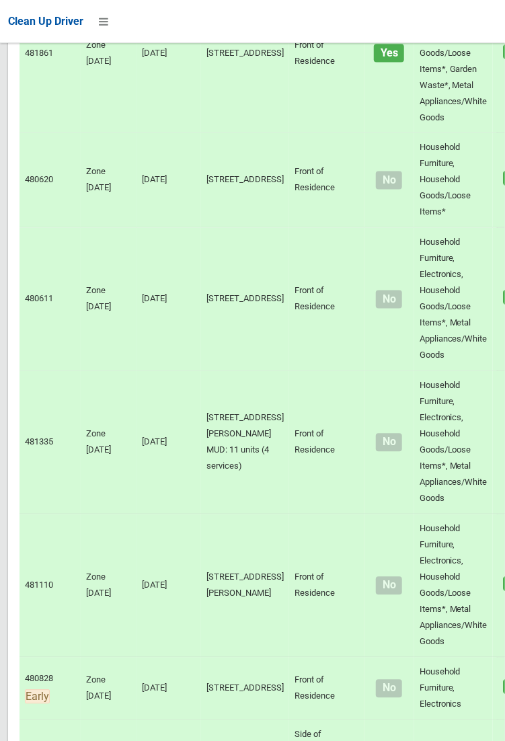
scroll to position [9192, 0]
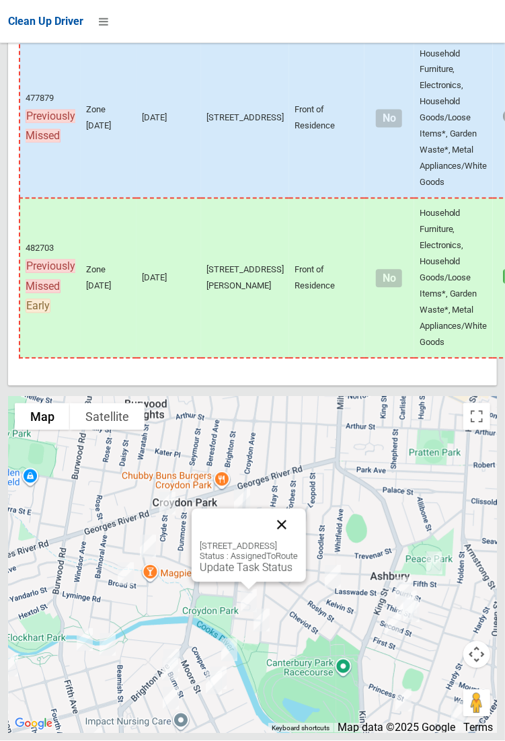
click at [298, 541] on button "Close" at bounding box center [282, 525] width 32 height 32
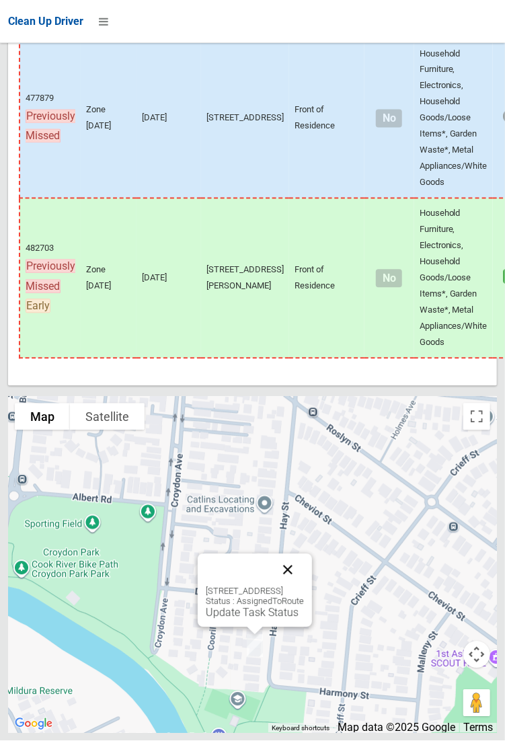
click at [304, 586] on button "Close" at bounding box center [288, 570] width 32 height 32
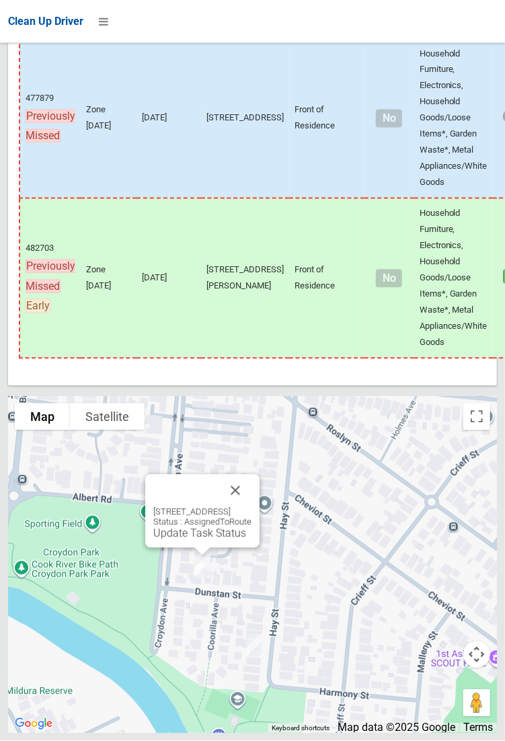
click at [190, 548] on div "10 Dunstan Street, CROYDON PARK NSW 2133 Status : AssignedToRoute Update Task S…" at bounding box center [202, 511] width 114 height 73
click at [185, 540] on link "Update Task Status" at bounding box center [199, 533] width 93 height 13
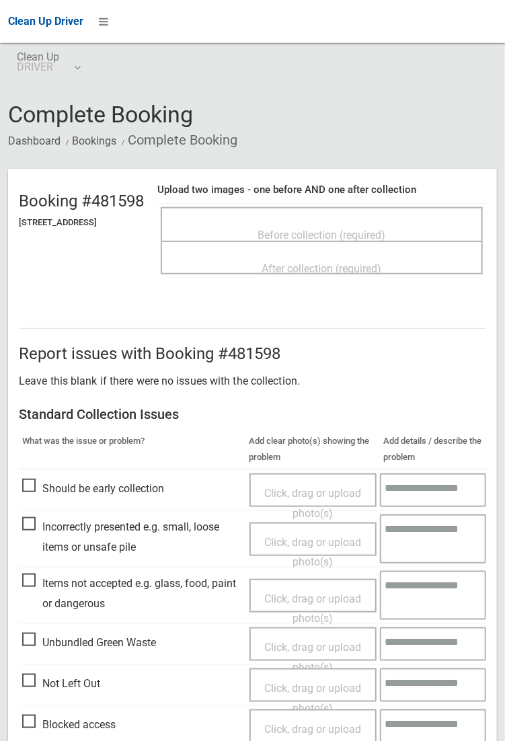
click at [341, 229] on span "Before collection (required)" at bounding box center [322, 235] width 128 height 13
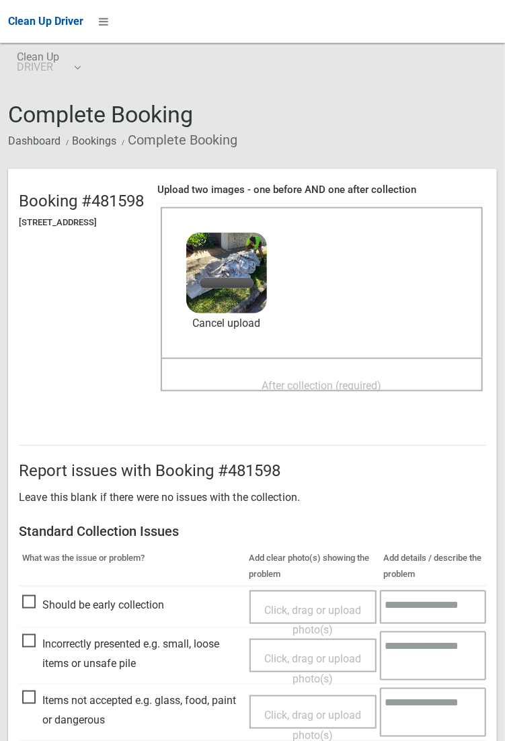
click at [361, 382] on span "After collection (required)" at bounding box center [322, 385] width 120 height 13
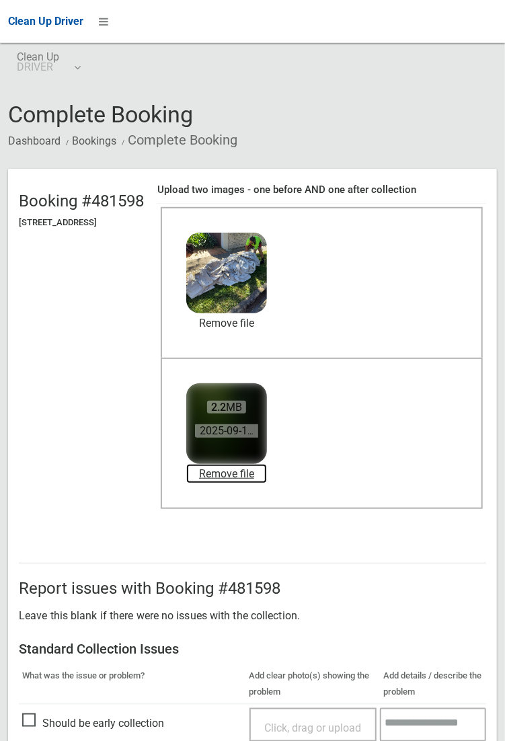
click at [267, 471] on link "Remove file" at bounding box center [226, 474] width 81 height 20
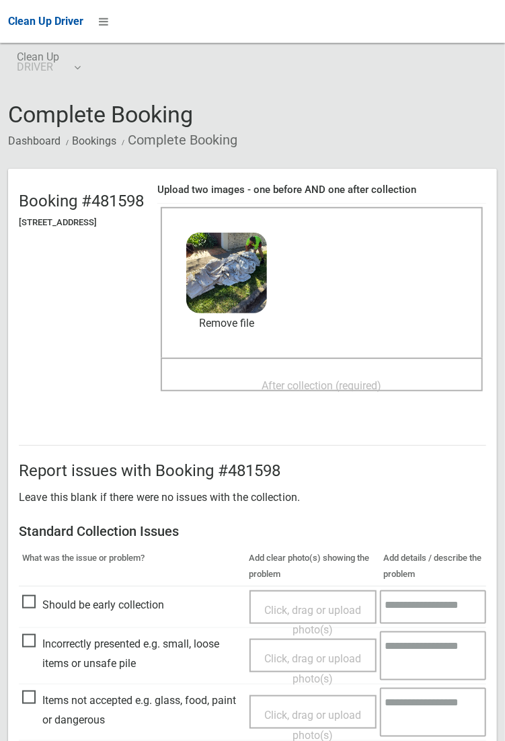
click at [366, 379] on span "After collection (required)" at bounding box center [322, 385] width 120 height 13
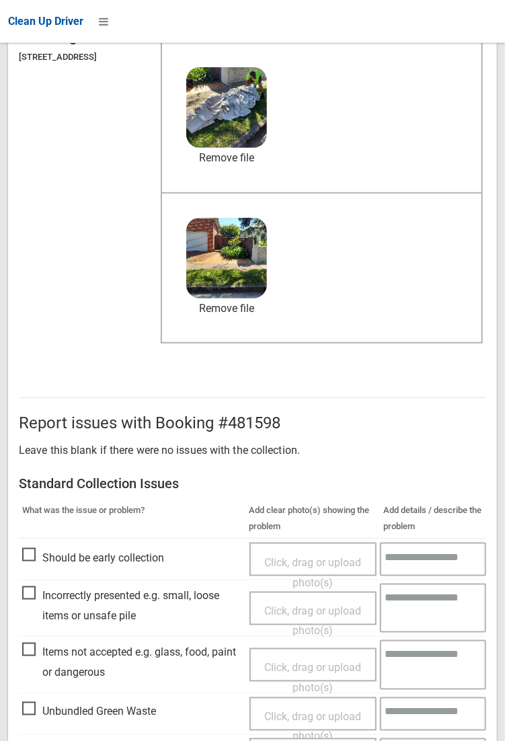
scroll to position [730, 0]
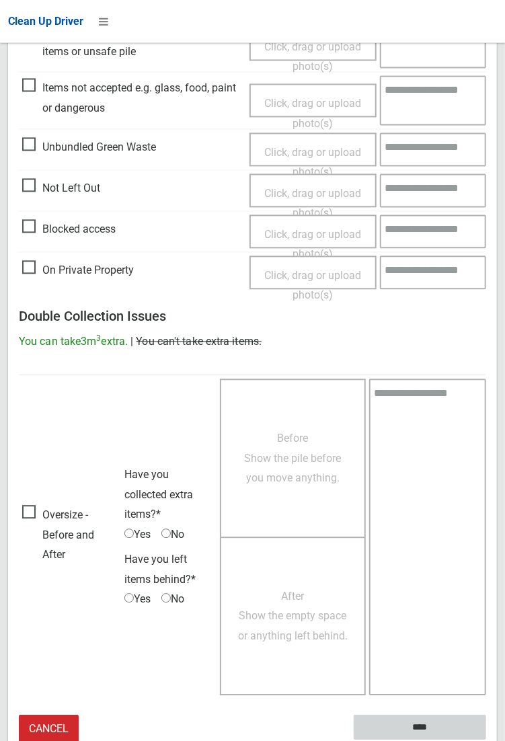
click at [425, 724] on input "****" at bounding box center [420, 727] width 132 height 25
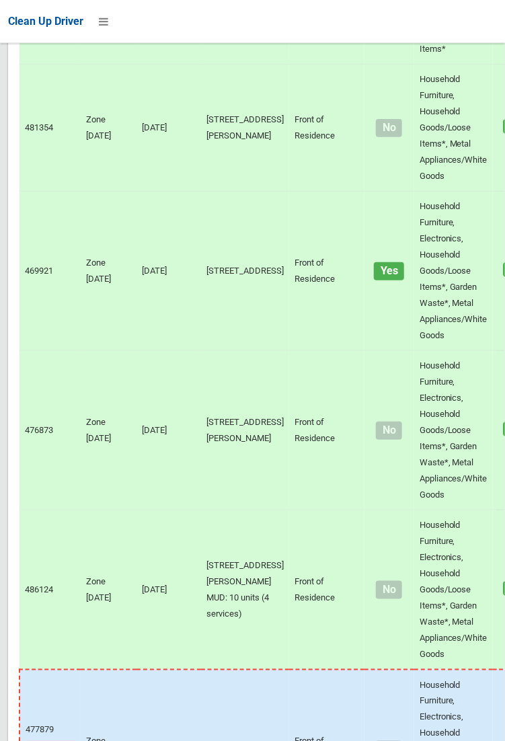
scroll to position [9192, 0]
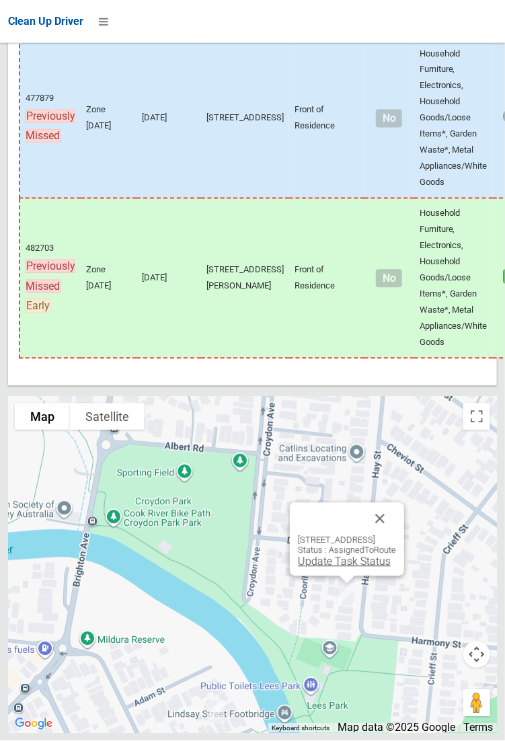
click at [336, 568] on link "Update Task Status" at bounding box center [344, 561] width 93 height 13
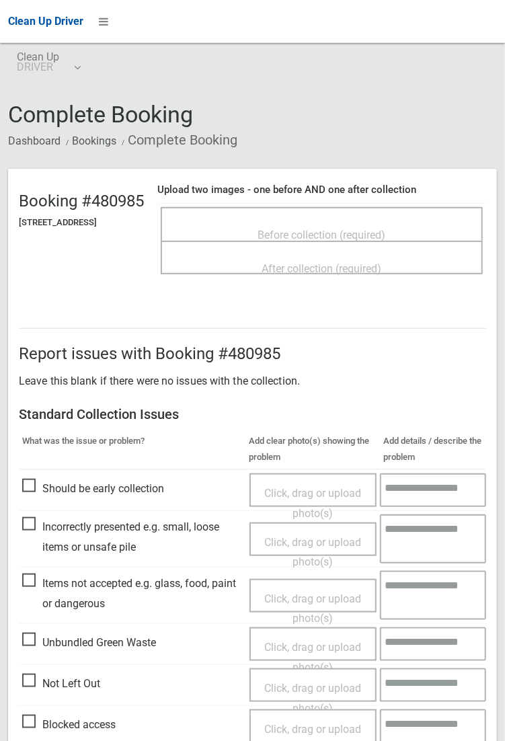
click at [365, 229] on span "Before collection (required)" at bounding box center [322, 235] width 128 height 13
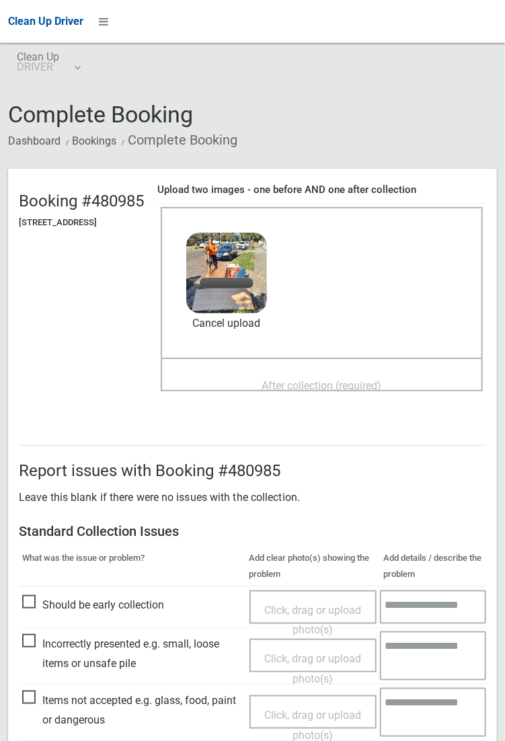
click at [335, 379] on span "After collection (required)" at bounding box center [322, 385] width 120 height 13
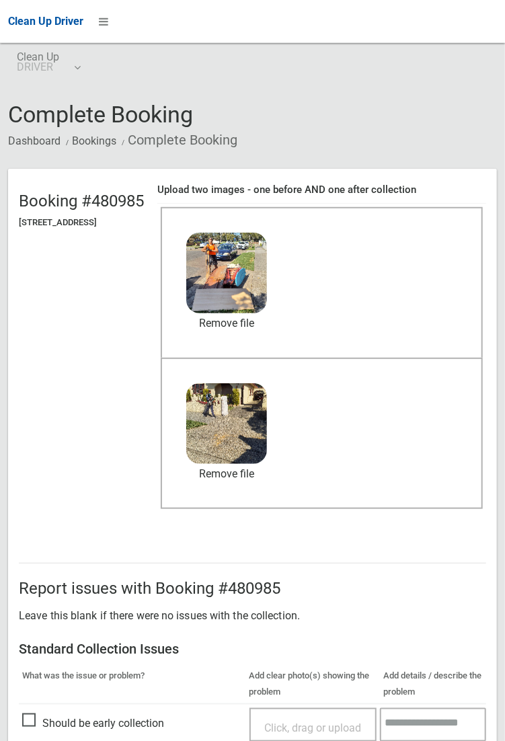
scroll to position [730, 0]
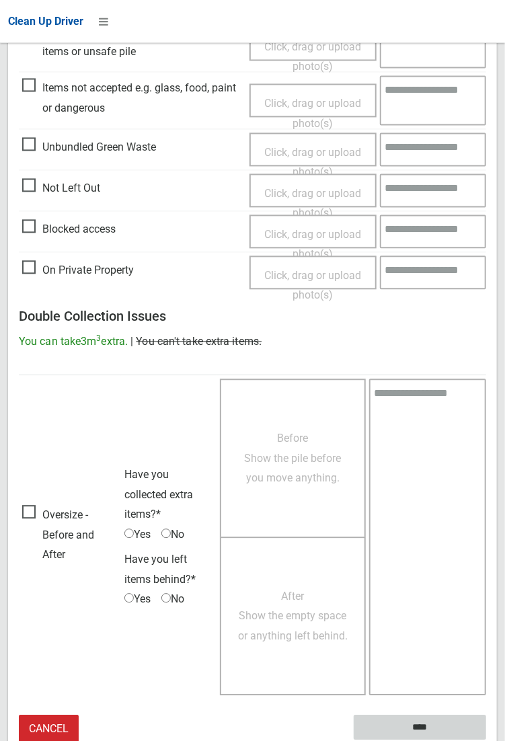
click at [486, 740] on input "****" at bounding box center [420, 727] width 132 height 25
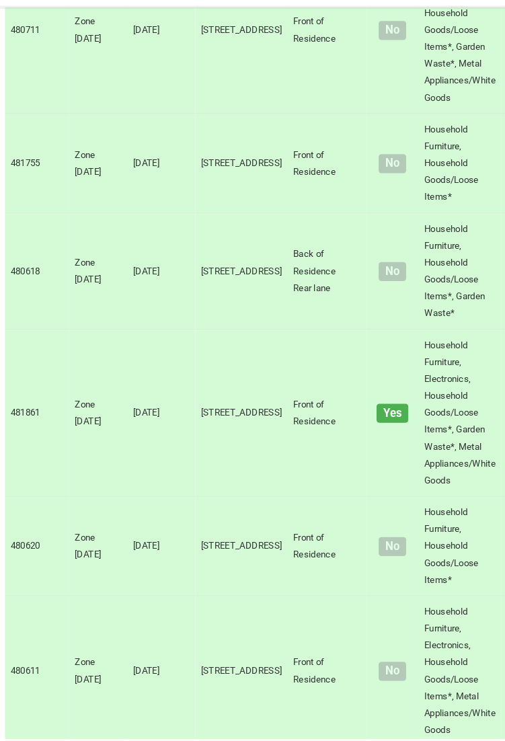
scroll to position [9192, 0]
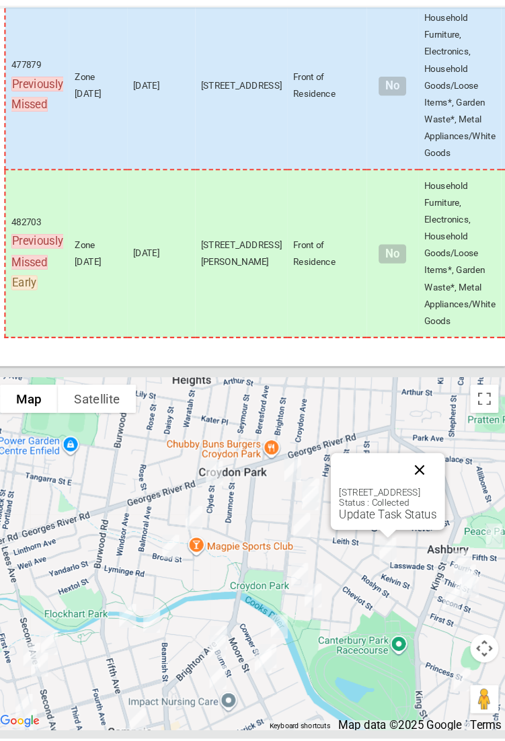
click at [431, 501] on button "Close" at bounding box center [415, 485] width 32 height 32
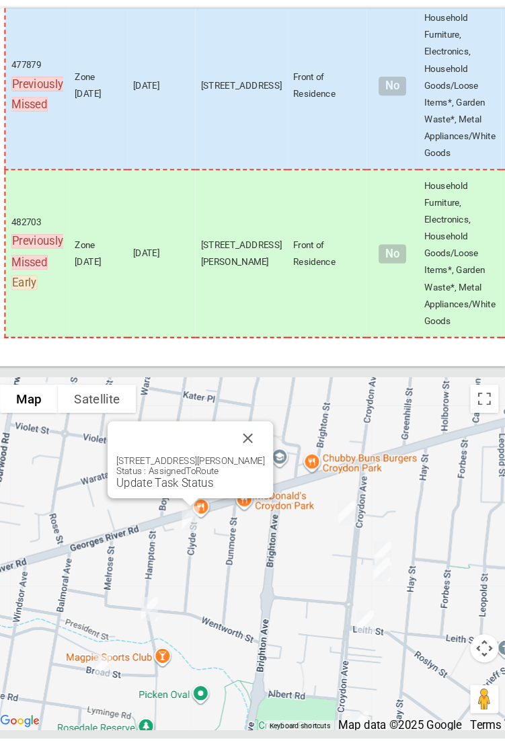
click at [17, 621] on div "1 Clyde Street, CROYDON PARK NSW 2133 Status : AssignedToRoute Update Task Stat…" at bounding box center [252, 565] width 489 height 336
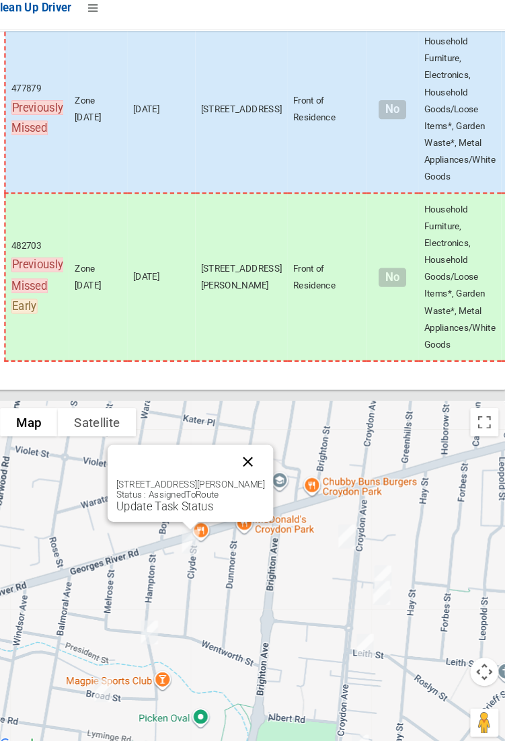
click at [265, 471] on button "Close" at bounding box center [251, 454] width 32 height 32
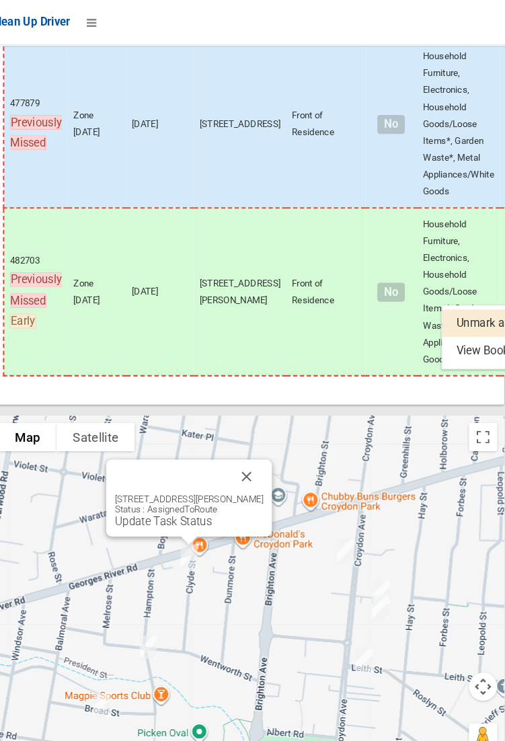
click at [443, 278] on div at bounding box center [252, 370] width 505 height 741
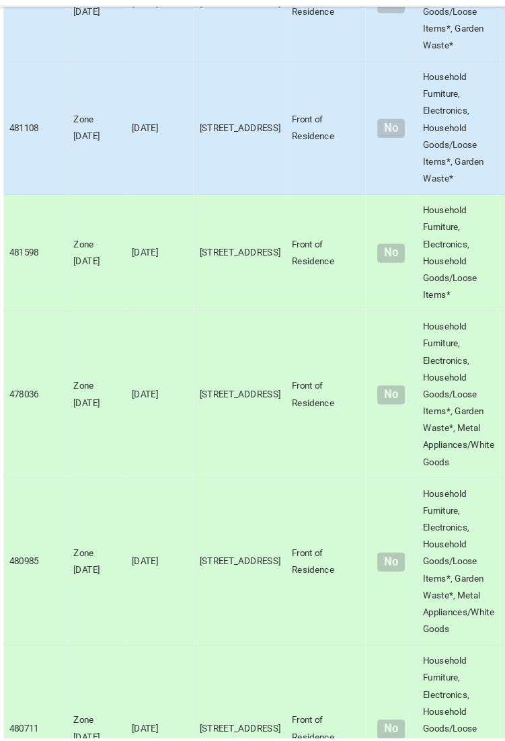
scroll to position [4116, 0]
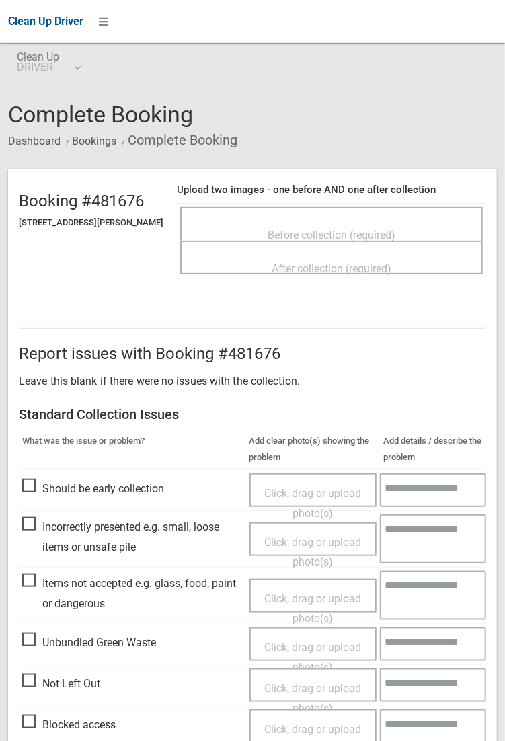
click at [42, 676] on span "Not Left Out" at bounding box center [61, 684] width 78 height 20
click at [42, 680] on span "Not Left Out" at bounding box center [61, 684] width 78 height 20
click at [49, 685] on span "Not Left Out" at bounding box center [61, 684] width 78 height 20
click at [293, 682] on span "Click, drag or upload photo(s)" at bounding box center [312, 698] width 97 height 33
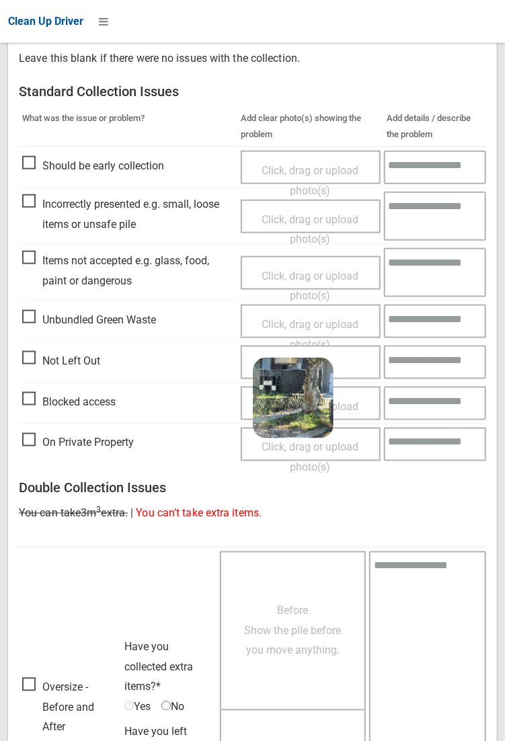
scroll to position [495, 0]
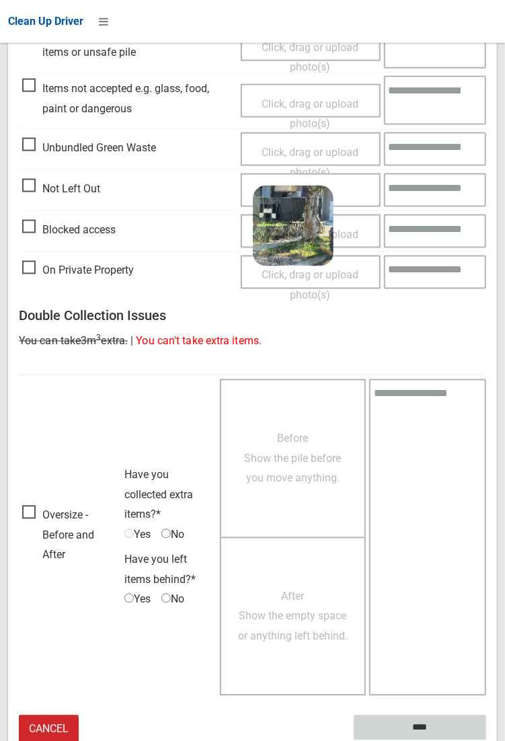
click at [430, 725] on input "****" at bounding box center [420, 727] width 132 height 25
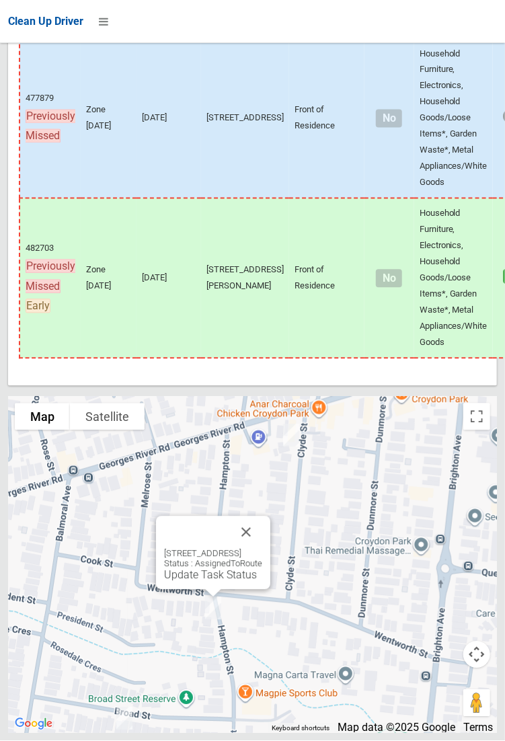
scroll to position [9192, 0]
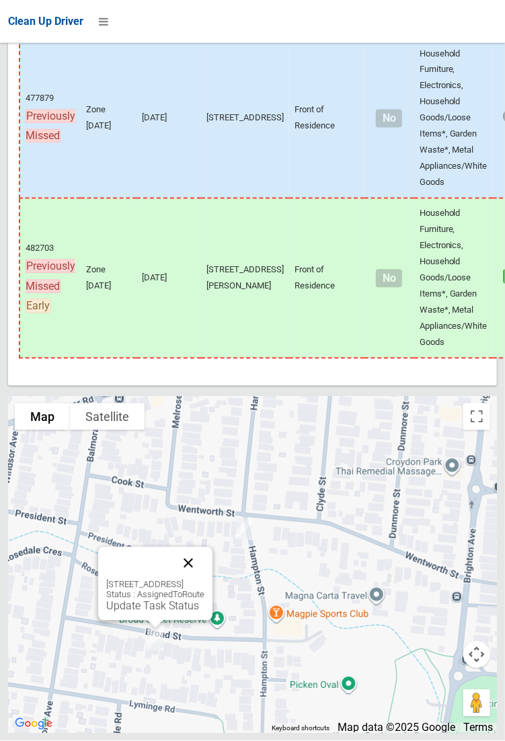
click at [204, 580] on button "Close" at bounding box center [188, 563] width 32 height 32
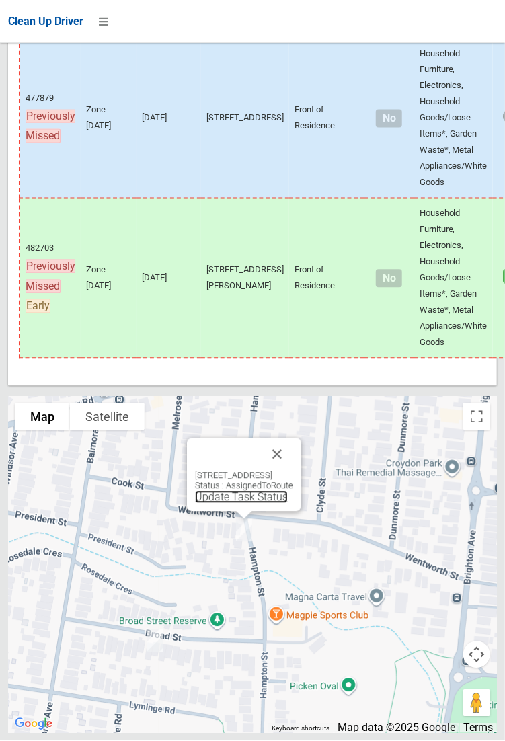
click at [227, 504] on link "Update Task Status" at bounding box center [241, 497] width 93 height 13
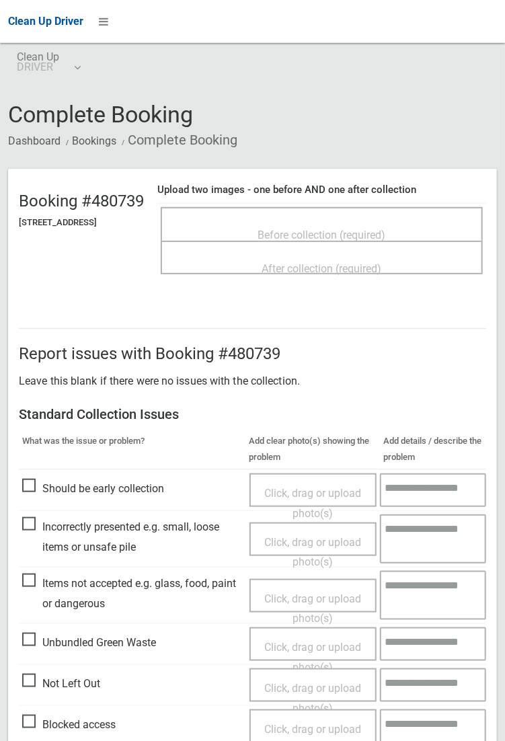
click at [332, 236] on span "Before collection (required)" at bounding box center [322, 235] width 128 height 13
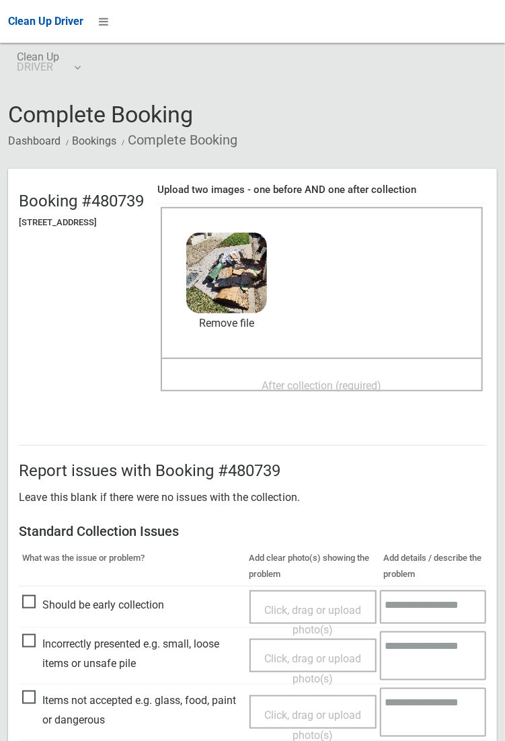
click at [325, 382] on span "After collection (required)" at bounding box center [322, 385] width 120 height 13
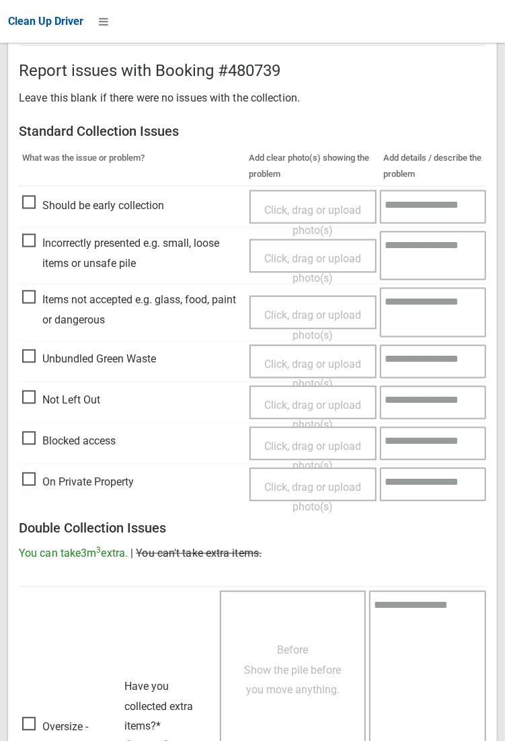
scroll to position [730, 0]
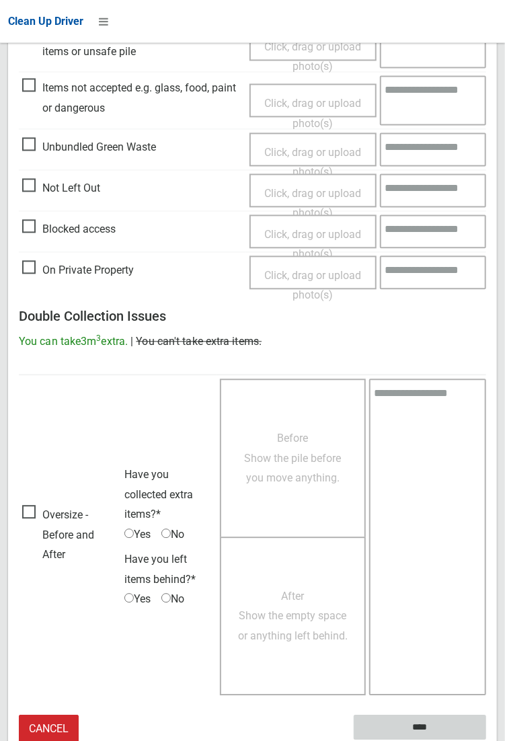
click at [486, 740] on input "****" at bounding box center [420, 727] width 132 height 25
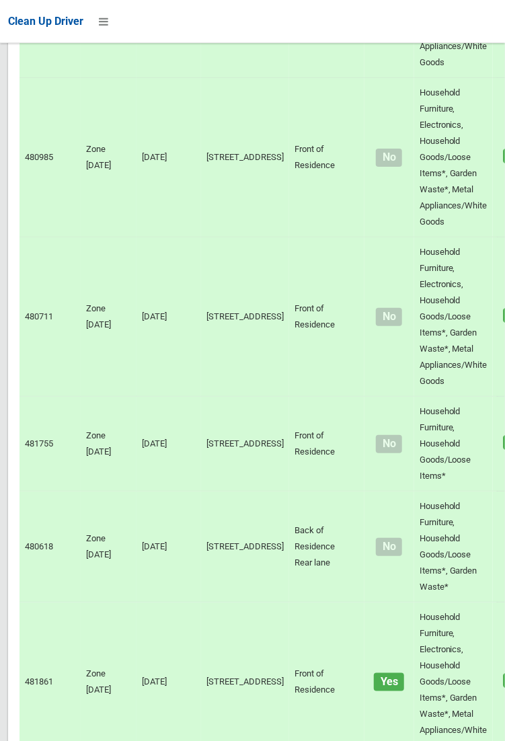
scroll to position [9192, 0]
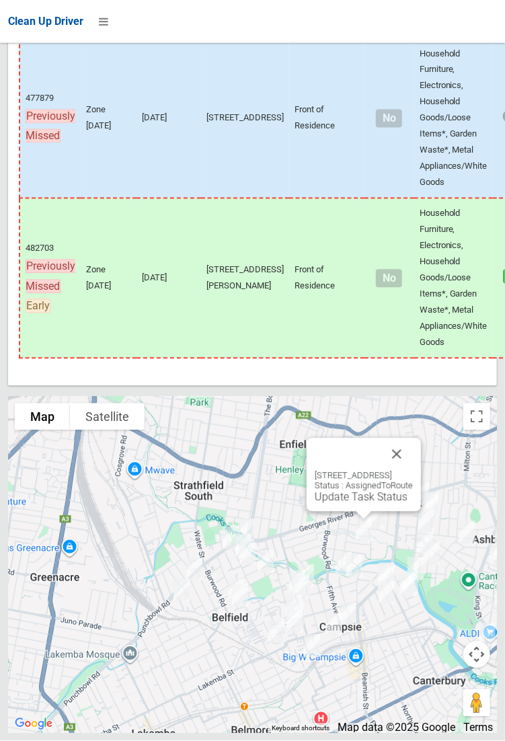
click at [346, 548] on div at bounding box center [252, 370] width 505 height 741
click at [343, 504] on link "Update Task Status" at bounding box center [361, 497] width 93 height 13
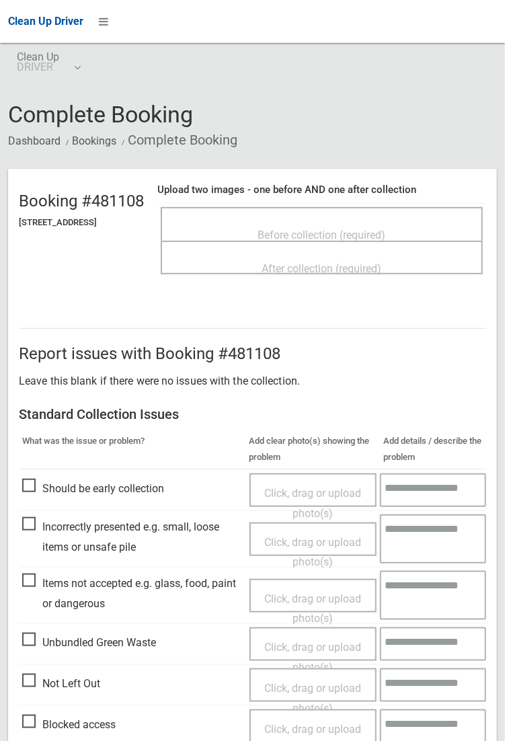
click at [361, 229] on span "Before collection (required)" at bounding box center [322, 235] width 128 height 13
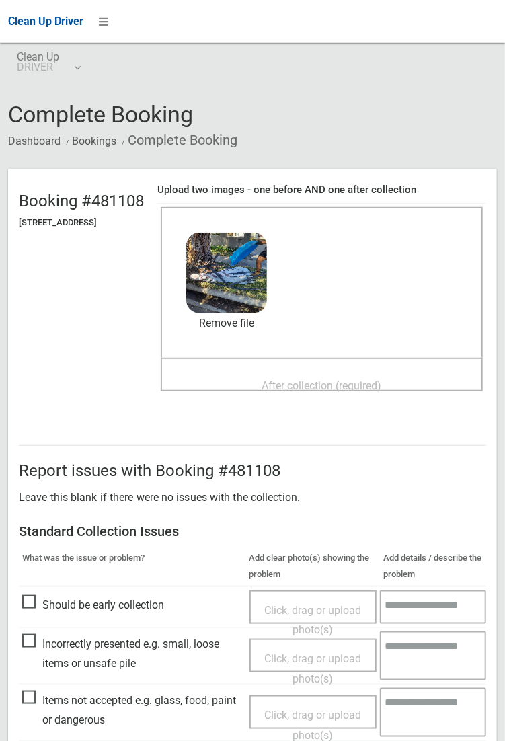
click at [345, 384] on span "After collection (required)" at bounding box center [322, 385] width 120 height 13
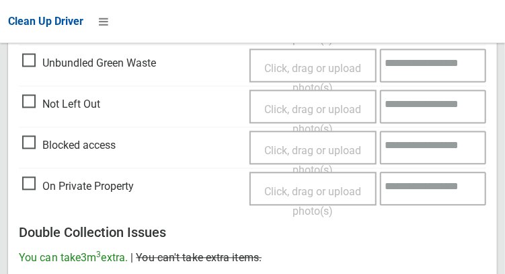
scroll to position [1214, 0]
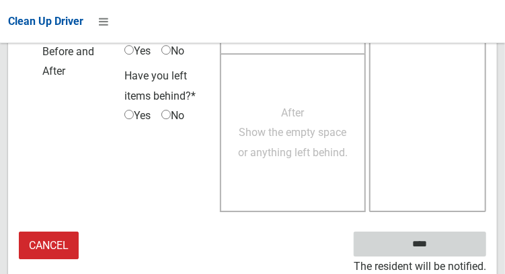
click at [446, 242] on input "****" at bounding box center [420, 243] width 132 height 25
